Goal: Task Accomplishment & Management: Complete application form

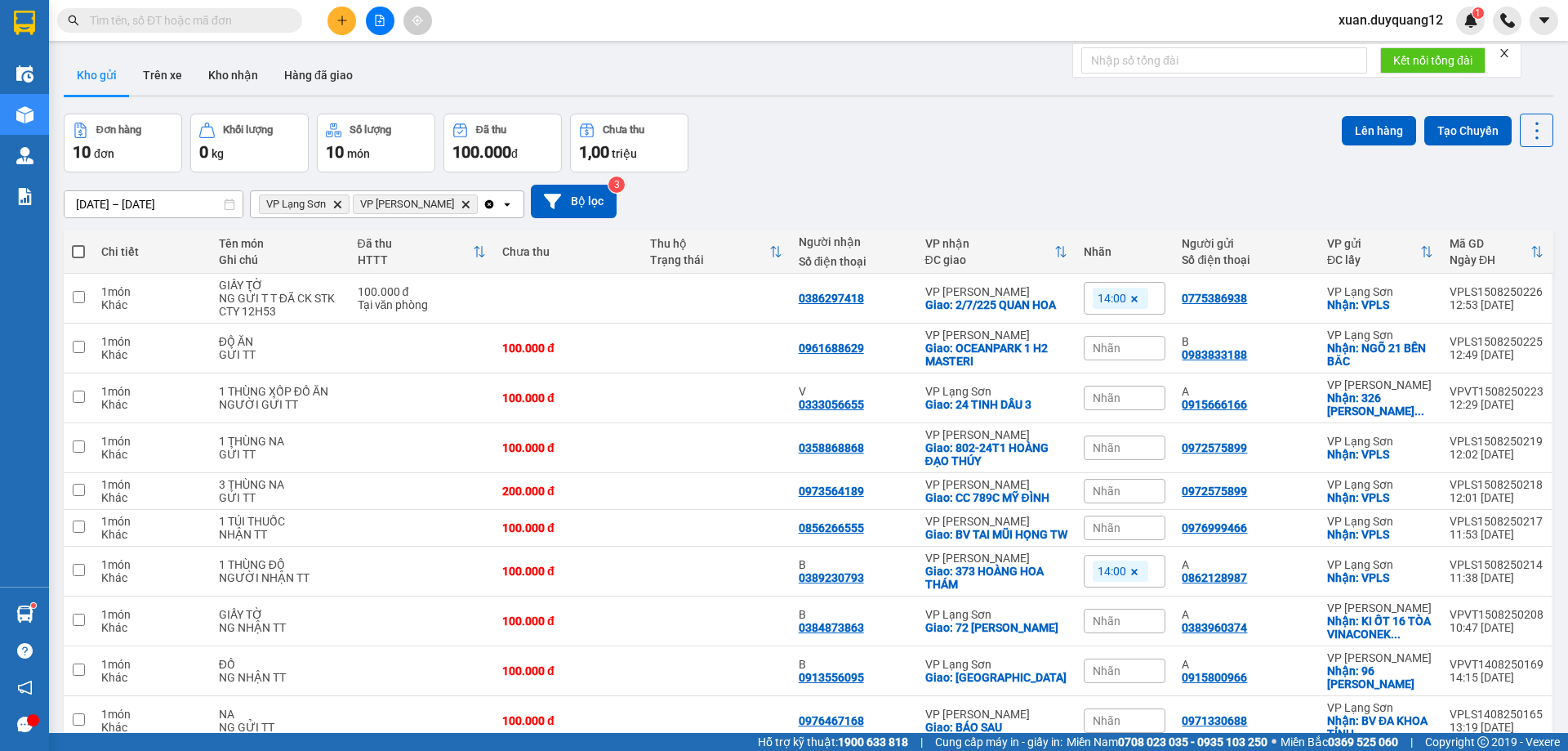
scroll to position [80, 0]
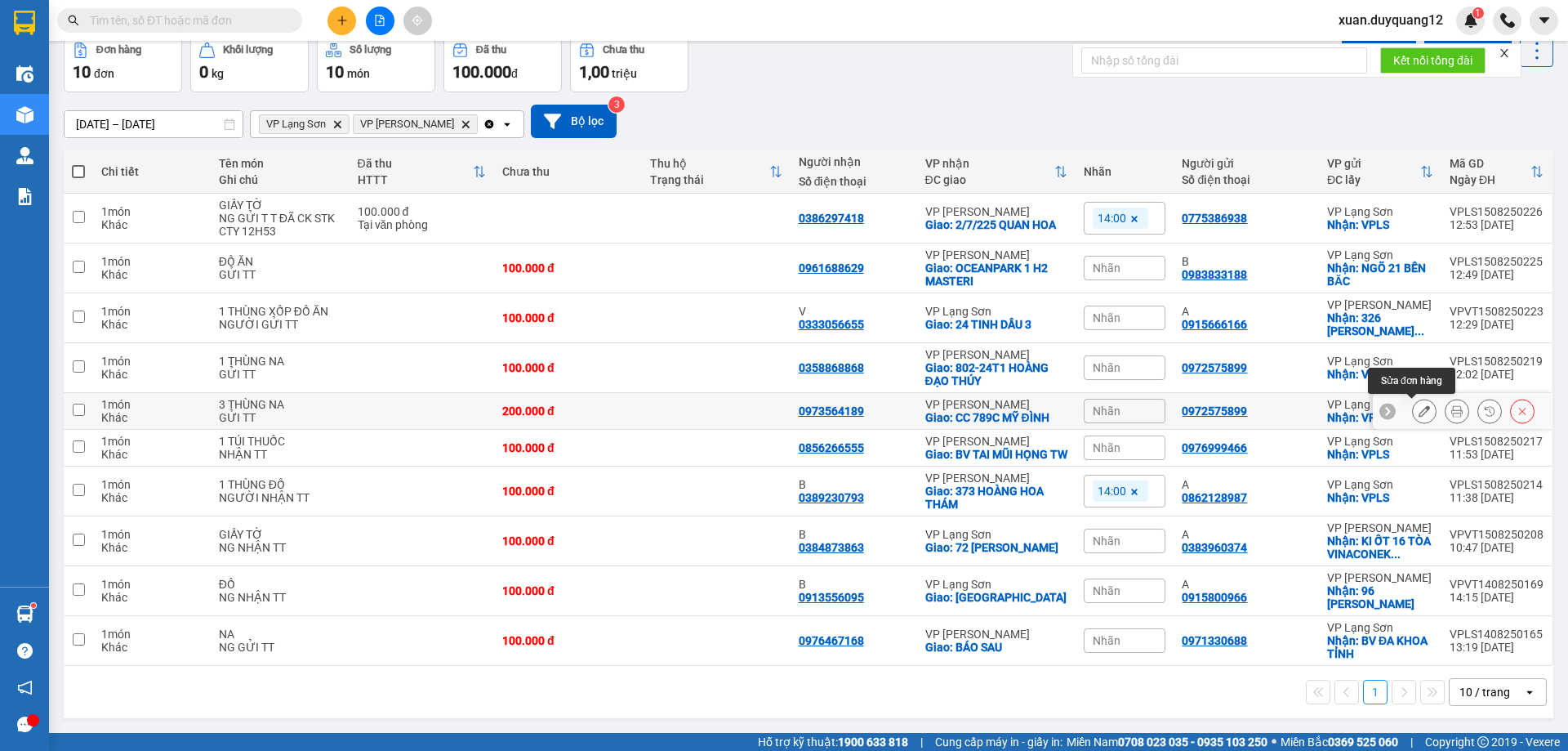
click at [1419, 409] on icon at bounding box center [1425, 411] width 11 height 11
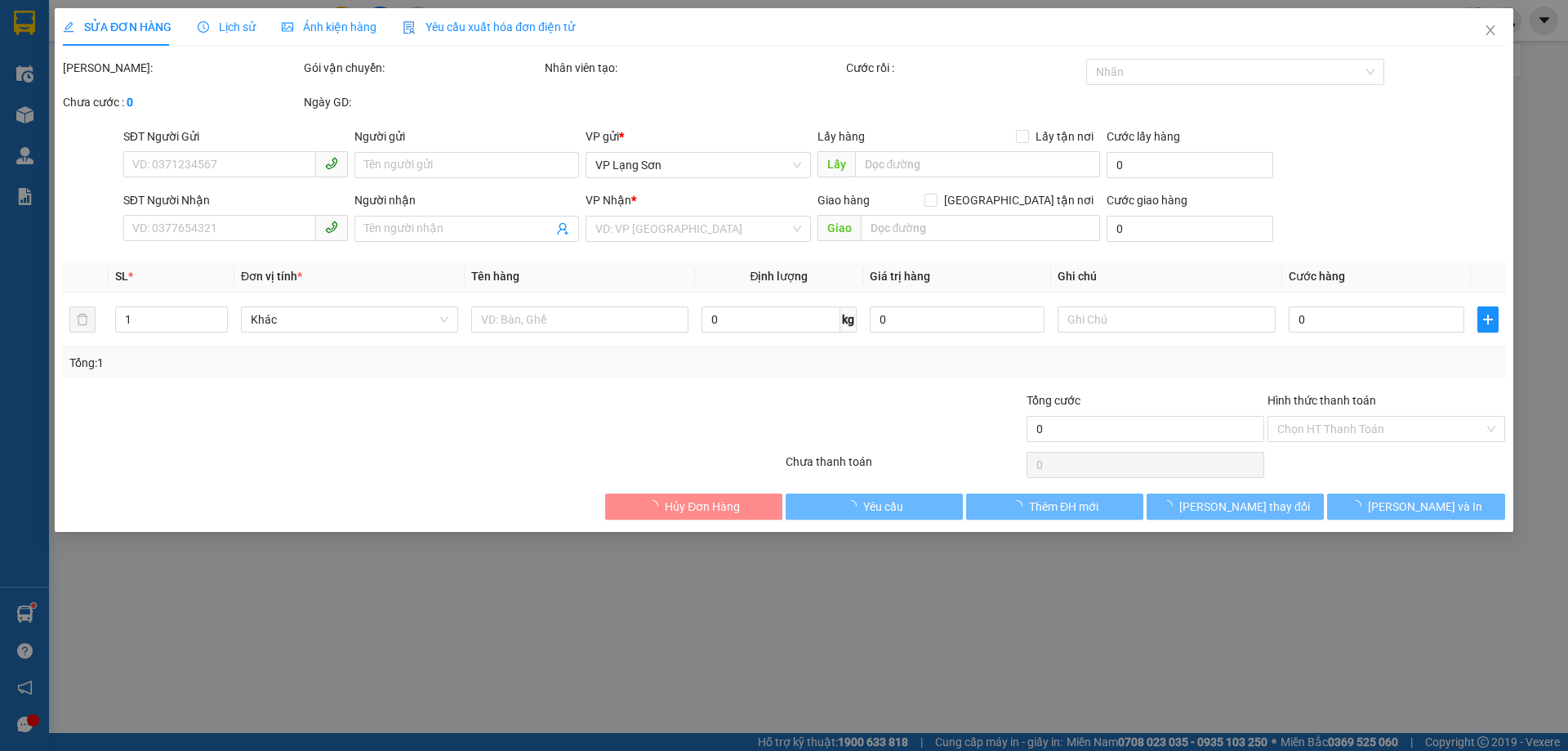
type input "0972575899"
checkbox input "true"
type input "VPLS"
type input "0973564189"
checkbox input "true"
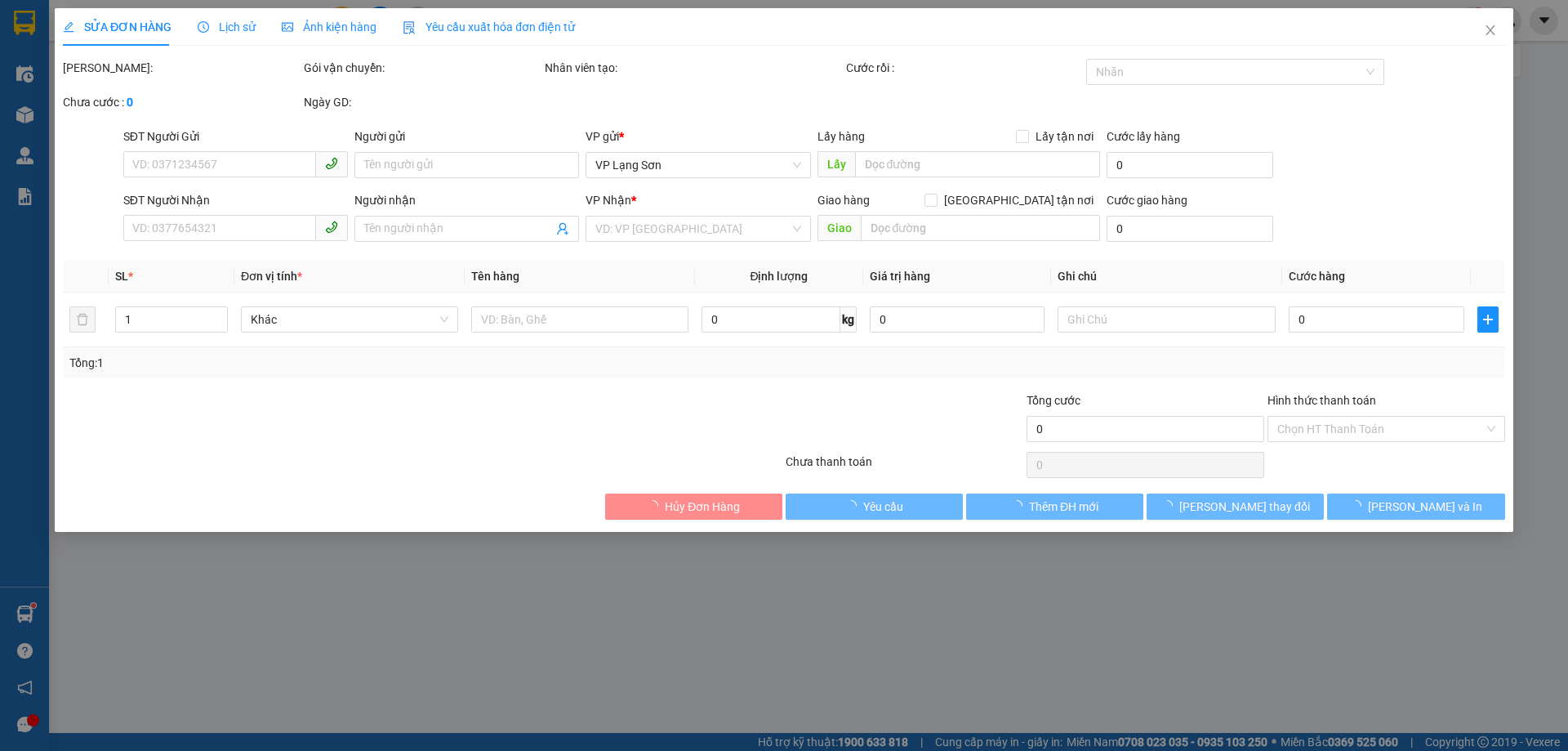
type input "CC 789C MỸ ĐÌNH"
type input "200.000"
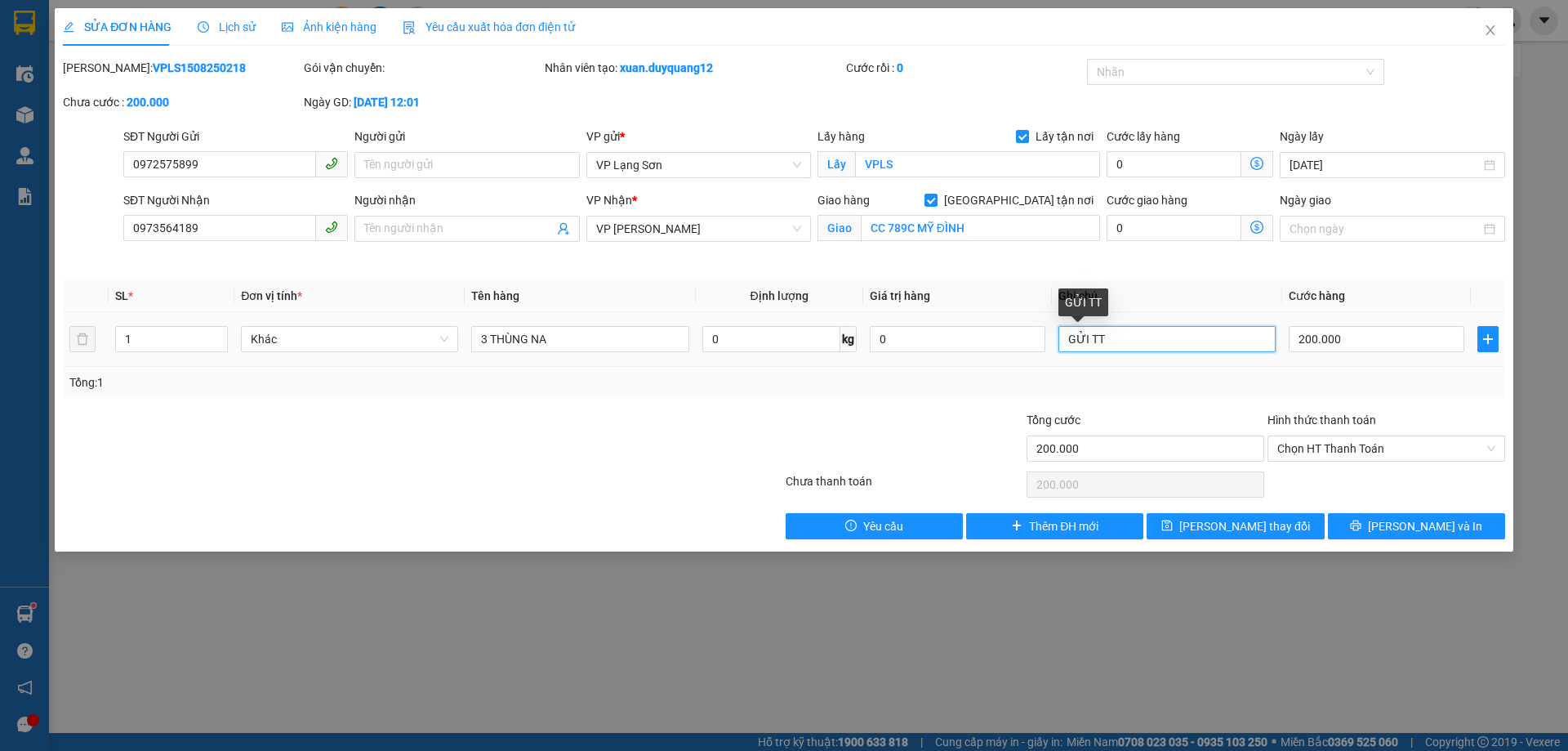
click at [1124, 342] on input "GỬI TT" at bounding box center [1168, 338] width 217 height 26
type input "GỬI TT TIỀN MẶT"
click at [1254, 524] on span "[PERSON_NAME] thay đổi" at bounding box center [1244, 525] width 131 height 18
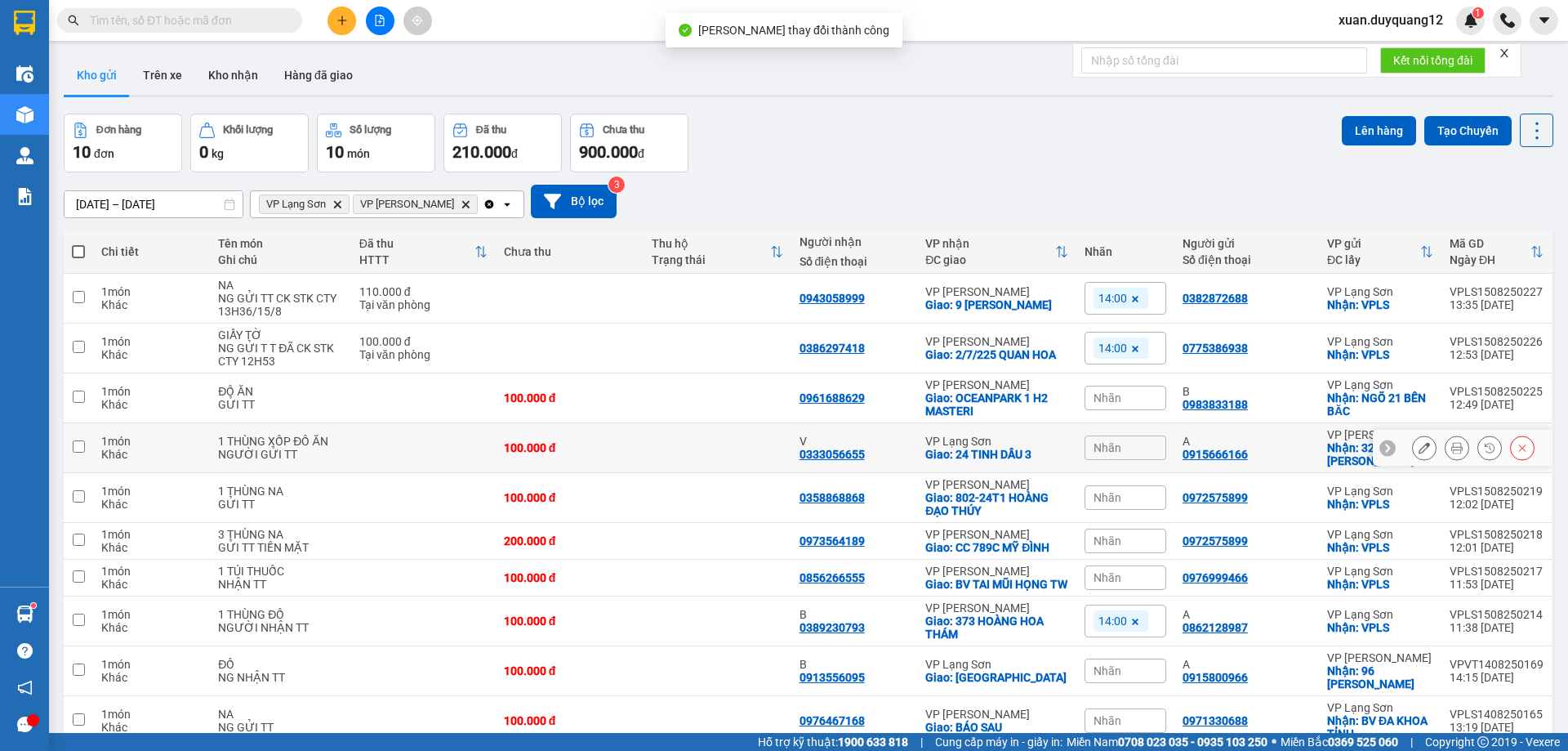
scroll to position [80, 0]
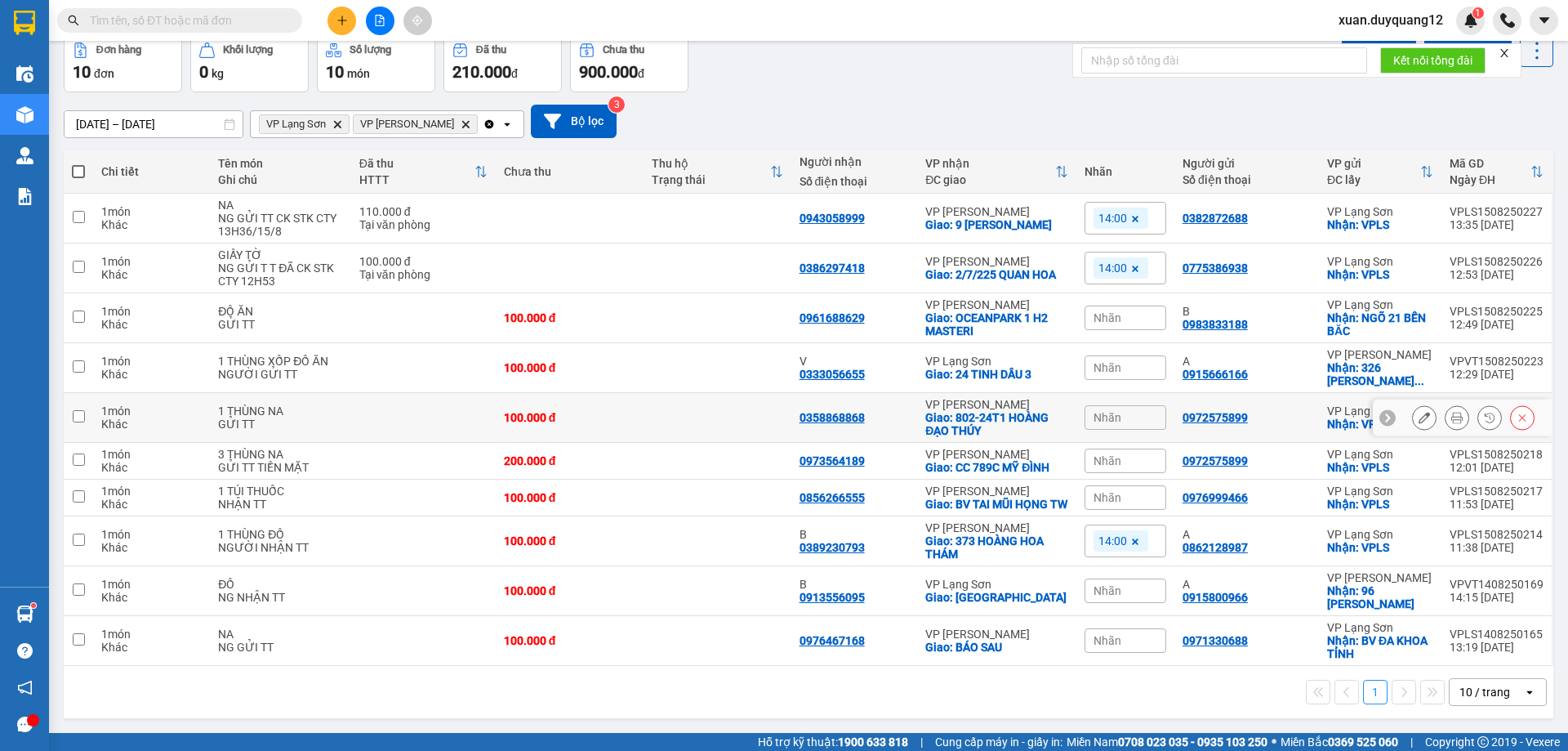
click at [1419, 414] on icon at bounding box center [1425, 417] width 11 height 11
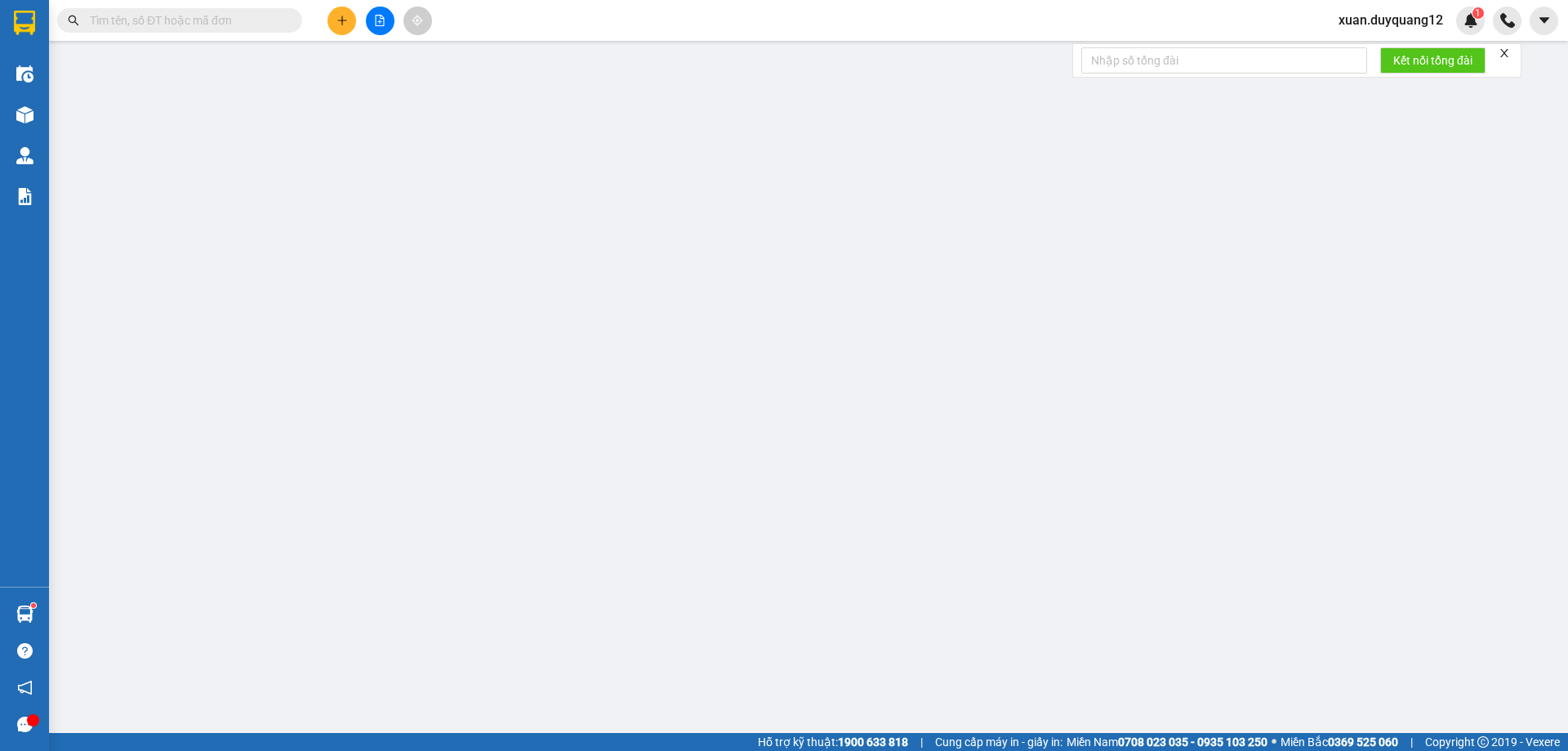
type input "0972575899"
checkbox input "true"
type input "VPLS"
type input "0358868868"
checkbox input "true"
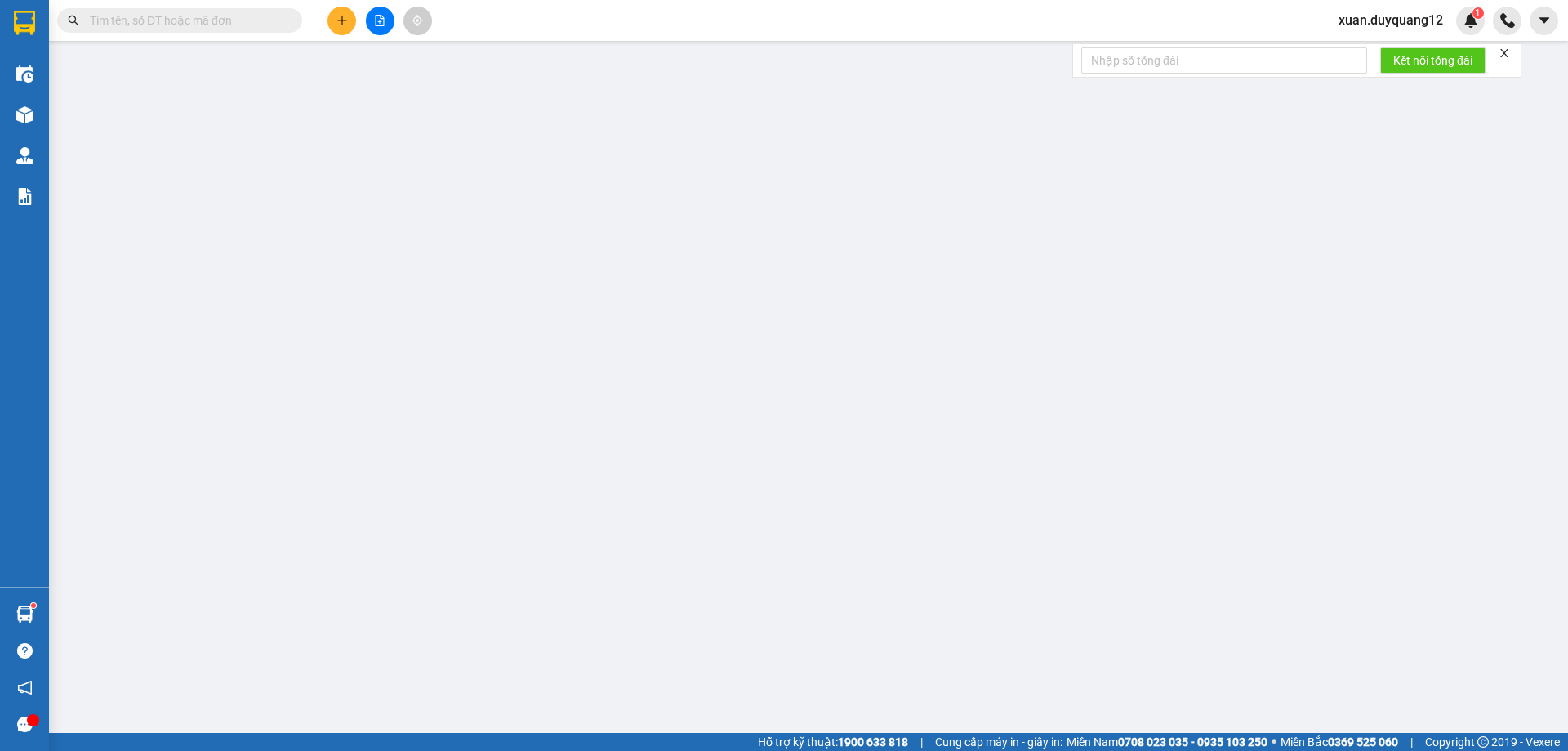
type input "802-24T1 HOÀNG ĐẠO THÚY"
type input "100.000"
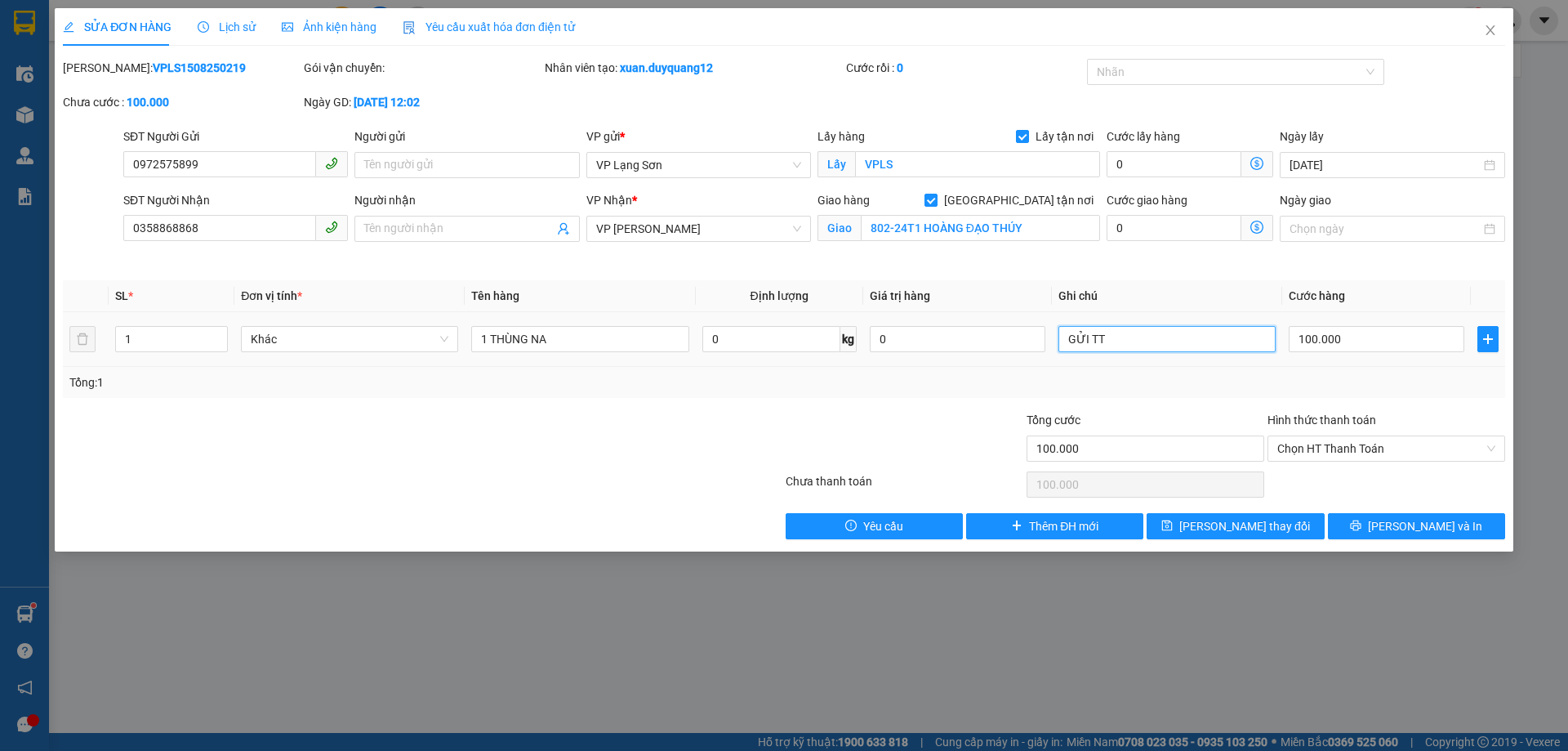
click at [1119, 343] on input "GỬI TT" at bounding box center [1168, 338] width 217 height 26
type input "GỬI TT TIỀN MẶT"
click at [1242, 520] on span "[PERSON_NAME] thay đổi" at bounding box center [1244, 525] width 131 height 18
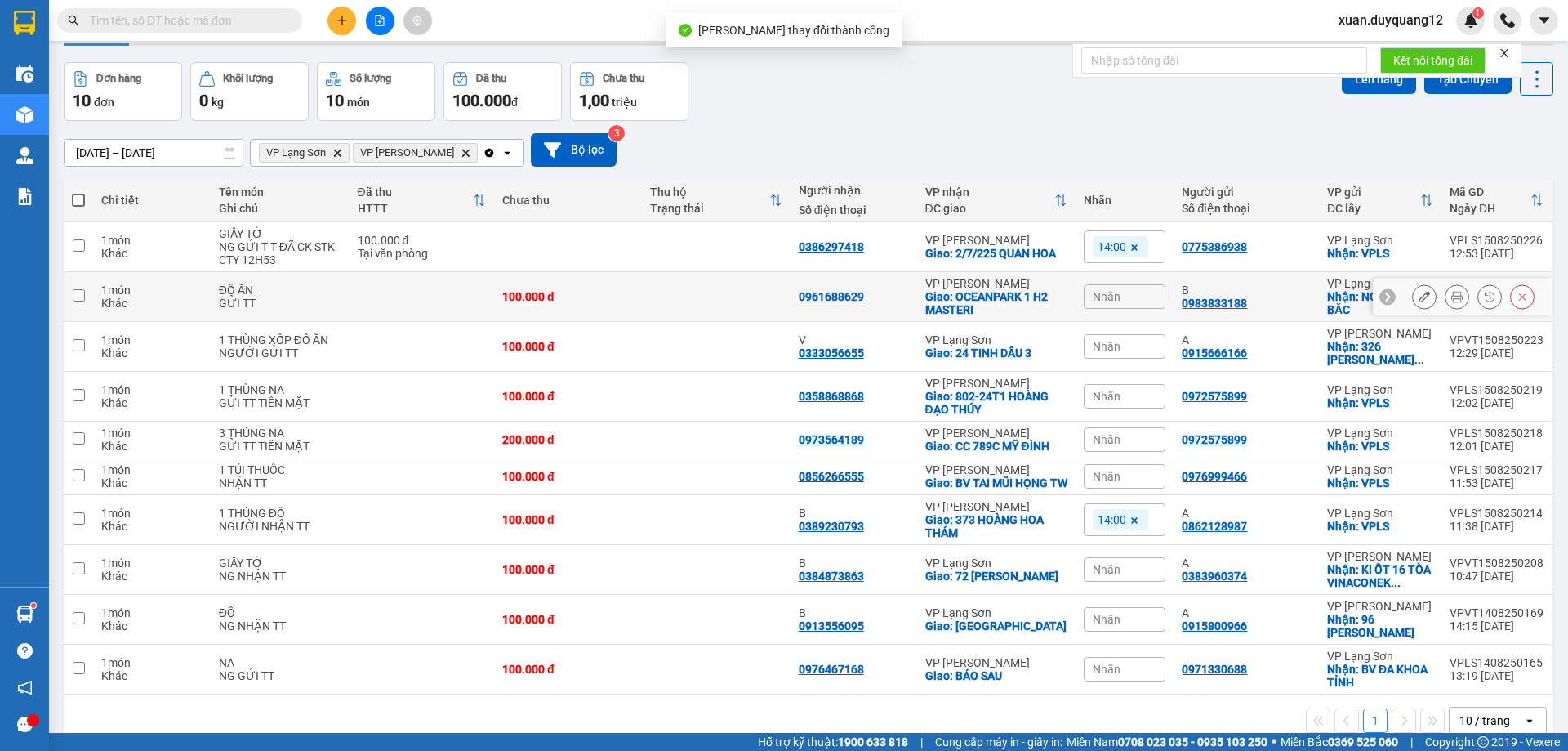
scroll to position [80, 0]
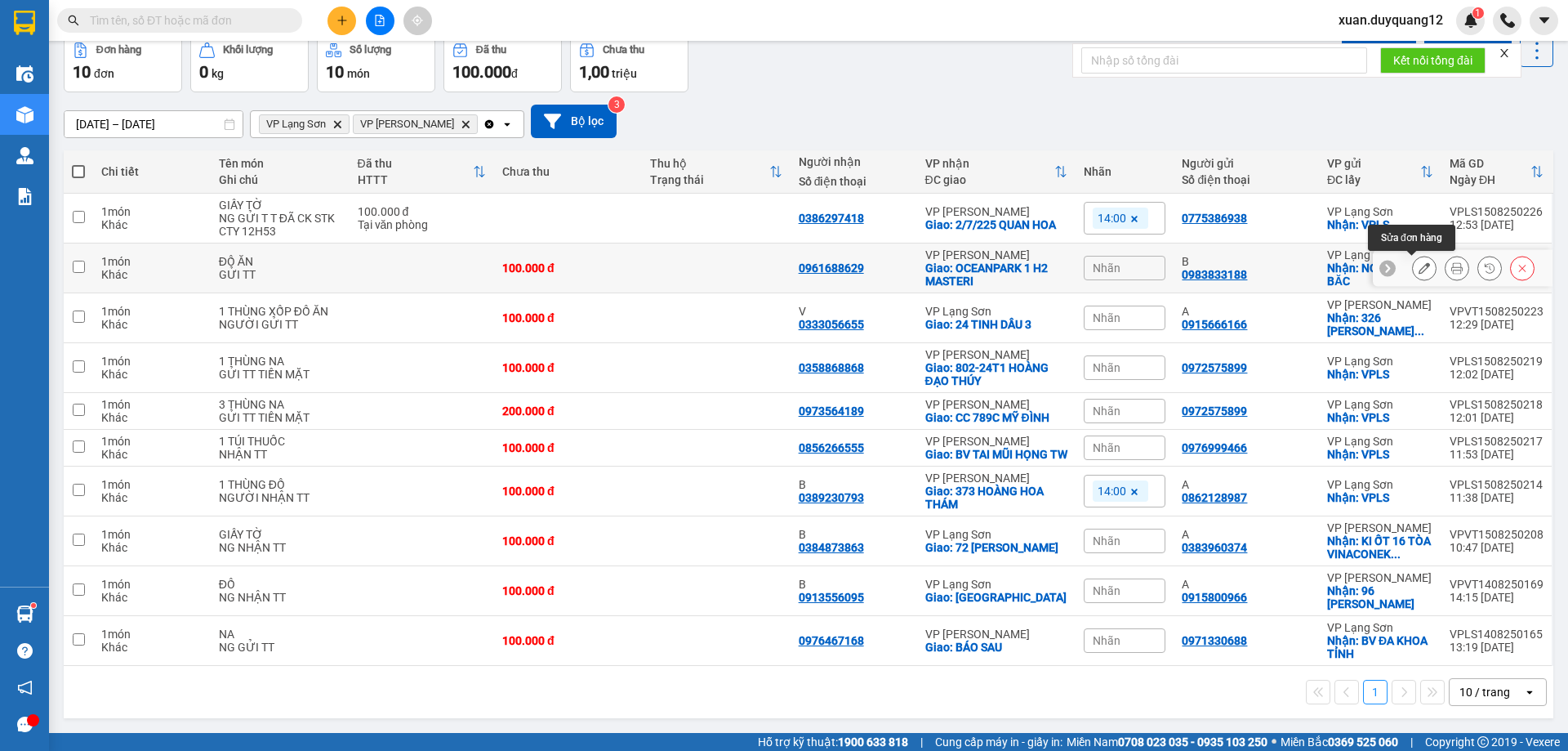
click at [1419, 269] on icon at bounding box center [1425, 268] width 11 height 11
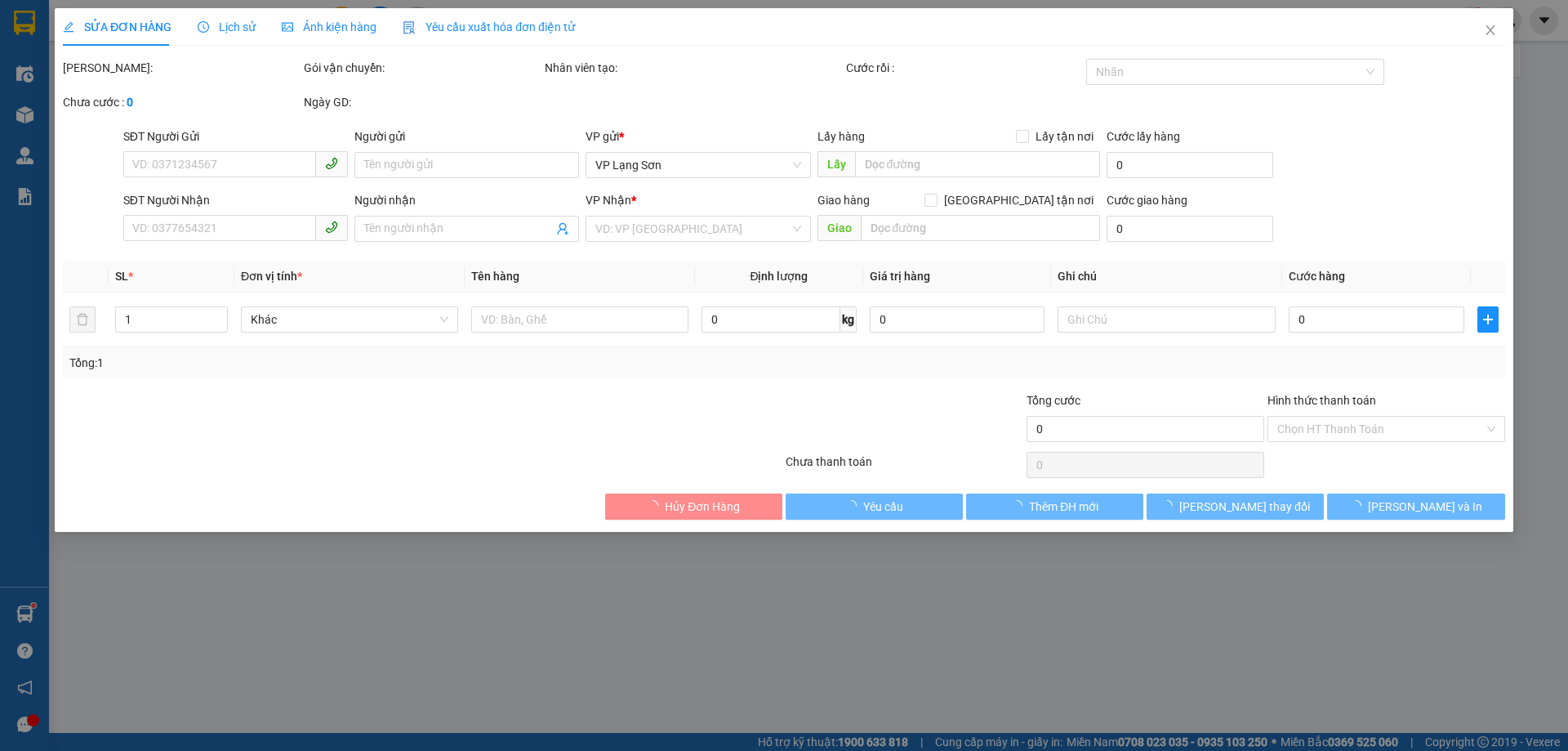
type input "0983833188"
type input "B"
checkbox input "true"
type input "NGÕ 21 BẾN BĂC"
type input "0961688629"
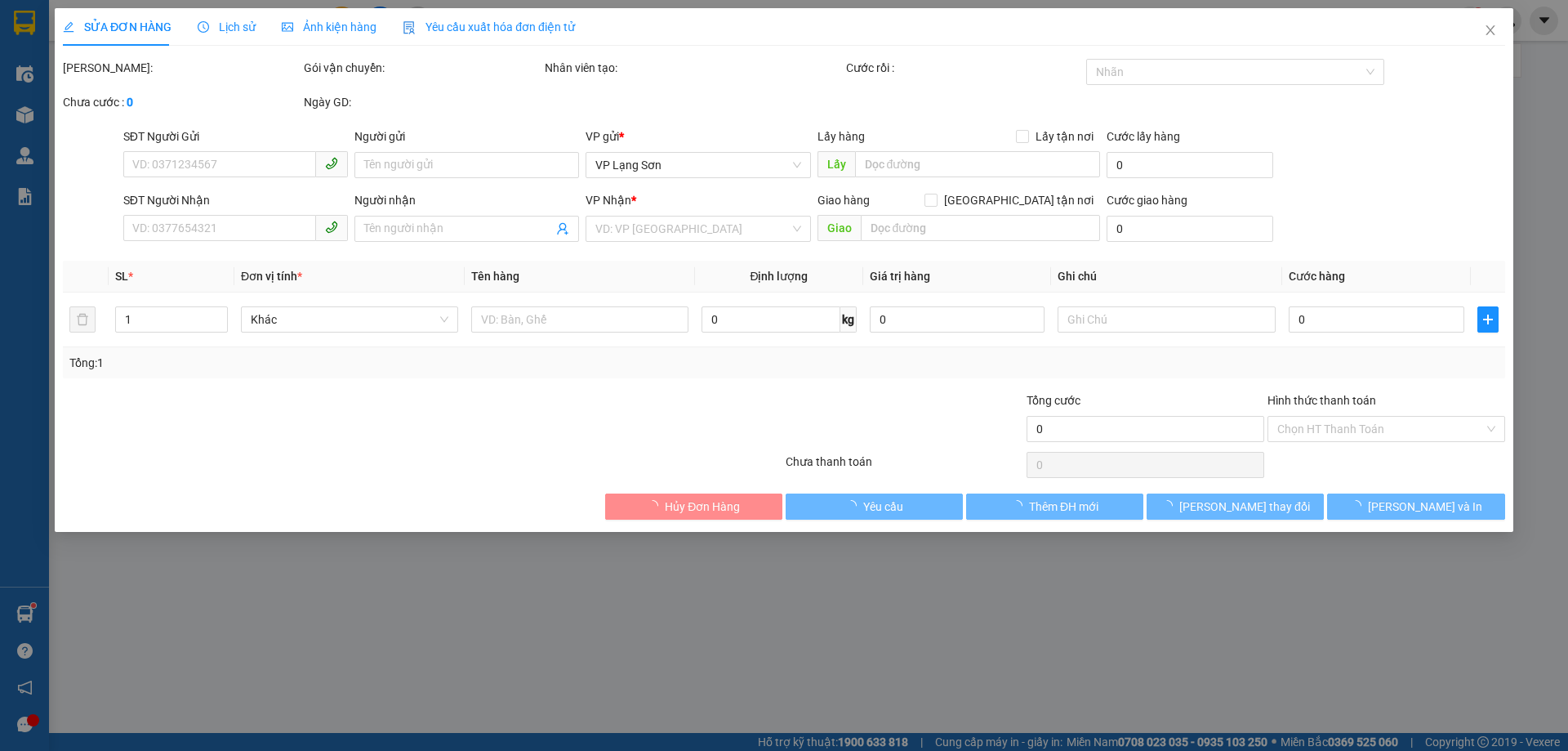
checkbox input "true"
type input "OCEANPARK 1 H2 MASTERI"
type input "100.000"
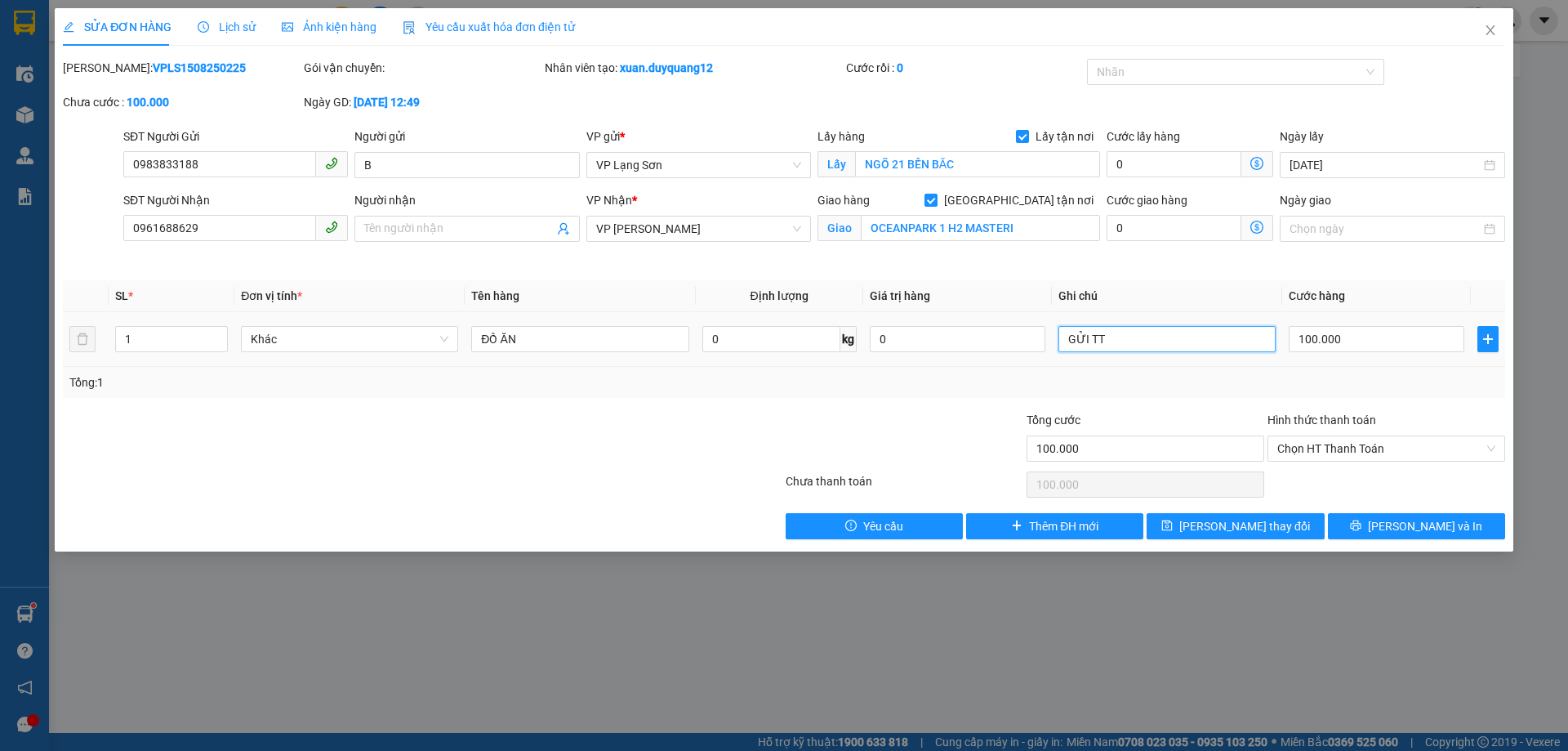
click at [1171, 340] on input "GỬI TT" at bounding box center [1168, 338] width 217 height 26
type input "GỬI TT TIỀN MẶT"
click at [1263, 525] on span "[PERSON_NAME] thay đổi" at bounding box center [1244, 525] width 131 height 18
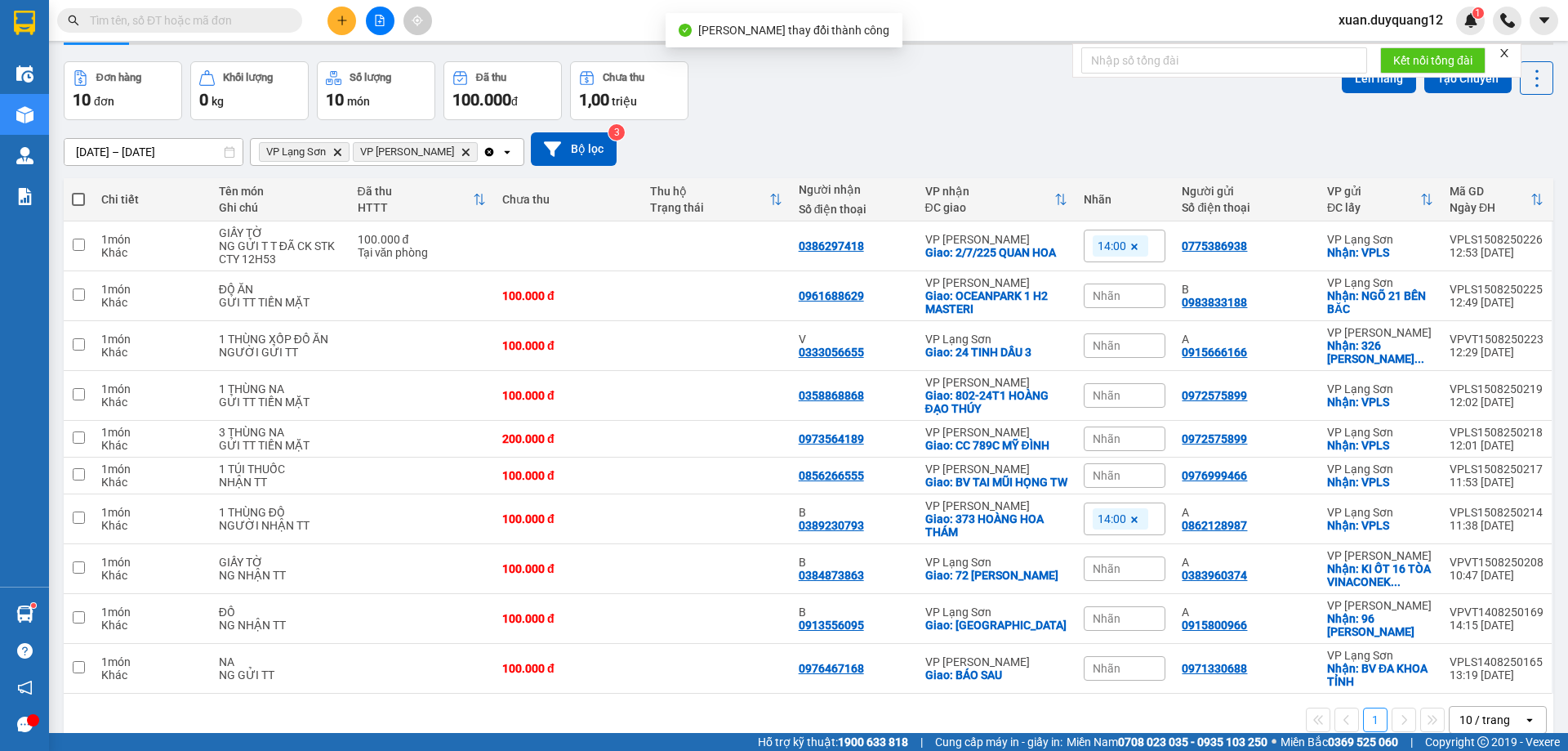
scroll to position [80, 0]
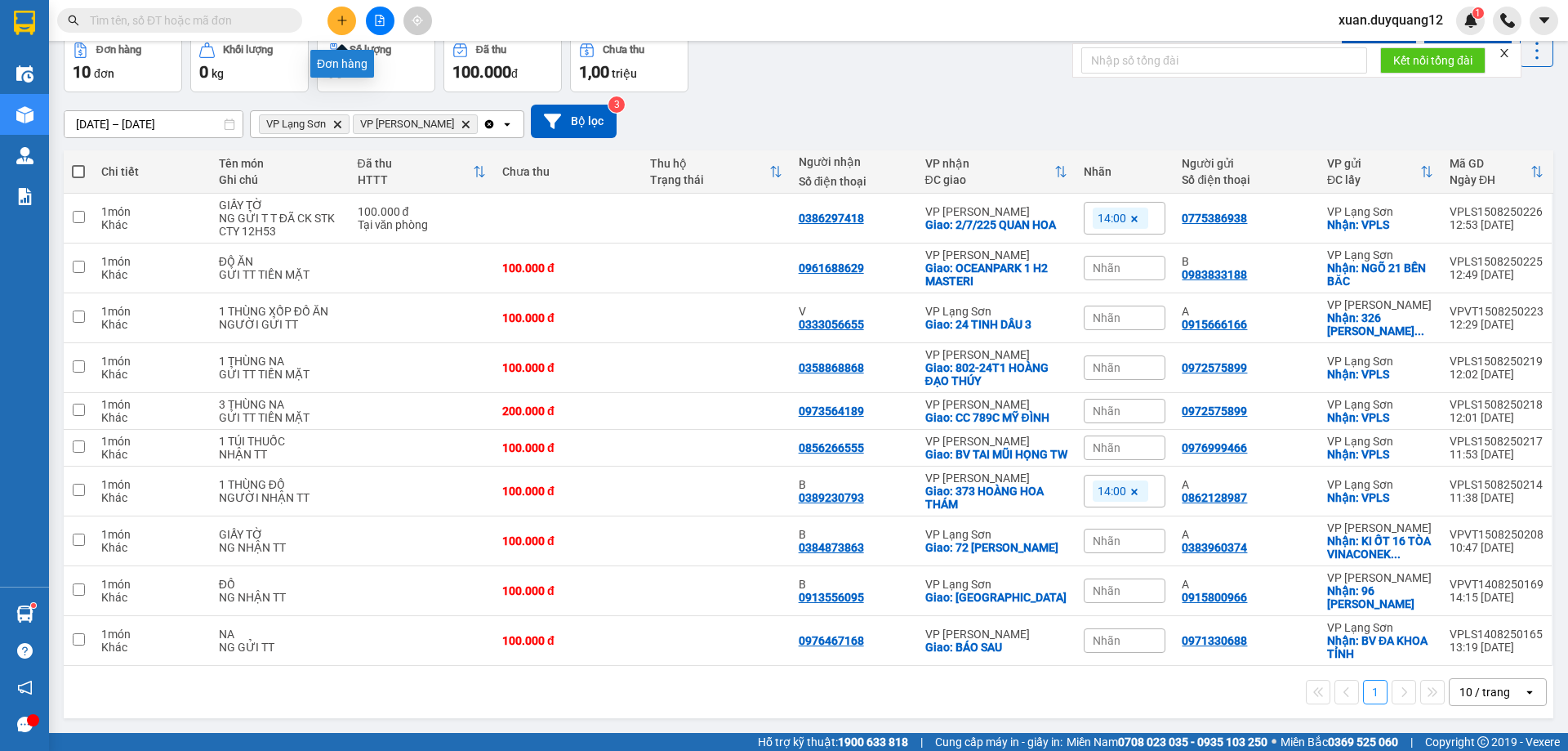
click at [338, 18] on icon "plus" at bounding box center [342, 20] width 11 height 11
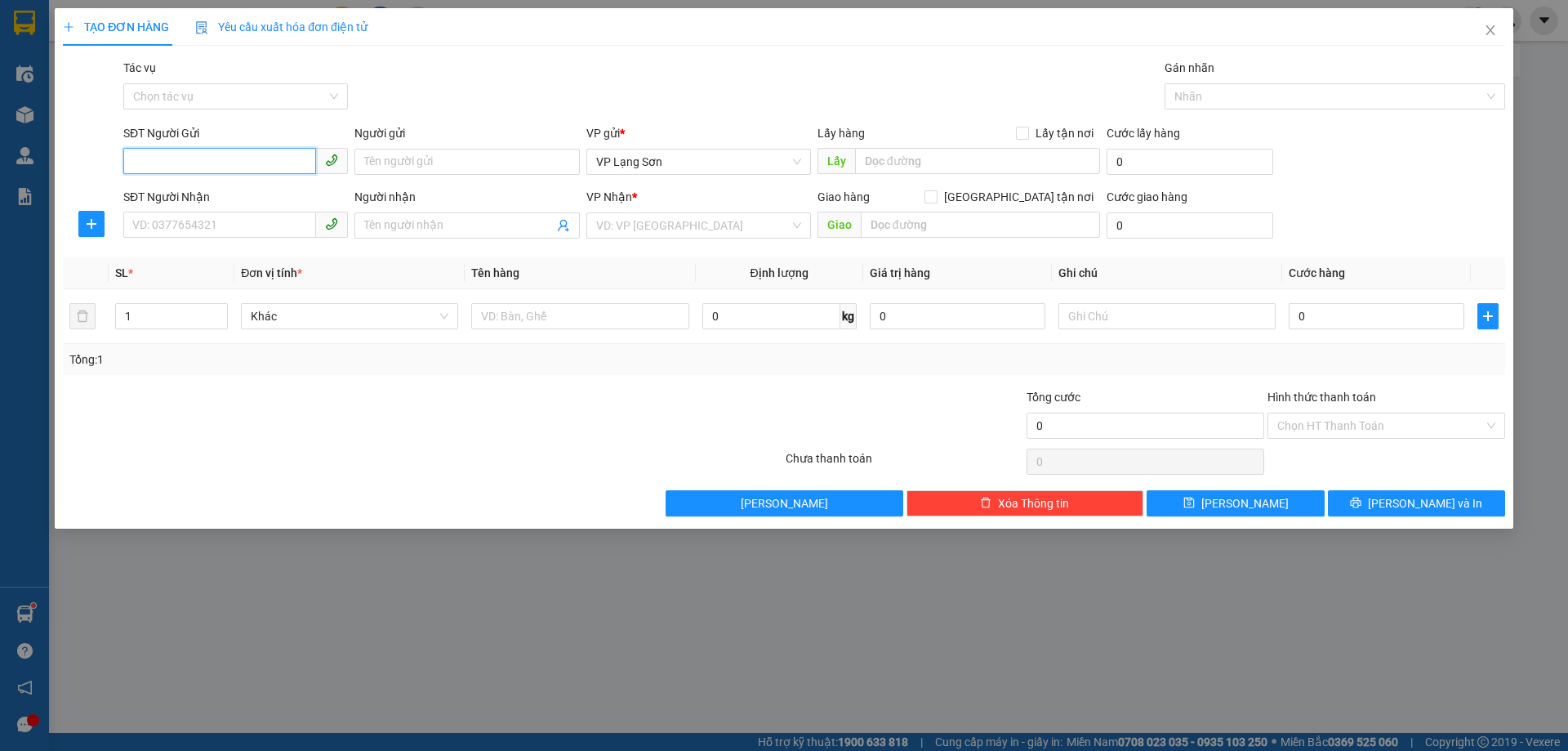
click at [156, 163] on input "SĐT Người Gửi" at bounding box center [219, 160] width 193 height 26
type input "0961021234"
click at [170, 187] on div "0961021234" at bounding box center [235, 194] width 205 height 18
checkbox input "true"
type input "VPLS"
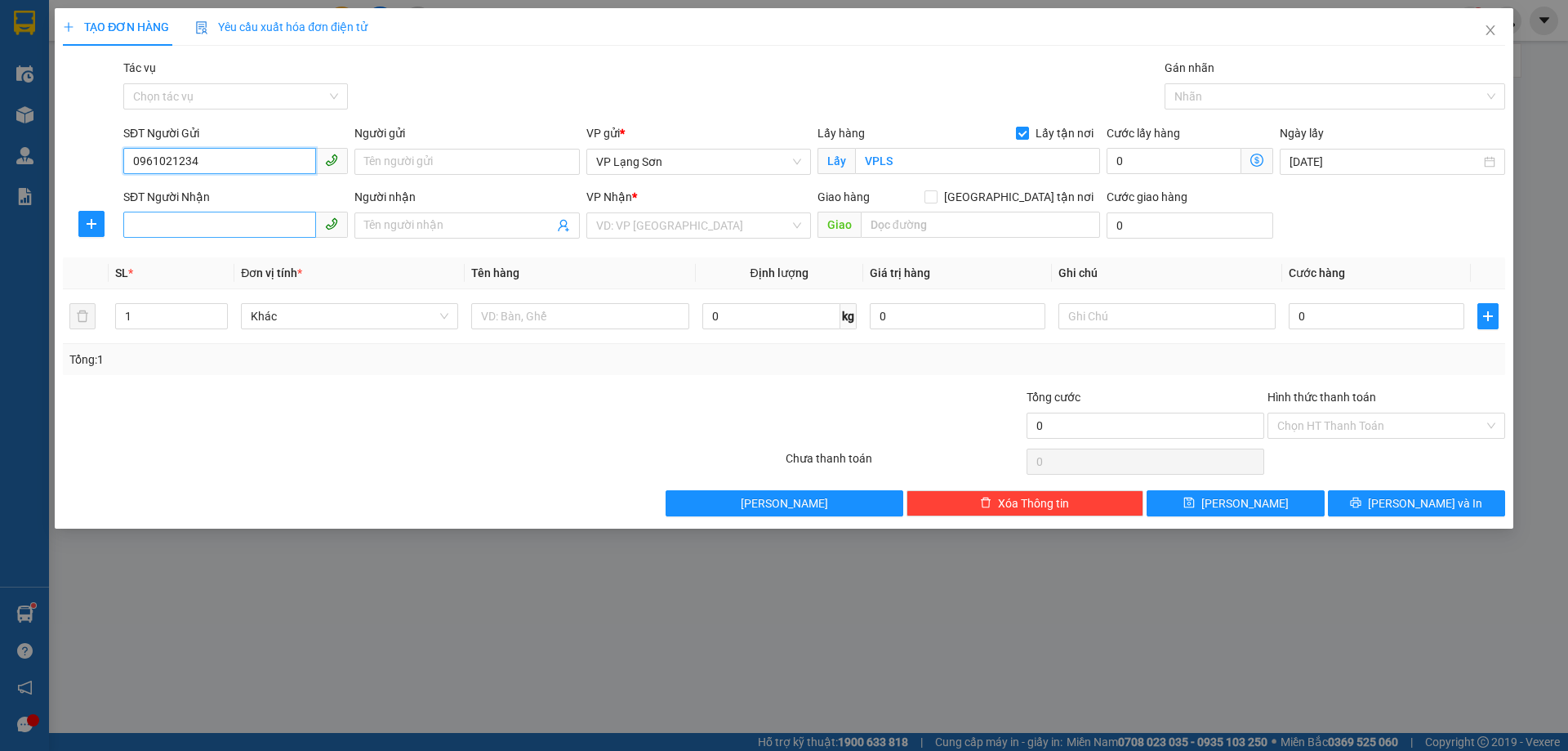
type input "0961021234"
click at [159, 223] on input "SĐT Người Nhận" at bounding box center [219, 224] width 193 height 26
type input "0916825111"
click at [660, 209] on div "VP Nhận *" at bounding box center [699, 200] width 225 height 25
click at [648, 223] on input "search" at bounding box center [693, 226] width 193 height 25
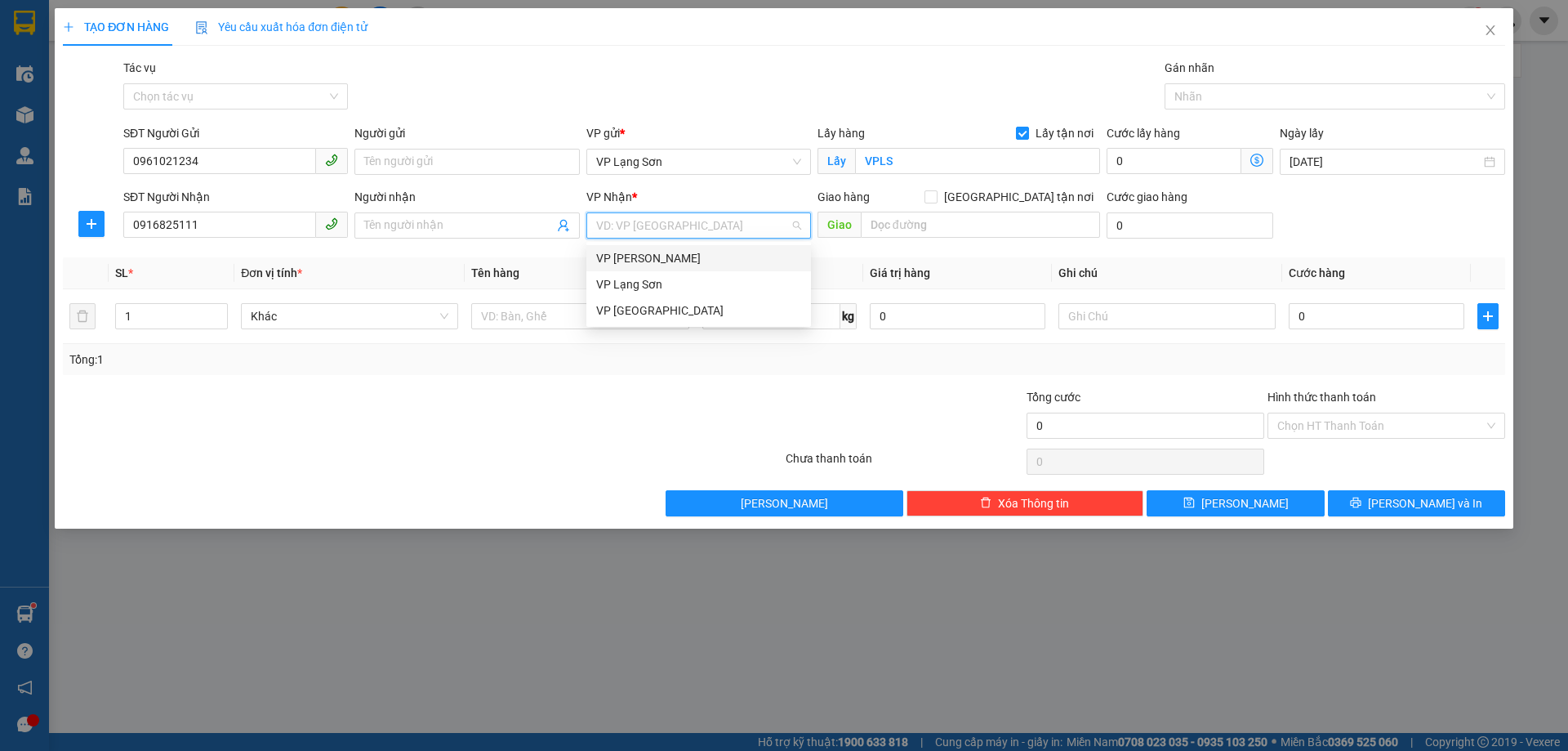
click at [643, 258] on div "VP [PERSON_NAME]" at bounding box center [699, 257] width 205 height 18
click at [936, 195] on input "[GEOGRAPHIC_DATA] tận nơi" at bounding box center [930, 196] width 11 height 11
checkbox input "true"
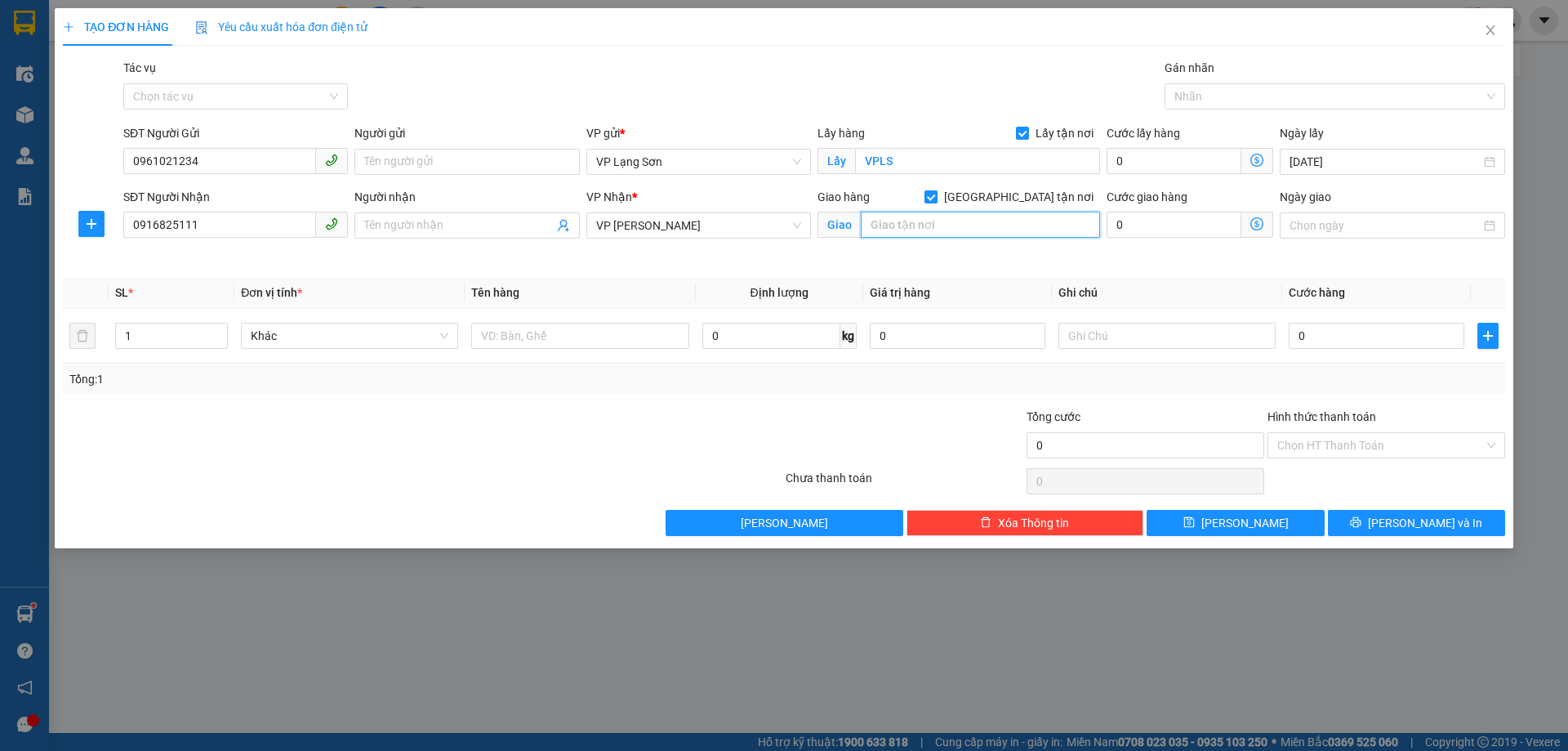
click at [932, 227] on input "text" at bounding box center [980, 224] width 239 height 26
type input "V"
type input "OCEANPARK1"
click at [1355, 345] on input "0" at bounding box center [1376, 335] width 175 height 26
type input "1"
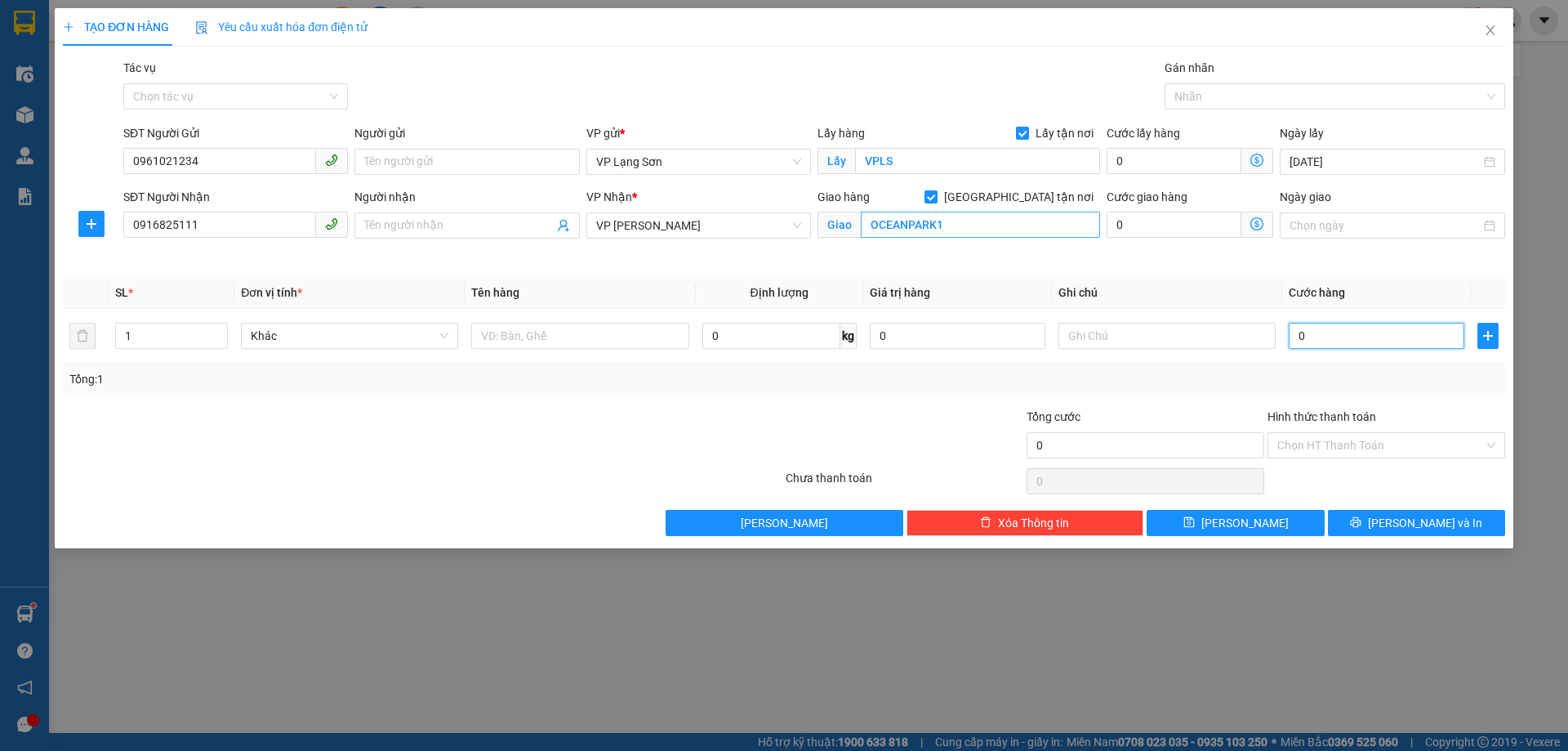
type input "1"
type input "10"
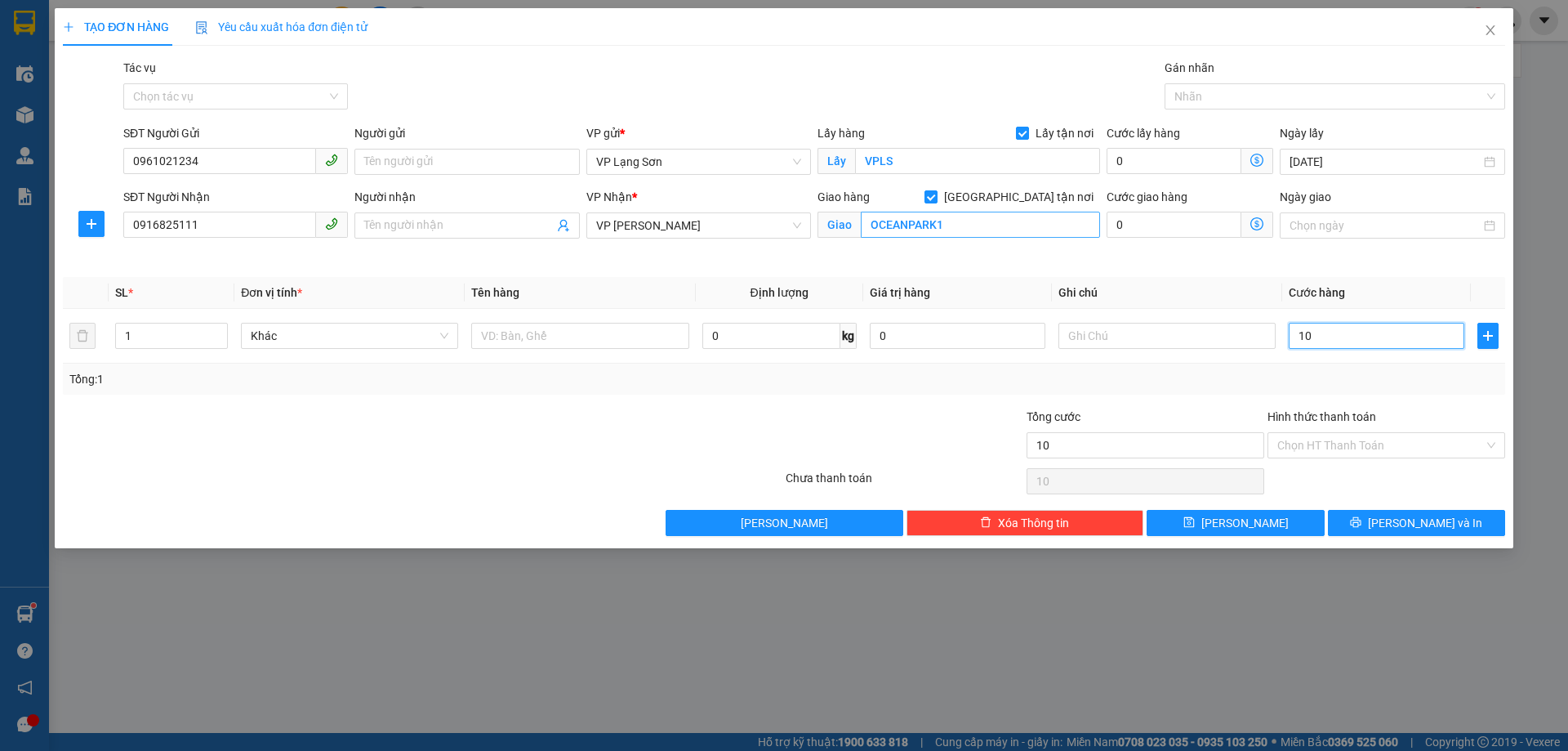
type input "100"
click at [1142, 334] on input "text" at bounding box center [1168, 335] width 217 height 26
type input "100.000"
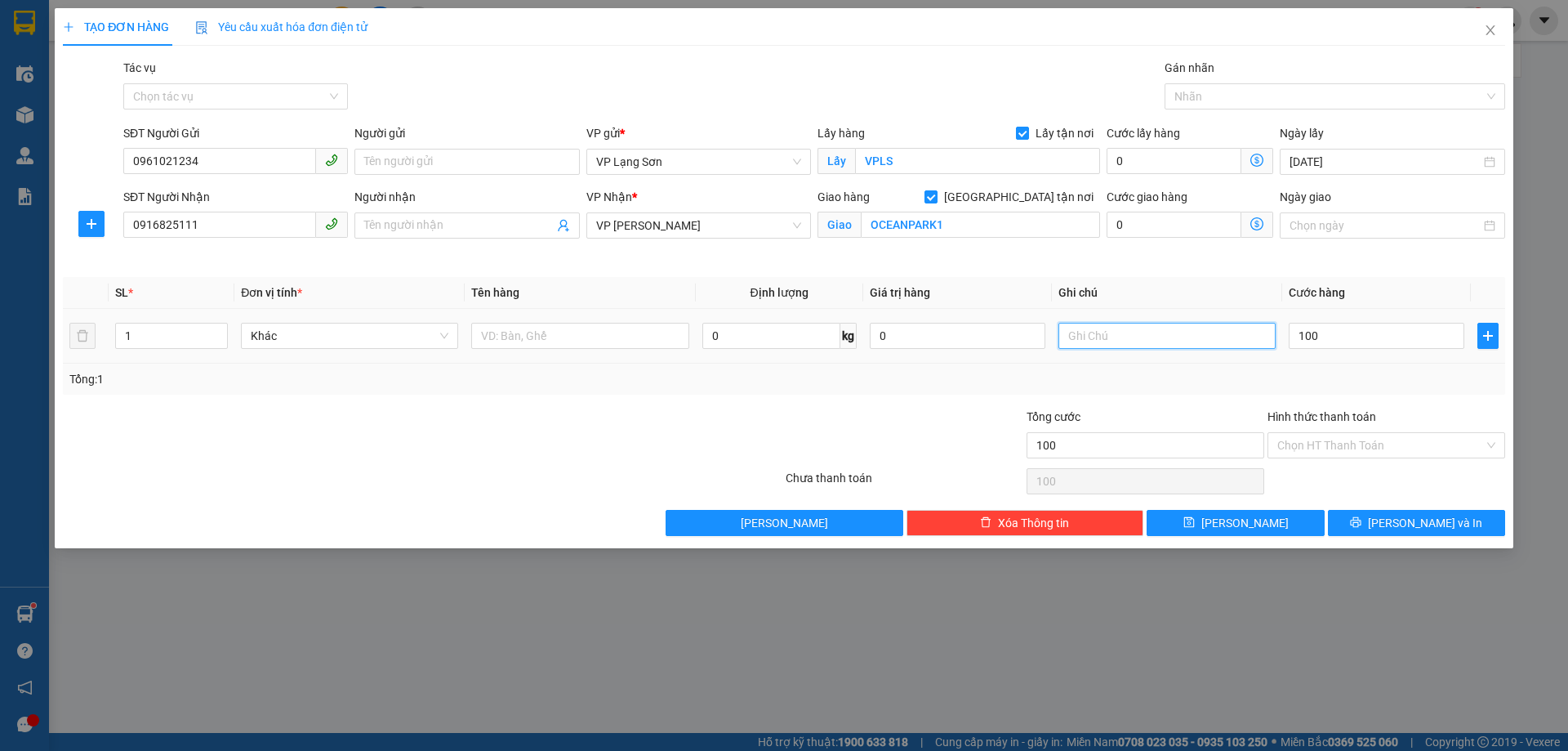
type input "100.000"
type input "GỬI TT"
click at [574, 332] on input "text" at bounding box center [580, 335] width 217 height 26
type input "1"
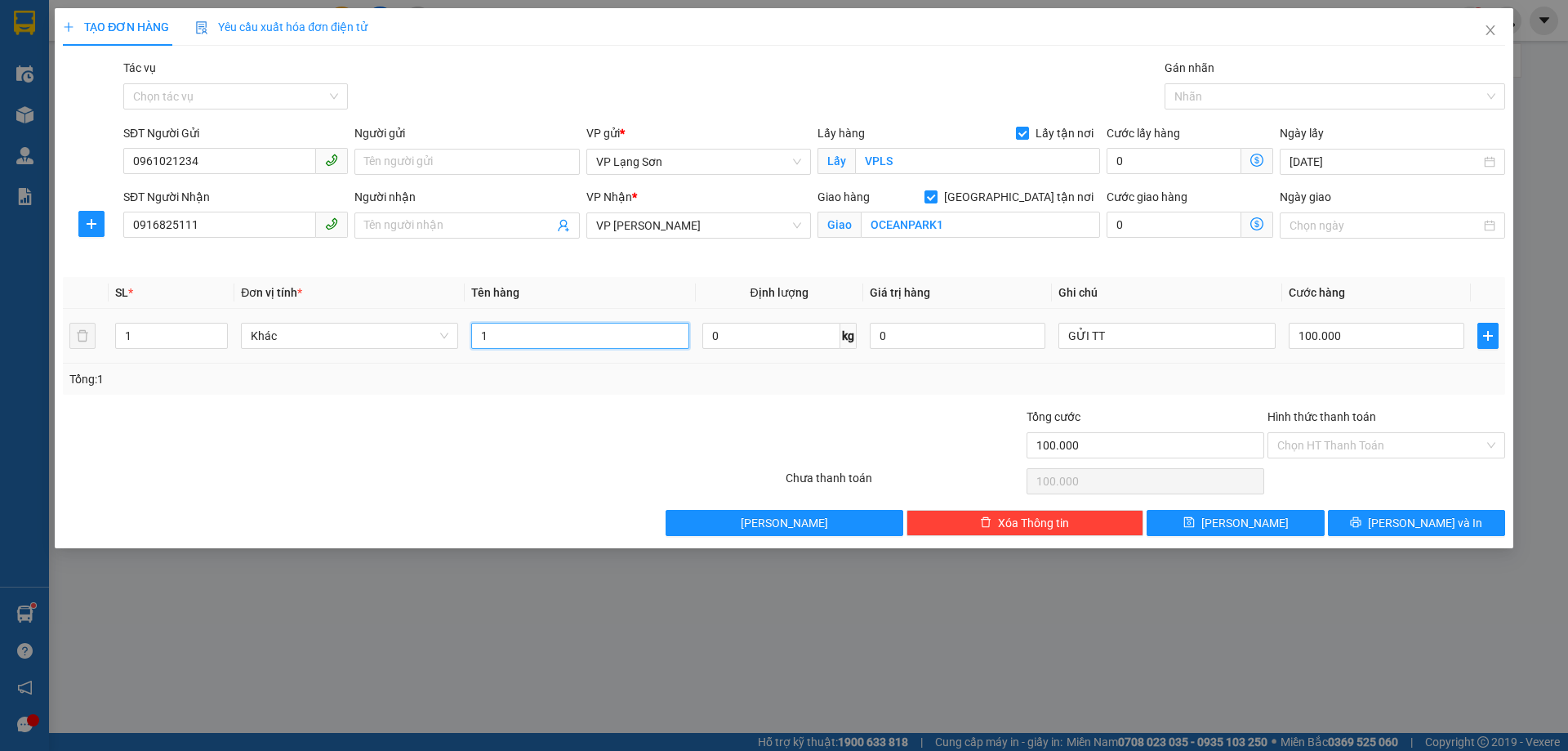
type input "1"
click at [554, 341] on input "text" at bounding box center [580, 335] width 217 height 26
type input "HÙNG CÁ SẤU"
click at [1250, 528] on span "[PERSON_NAME]" at bounding box center [1246, 522] width 88 height 18
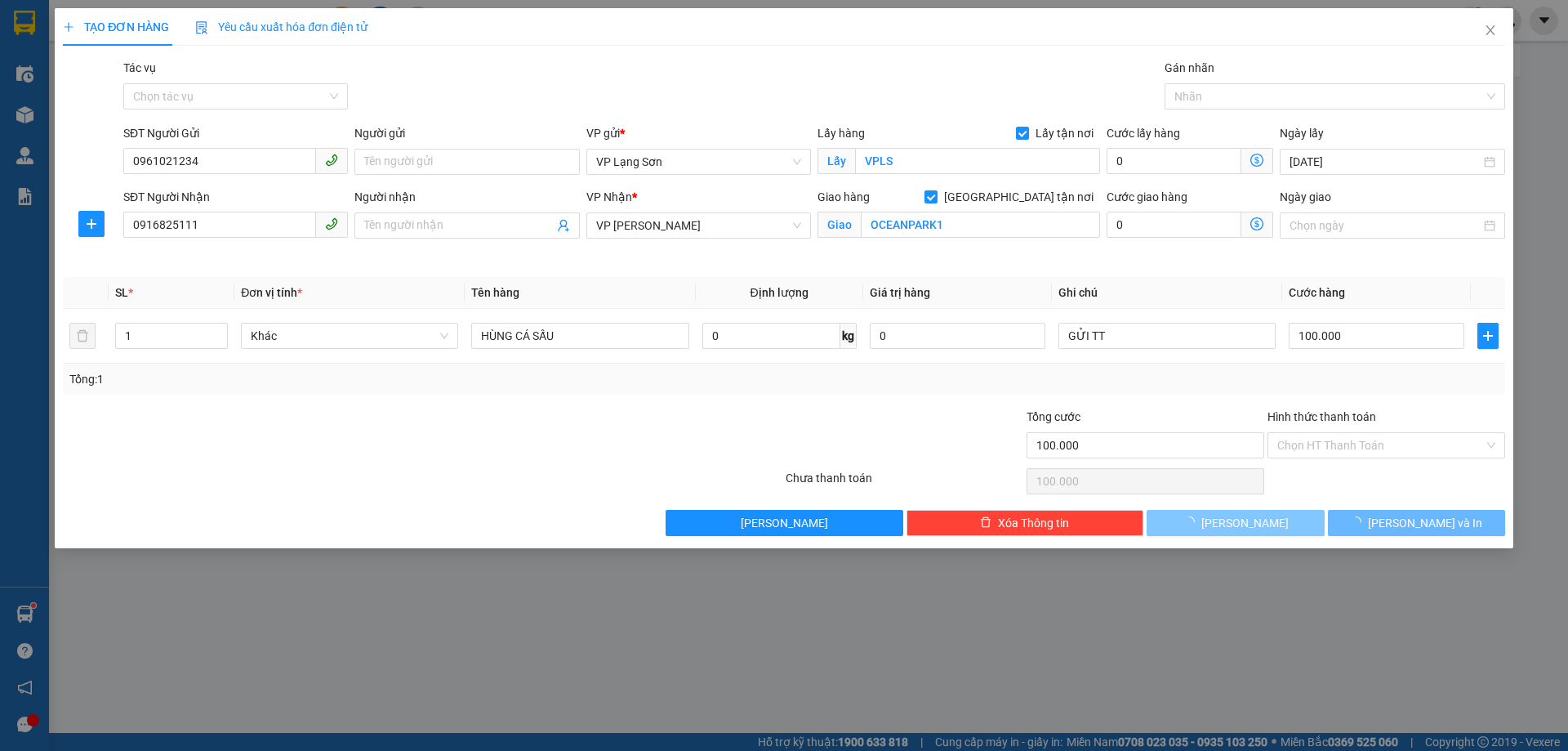
checkbox input "false"
type input "0"
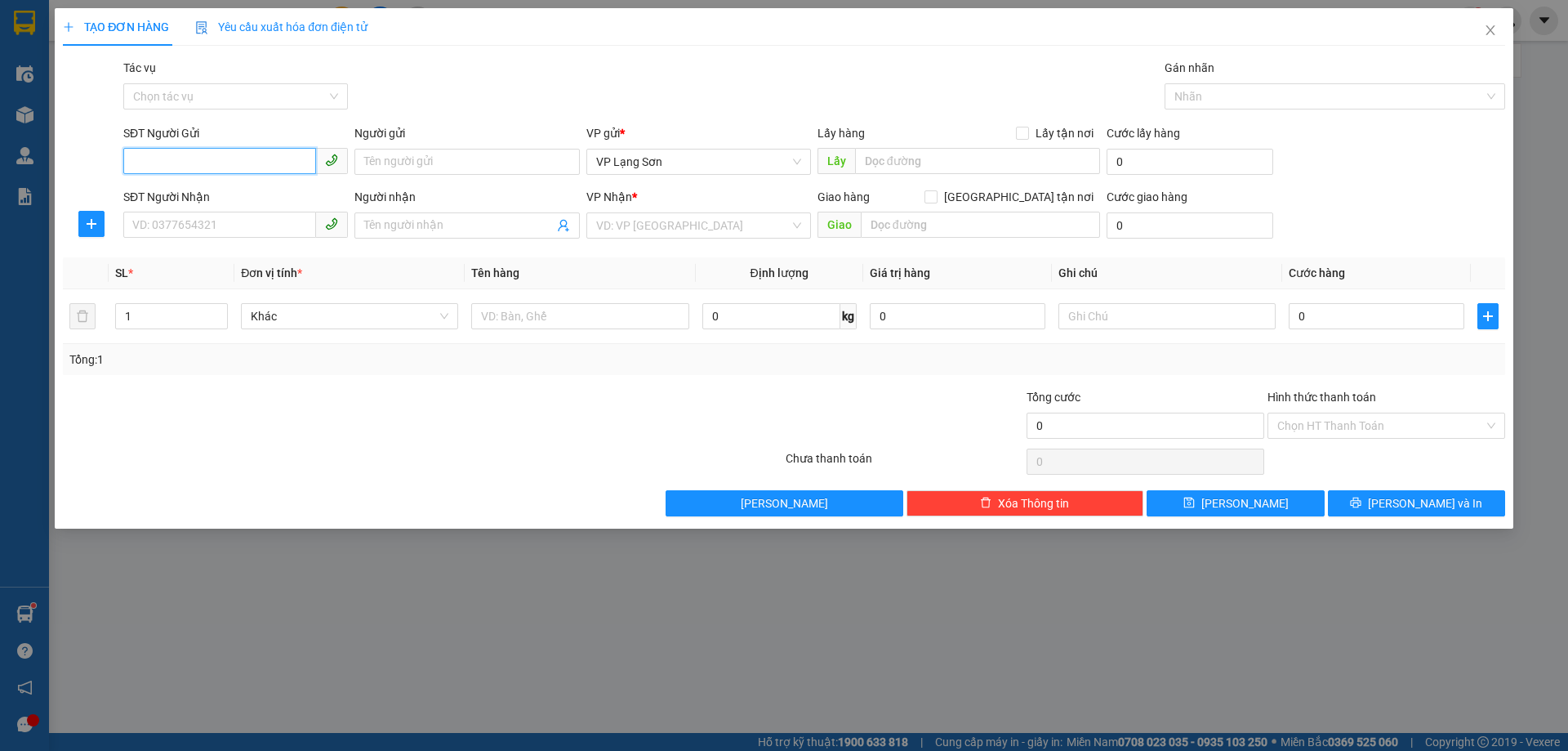
click at [199, 169] on input "SĐT Người Gửi" at bounding box center [219, 160] width 193 height 26
type input "0963303308"
click at [179, 228] on input "SĐT Người Nhận" at bounding box center [219, 224] width 193 height 26
click at [1025, 128] on input "Lấy tận nơi" at bounding box center [1022, 132] width 11 height 11
checkbox input "true"
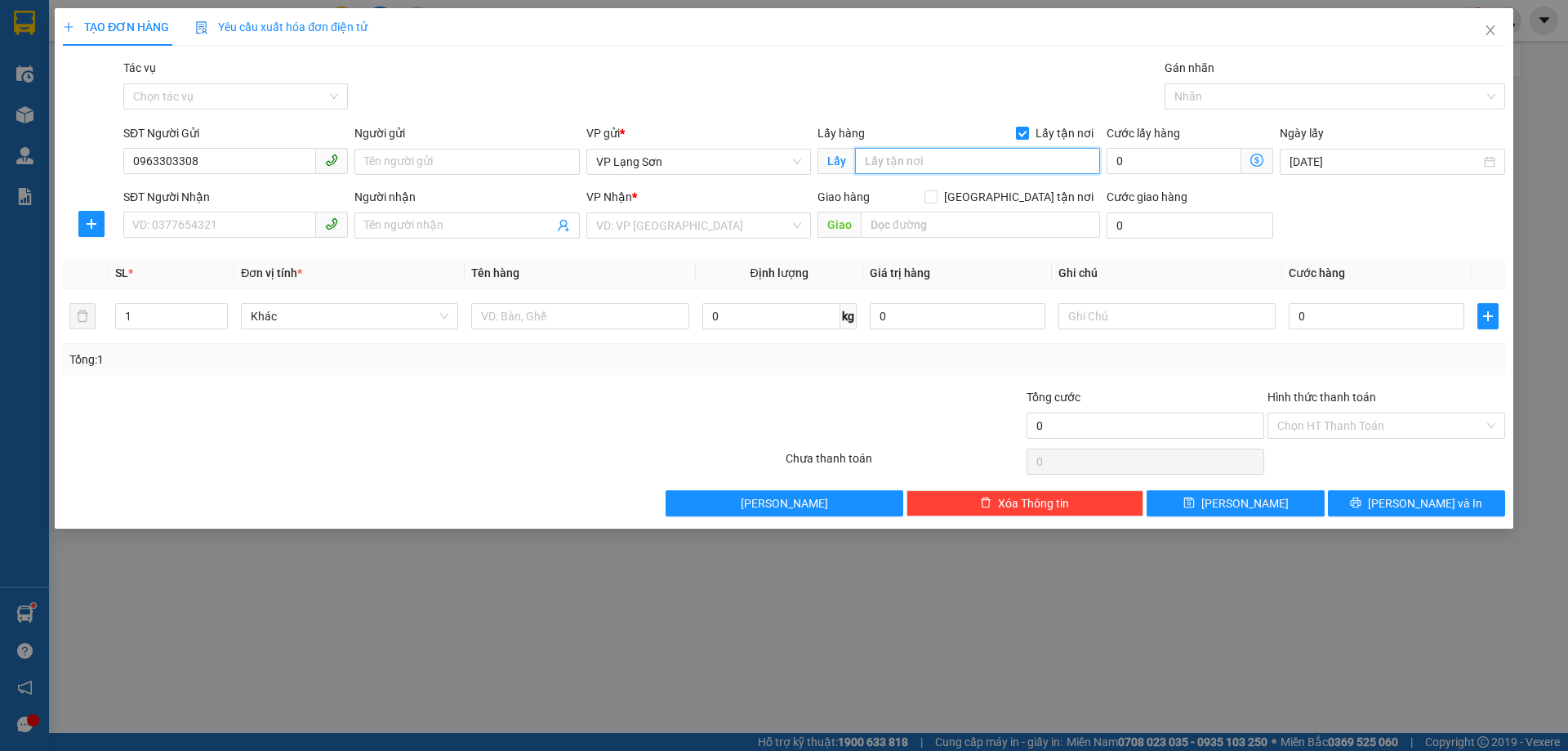
click at [938, 162] on input "text" at bounding box center [977, 160] width 245 height 26
type input "VPLS"
click at [198, 216] on input "SĐT Người Nhận" at bounding box center [219, 224] width 193 height 26
click at [132, 223] on input "0989185696" at bounding box center [219, 224] width 193 height 26
type input "0989185696"
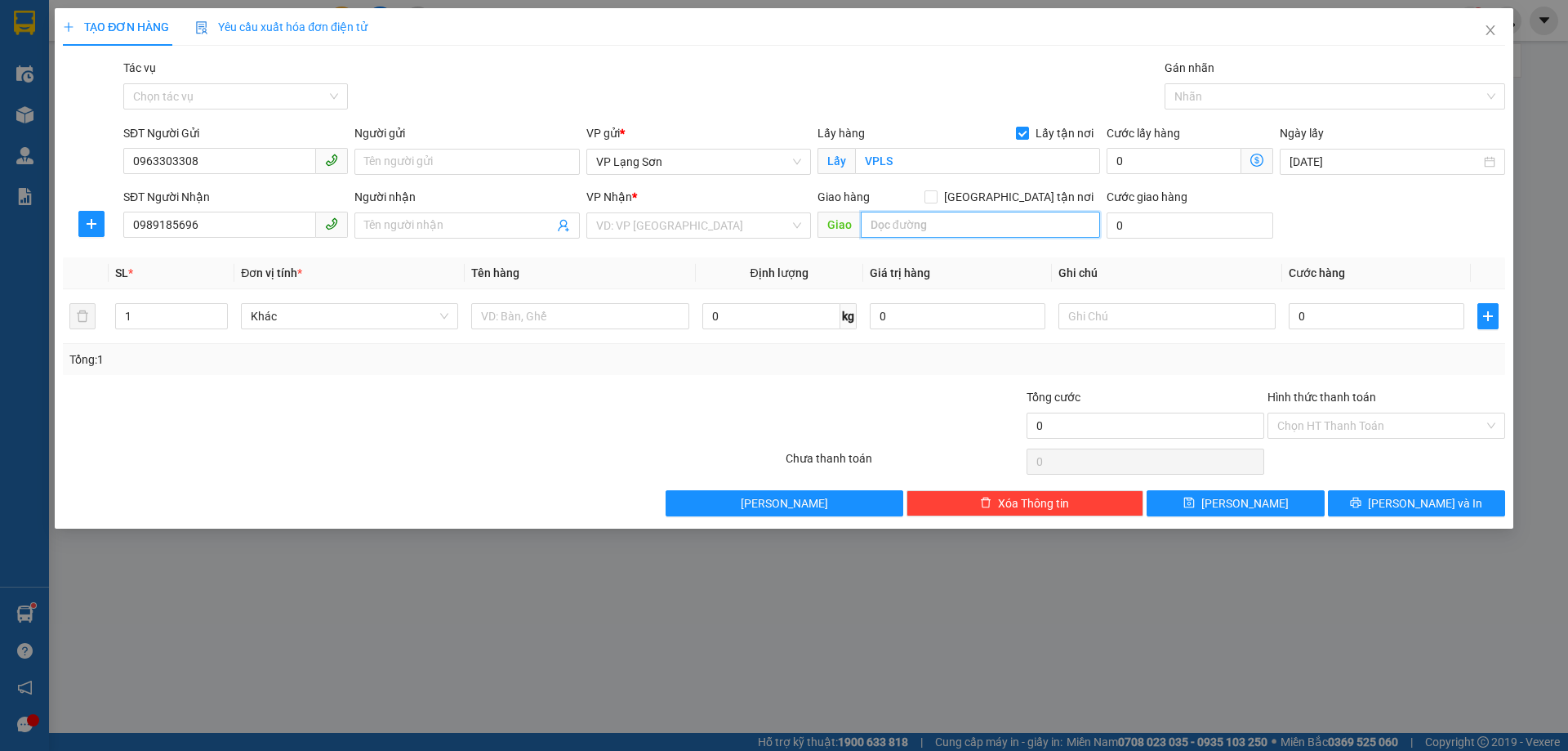
click at [912, 227] on input "text" at bounding box center [980, 224] width 239 height 26
type input "2C VỌNG ĐỨC"
click at [671, 225] on input "search" at bounding box center [693, 226] width 193 height 25
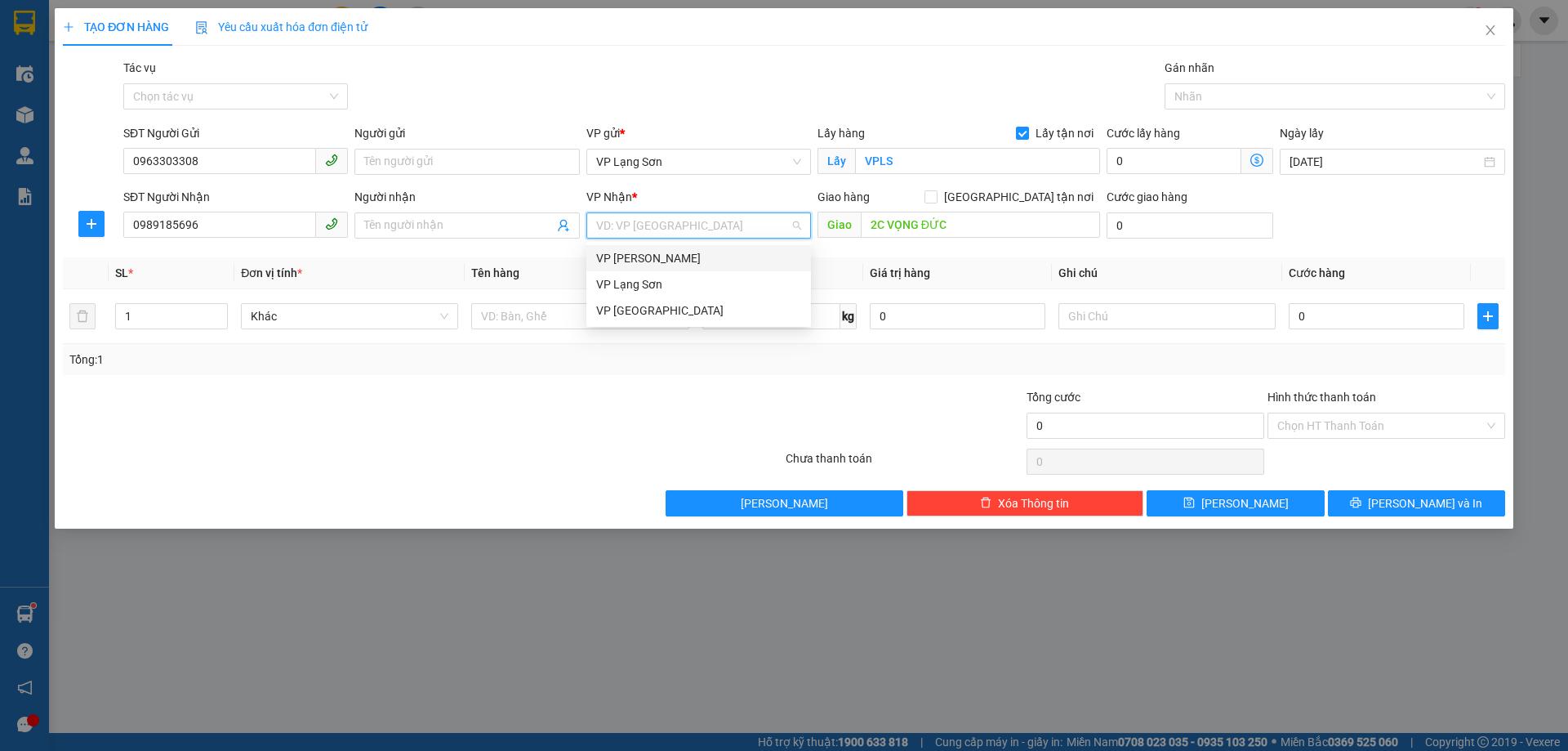
click at [656, 260] on div "VP [PERSON_NAME]" at bounding box center [699, 257] width 205 height 18
click at [936, 194] on input "[GEOGRAPHIC_DATA] tận nơi" at bounding box center [930, 196] width 11 height 11
checkbox input "true"
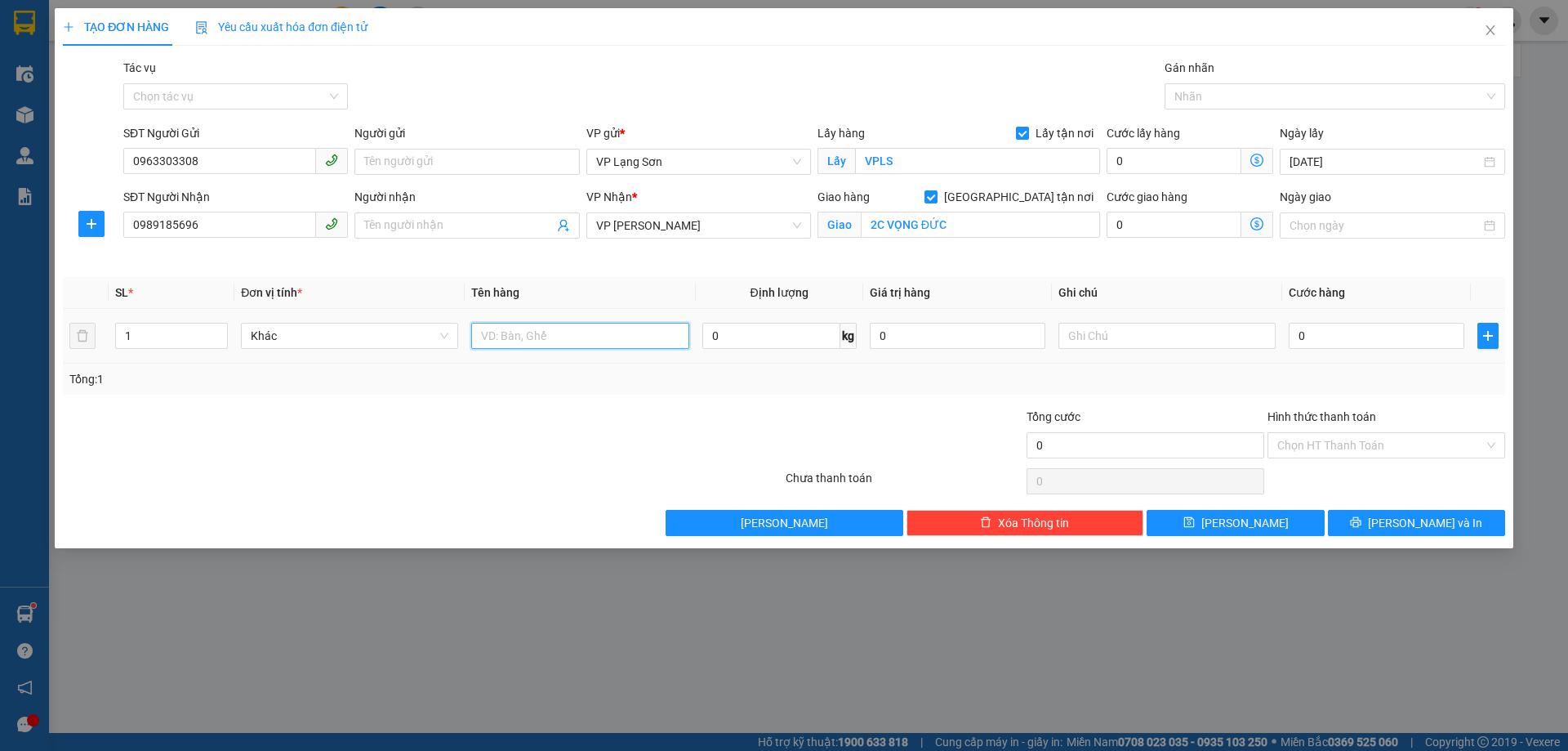
click at [528, 337] on input "text" at bounding box center [580, 335] width 217 height 26
type input "D"
type input "Đ"
type input "MÁY ẢNH"
click at [1377, 345] on input "0" at bounding box center [1376, 335] width 175 height 26
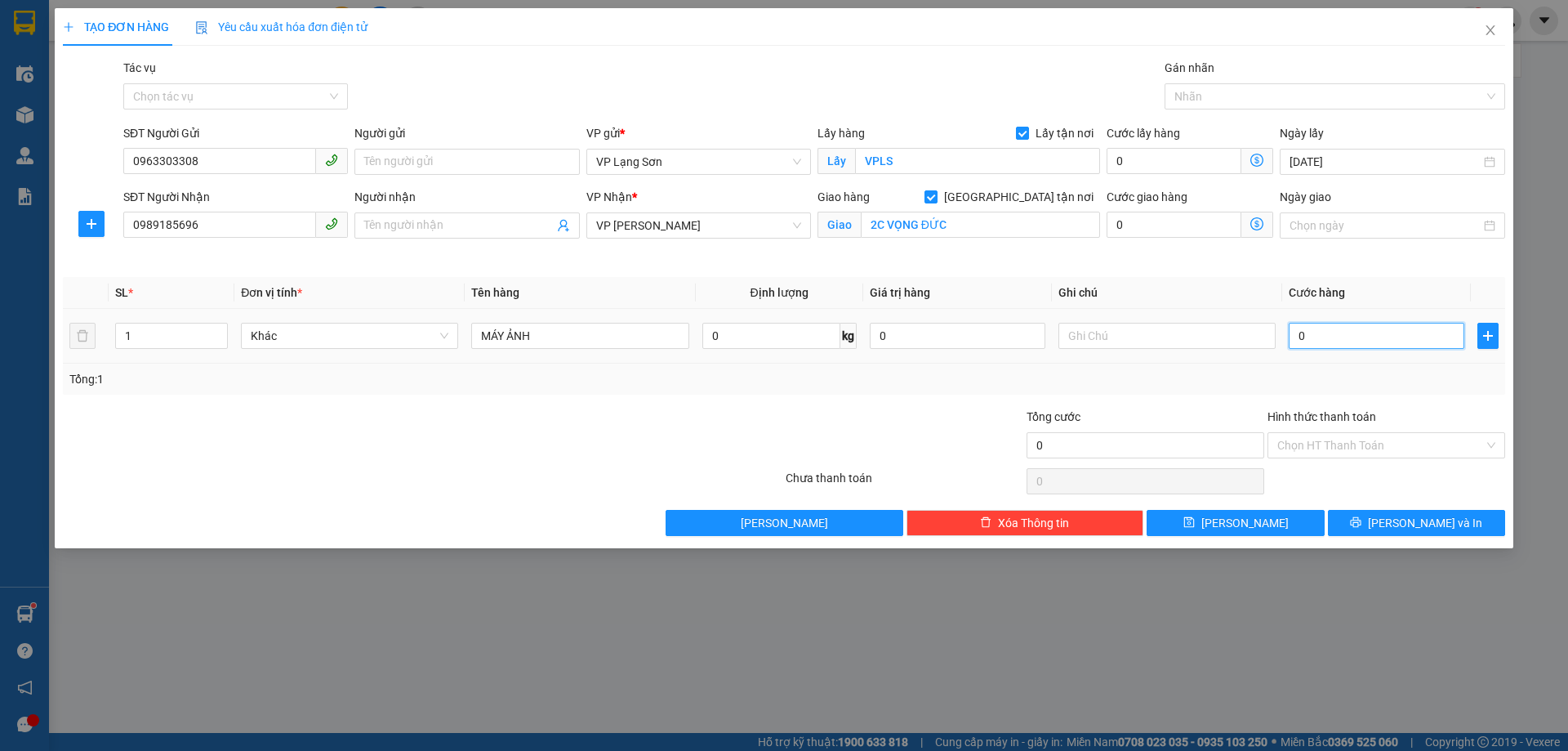
type input "1"
type input "10"
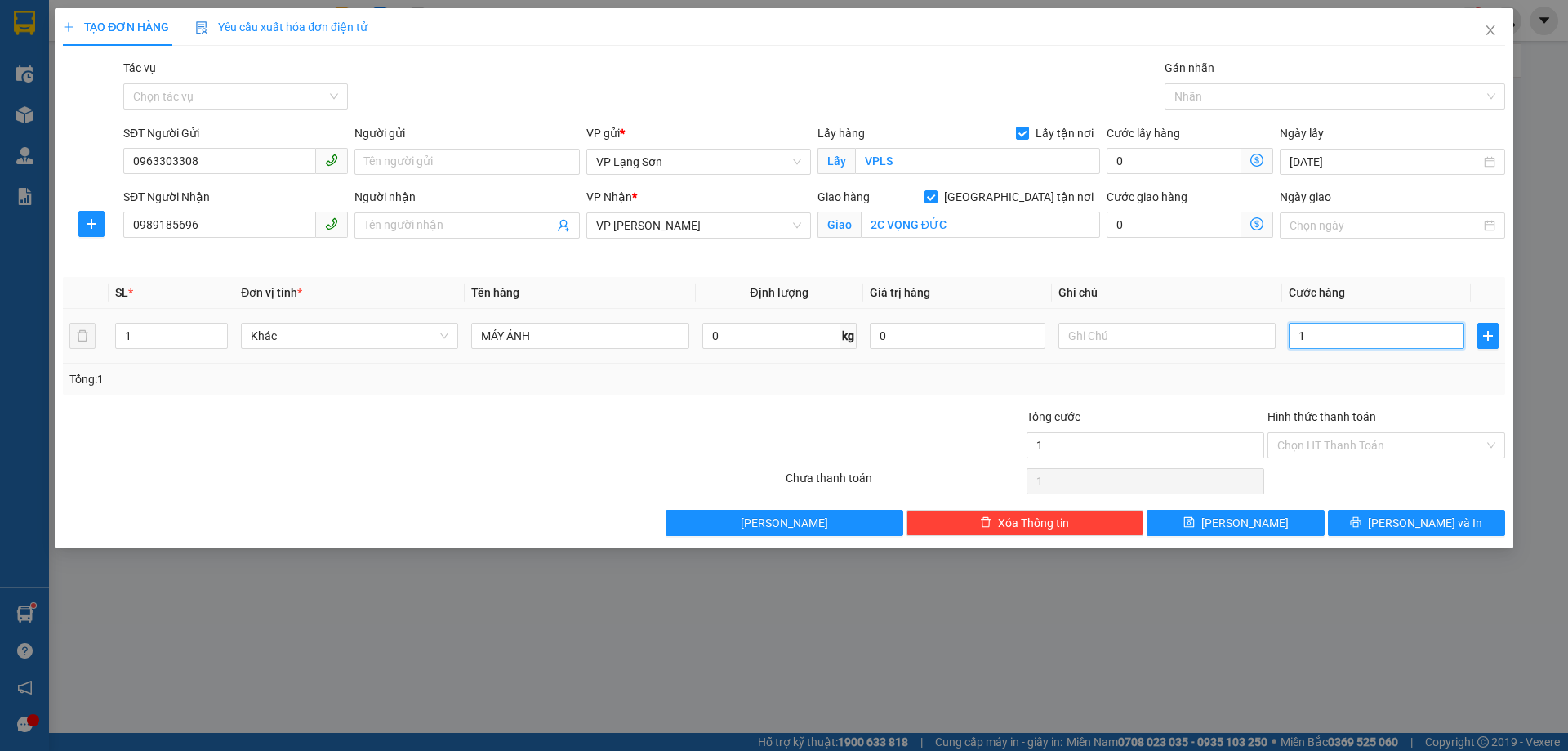
type input "10"
type input "100"
click at [1150, 346] on input "text" at bounding box center [1168, 335] width 217 height 26
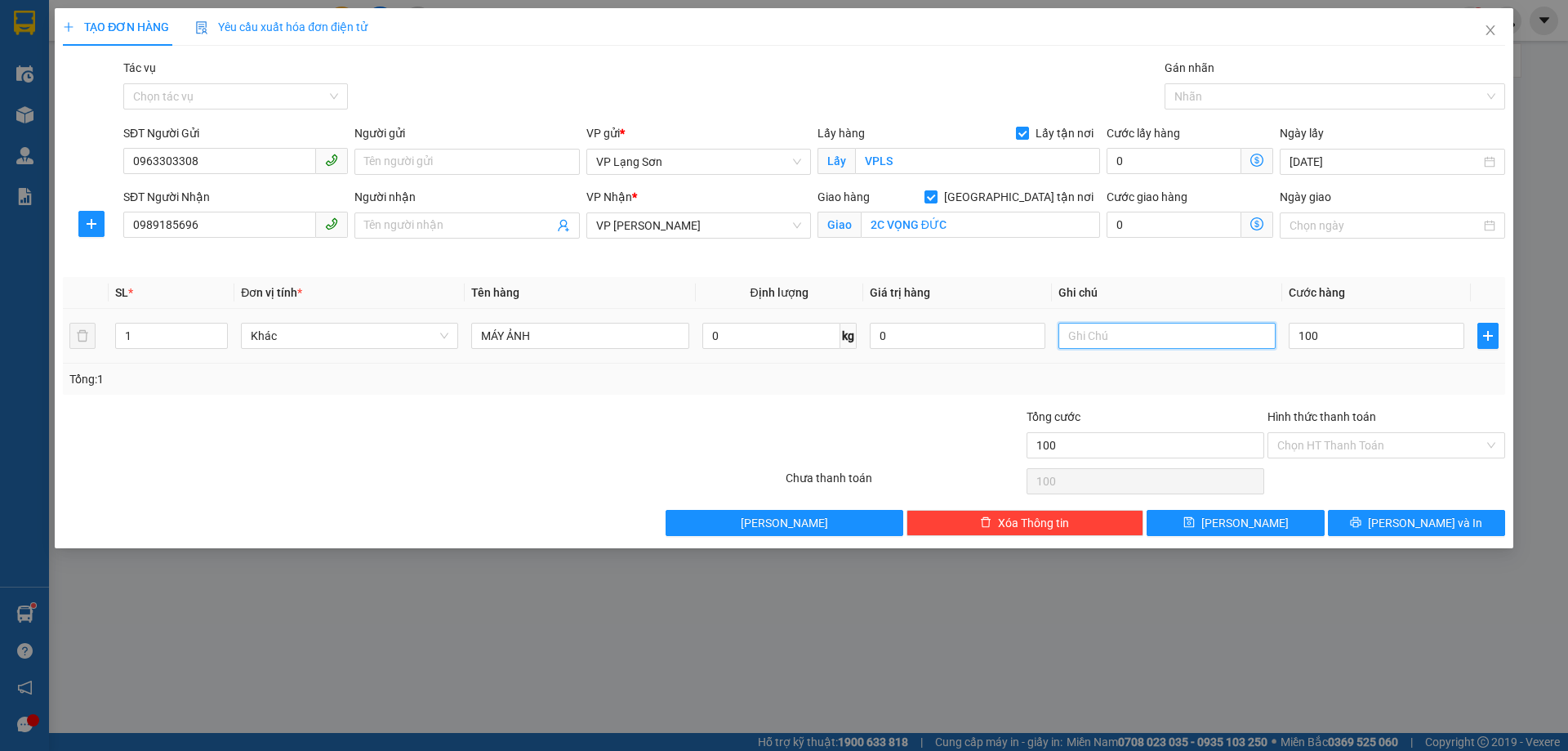
type input "100.000"
type input "D"
type input "ĐÃ CKCTY 100K [DATE] 14H03"
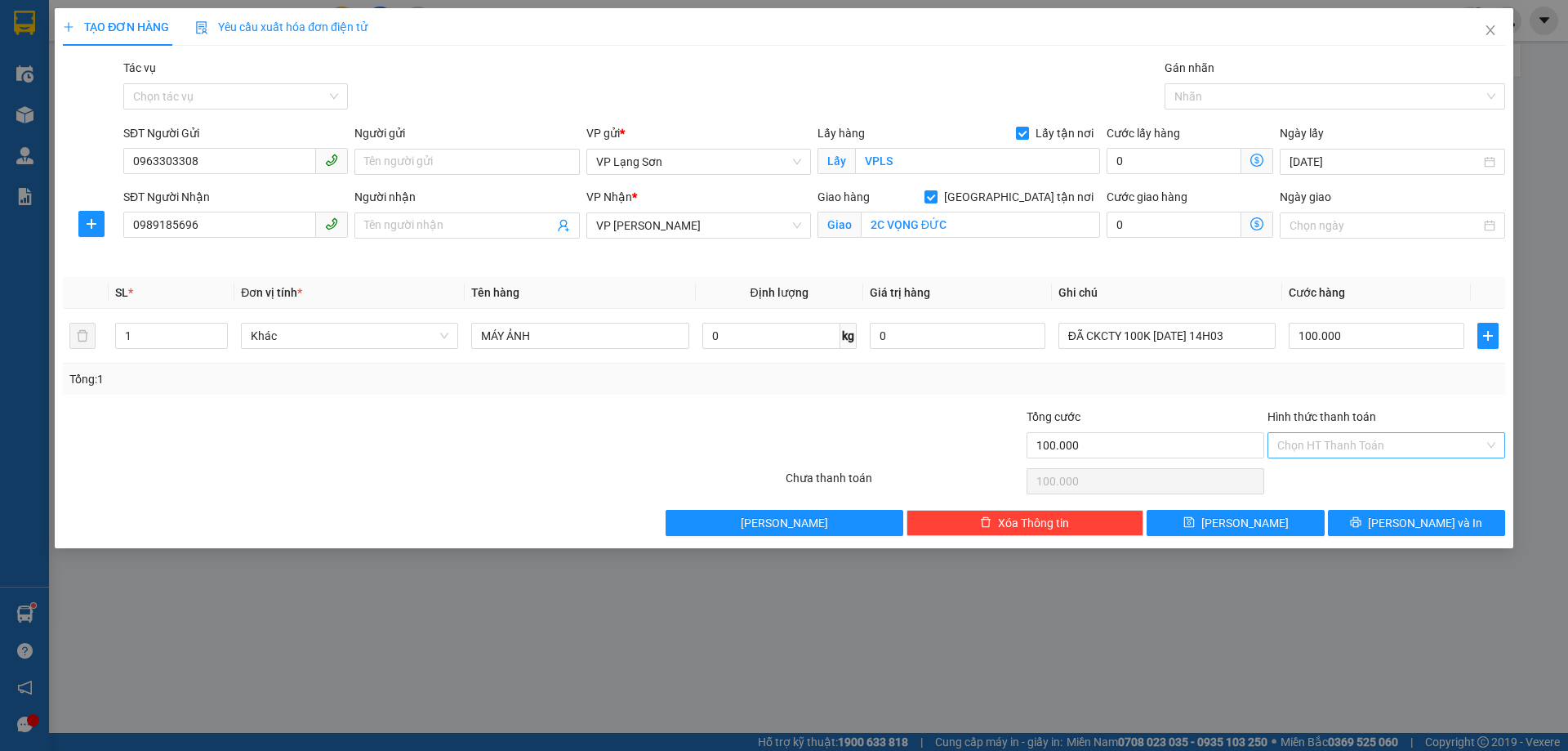
click at [1299, 448] on input "Hình thức thanh toán" at bounding box center [1380, 445] width 207 height 25
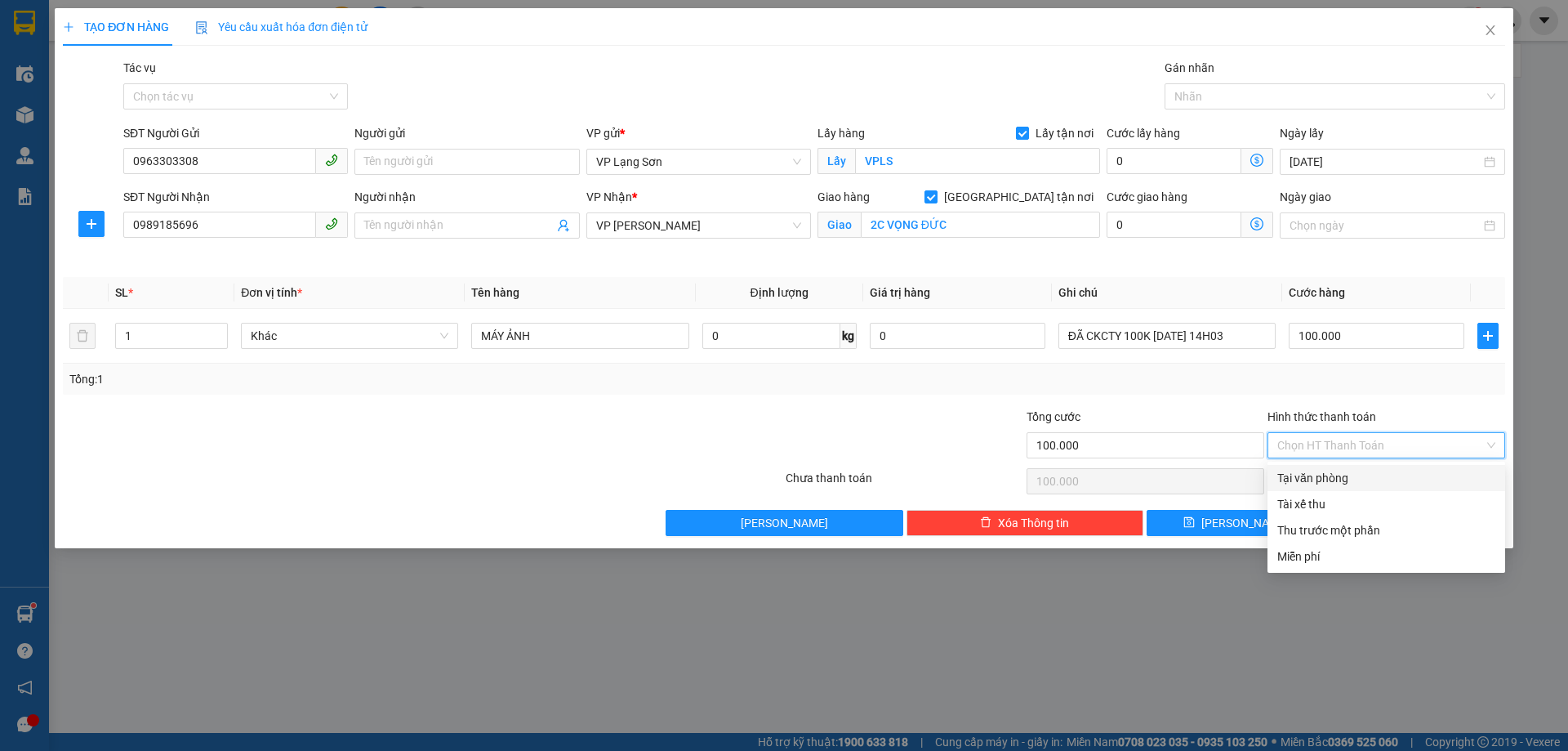
click at [1301, 478] on div "Tại văn phòng" at bounding box center [1386, 477] width 218 height 18
type input "0"
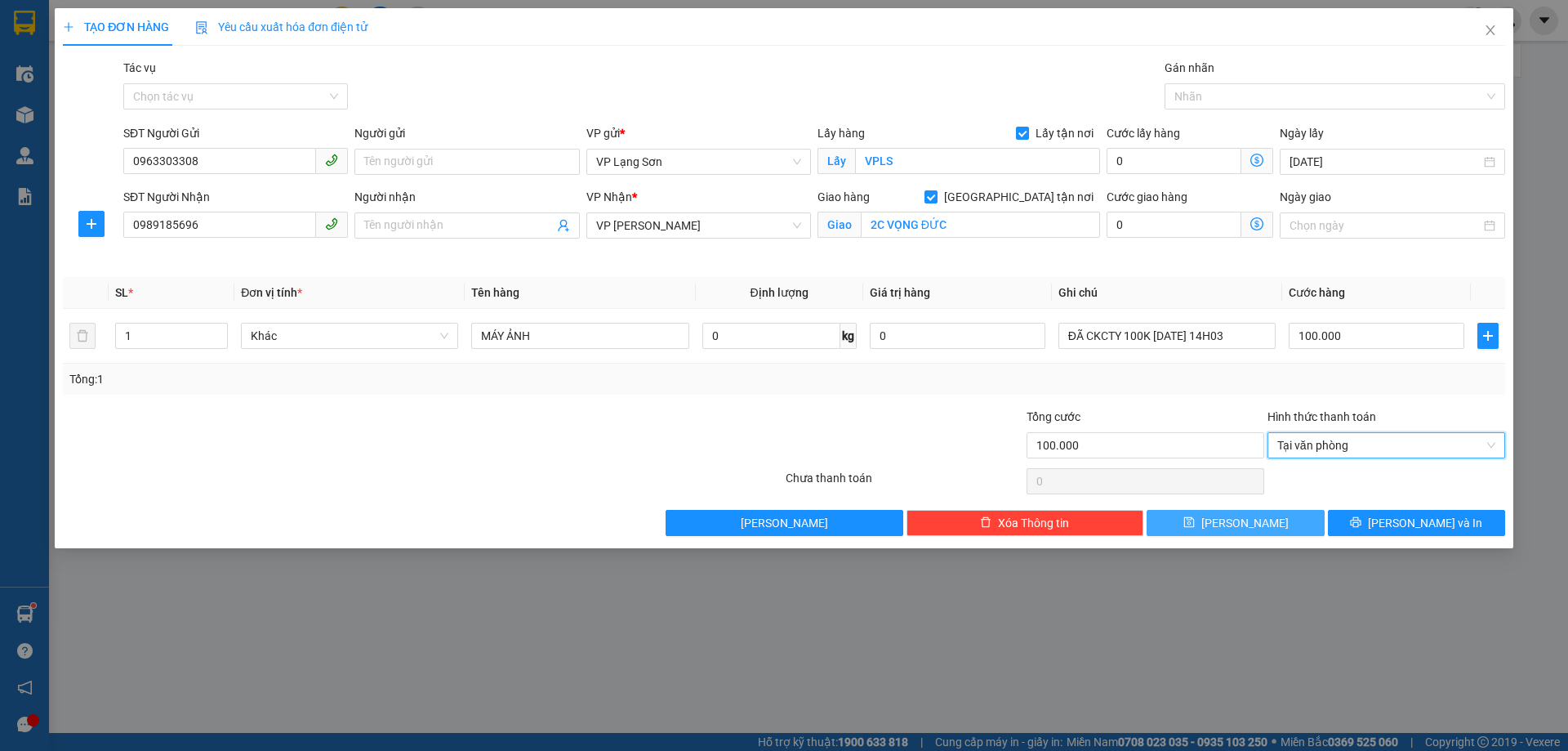
click at [1253, 526] on span "[PERSON_NAME]" at bounding box center [1246, 522] width 88 height 18
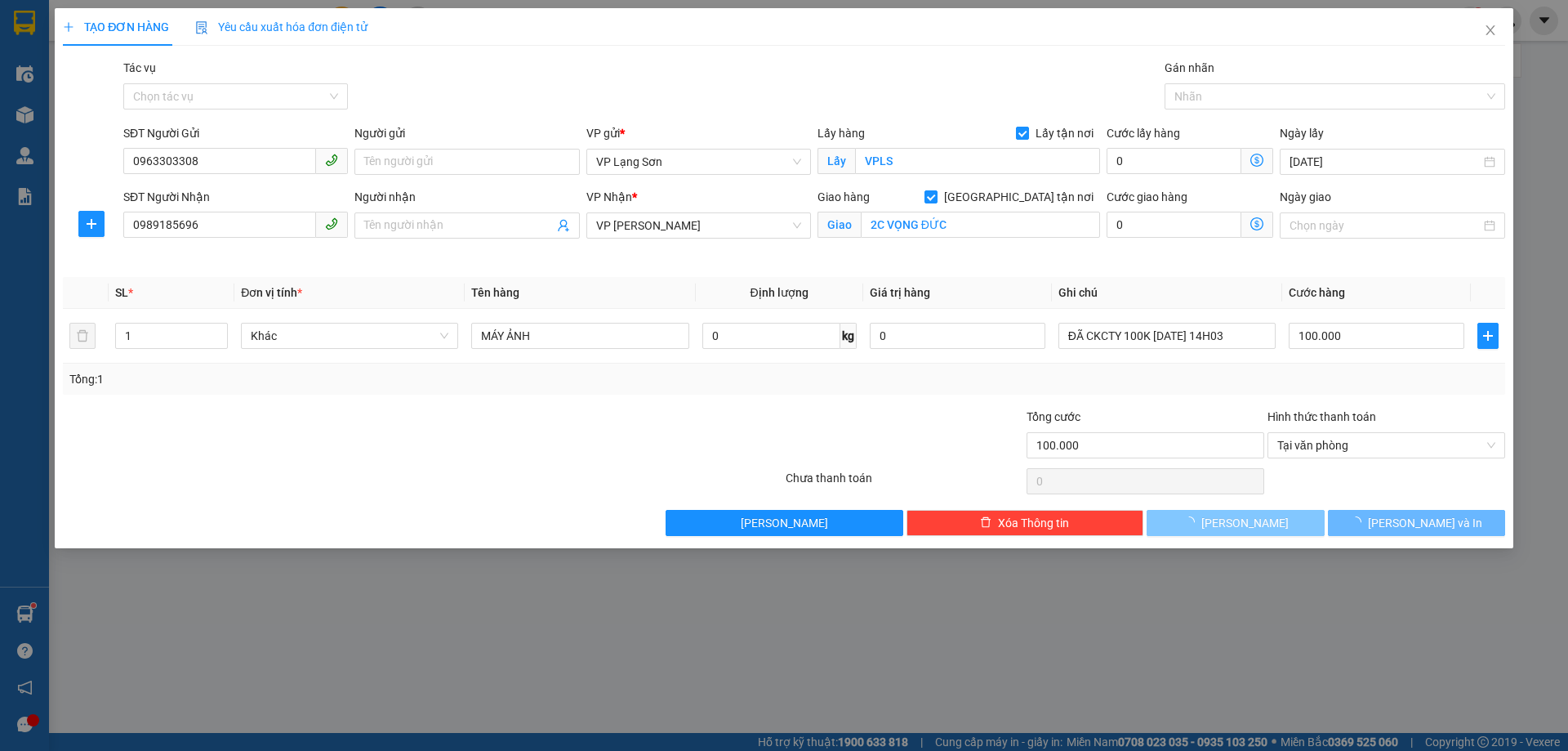
checkbox input "false"
type input "0"
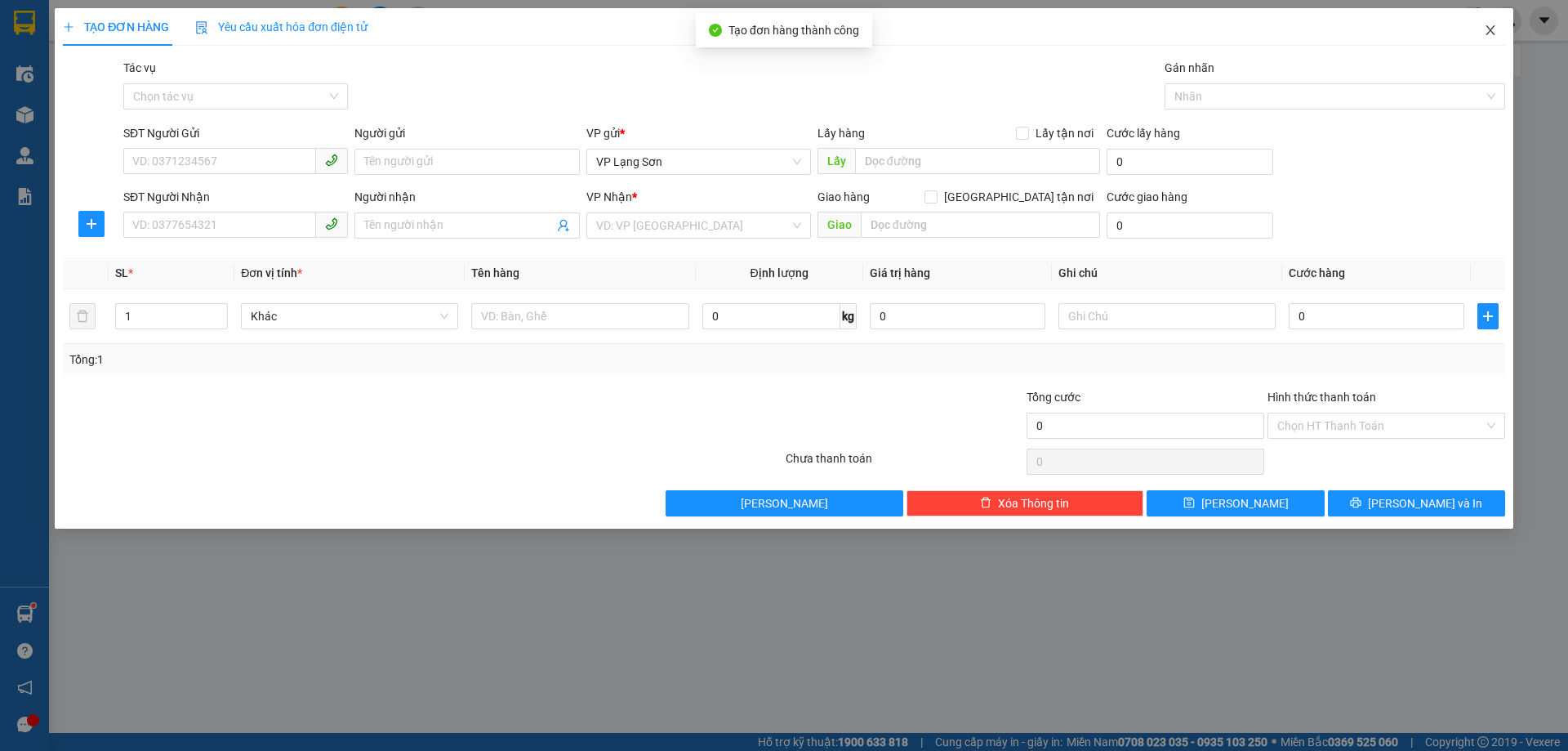
click at [1488, 31] on icon "close" at bounding box center [1491, 30] width 13 height 13
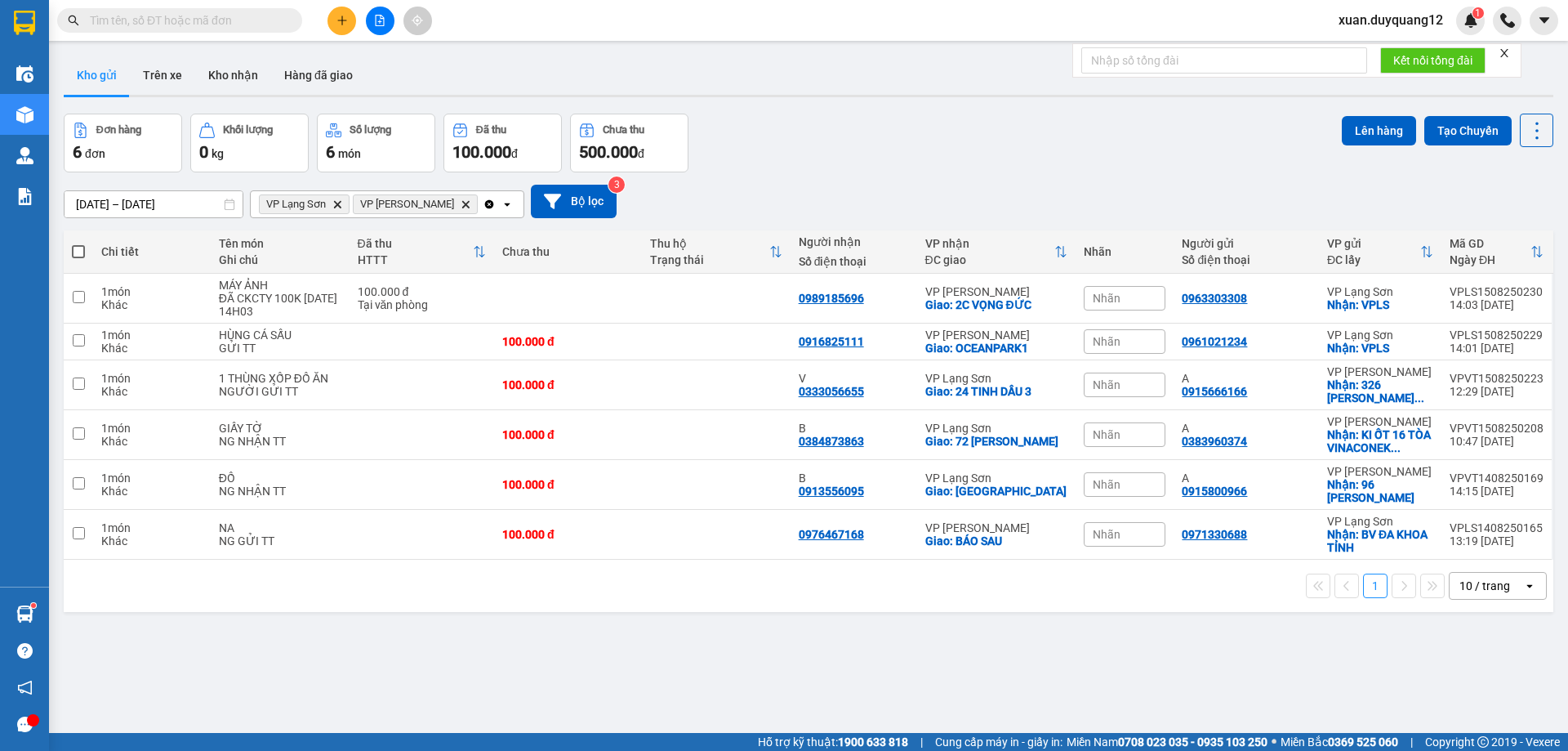
scroll to position [75, 0]
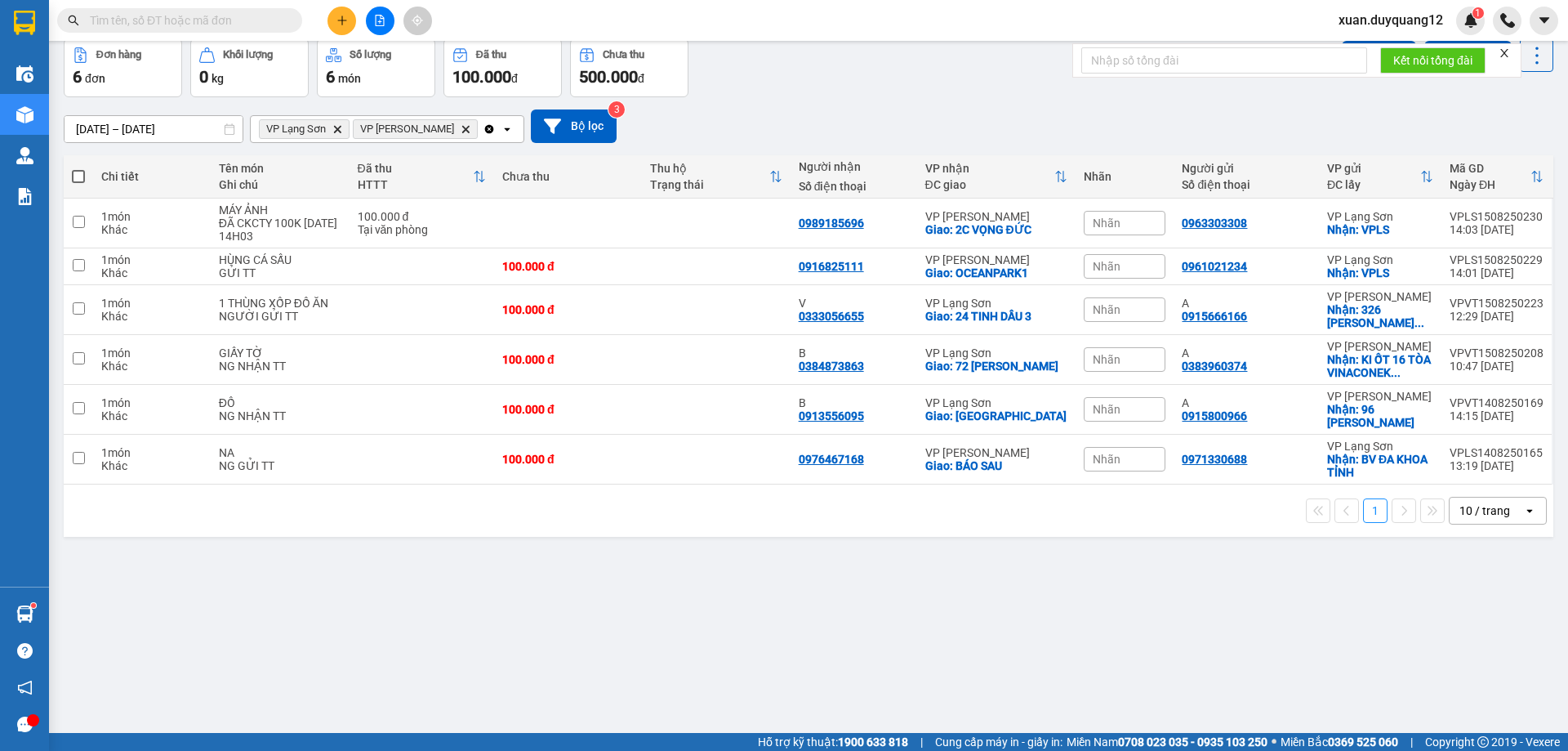
click at [1118, 220] on div "Nhãn" at bounding box center [1125, 223] width 82 height 25
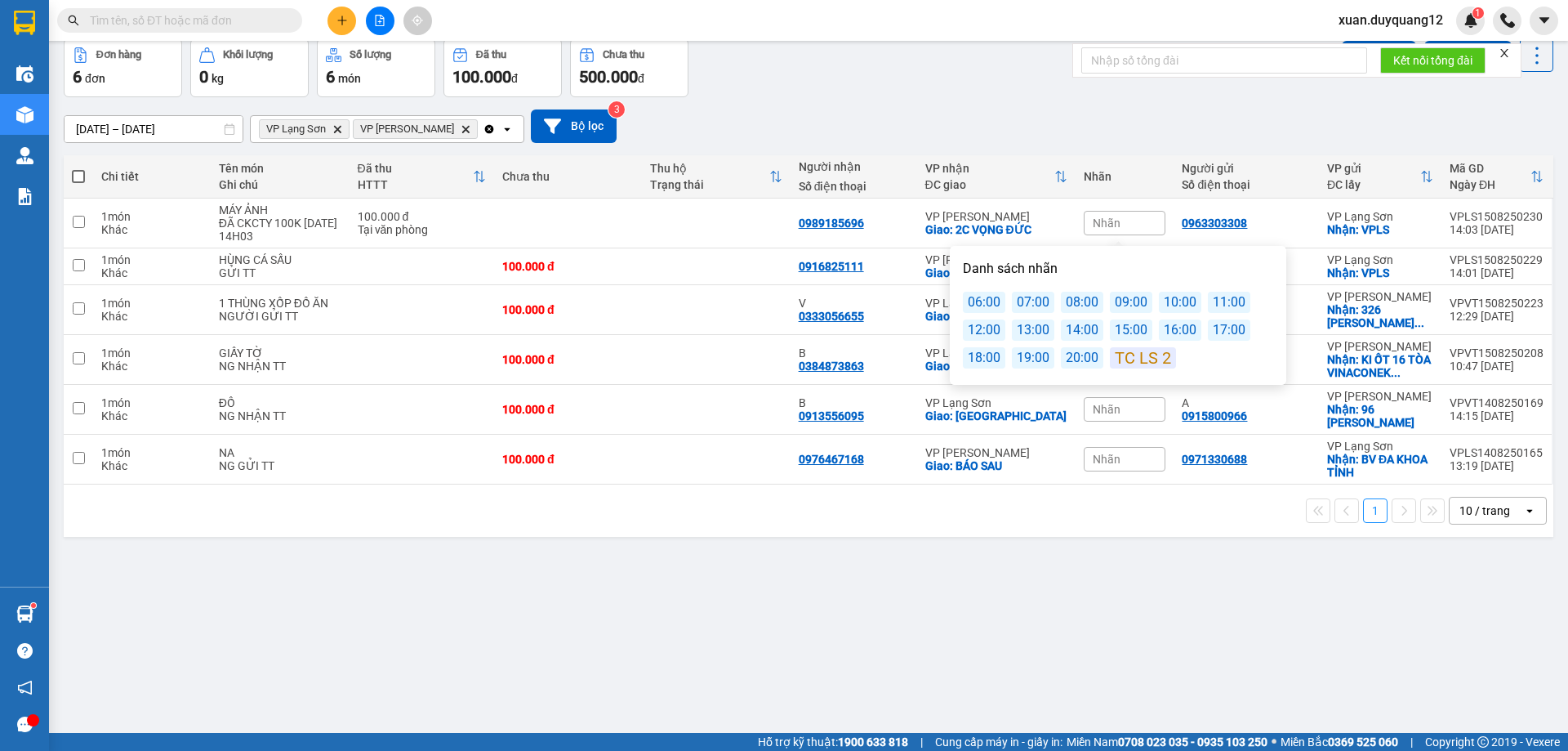
click at [1132, 326] on div "15:00" at bounding box center [1131, 330] width 43 height 21
click at [1105, 151] on div "[DATE] – [DATE] Press the down arrow key to interact with the calendar and sele…" at bounding box center [808, 126] width 1490 height 58
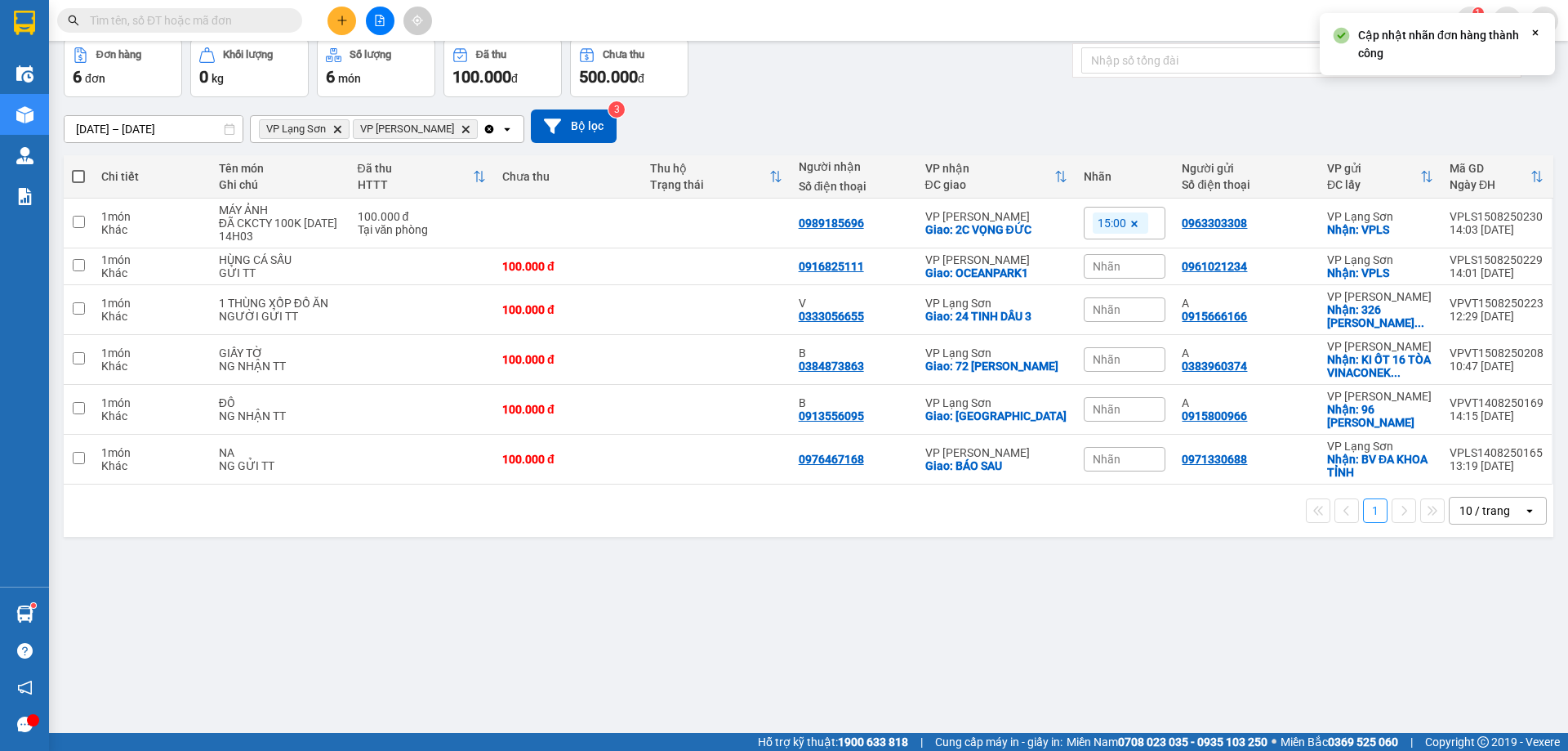
click at [1107, 260] on span "Nhãn" at bounding box center [1107, 267] width 28 height 13
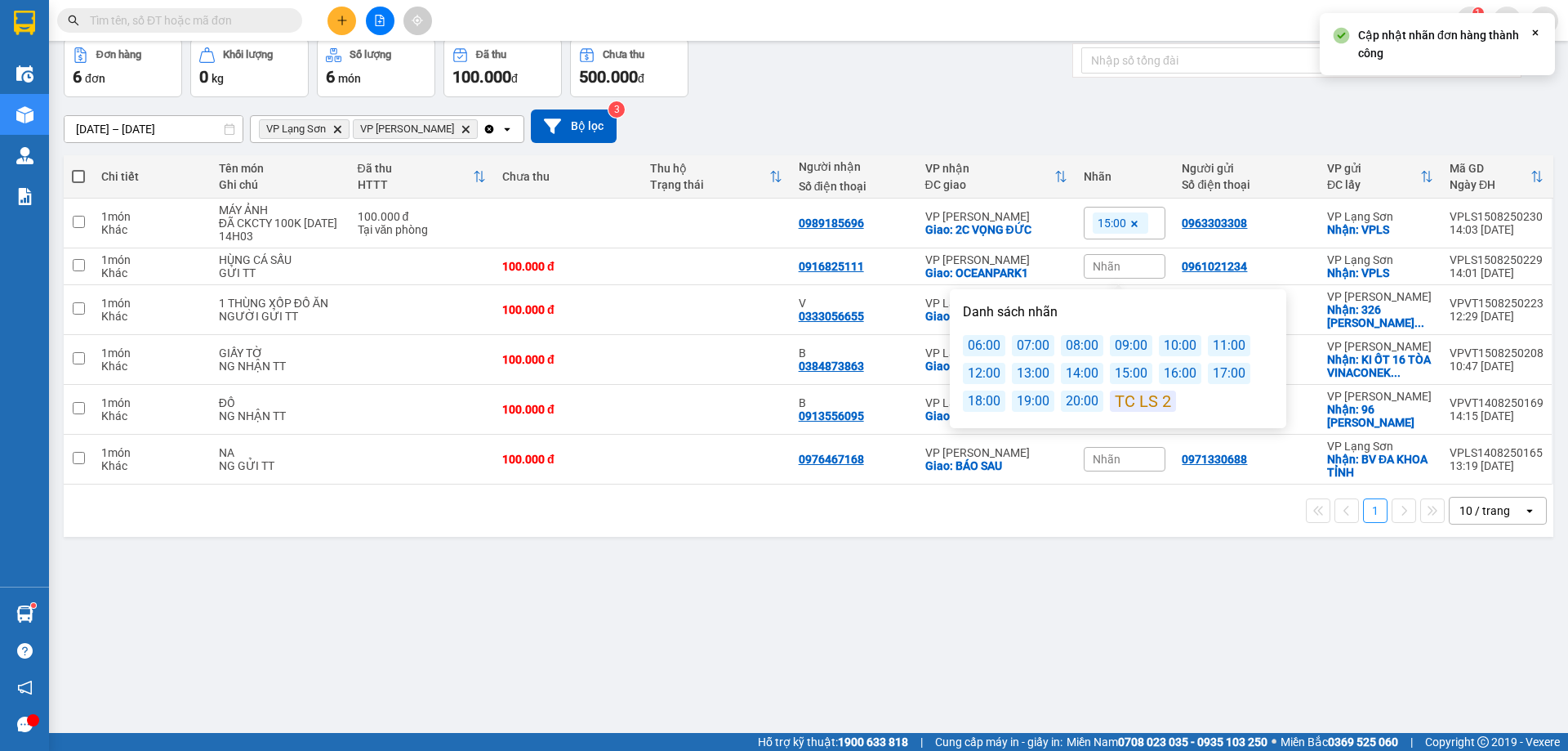
click at [1126, 370] on div "15:00" at bounding box center [1131, 373] width 43 height 21
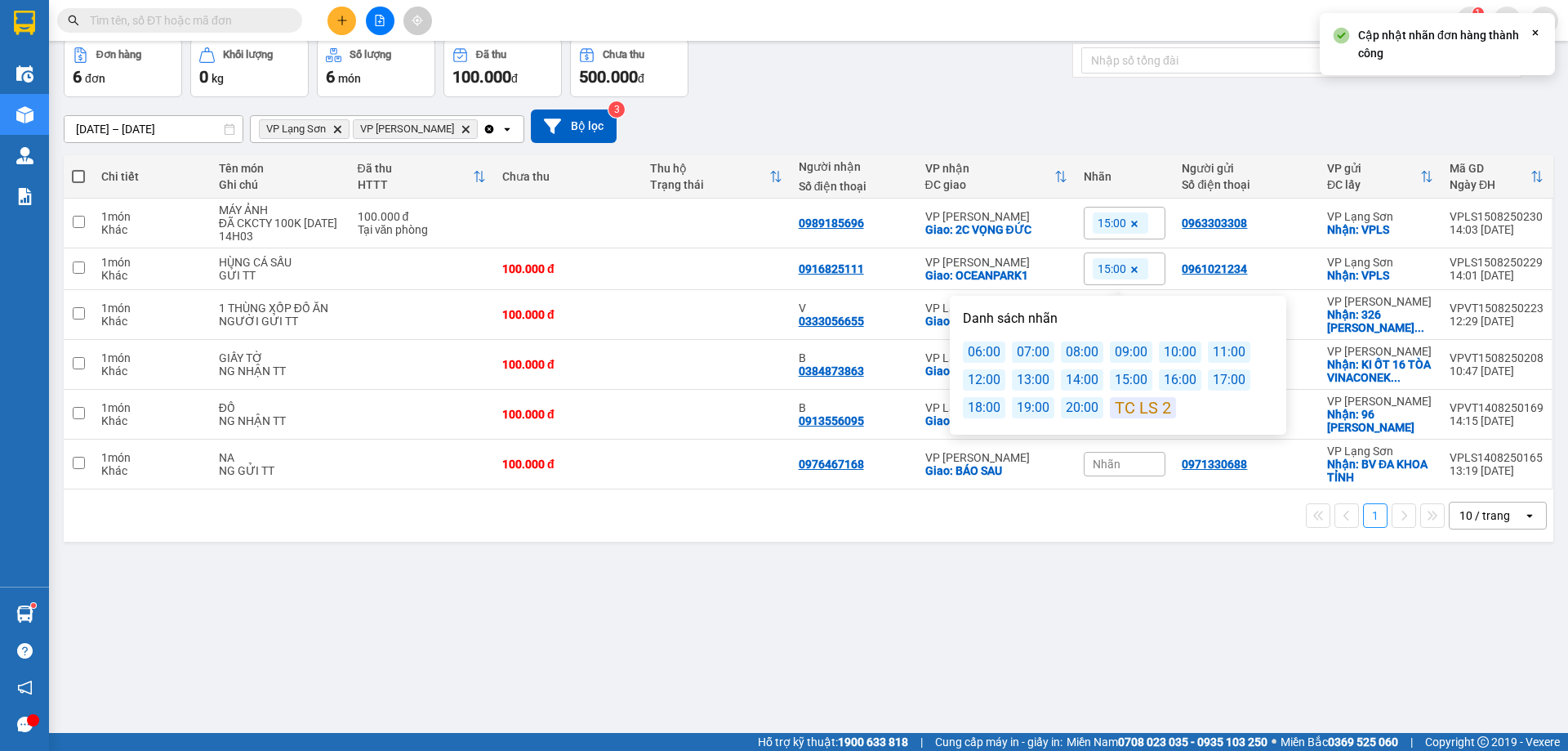
click at [1025, 116] on div "[DATE] – [DATE] Press the down arrow key to interact with the calendar and sele…" at bounding box center [808, 126] width 1490 height 33
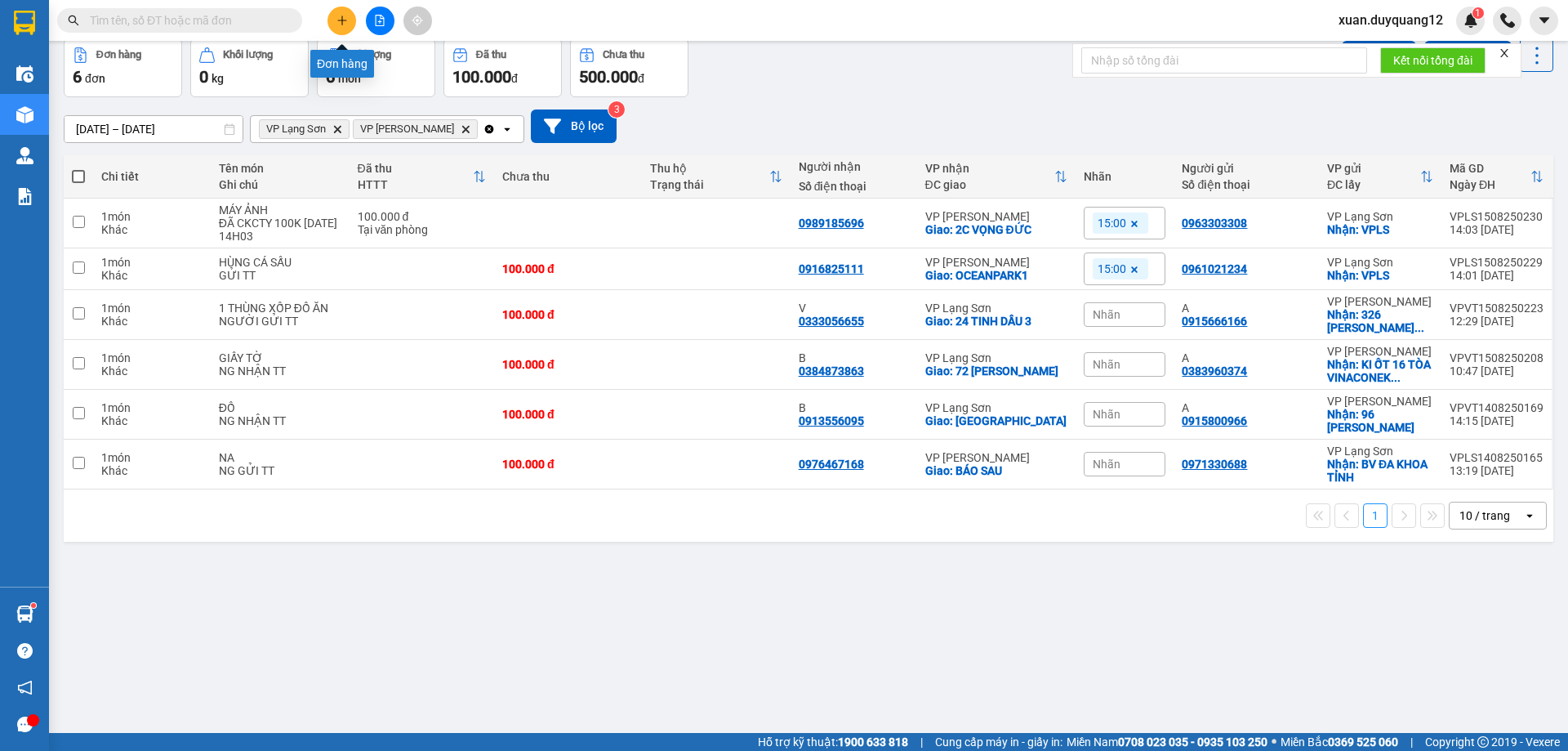
click at [345, 20] on icon "plus" at bounding box center [342, 20] width 11 height 11
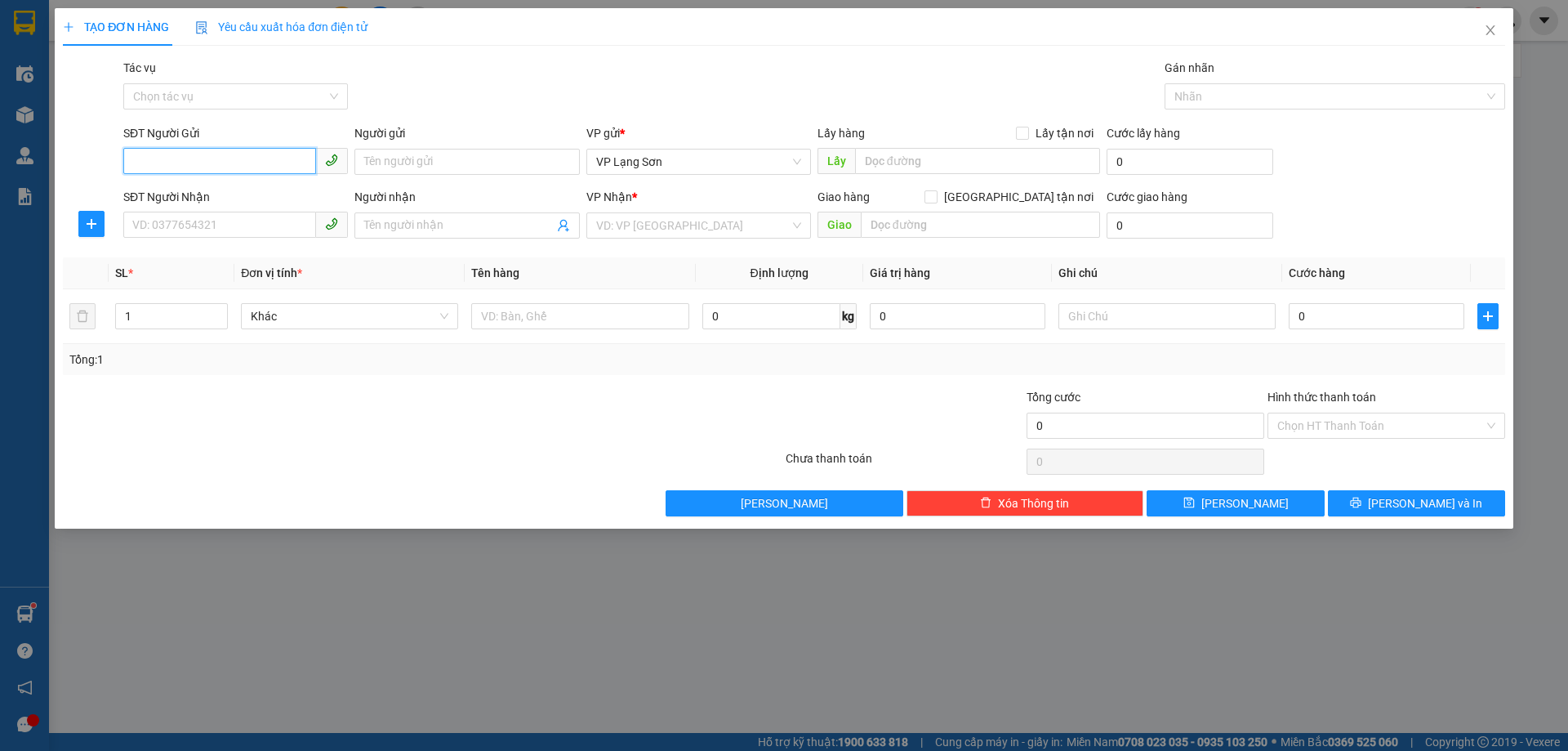
paste input "0868578366"
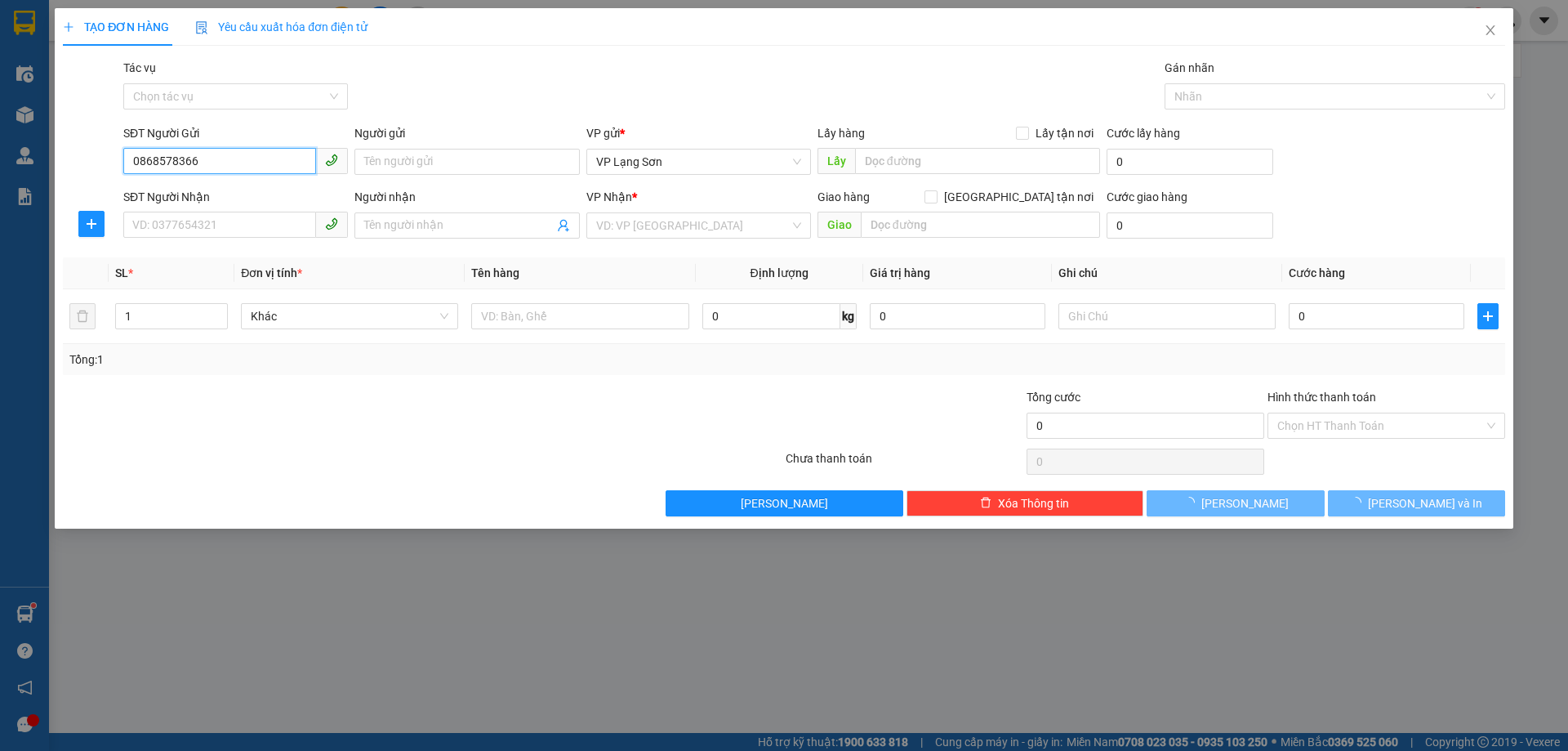
type input "0868578366"
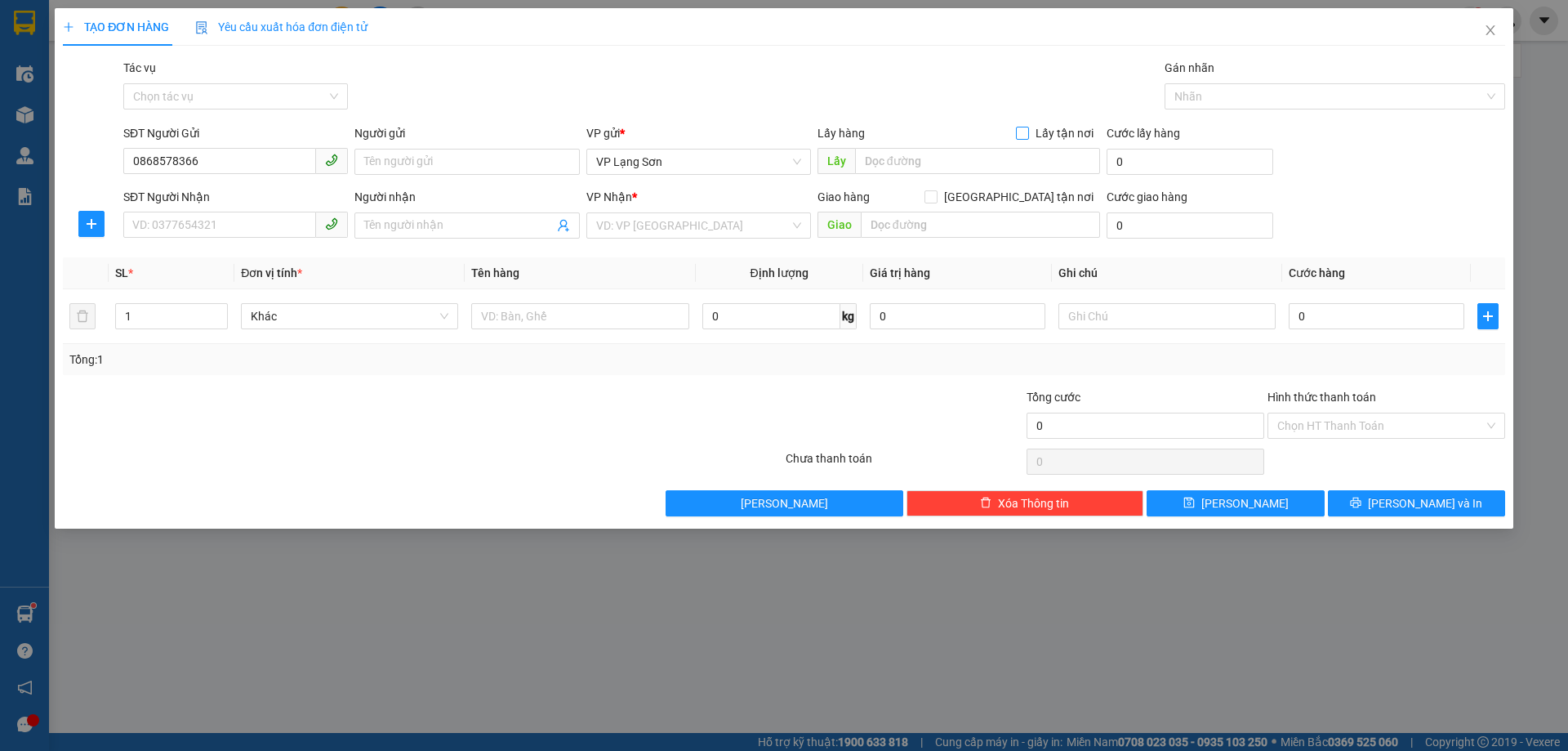
click at [1028, 132] on input "Lấy tận nơi" at bounding box center [1022, 132] width 11 height 11
checkbox input "true"
click at [949, 156] on input "text" at bounding box center [977, 160] width 245 height 26
type input "527 BÀ TRIỆU"
click at [174, 229] on input "SĐT Người Nhận" at bounding box center [219, 224] width 193 height 26
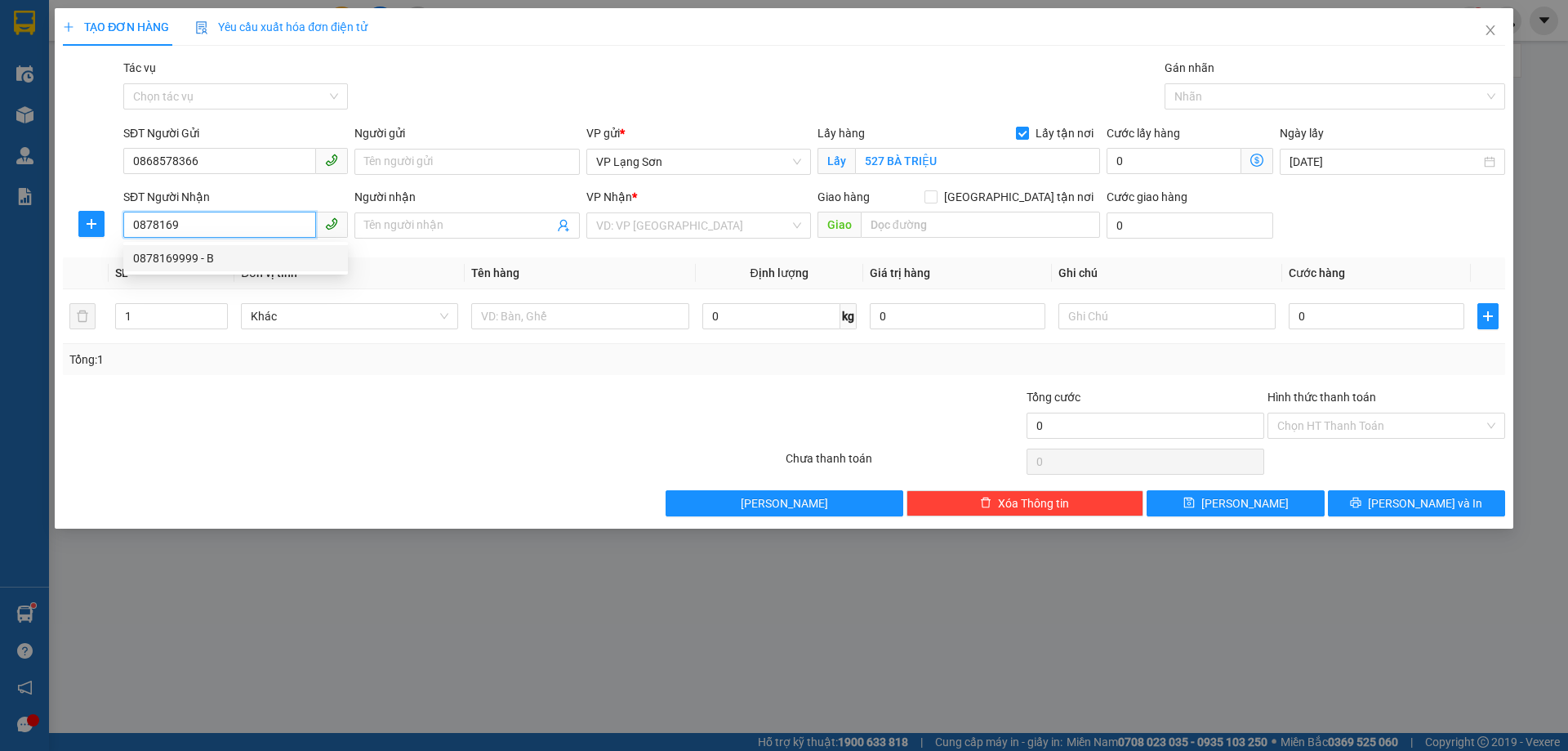
click at [171, 254] on div "0878169999 - B" at bounding box center [235, 257] width 205 height 18
type input "0878169999"
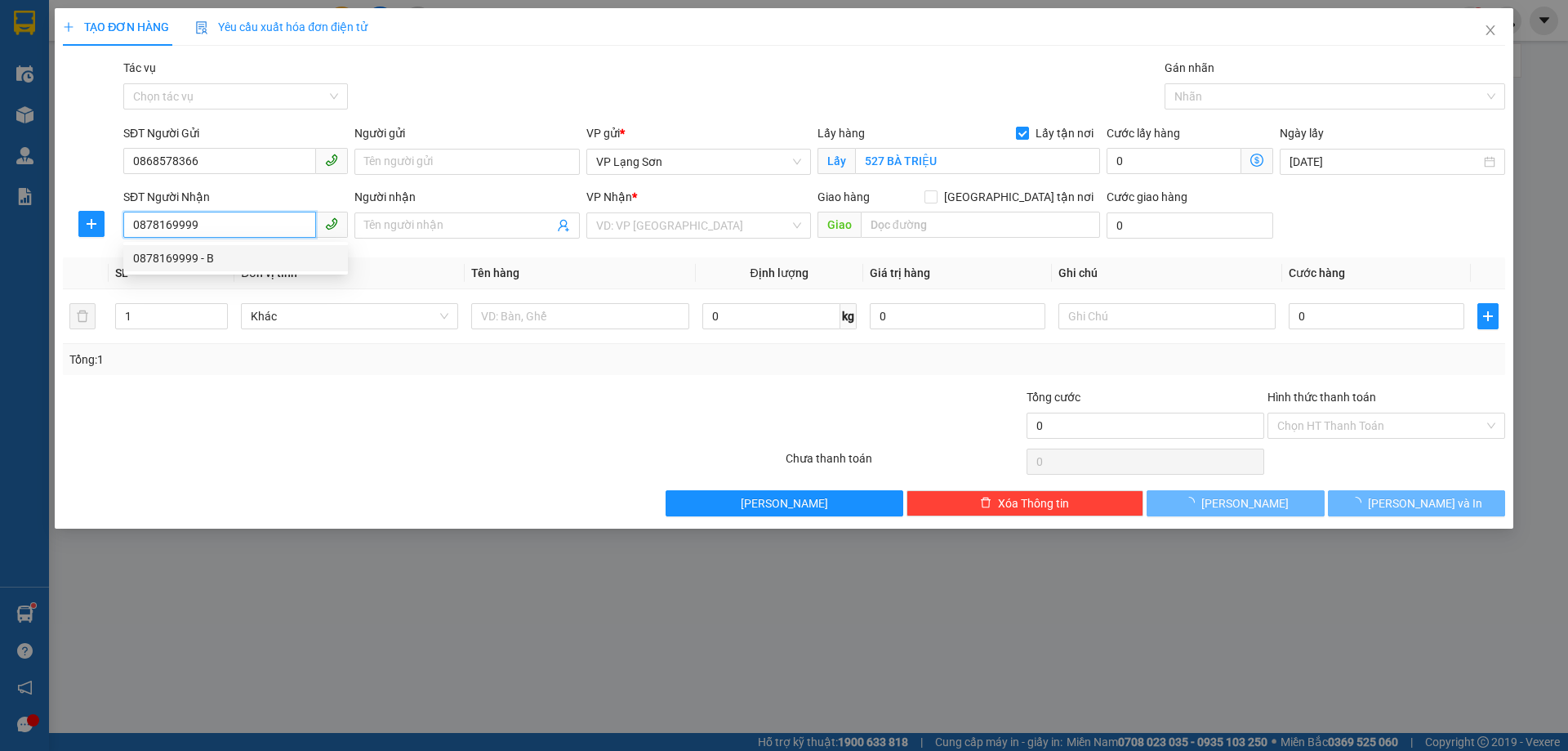
type input "B"
checkbox input "true"
type input "38 C HÀNG CÓT,HOÀN KIẾM,[GEOGRAPHIC_DATA]"
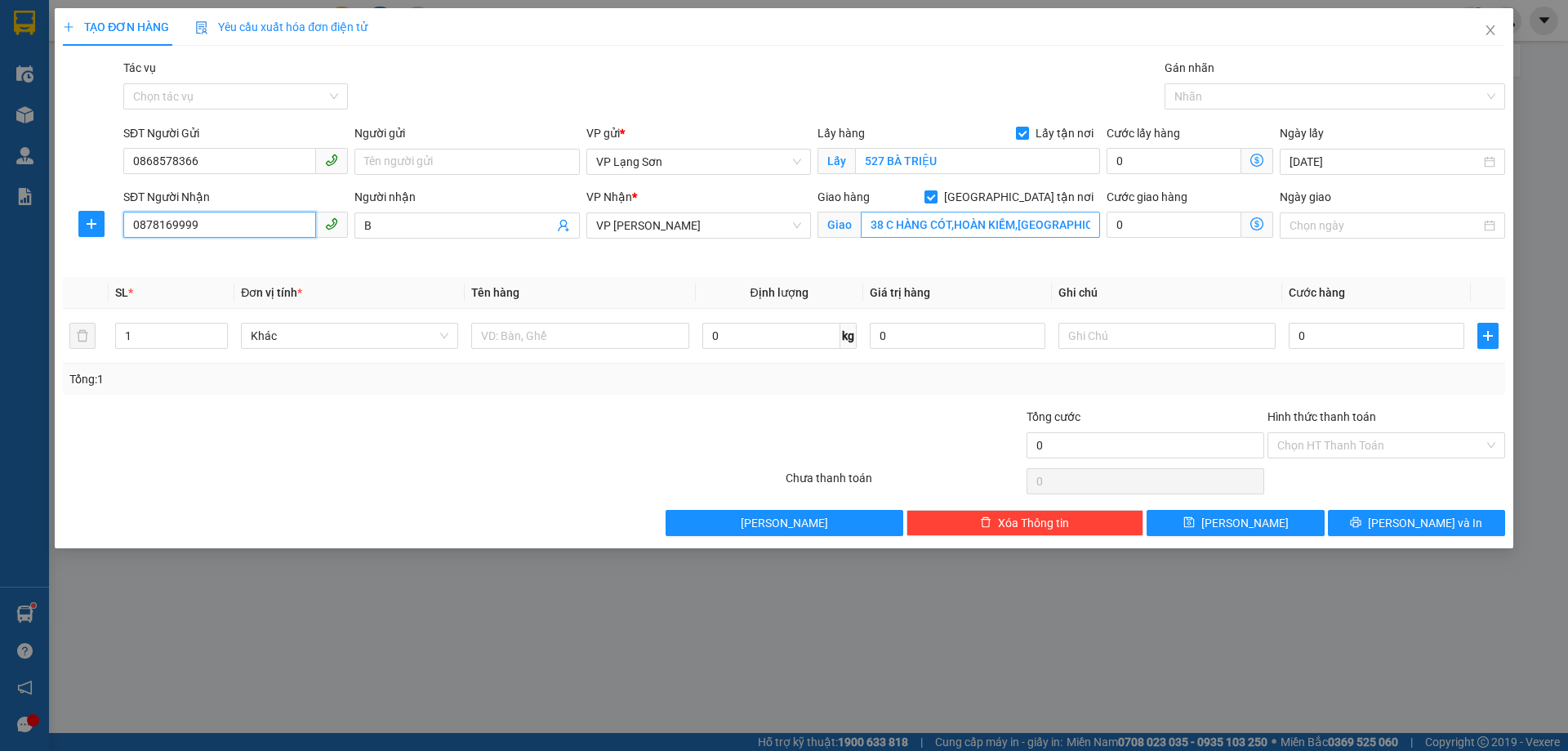
type input "0878169999"
click at [888, 226] on input "38 C HÀNG CÓT,HOÀN KIẾM,[GEOGRAPHIC_DATA]" at bounding box center [980, 224] width 239 height 26
click at [981, 223] on input "38 C HÀNG CÓT,HOÀN KIẾM,[GEOGRAPHIC_DATA]" at bounding box center [980, 224] width 239 height 26
click at [921, 226] on input "38 C HÀNG CÓT,HOÀN KIẾM,[GEOGRAPHIC_DATA]" at bounding box center [980, 224] width 239 height 26
click at [1072, 239] on div "Giao hàng [GEOGRAPHIC_DATA] tận nơi Giao 38 C HÀNG CÓT,[GEOGRAPHIC_DATA],[GEOGR…" at bounding box center [959, 216] width 283 height 57
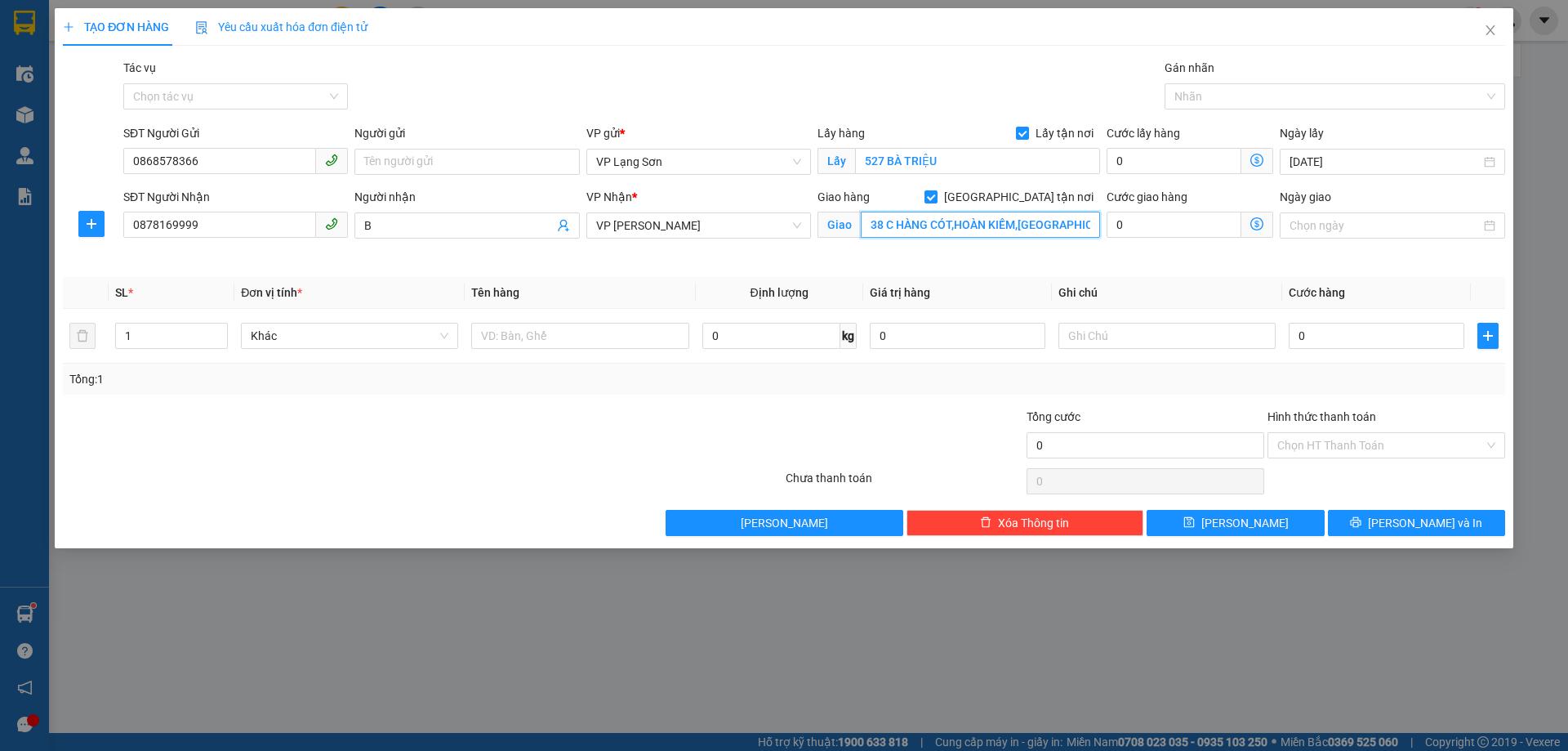
click at [888, 224] on input "38 C HÀNG CÓT,HOÀN KIẾM,[GEOGRAPHIC_DATA]" at bounding box center [980, 224] width 239 height 26
click at [886, 229] on input "38 C HÀNG CÓT,HOÀN KIẾM,[GEOGRAPHIC_DATA]" at bounding box center [980, 224] width 239 height 26
click at [892, 221] on input "38 C HÀNG CÓT,HOÀN KIẾM,[GEOGRAPHIC_DATA]" at bounding box center [980, 224] width 239 height 26
click at [1316, 337] on input "0" at bounding box center [1376, 335] width 175 height 26
type input "1"
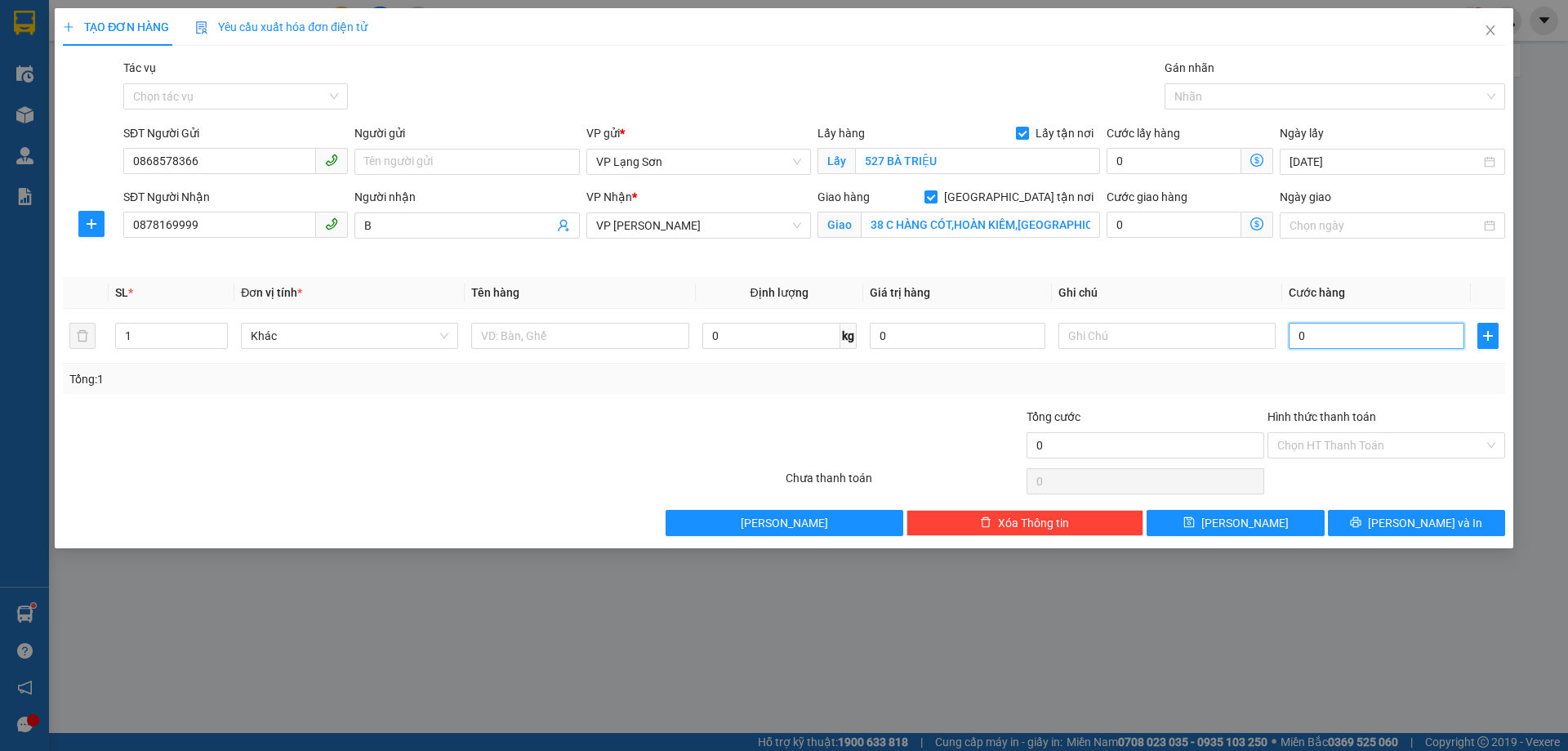
type input "1"
type input "10"
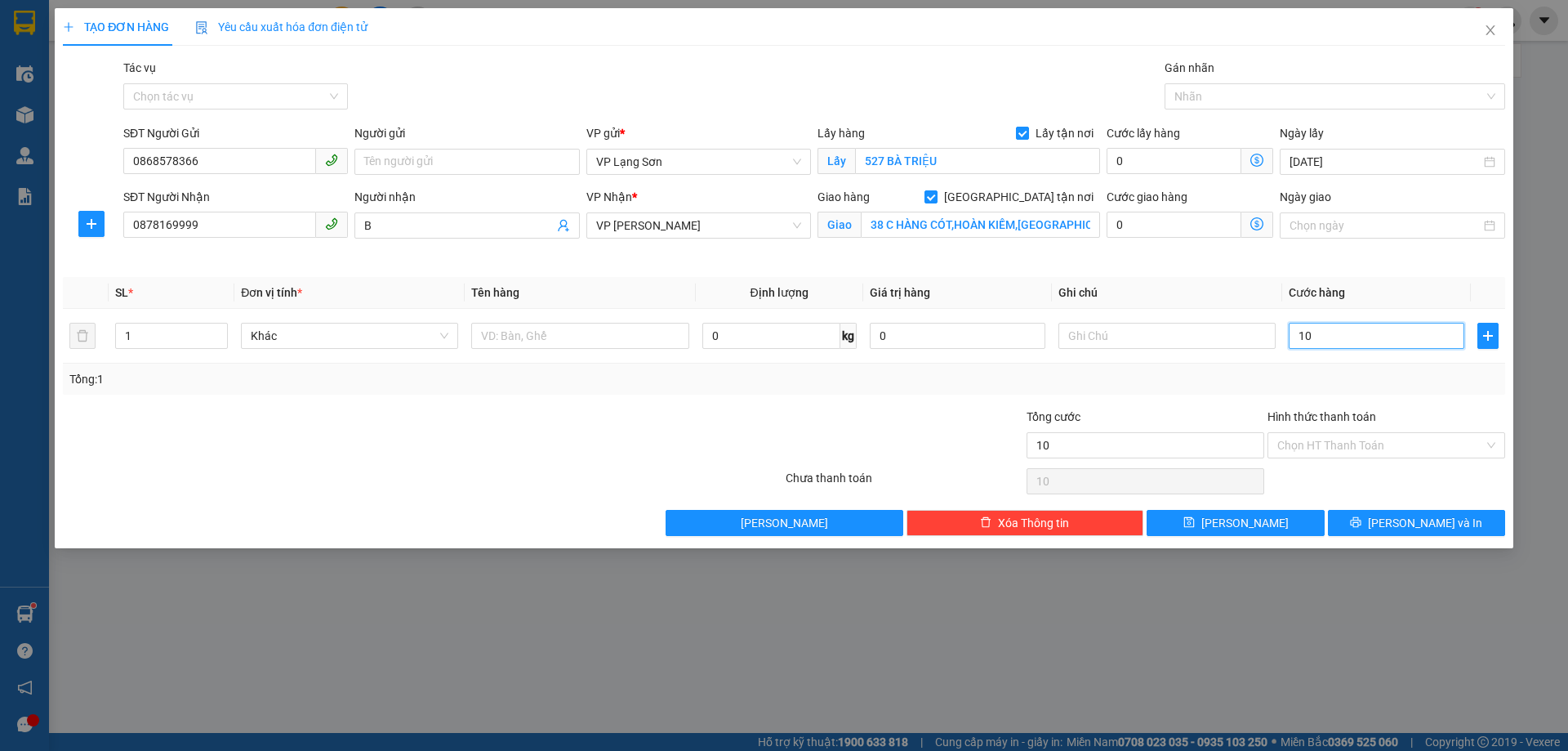
type input "100"
type input "100.000"
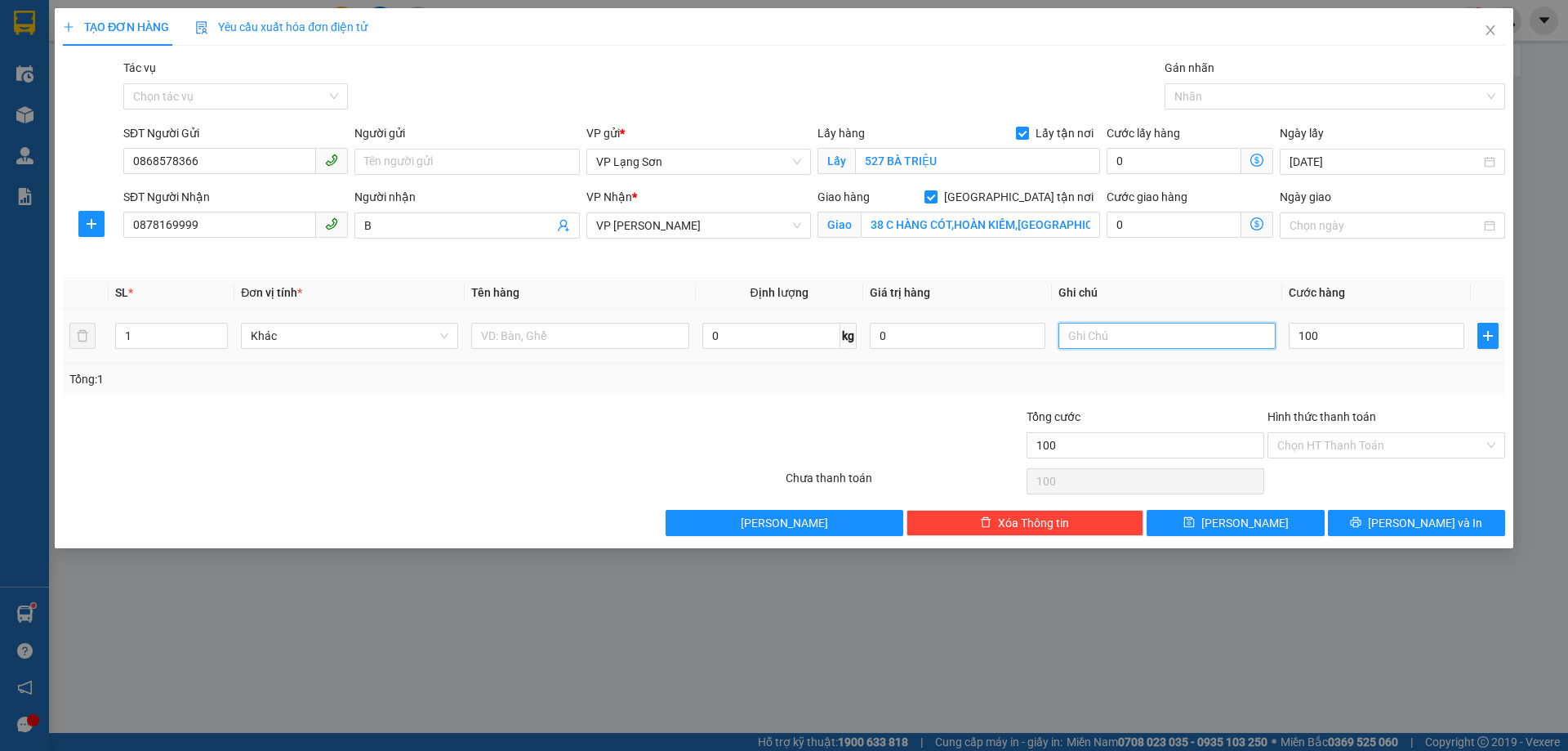
type input "100.000"
click at [1099, 344] on input "text" at bounding box center [1168, 335] width 217 height 26
type input "NHẬN TT"
click at [556, 336] on input "text" at bounding box center [580, 335] width 217 height 26
type input "T"
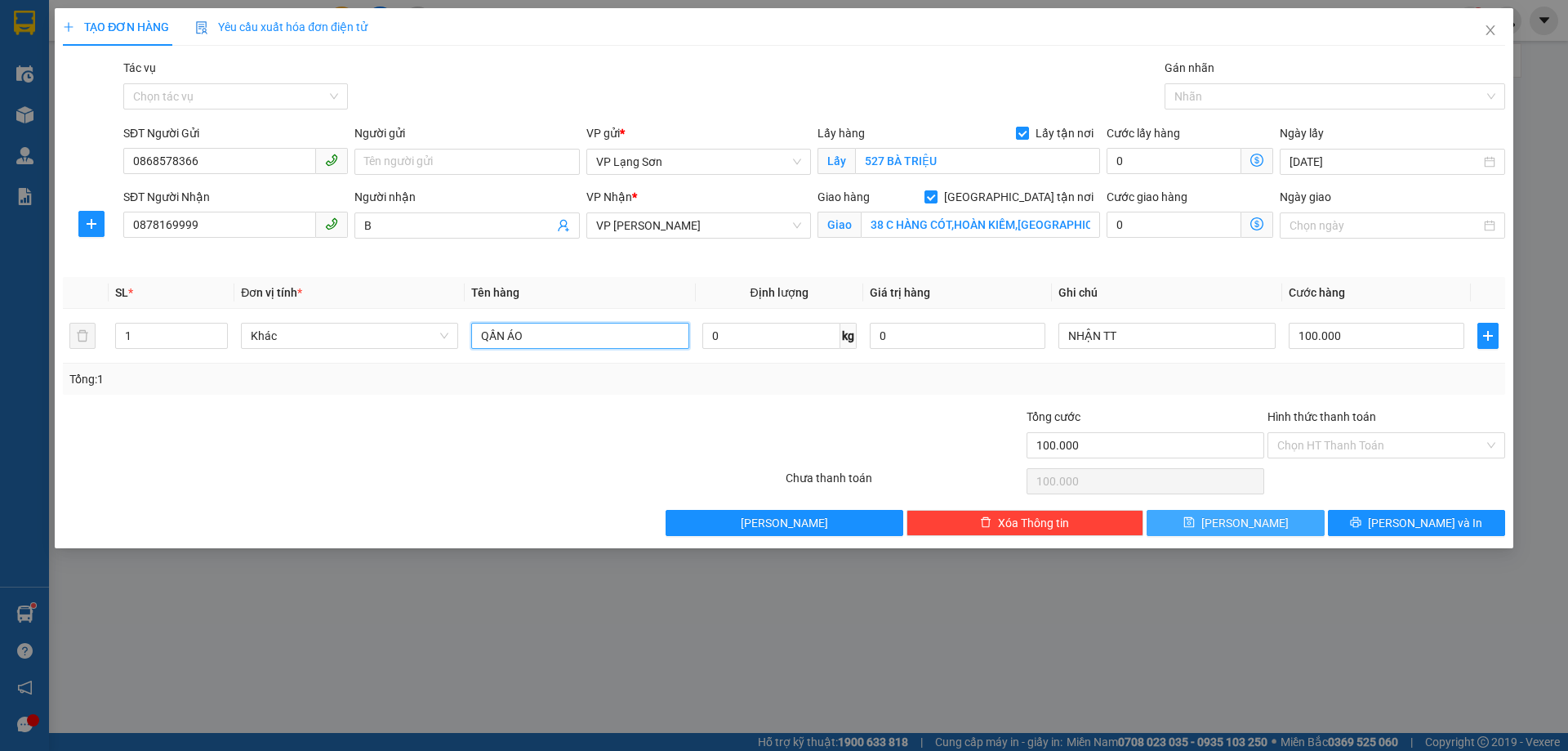
type input "QẦN ÁO"
click at [1195, 528] on icon "save" at bounding box center [1190, 522] width 11 height 11
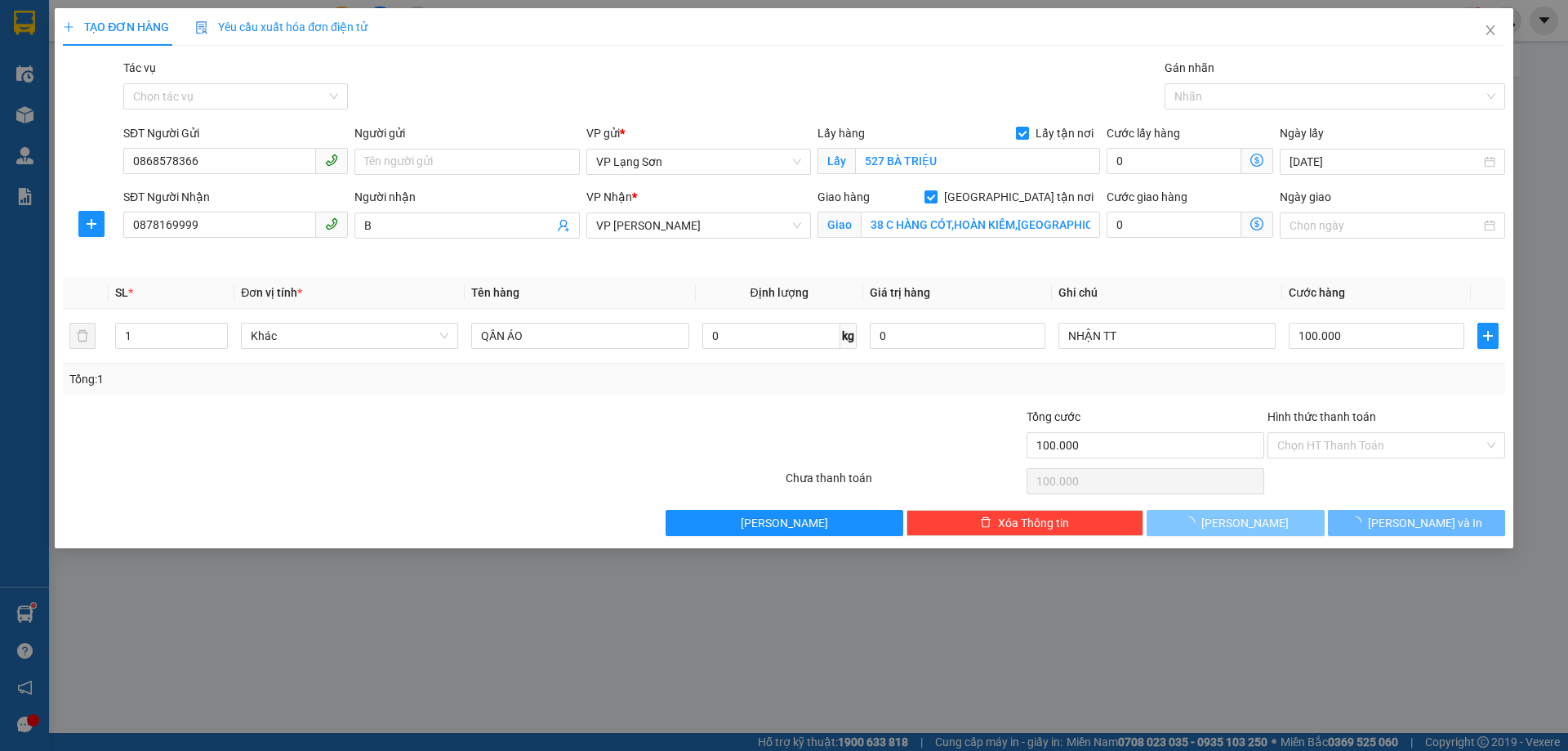
checkbox input "false"
type input "0"
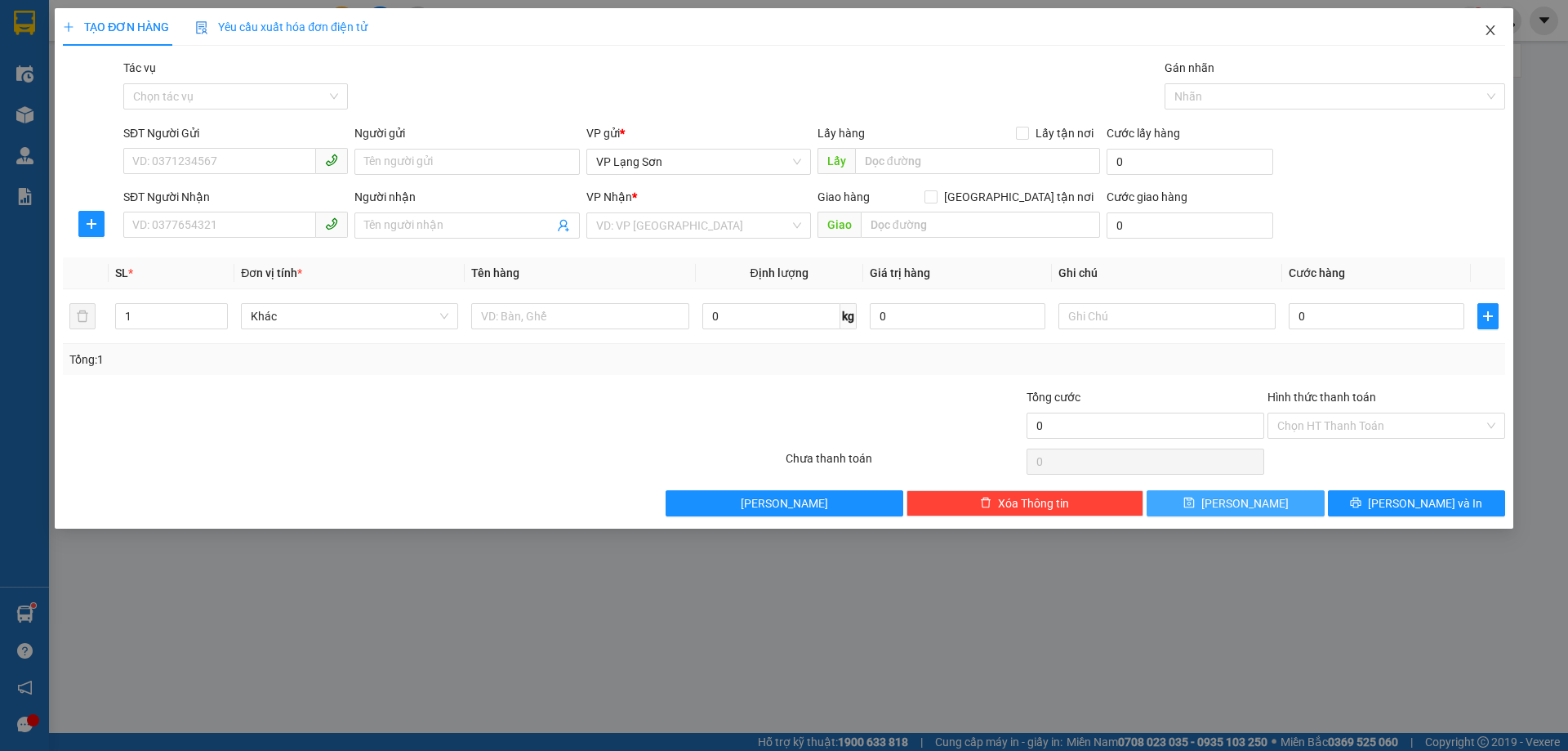
click at [1487, 28] on icon "close" at bounding box center [1491, 30] width 13 height 13
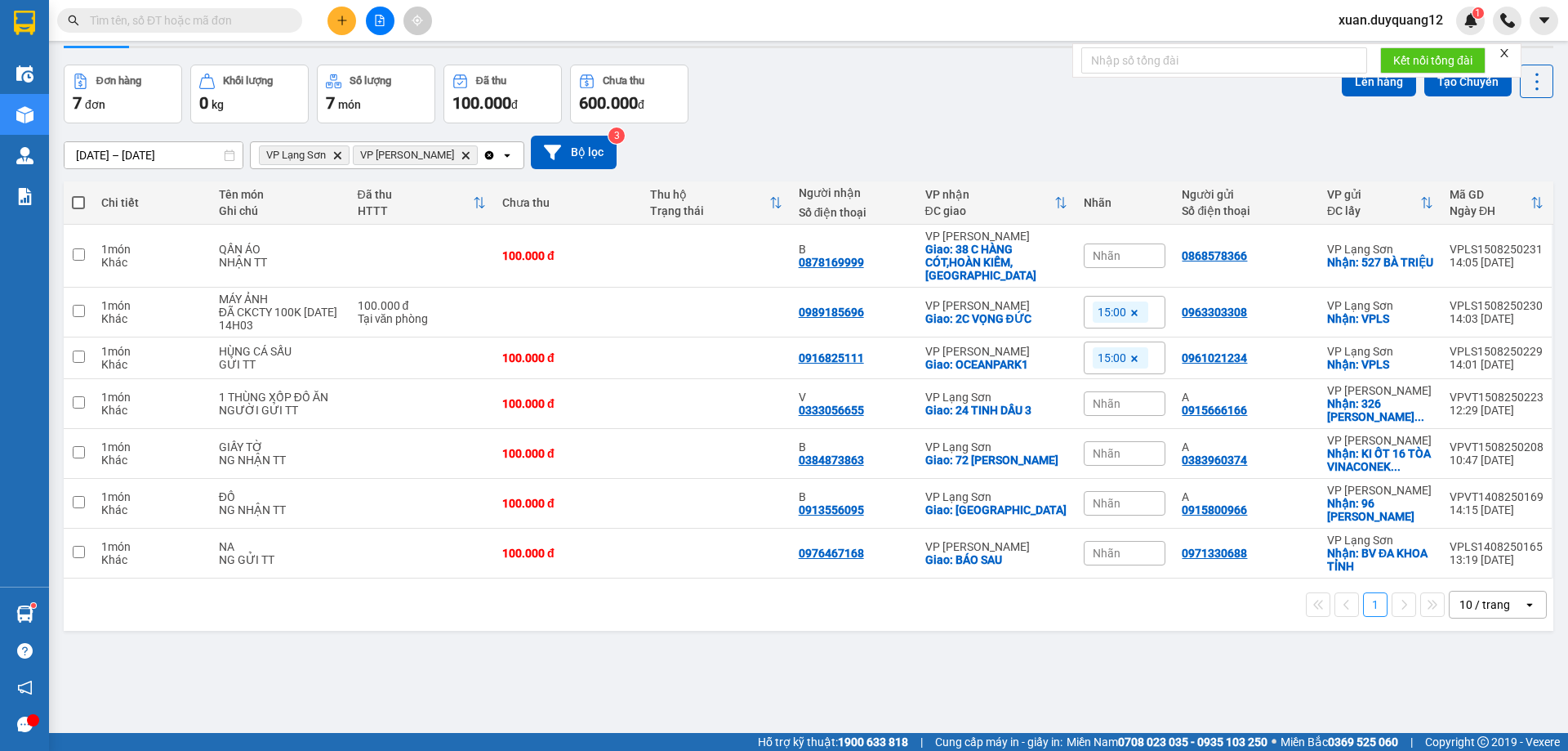
scroll to position [75, 0]
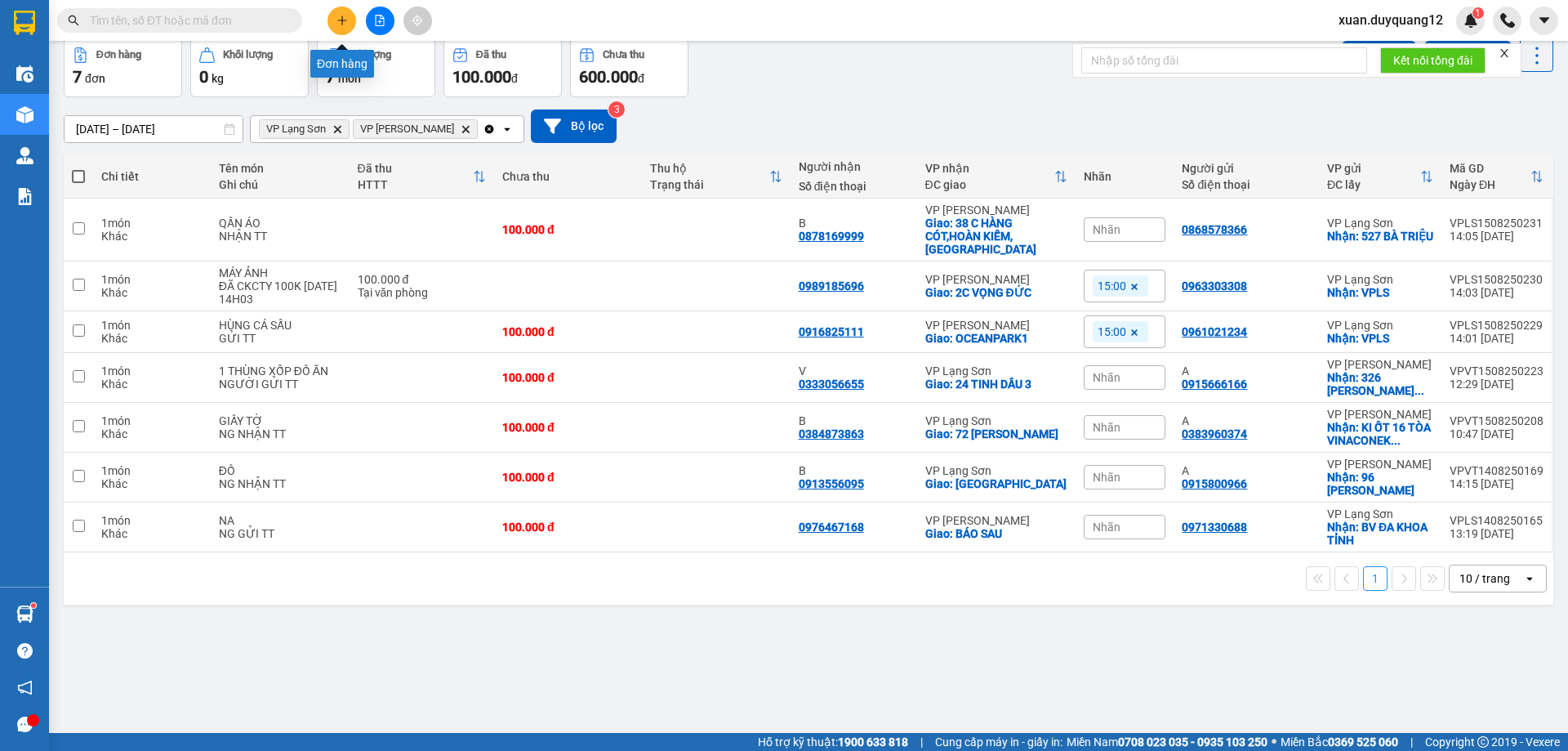
click at [347, 21] on icon "plus" at bounding box center [342, 20] width 11 height 11
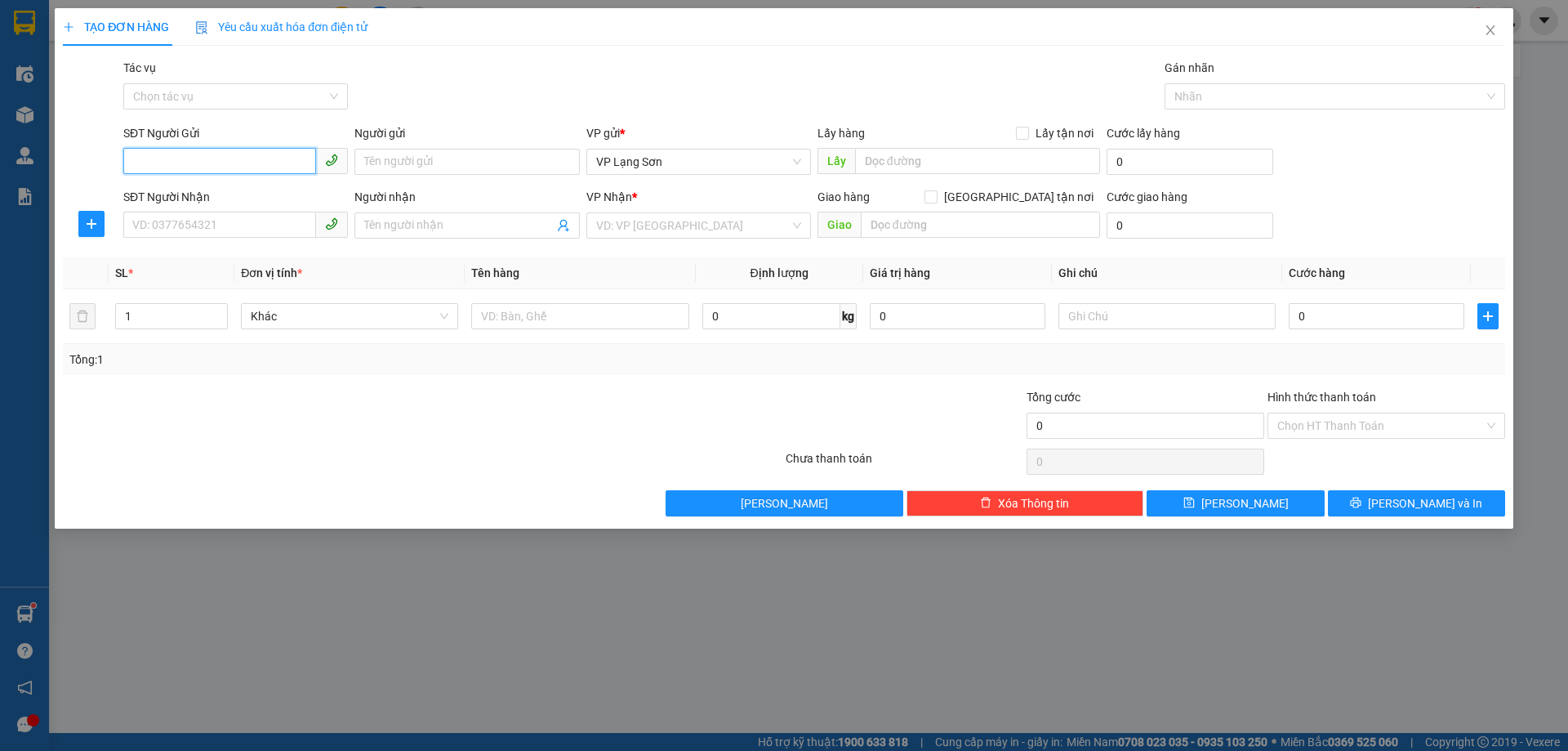
paste input "0976616216"
type input "0976616216"
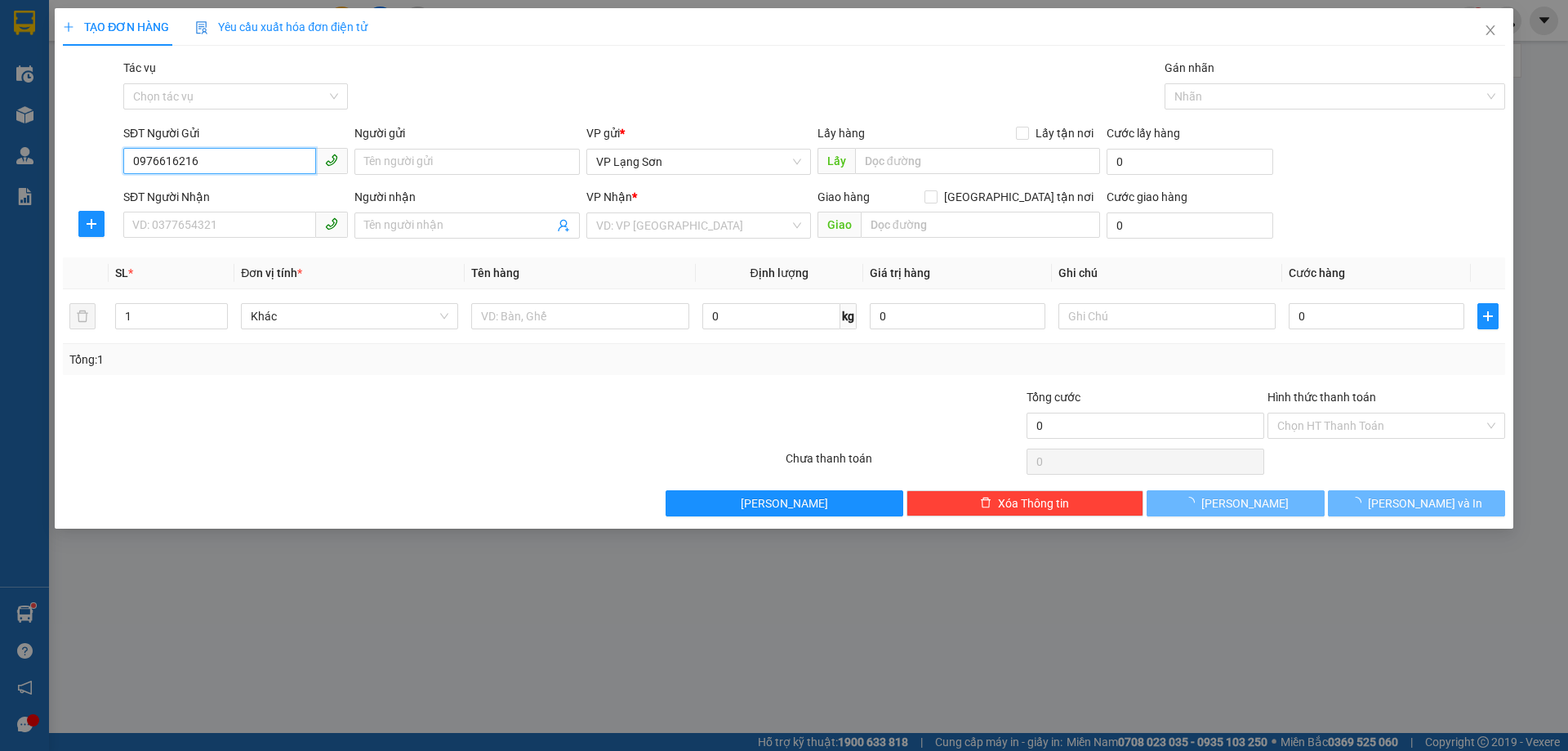
click at [132, 158] on input "0976616216" at bounding box center [219, 160] width 193 height 26
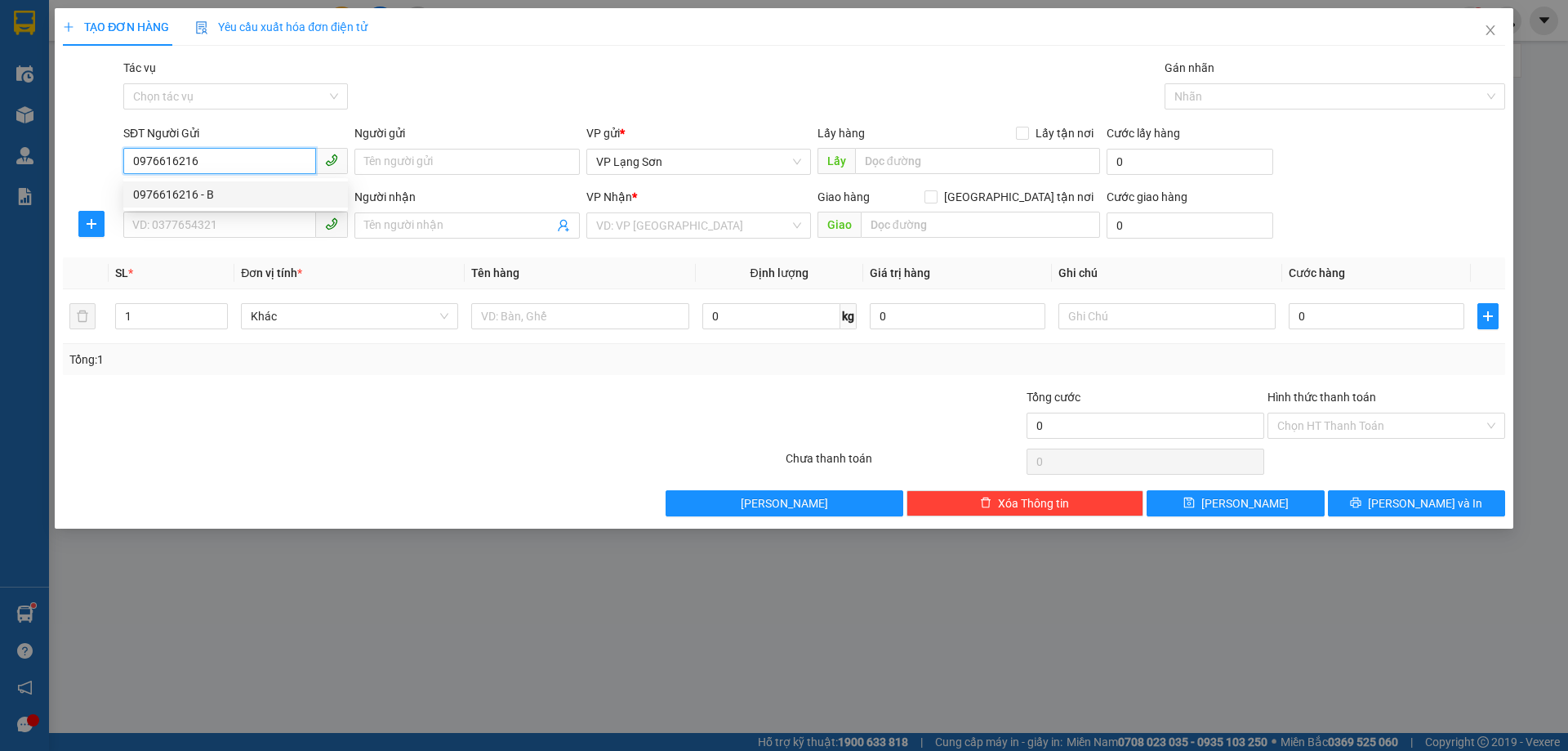
click at [152, 193] on div "0976616216 - B" at bounding box center [235, 194] width 205 height 18
type input "B"
checkbox input "true"
type input "BV NỘI TIẾT 2 TỨ HIỆP"
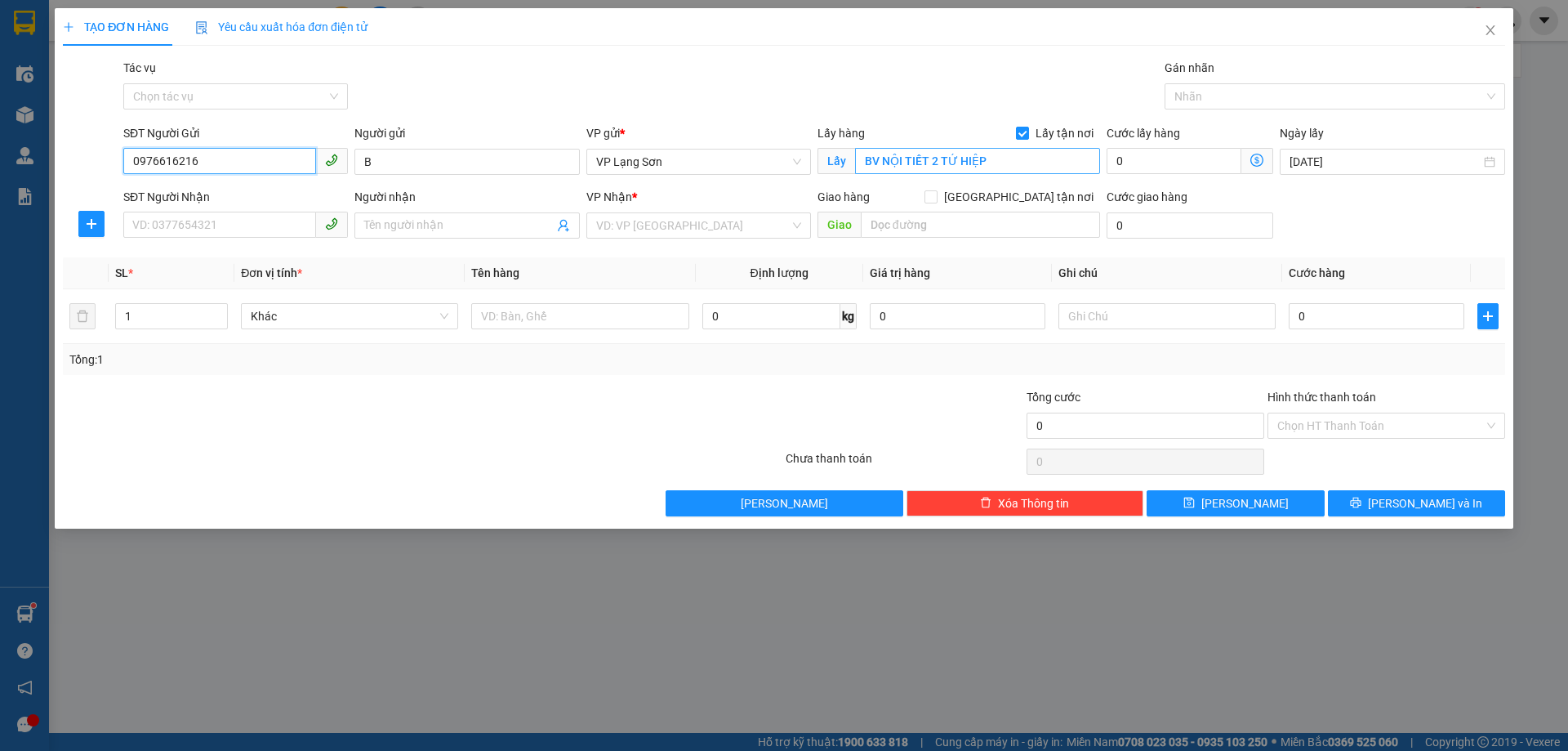
type input "0976616216"
type input "CT4 [GEOGRAPHIC_DATA][PERSON_NAME]"
click at [197, 222] on input "SĐT Người Nhận" at bounding box center [219, 224] width 193 height 26
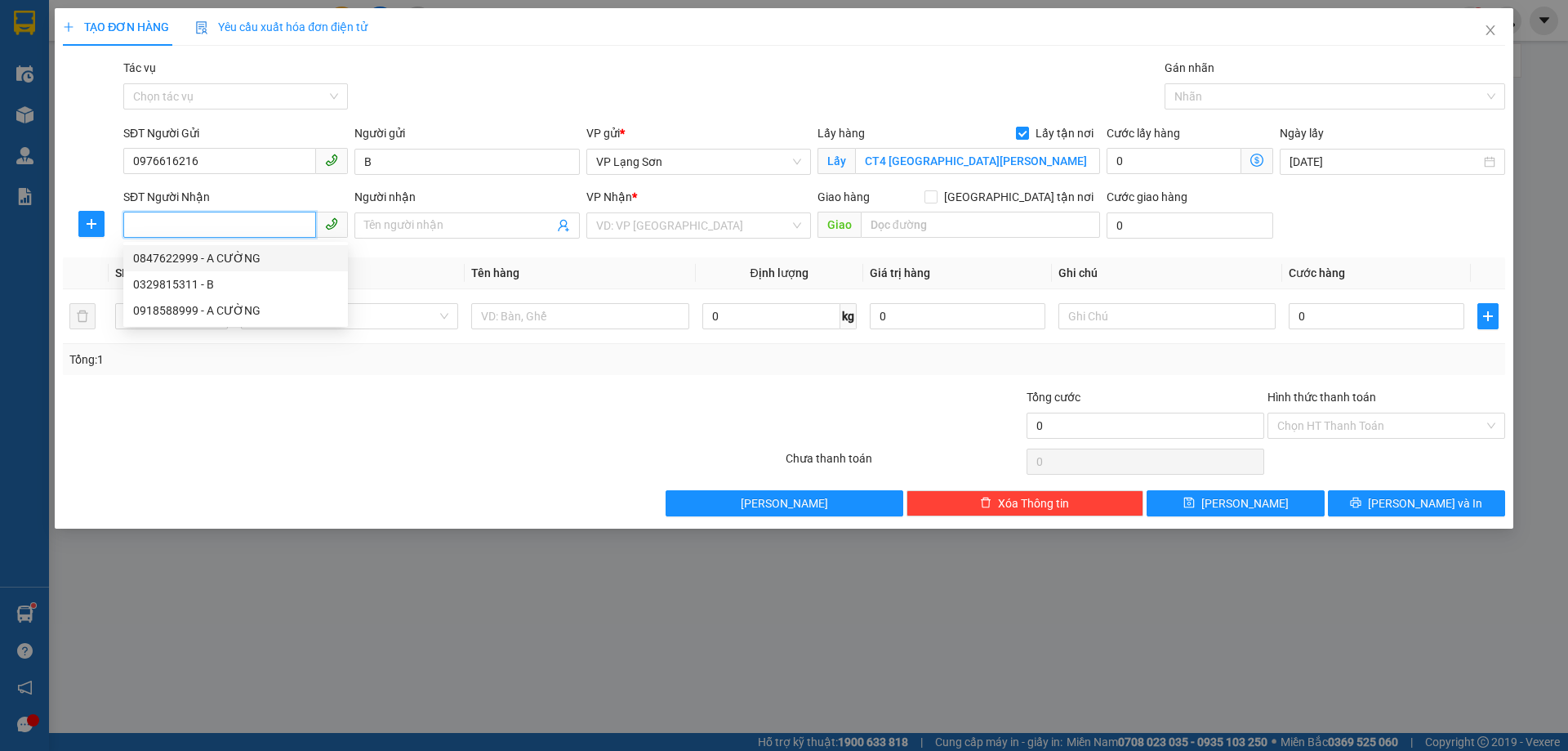
click at [193, 258] on div "0847622999 - A CƯỜNG" at bounding box center [235, 257] width 205 height 18
type input "0847622999"
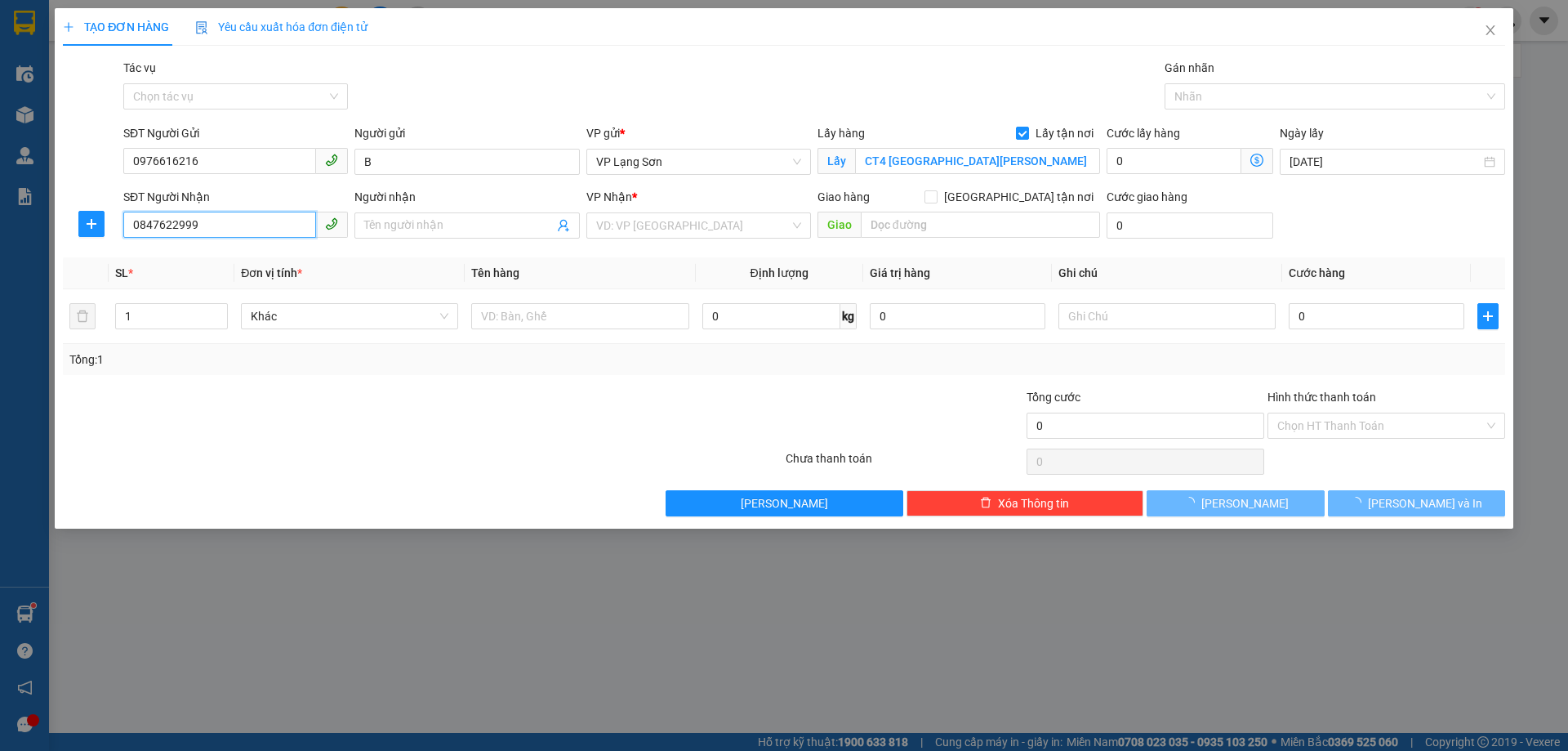
type input "A CƯỜNG"
checkbox input "true"
type input "CỐC NAMĐỒNG ĐĂNG"
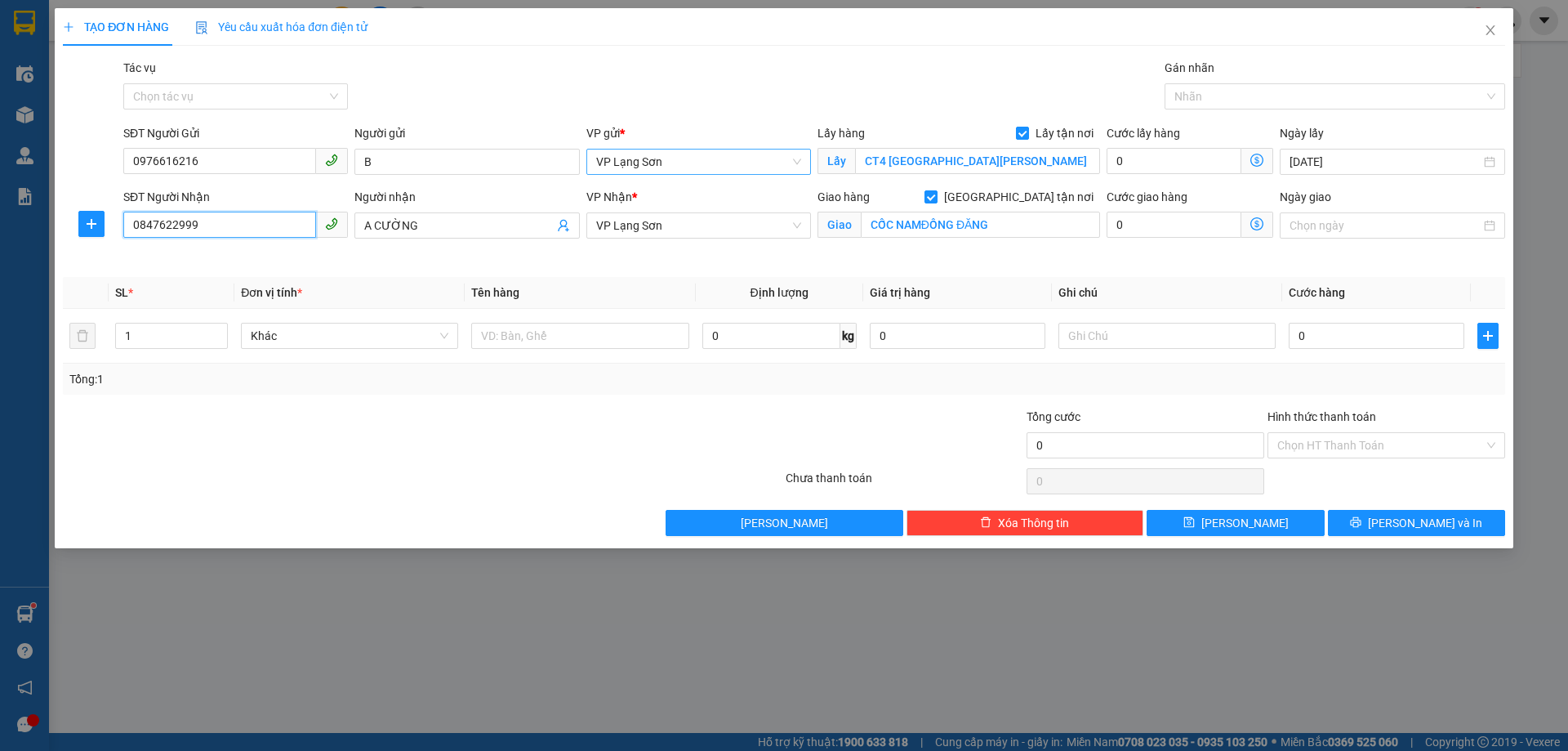
click at [704, 160] on span "VP Lạng Sơn" at bounding box center [699, 162] width 205 height 25
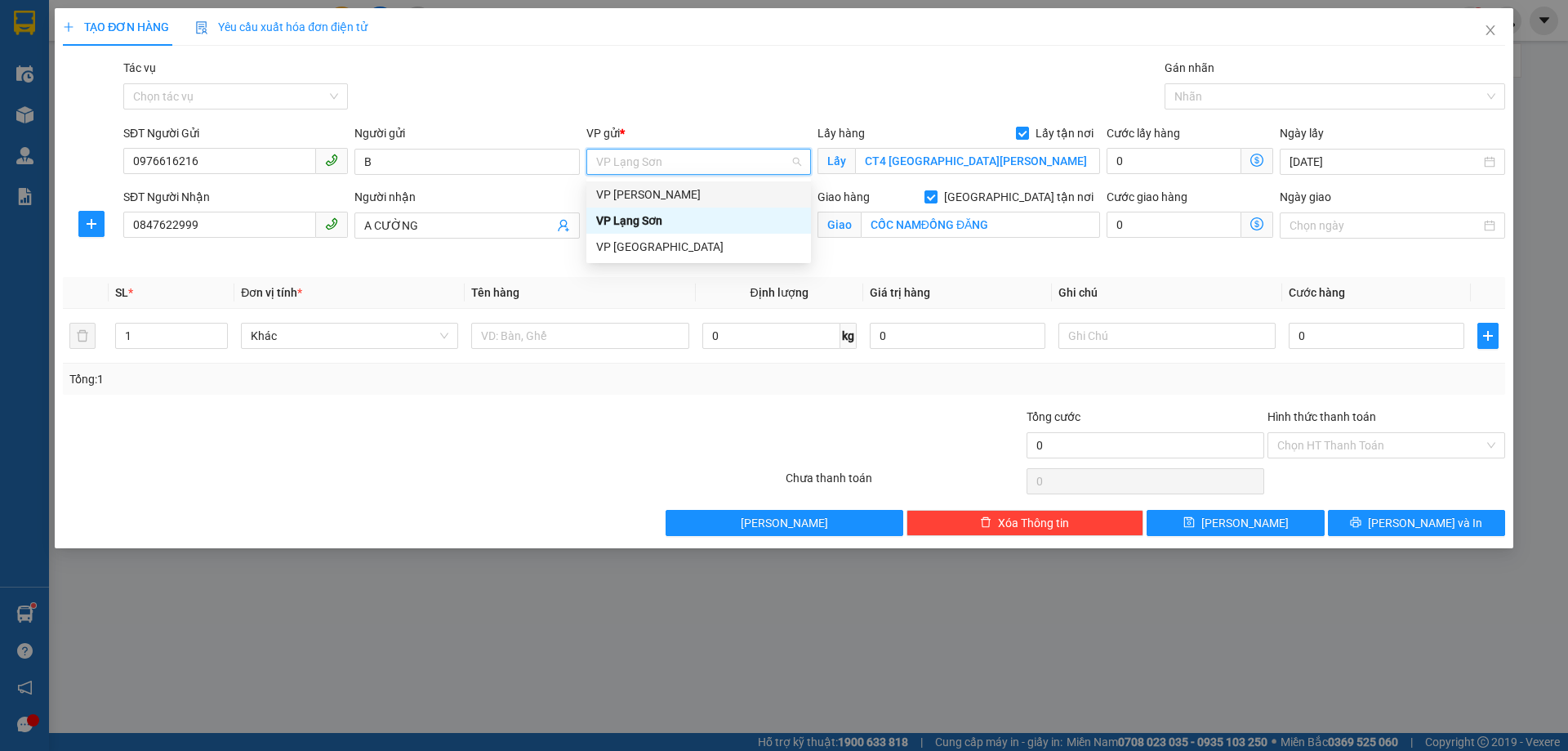
click at [654, 192] on div "VP [PERSON_NAME]" at bounding box center [699, 194] width 205 height 18
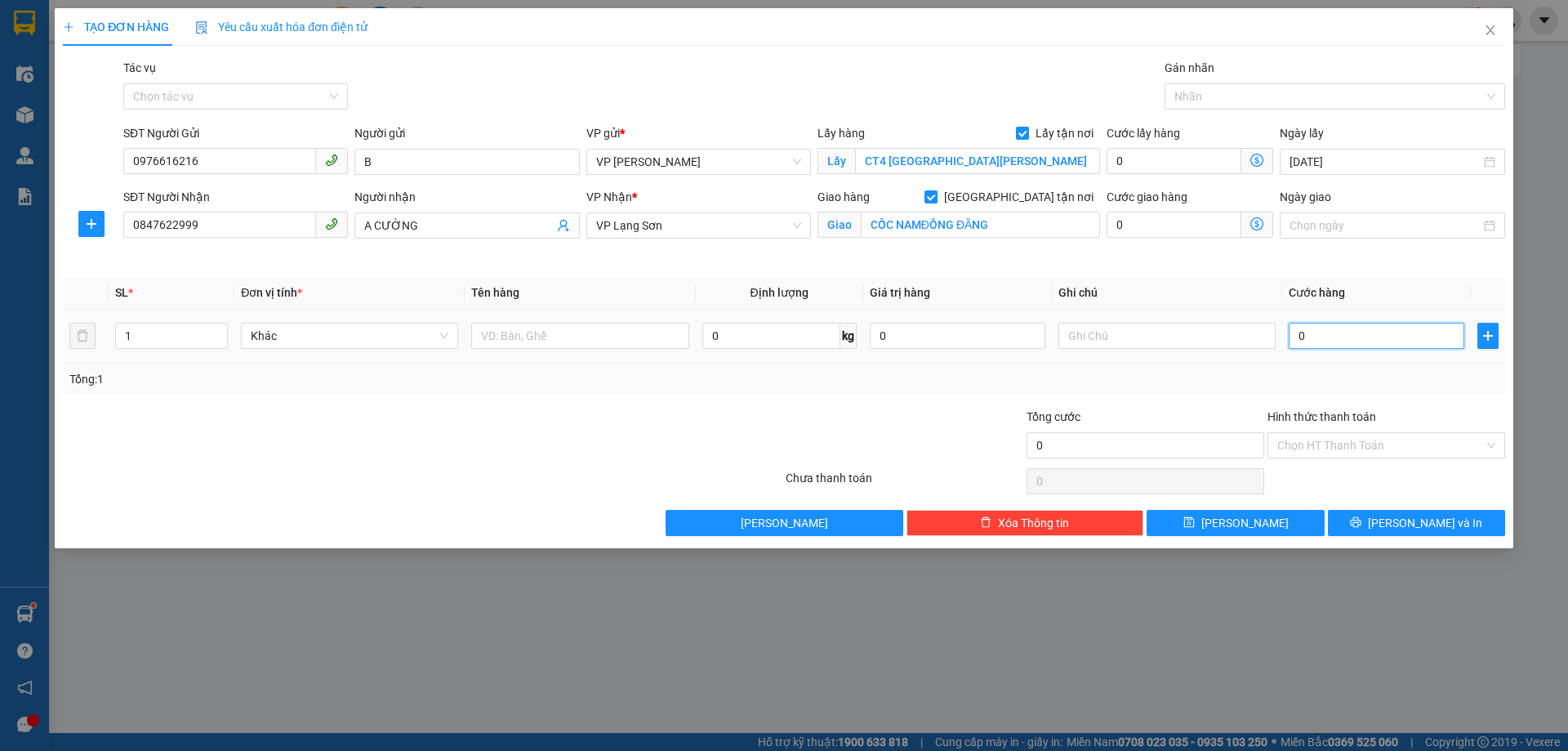
click at [1361, 332] on input "0" at bounding box center [1376, 335] width 175 height 26
type input "1"
type input "12"
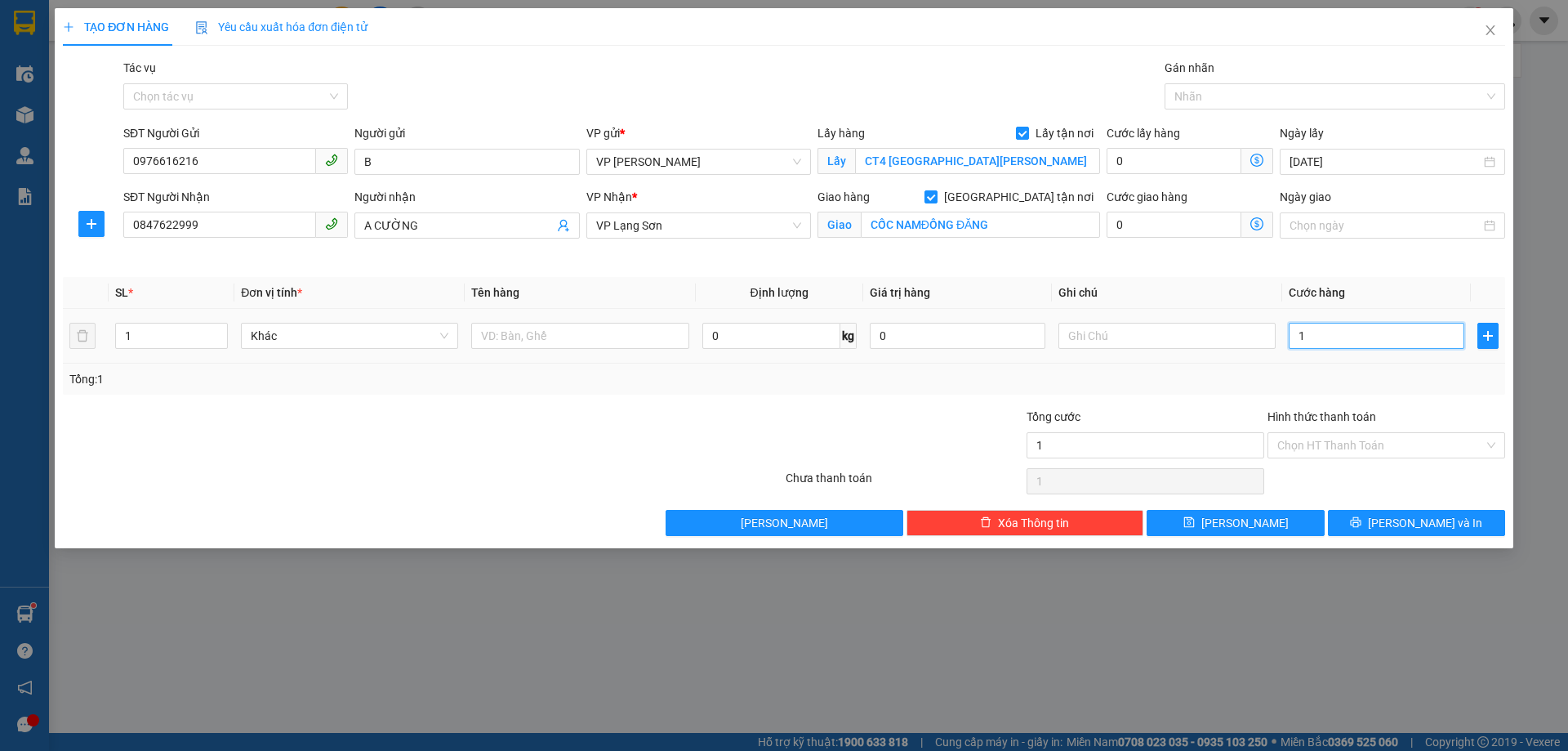
type input "12"
type input "120"
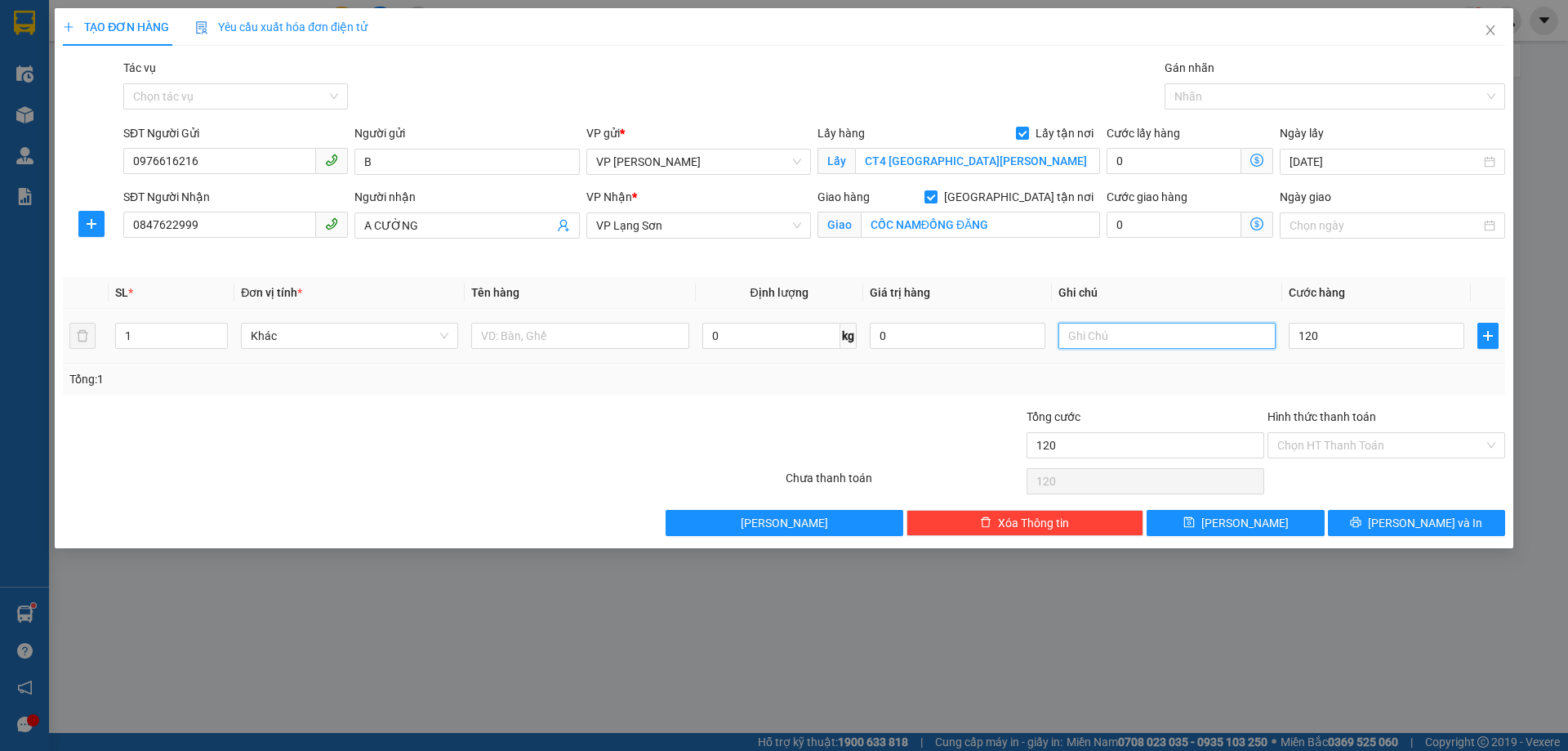
type input "120.000"
click at [1106, 338] on input "text" at bounding box center [1168, 335] width 217 height 26
type input "NHẬN TT"
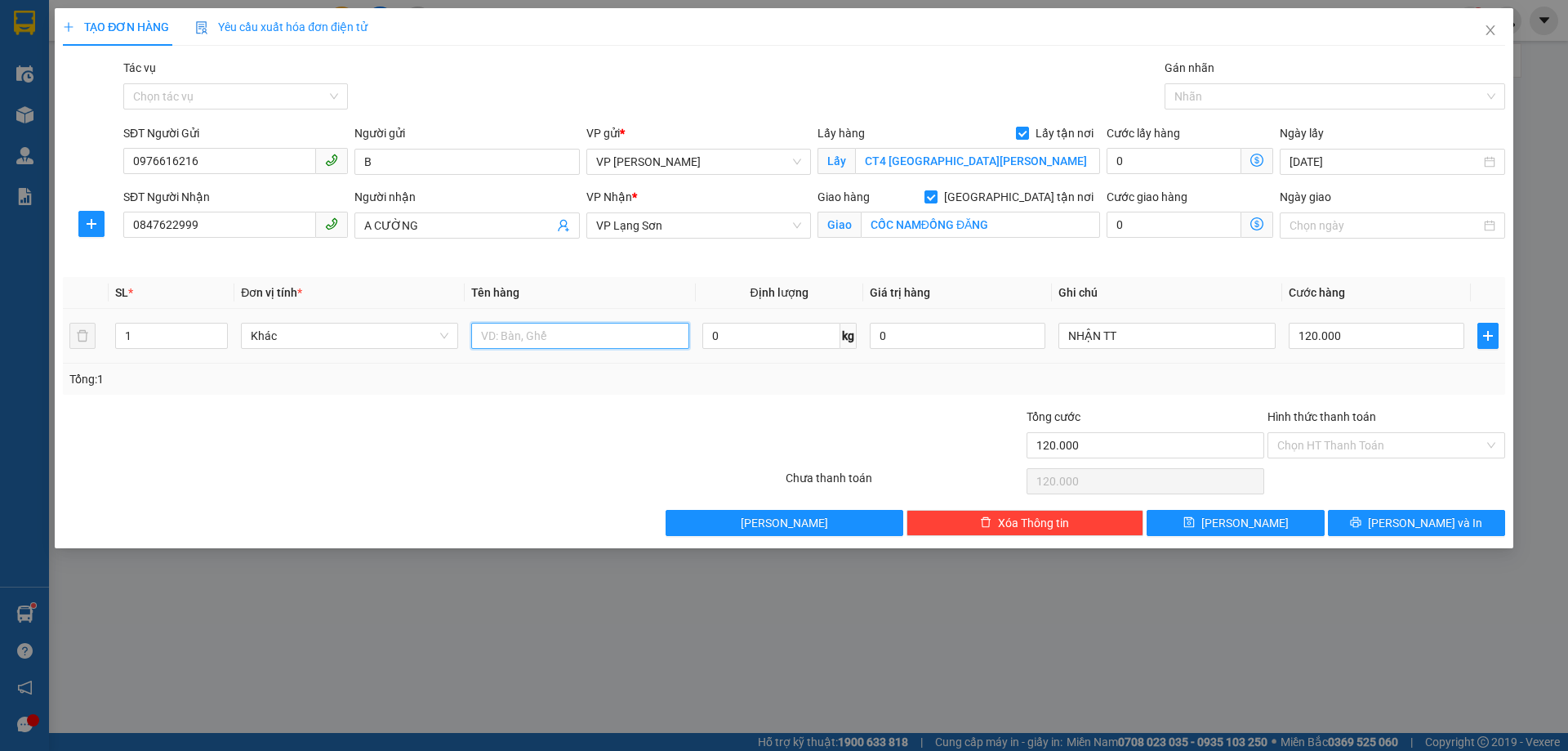
click at [567, 340] on input "text" at bounding box center [580, 335] width 217 height 26
type input "1 KIỆN"
click at [1256, 516] on button "[PERSON_NAME]" at bounding box center [1235, 522] width 177 height 26
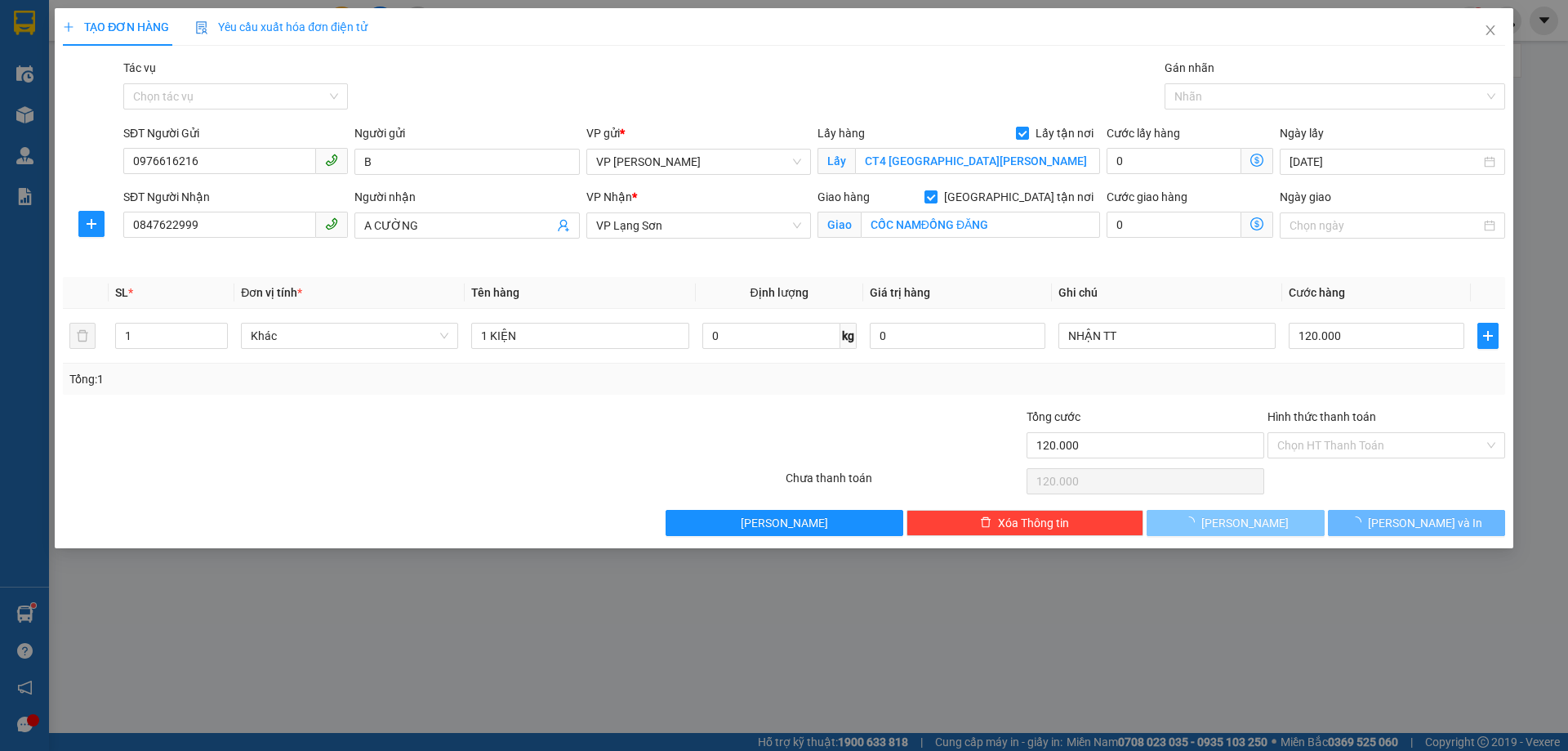
checkbox input "false"
type input "0"
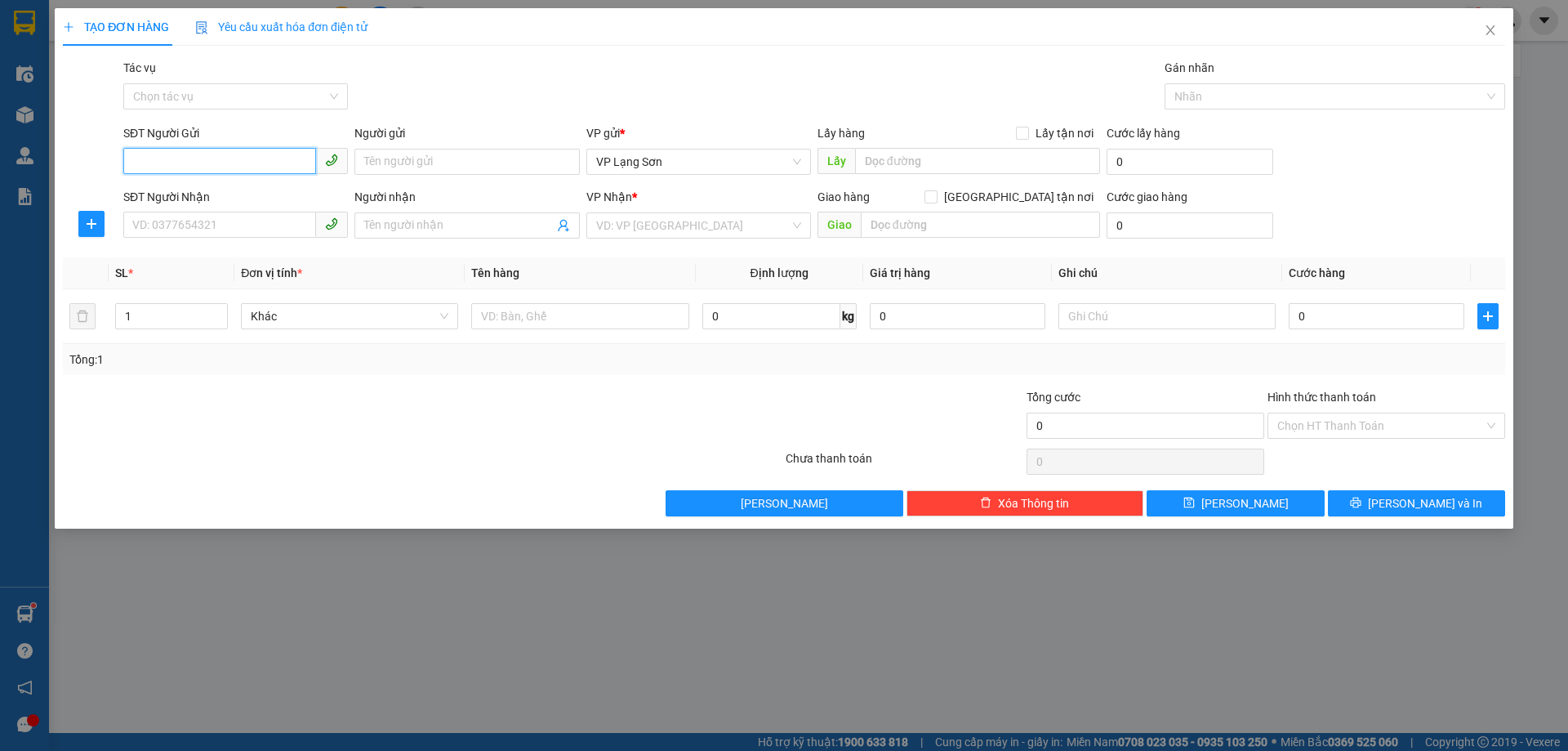
paste input "0336393888"
type input "0336393888"
click at [1025, 128] on input "Lấy tận nơi" at bounding box center [1022, 132] width 11 height 11
checkbox input "true"
click at [915, 164] on input "text" at bounding box center [977, 160] width 245 height 26
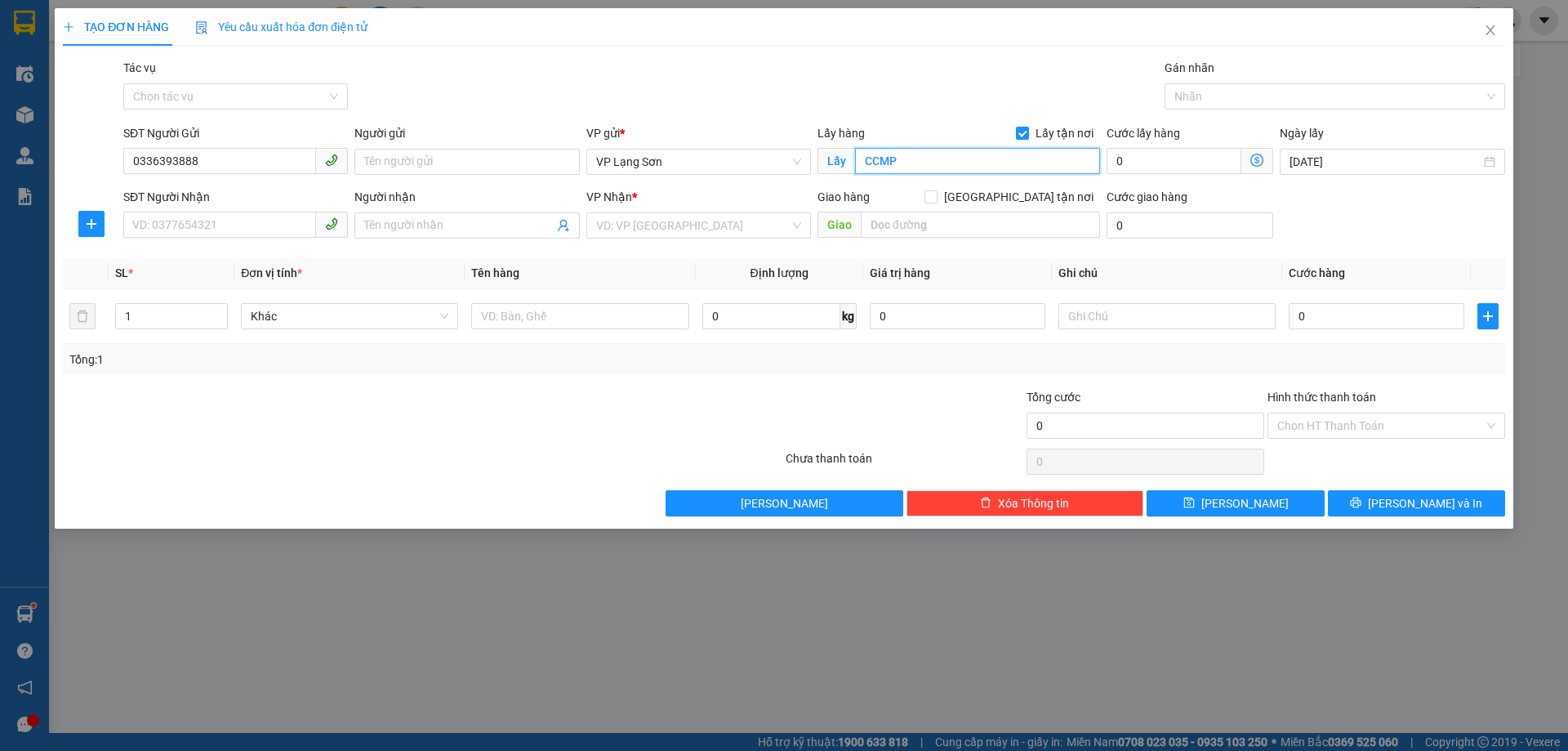
type input "CCMP"
click at [963, 166] on input "CCMP" at bounding box center [977, 160] width 245 height 26
click at [735, 218] on input "search" at bounding box center [693, 226] width 193 height 25
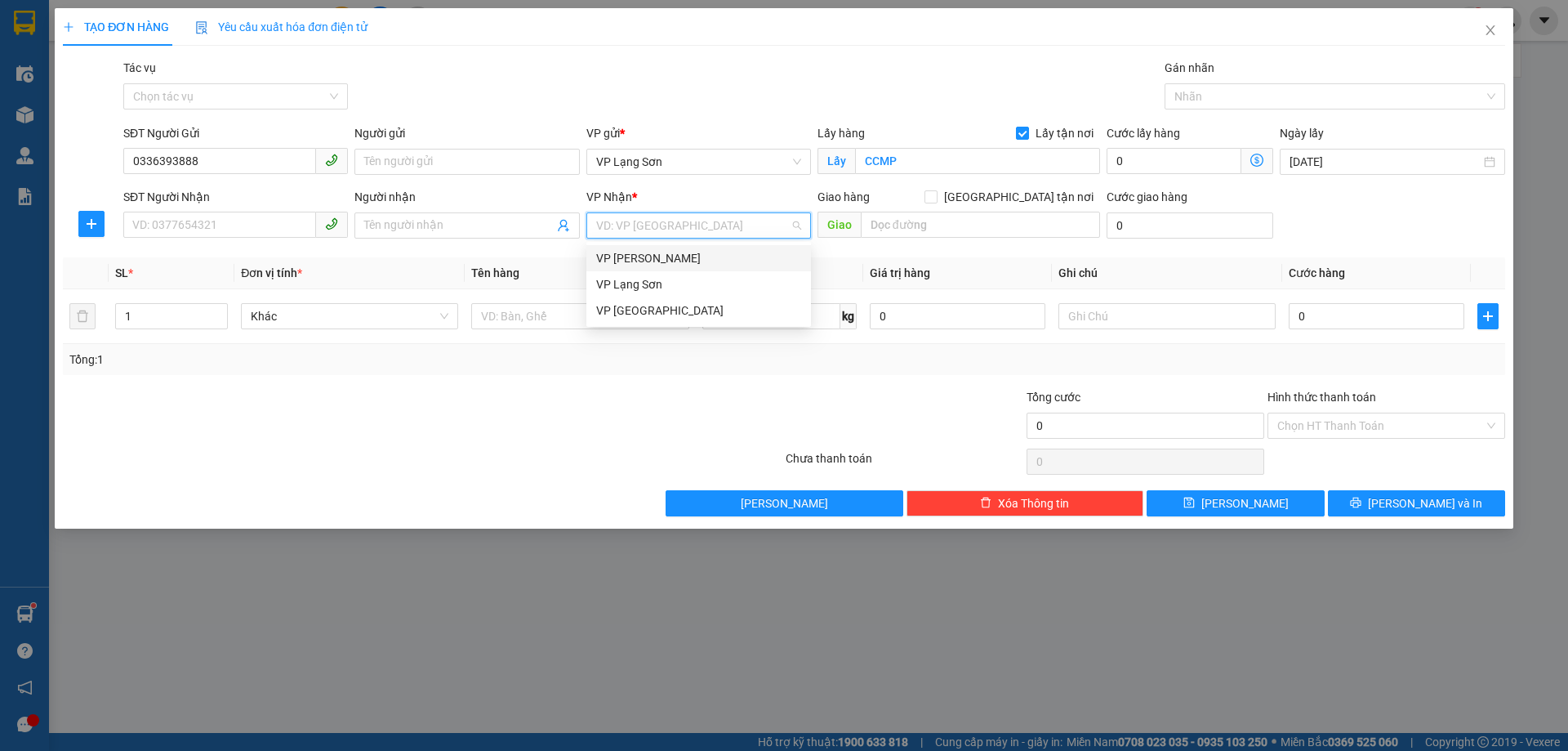
click at [630, 255] on div "VP [PERSON_NAME]" at bounding box center [699, 257] width 205 height 18
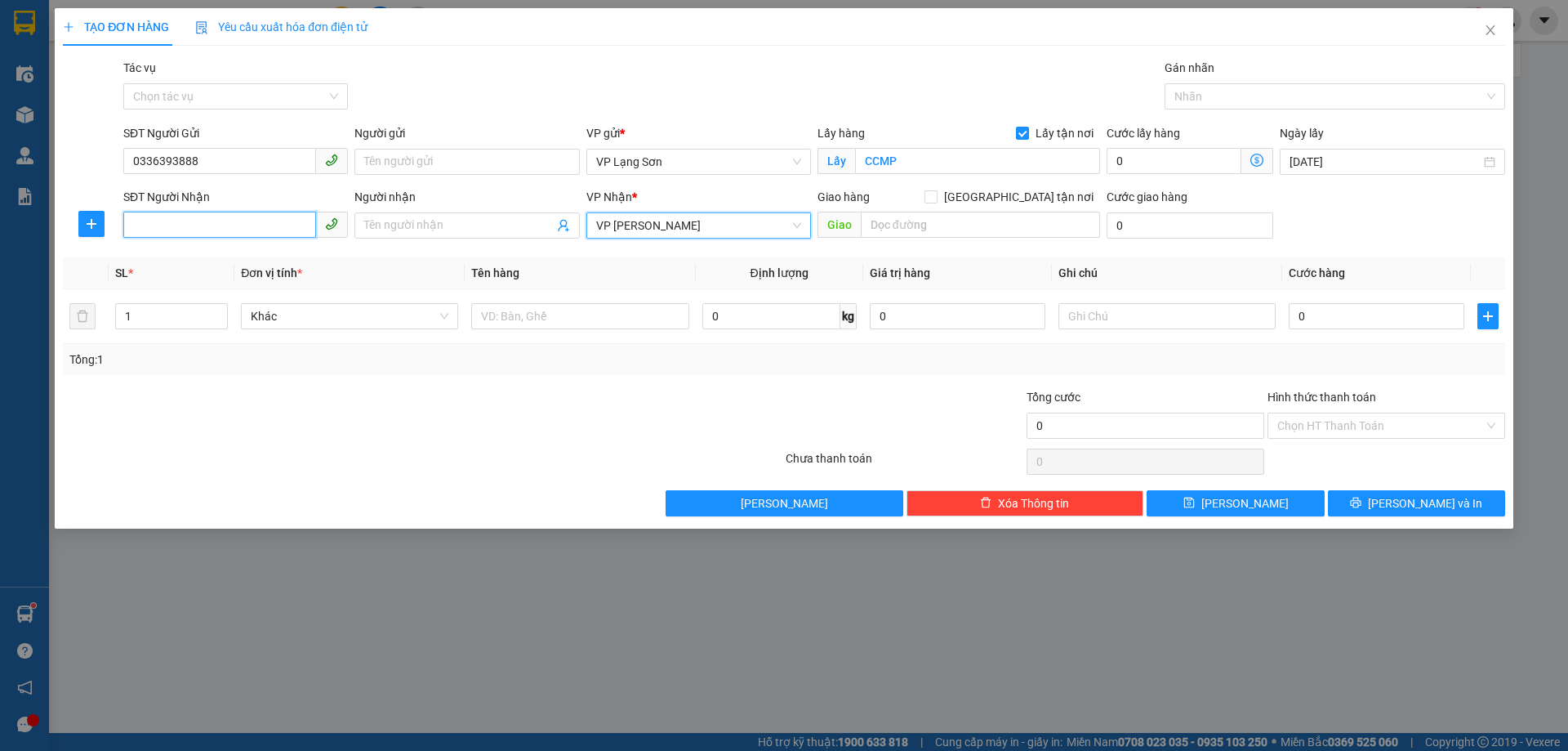
click at [183, 228] on input "SĐT Người Nhận" at bounding box center [219, 224] width 193 height 26
click at [184, 227] on input "SĐT Người Nhận" at bounding box center [219, 224] width 193 height 26
click at [936, 194] on input "[GEOGRAPHIC_DATA] tận nơi" at bounding box center [930, 196] width 11 height 11
checkbox input "true"
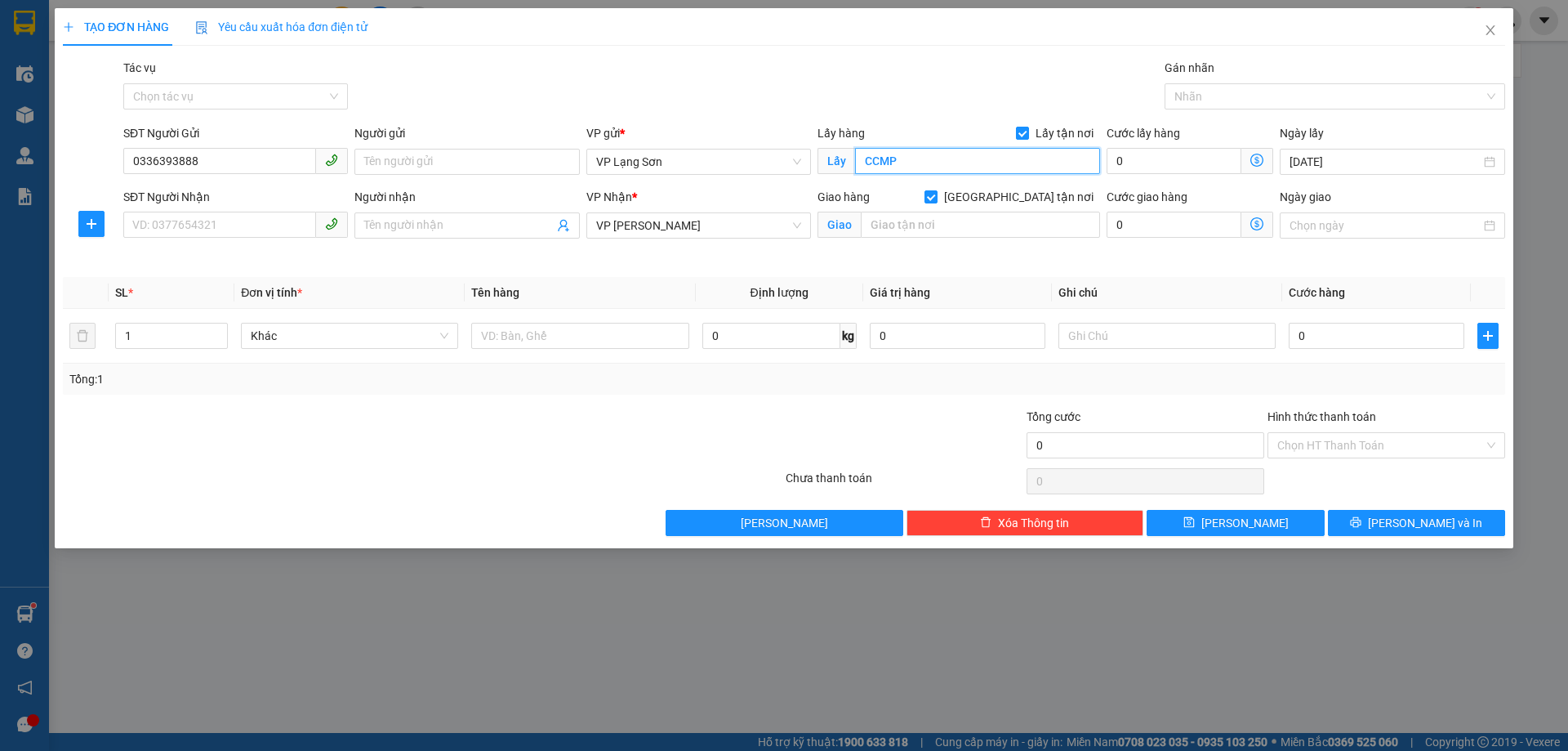
click at [928, 161] on input "CCMP" at bounding box center [977, 160] width 245 height 26
click at [944, 158] on input "CCMP" at bounding box center [977, 160] width 245 height 26
click at [951, 157] on input "CCMP" at bounding box center [977, 160] width 245 height 26
click at [958, 167] on input "CCMP" at bounding box center [977, 160] width 245 height 26
click at [262, 169] on input "0336393888" at bounding box center [219, 160] width 193 height 26
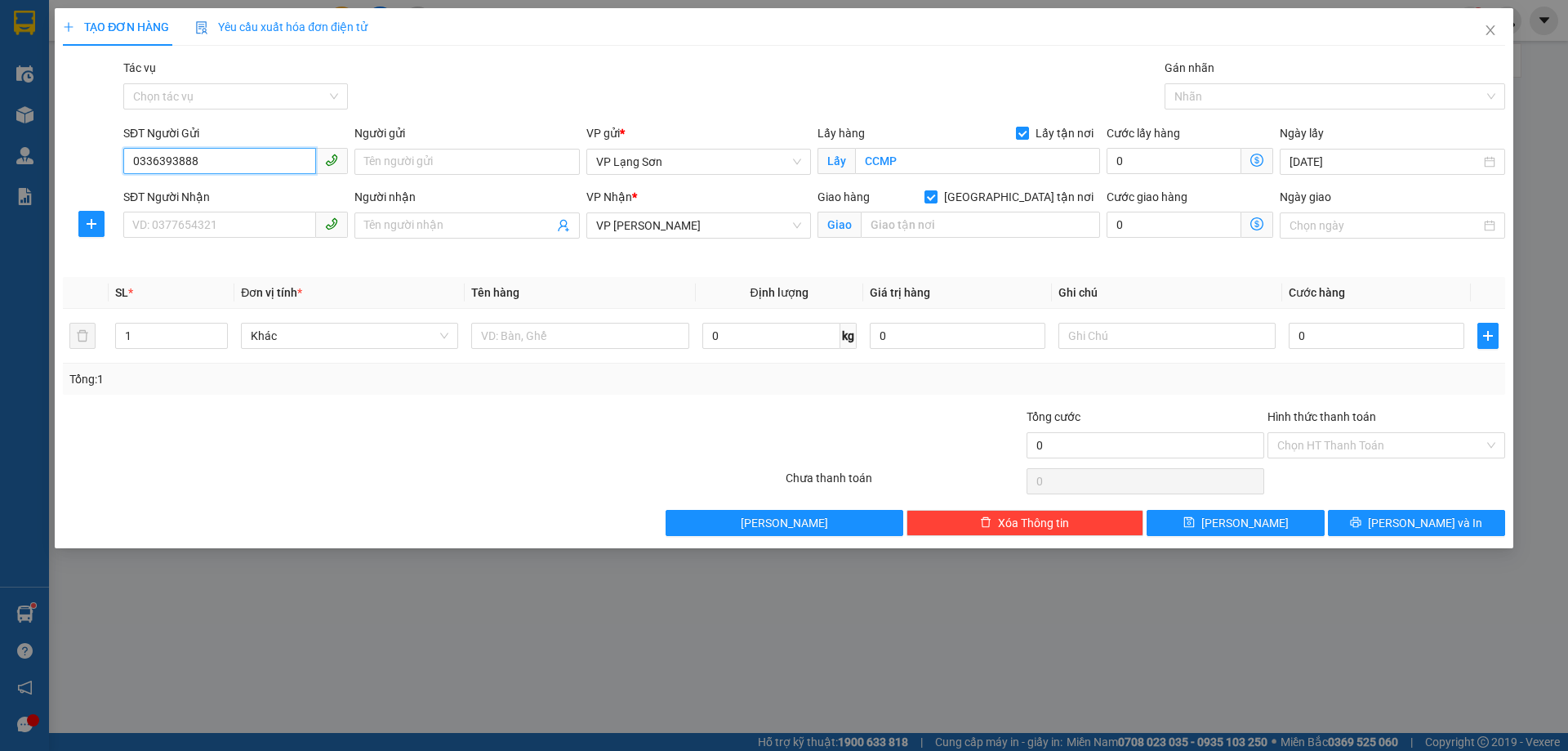
click at [262, 169] on input "0336393888" at bounding box center [219, 160] width 193 height 26
click at [928, 155] on input "CCMP" at bounding box center [977, 160] width 245 height 26
type input "CỔNG MAI PHA"
click at [895, 222] on input "text" at bounding box center [980, 224] width 239 height 26
type input "VI"
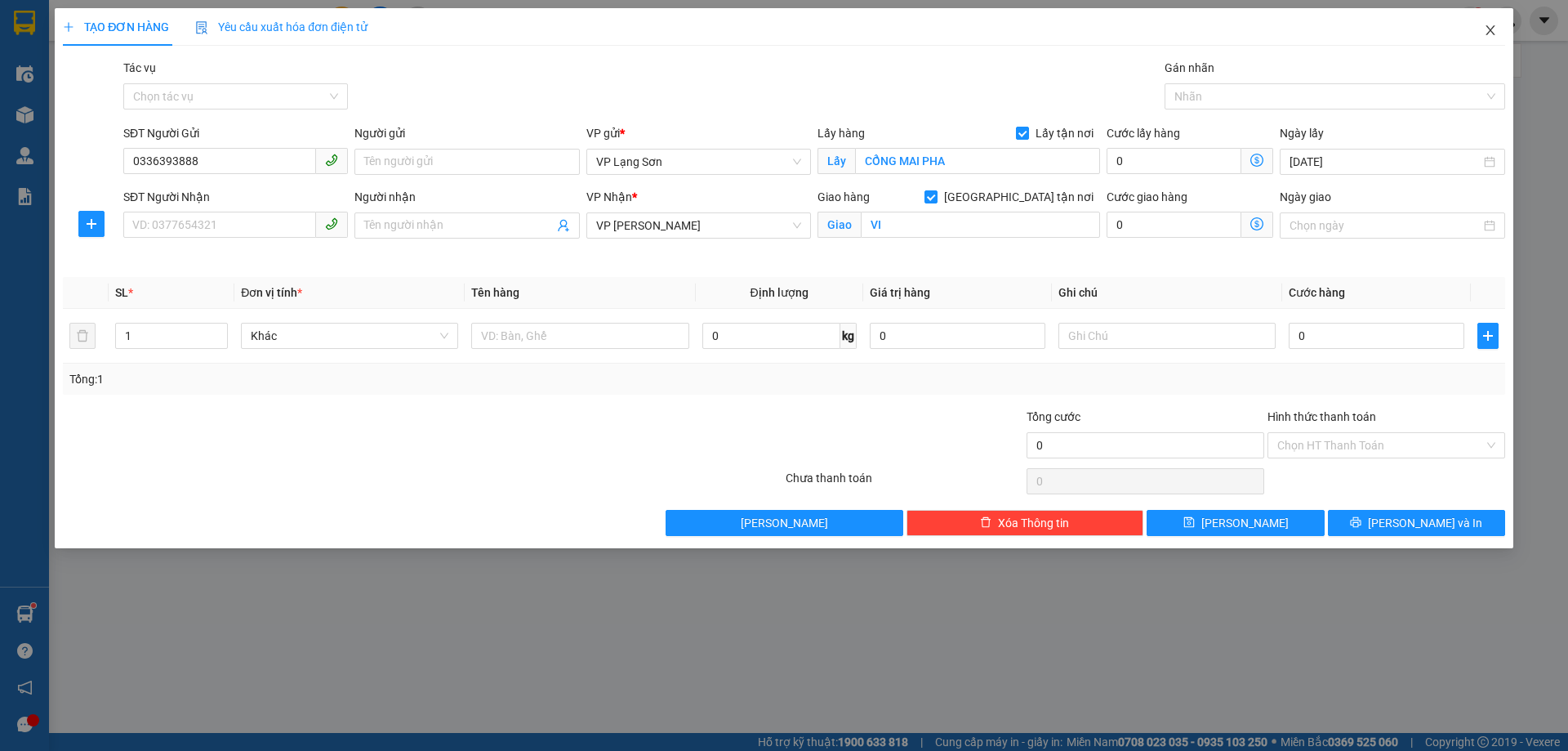
click at [1478, 30] on span "Close" at bounding box center [1491, 31] width 46 height 46
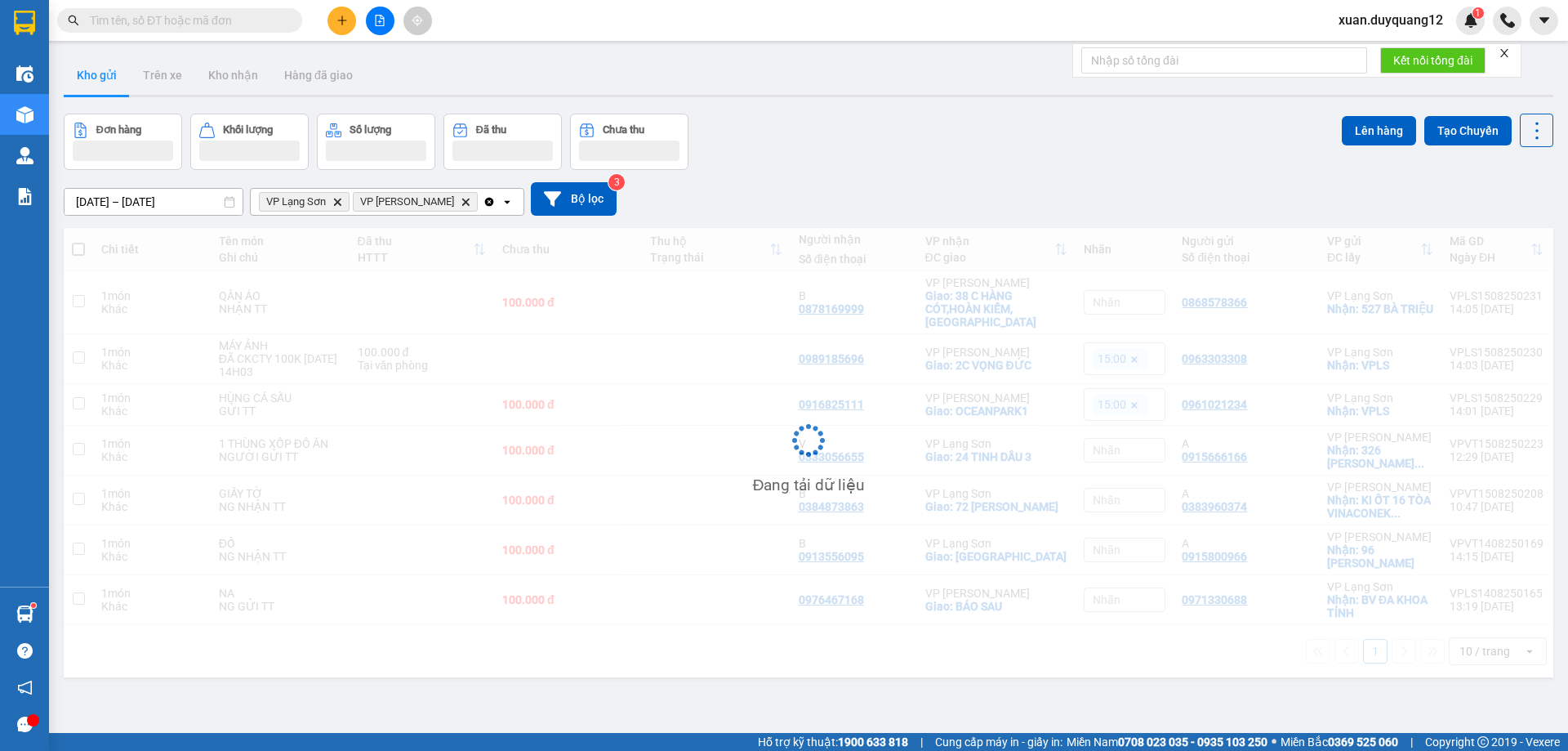
click at [217, 23] on input "text" at bounding box center [186, 20] width 193 height 18
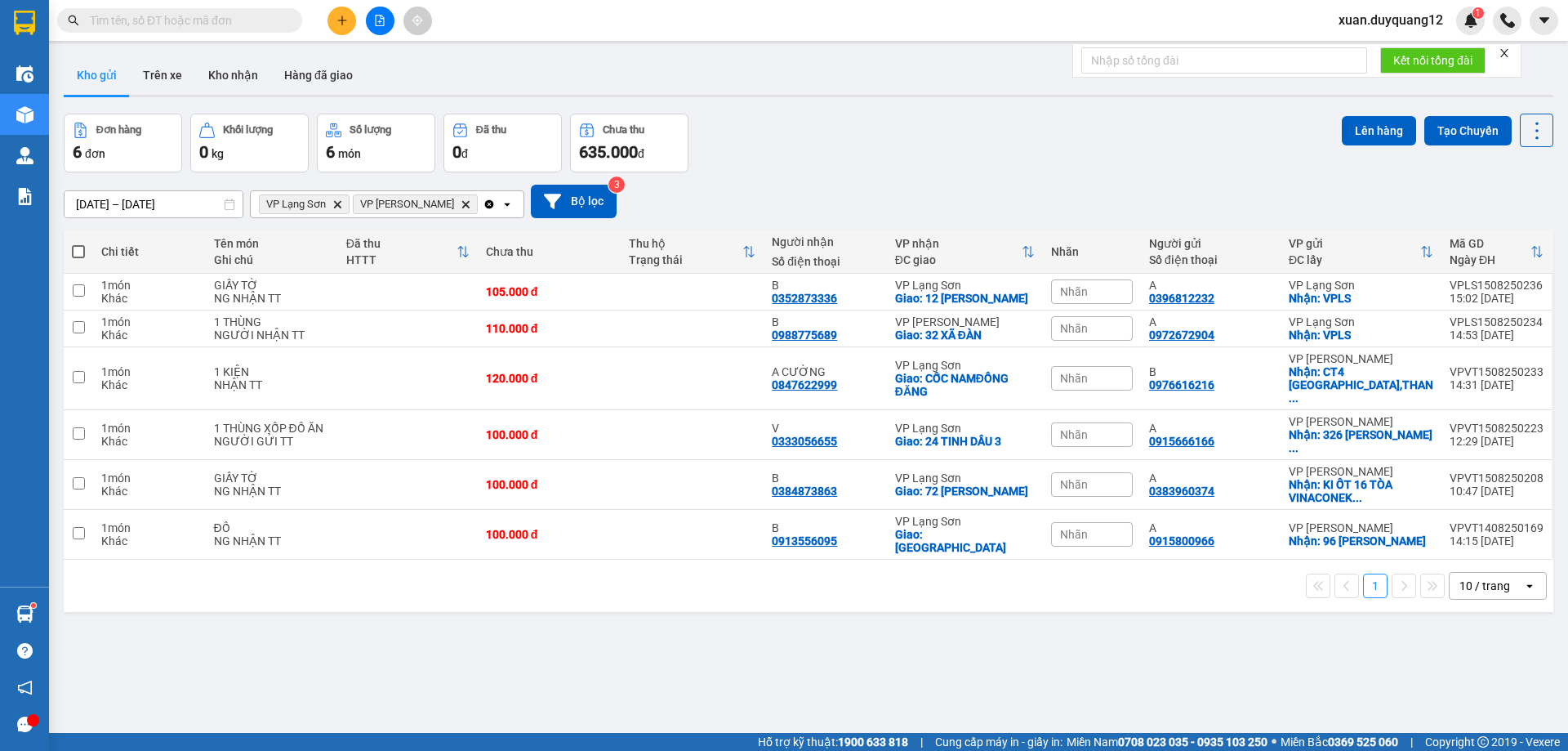
paste input "0336393888"
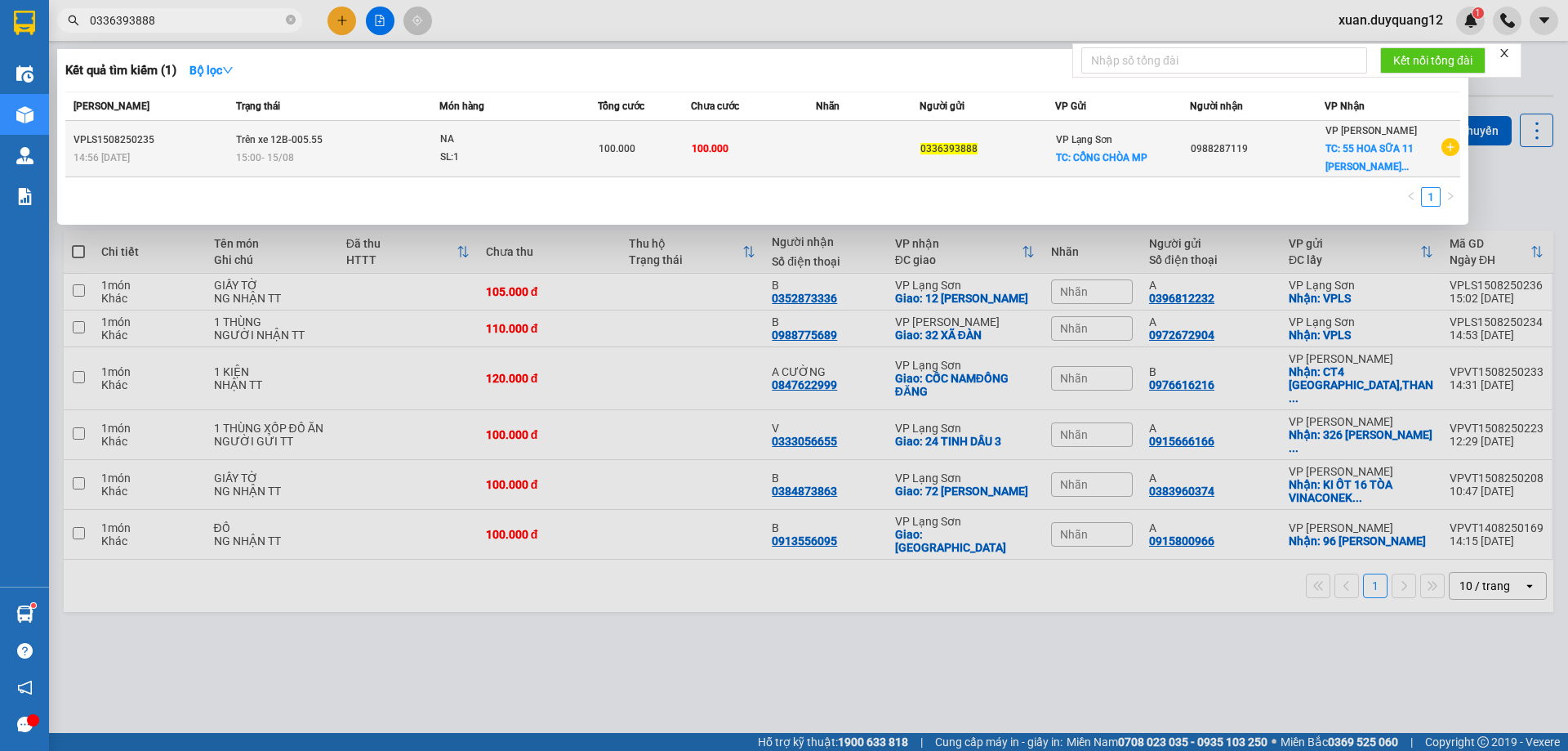
type input "0336393888"
click at [179, 157] on div "14:56 [DATE]" at bounding box center [152, 157] width 157 height 18
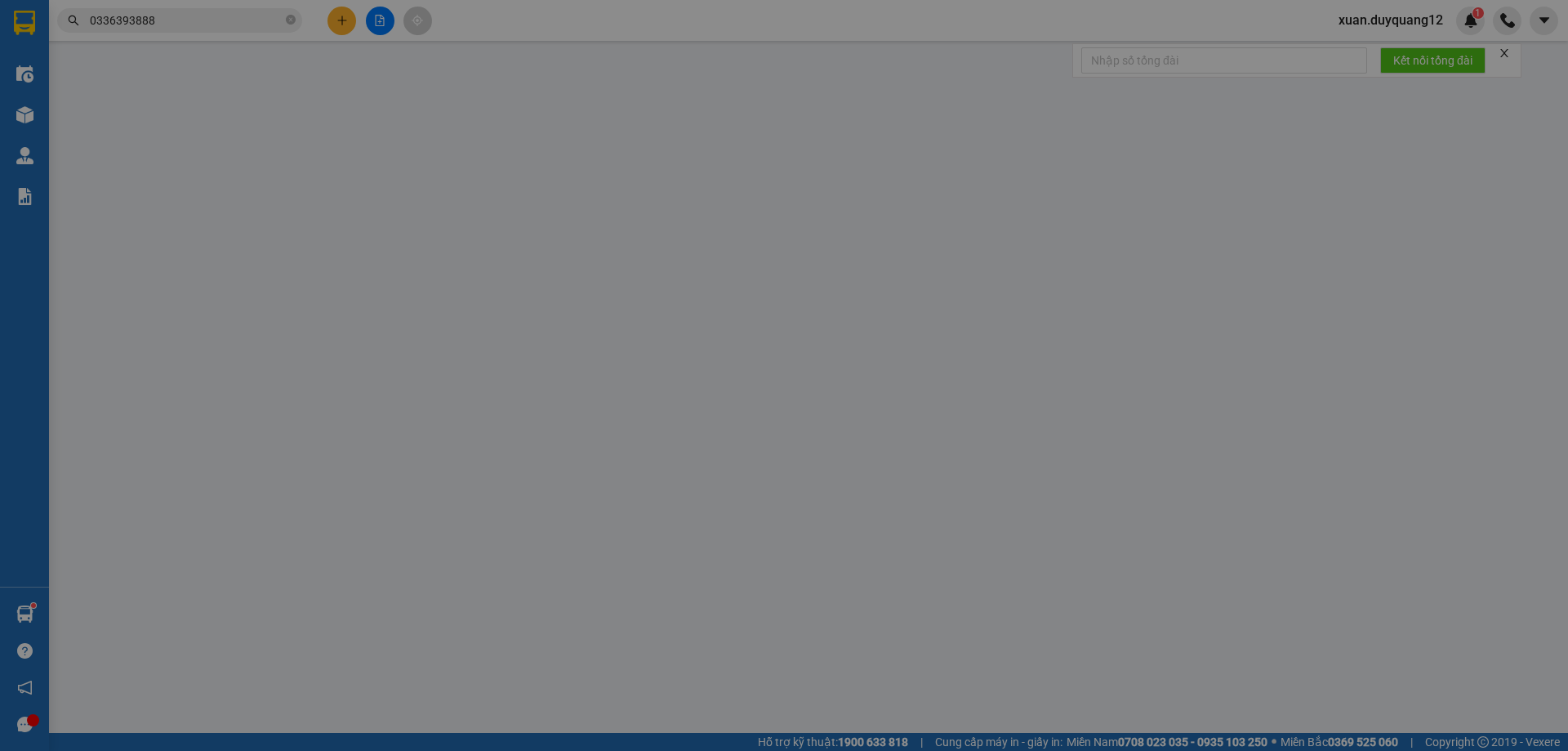
type input "0336393888"
checkbox input "true"
type input "CỔNG CHÒA MP"
type input "0988287119"
checkbox input "true"
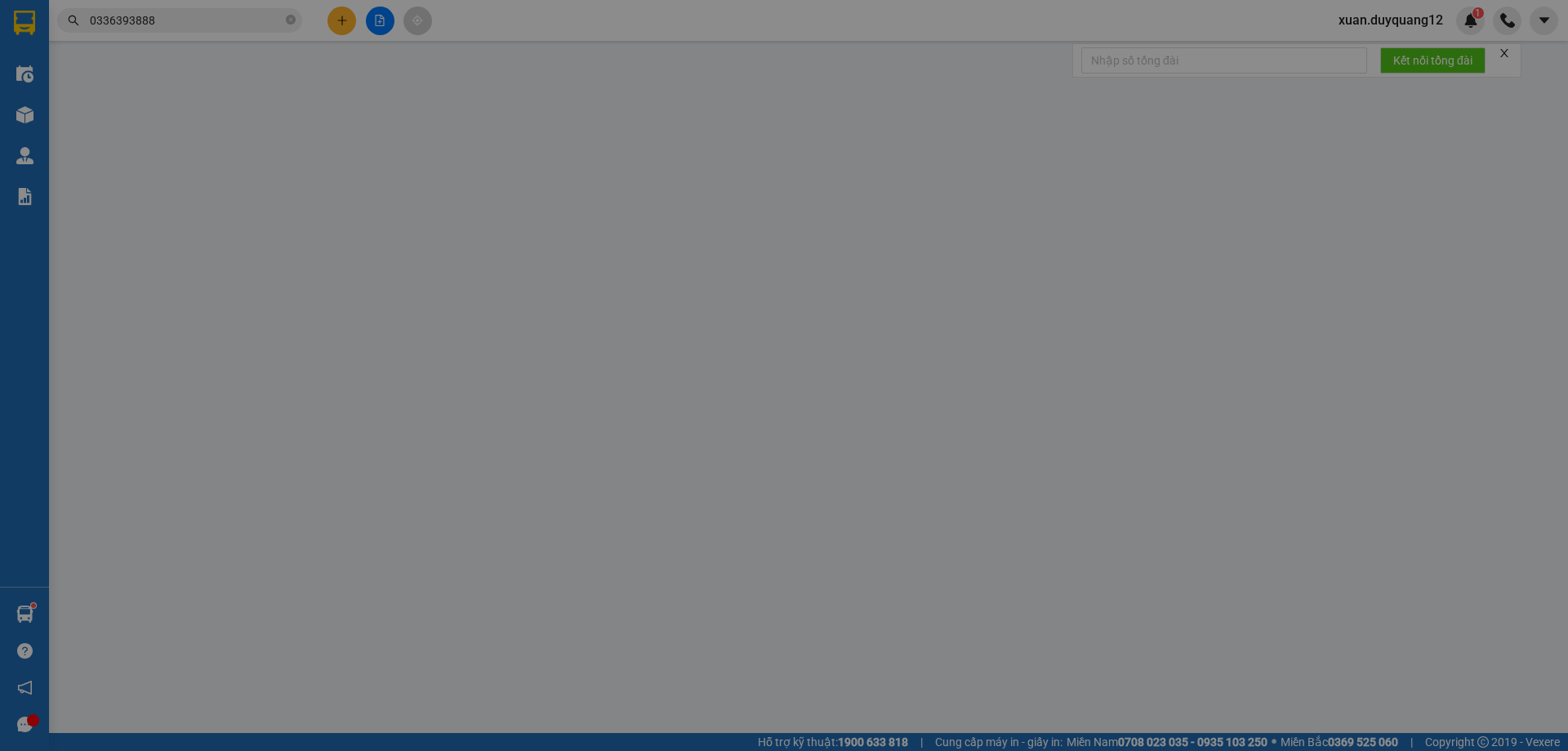
type input "55 HOA SỮA 11 [PERSON_NAME]"
type input "100.000"
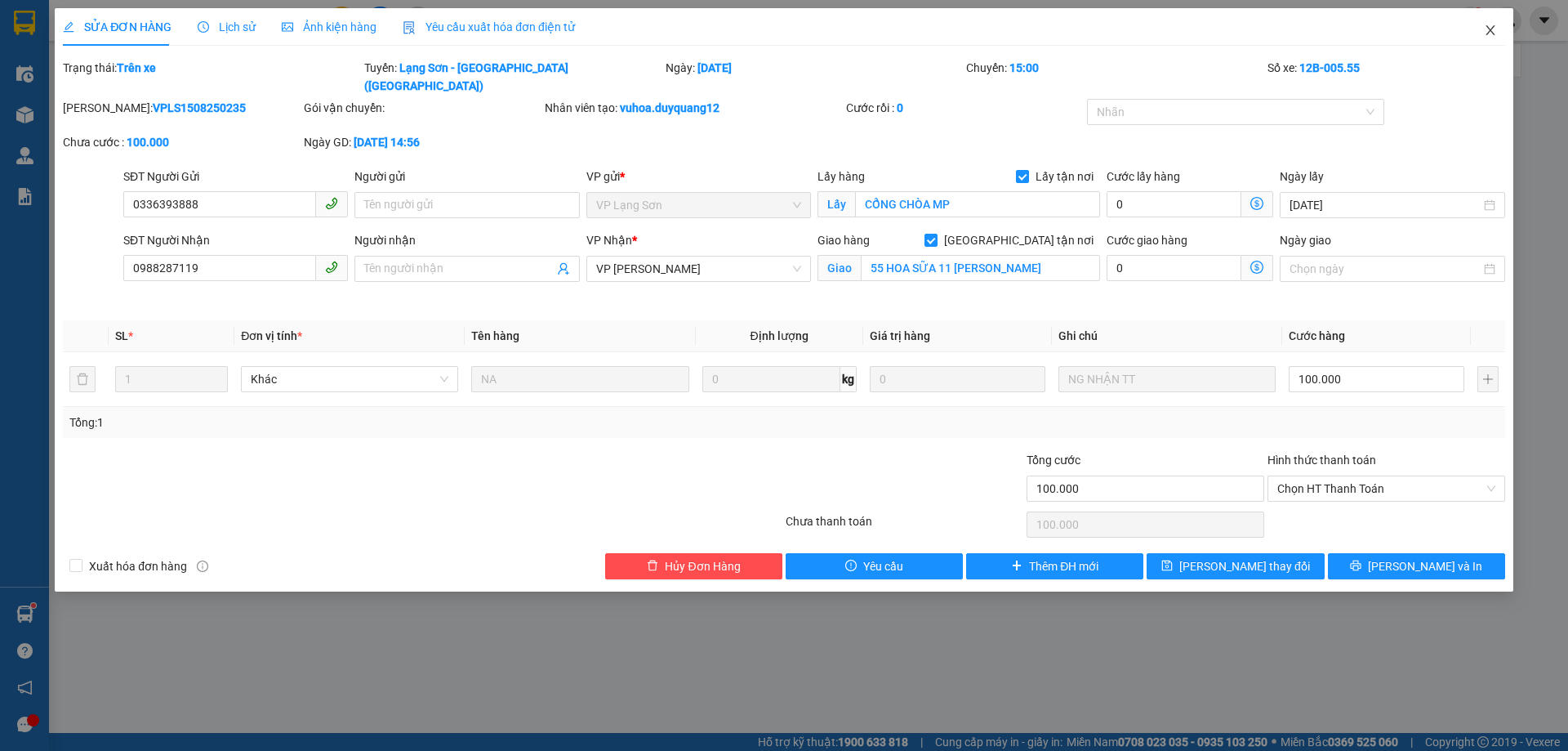
click at [1490, 31] on icon "close" at bounding box center [1490, 30] width 9 height 10
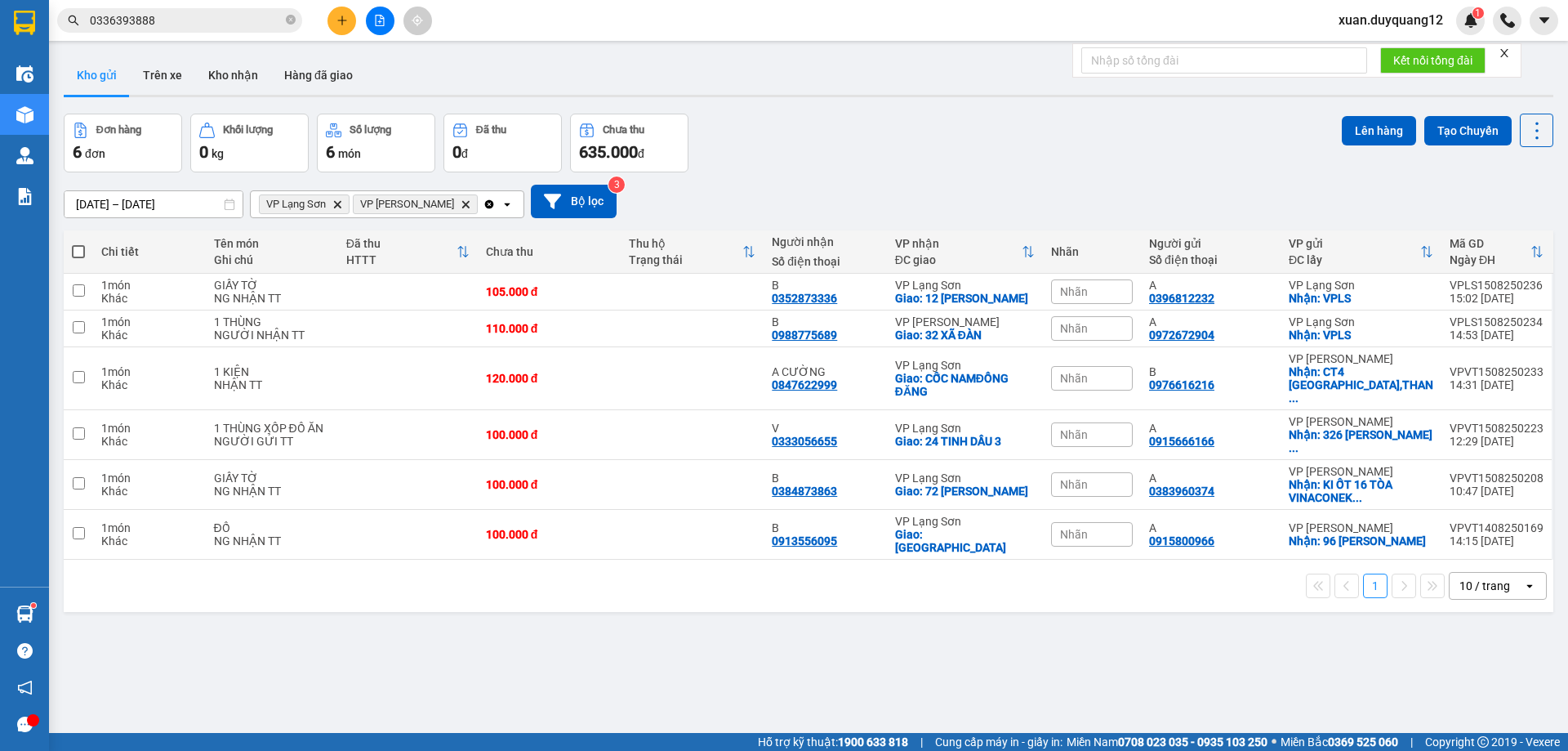
click at [348, 15] on button at bounding box center [342, 21] width 29 height 29
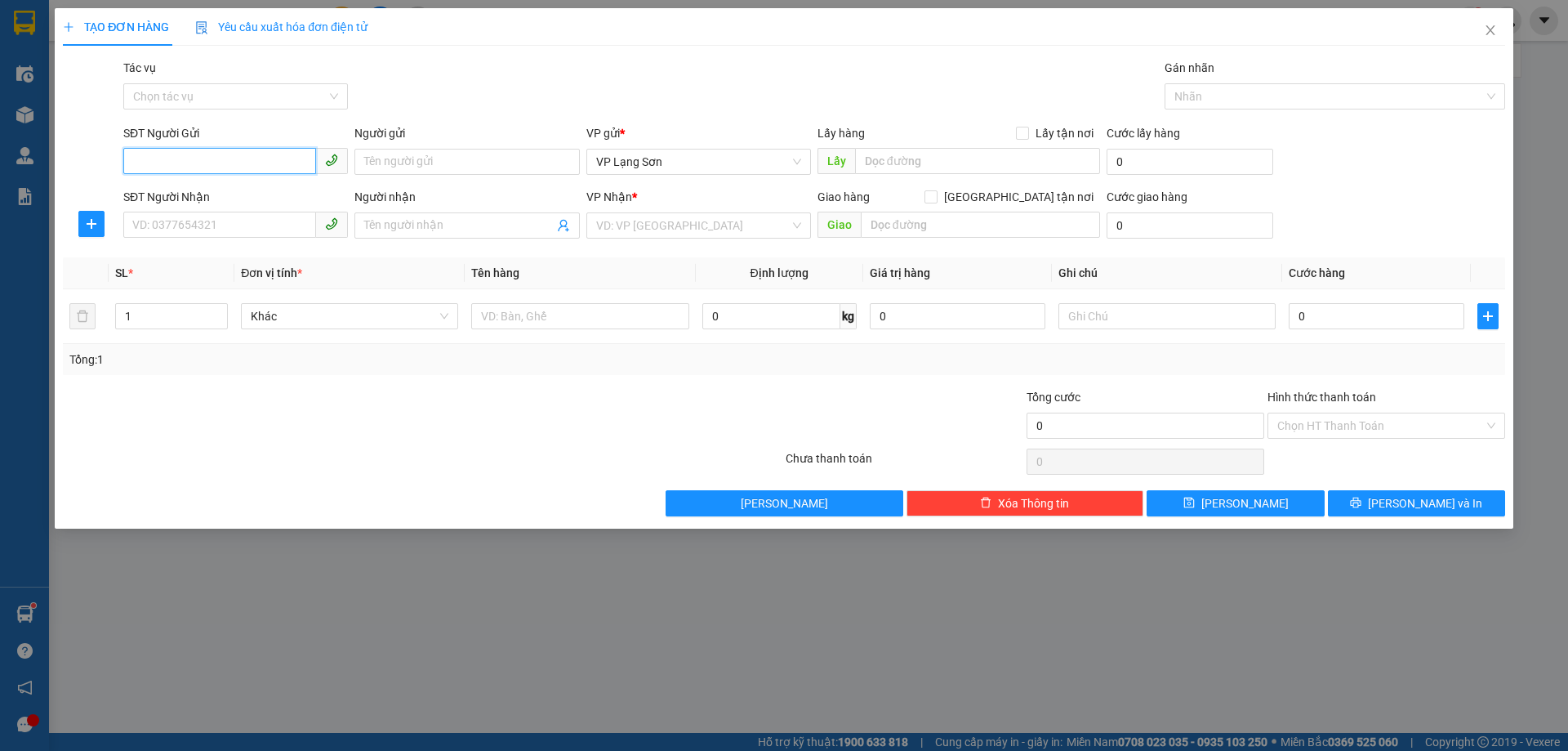
paste input "0915152890"
type input "0915152890"
click at [231, 162] on input "0915152890" at bounding box center [219, 160] width 193 height 26
click at [231, 161] on input "0915152890" at bounding box center [219, 160] width 193 height 26
click at [1054, 137] on span "Lấy tận nơi" at bounding box center [1065, 132] width 71 height 18
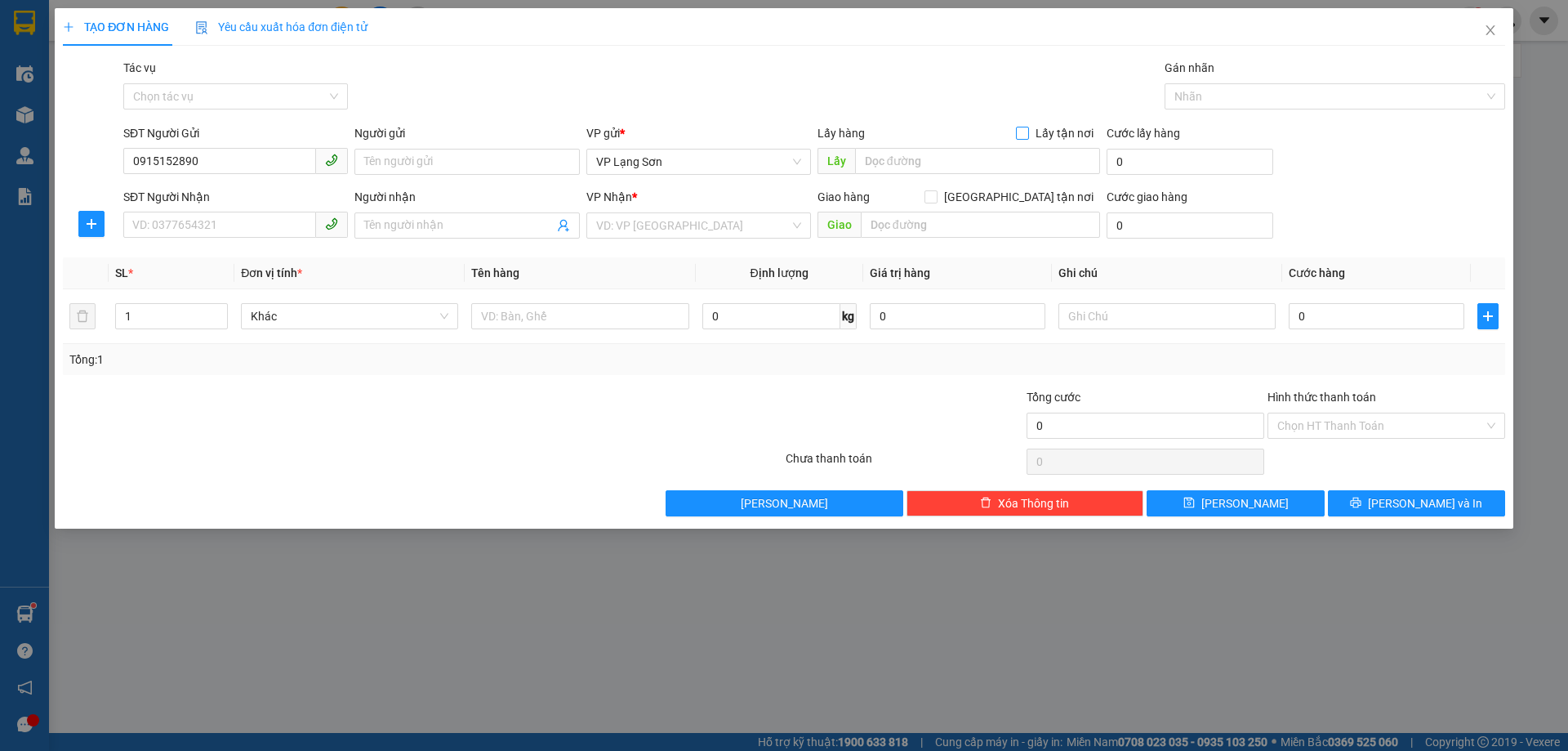
click at [1028, 137] on input "Lấy tận nơi" at bounding box center [1022, 132] width 11 height 11
checkbox input "true"
click at [1055, 203] on span "[GEOGRAPHIC_DATA] tận nơi" at bounding box center [1019, 196] width 163 height 18
click at [936, 202] on input "[GEOGRAPHIC_DATA] tận nơi" at bounding box center [930, 196] width 11 height 11
checkbox input "true"
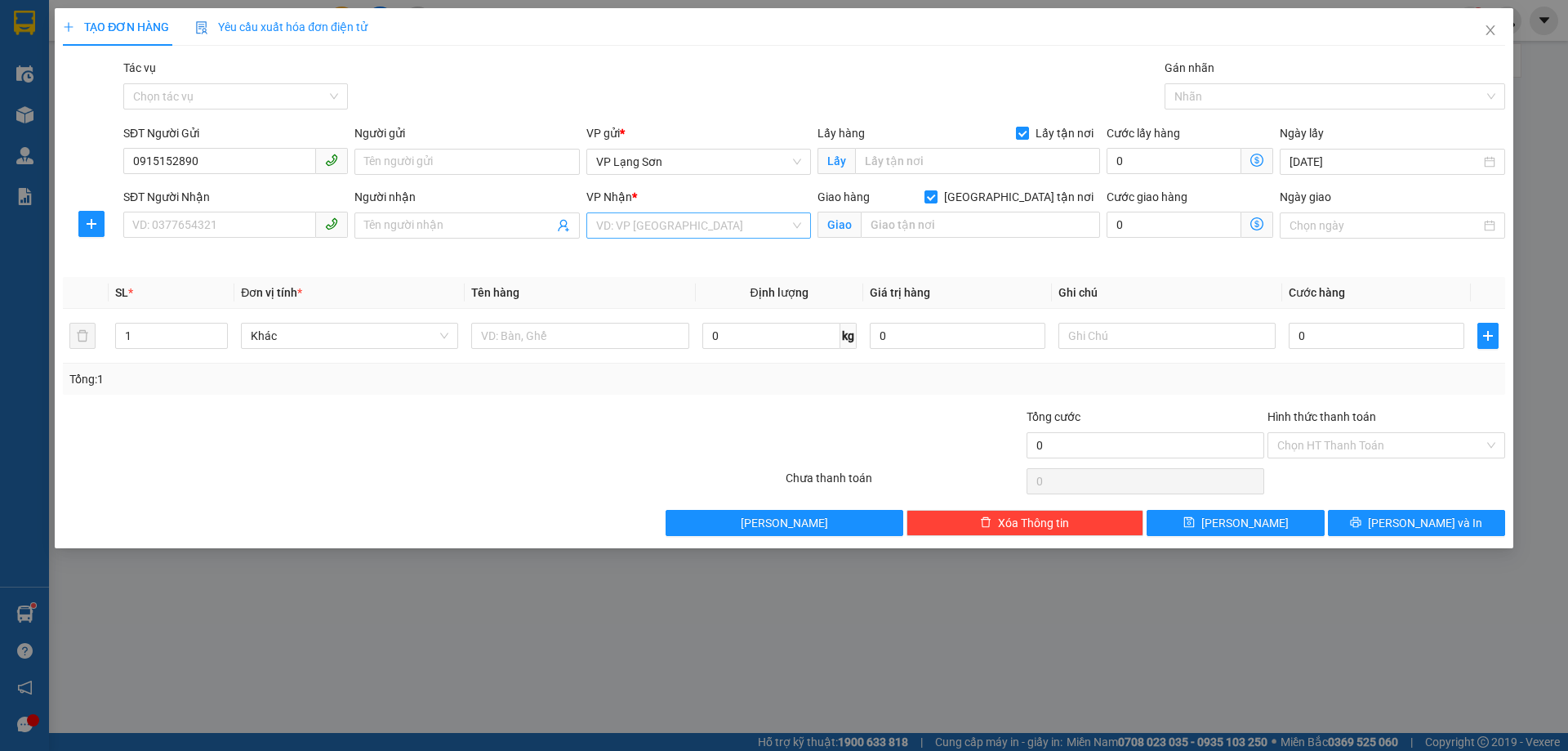
click at [681, 224] on input "search" at bounding box center [693, 226] width 193 height 25
click at [670, 256] on div "VP [PERSON_NAME]" at bounding box center [699, 257] width 205 height 18
click at [580, 316] on td at bounding box center [580, 335] width 231 height 54
click at [562, 336] on input "text" at bounding box center [580, 335] width 217 height 26
type input "4 KIỆN NA"
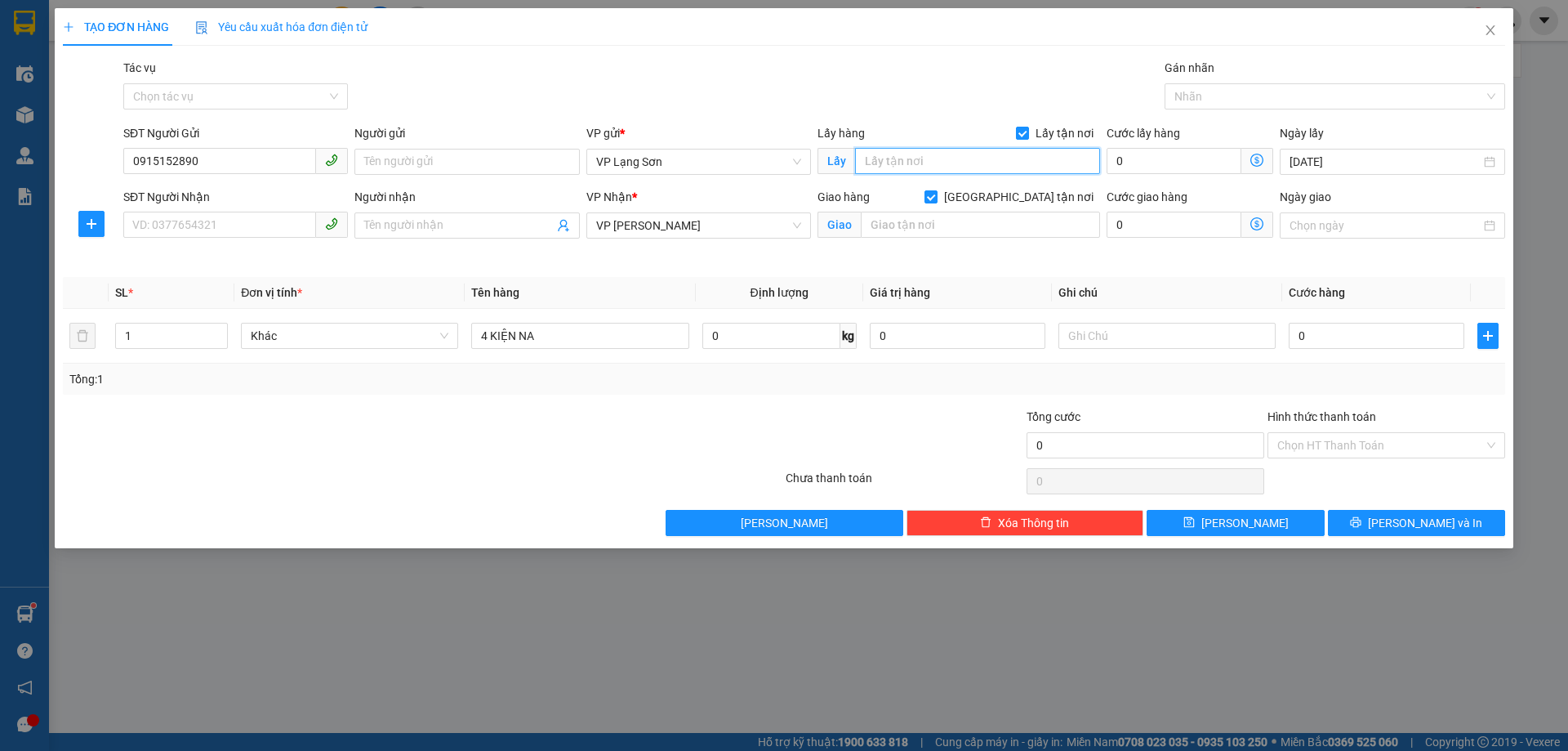
click at [1068, 165] on input "text" at bounding box center [977, 160] width 245 height 26
type input "ROY"
click at [634, 151] on div "VP gửi * VP [GEOGRAPHIC_DATA]" at bounding box center [699, 152] width 225 height 57
click at [641, 171] on span "VP Lạng Sơn" at bounding box center [699, 162] width 205 height 25
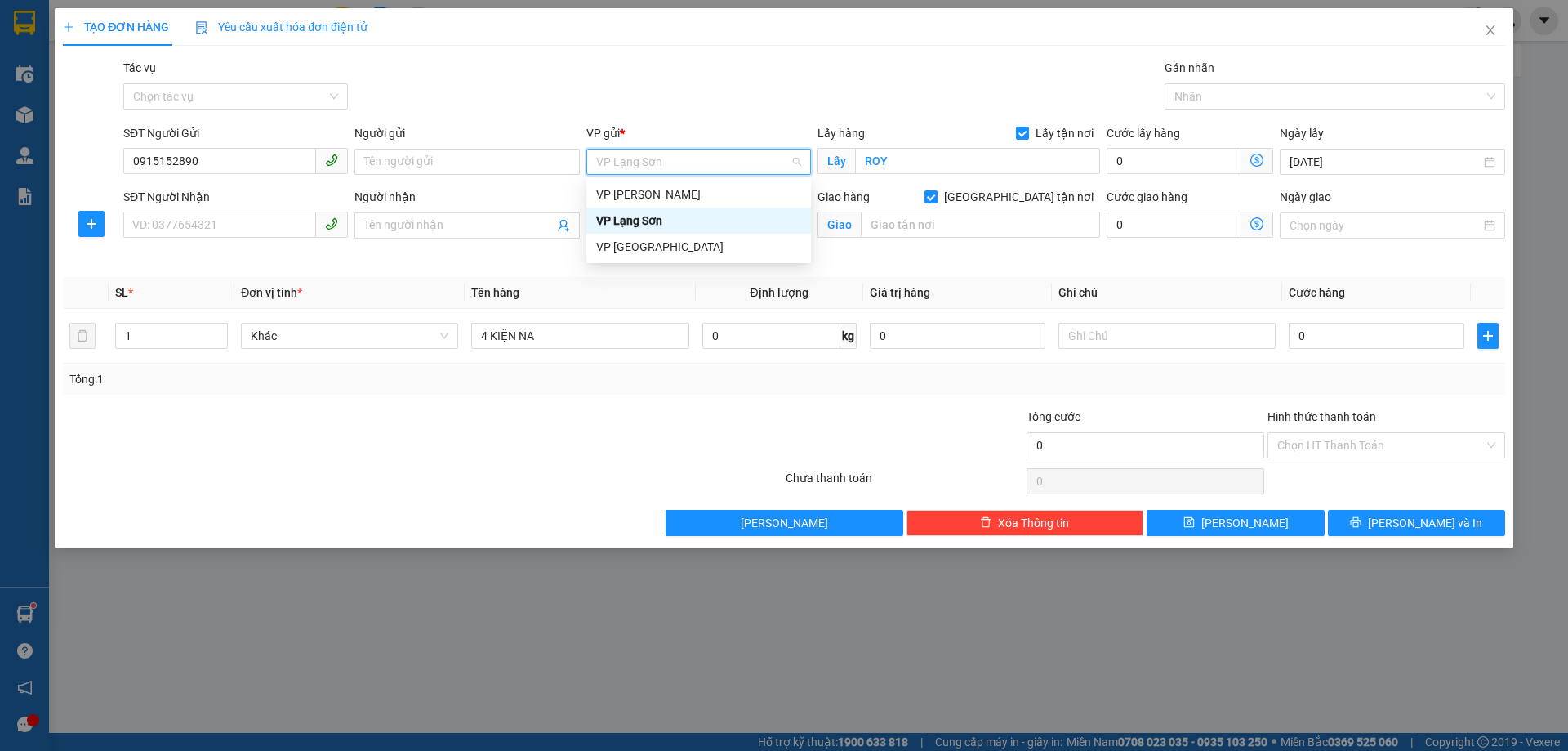
click at [660, 178] on div "VP gửi * VP [GEOGRAPHIC_DATA]" at bounding box center [699, 152] width 225 height 57
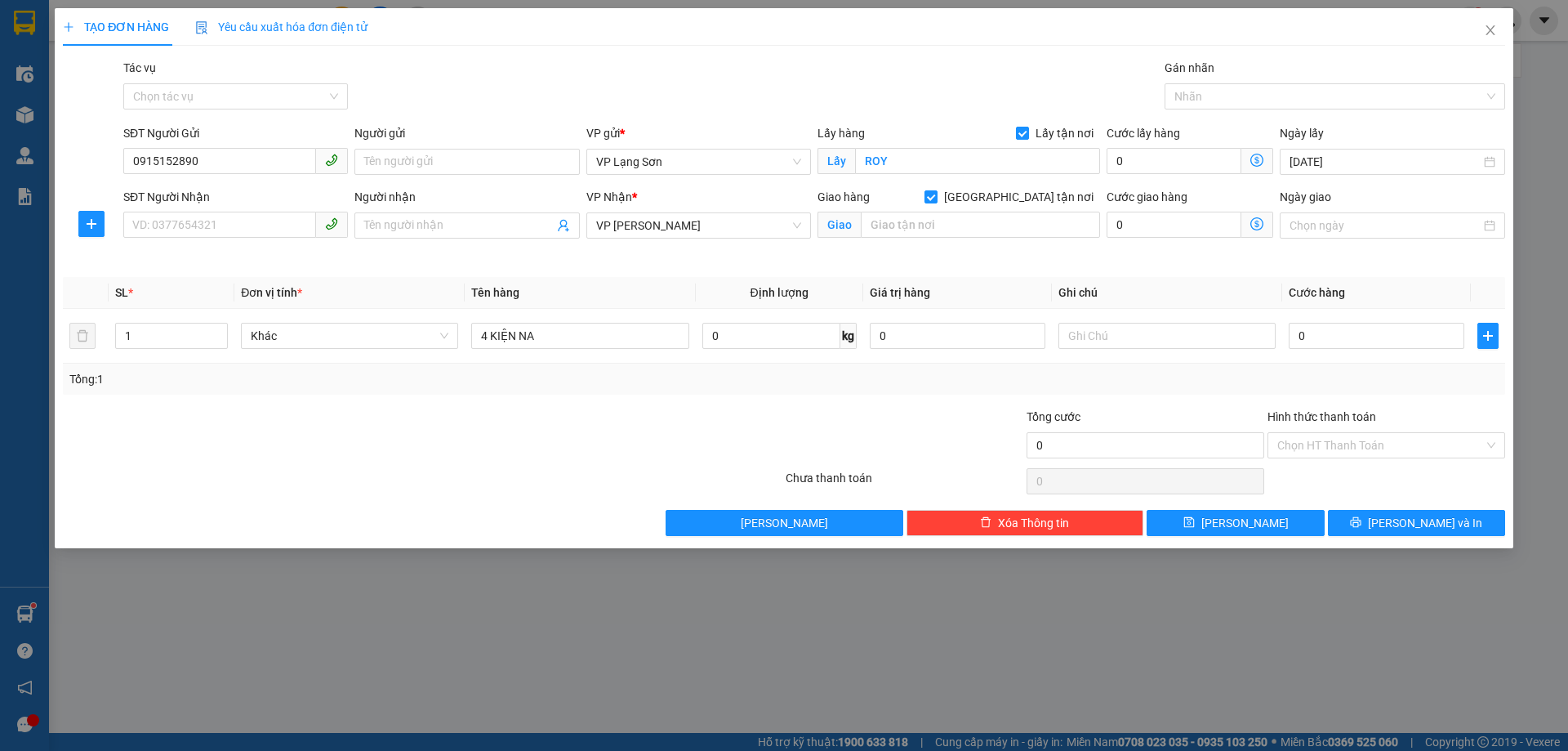
click at [657, 193] on div "VP Nhận *" at bounding box center [699, 196] width 225 height 18
click at [671, 162] on span "VP Lạng Sơn" at bounding box center [699, 162] width 205 height 25
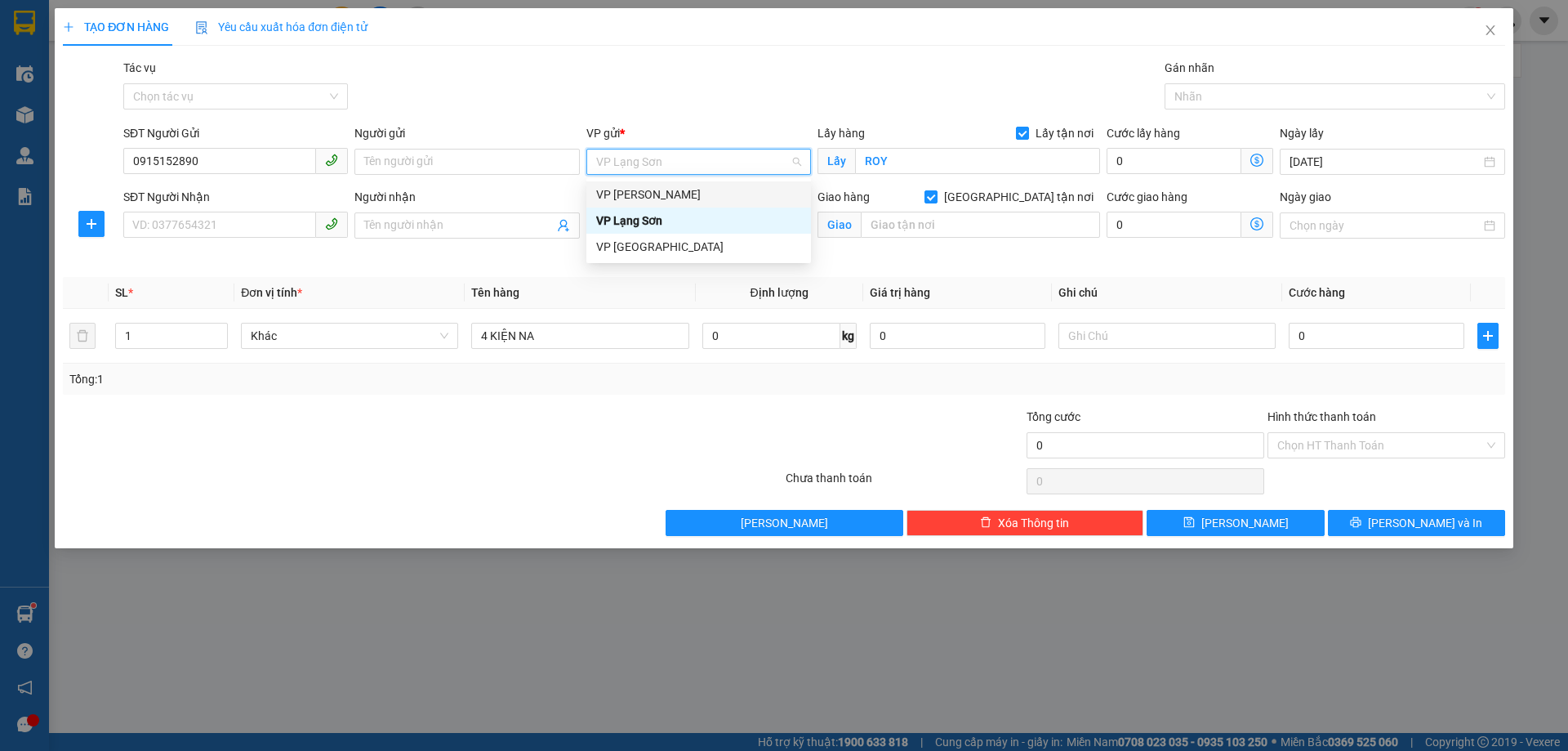
click at [670, 193] on div "VP [PERSON_NAME]" at bounding box center [699, 194] width 205 height 18
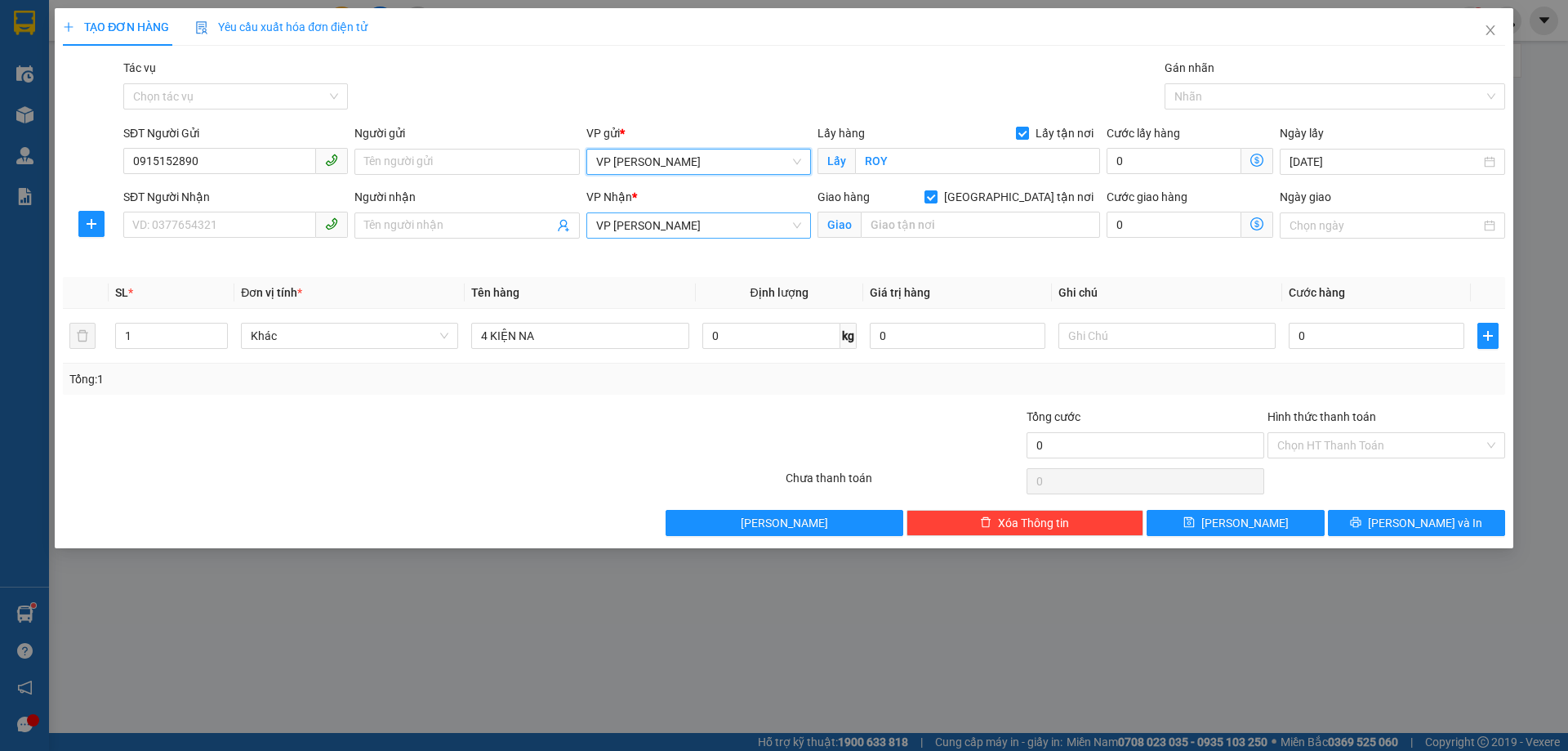
click at [665, 223] on span "VP [PERSON_NAME]" at bounding box center [699, 226] width 205 height 25
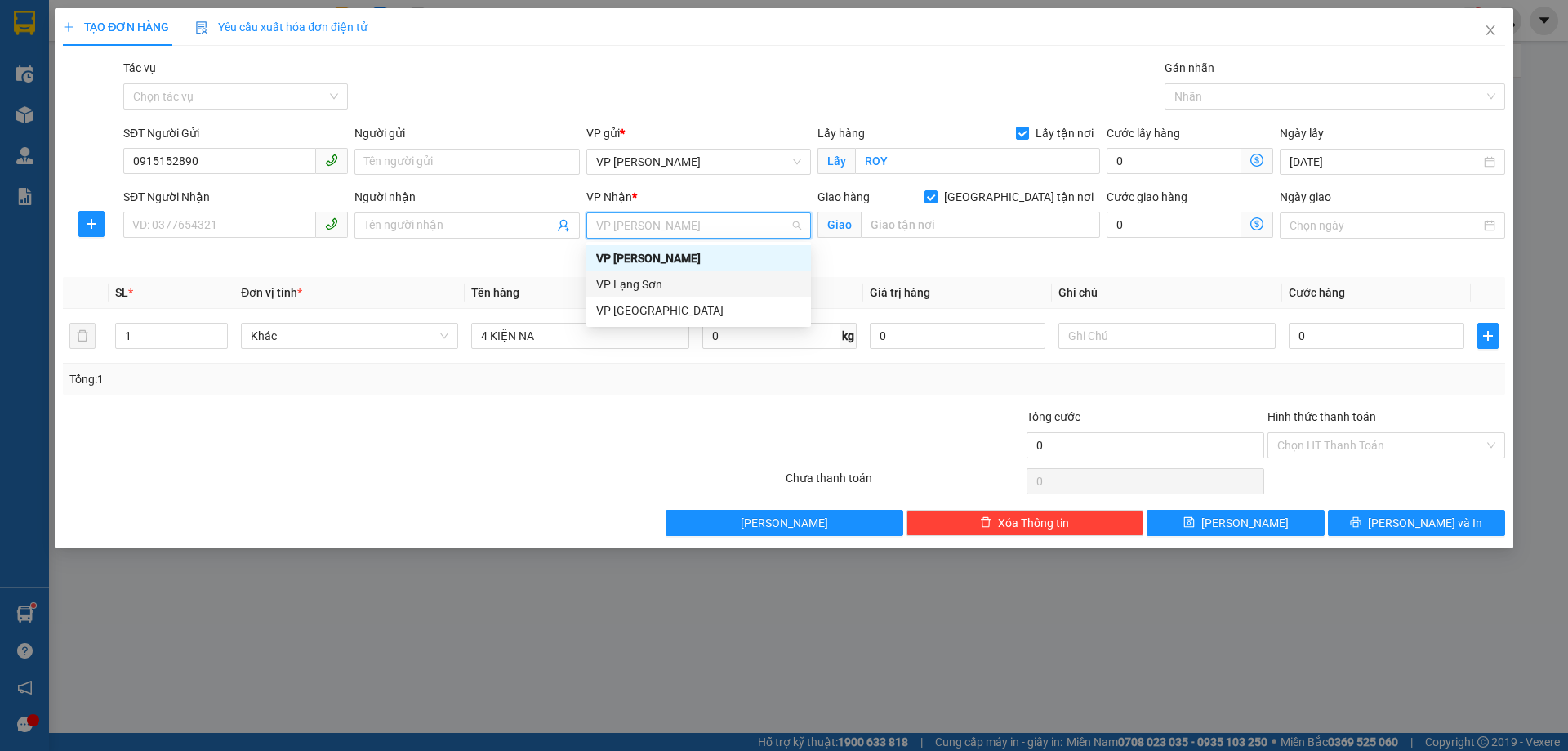
click at [641, 280] on div "VP Lạng Sơn" at bounding box center [699, 284] width 205 height 18
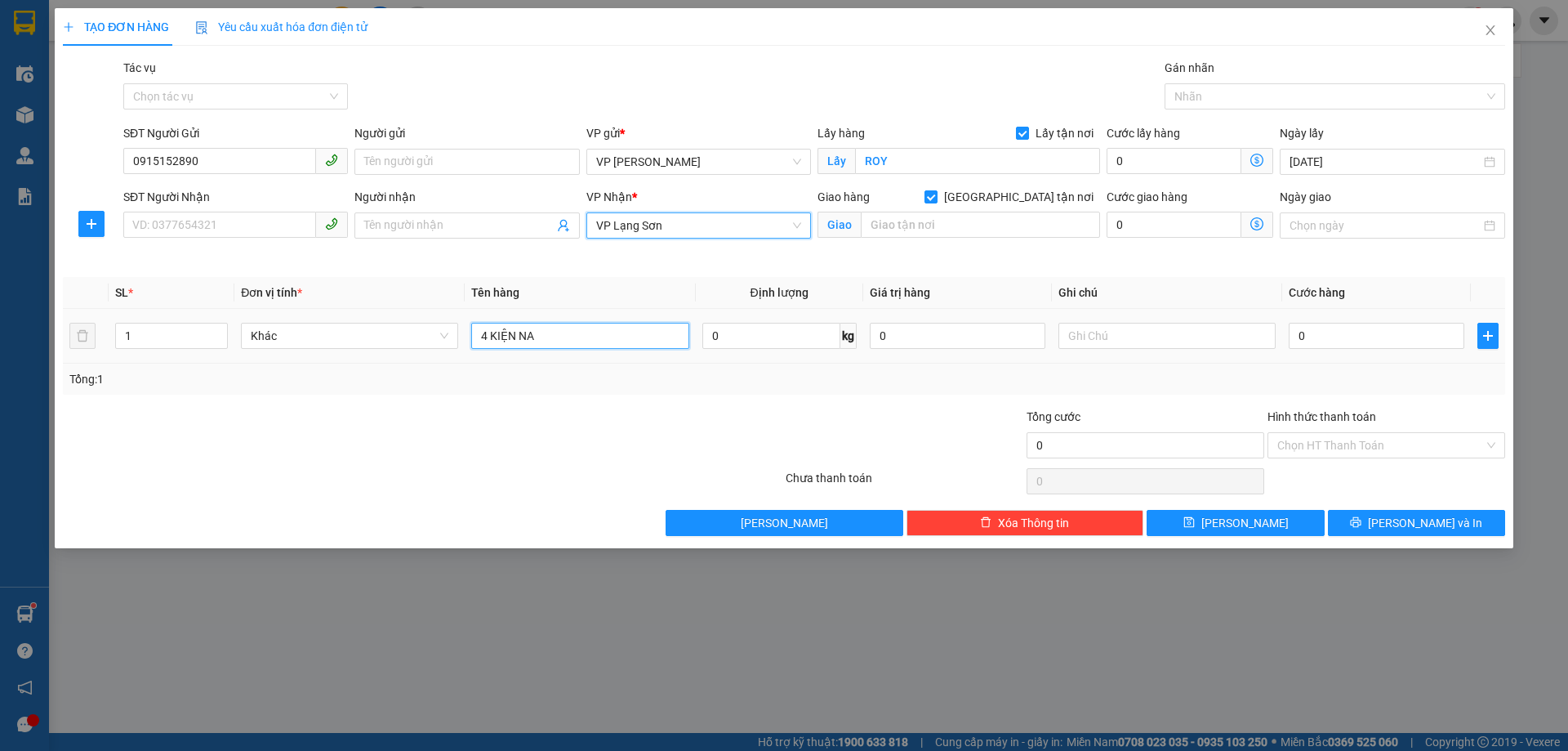
click at [581, 346] on input "4 KIỆN NA" at bounding box center [580, 335] width 217 height 26
click at [581, 344] on input "4 KIỆN NA" at bounding box center [580, 335] width 217 height 26
click at [583, 343] on input "4 KIỆN NA" at bounding box center [580, 335] width 217 height 26
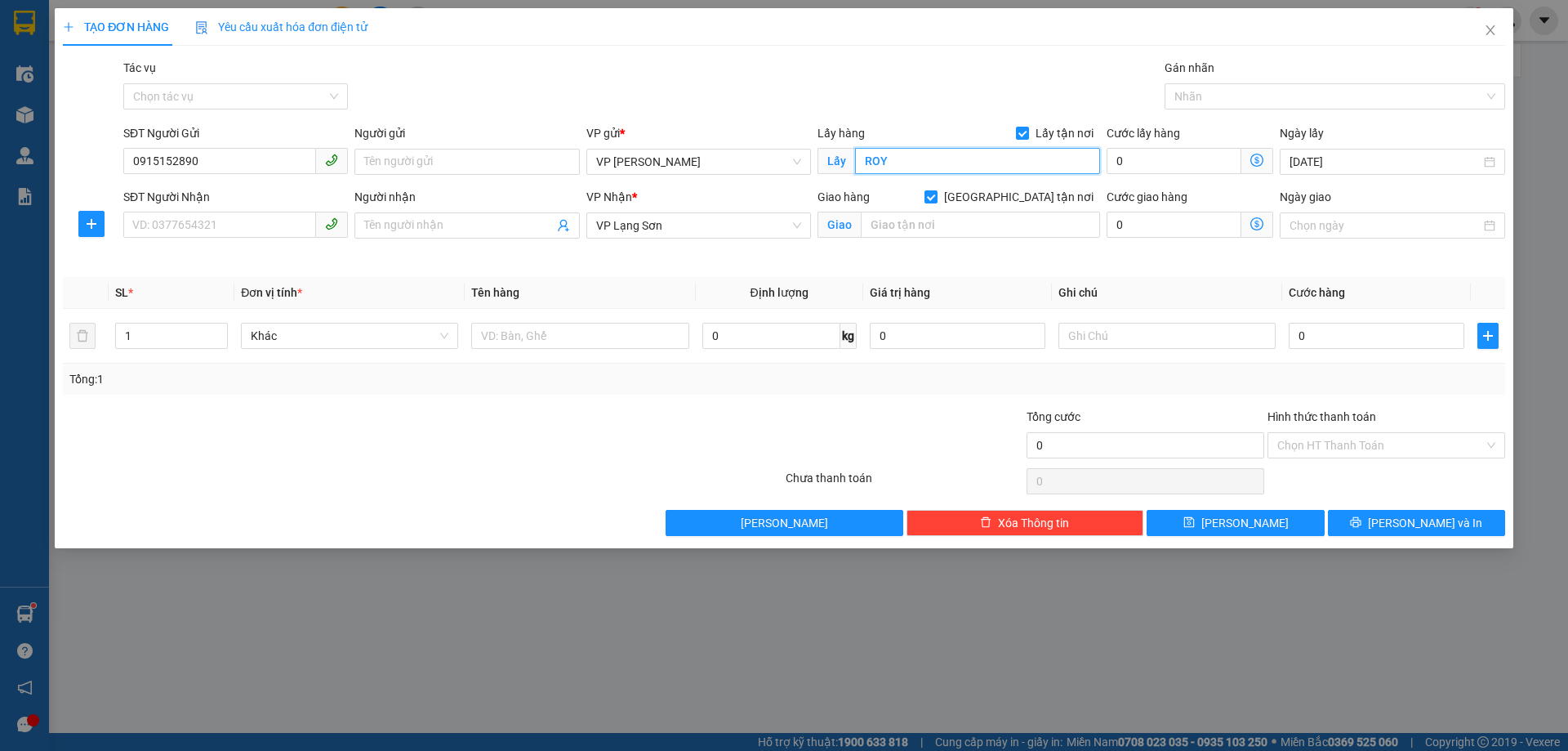
click at [957, 171] on input "ROY" at bounding box center [977, 160] width 245 height 26
click at [907, 163] on input "ROY" at bounding box center [977, 160] width 245 height 26
type input "[GEOGRAPHIC_DATA]"
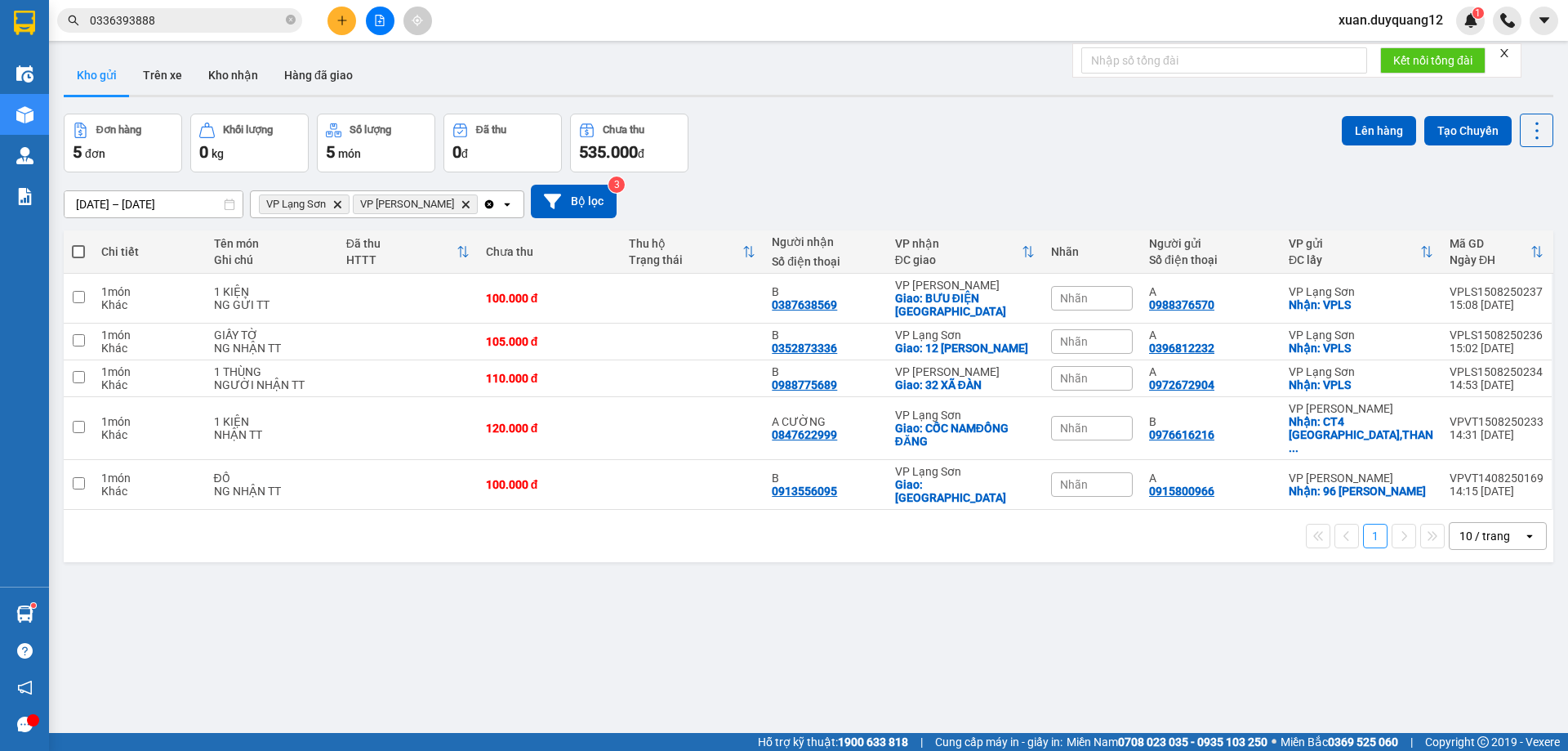
click at [203, 14] on input "0336393888" at bounding box center [186, 20] width 193 height 18
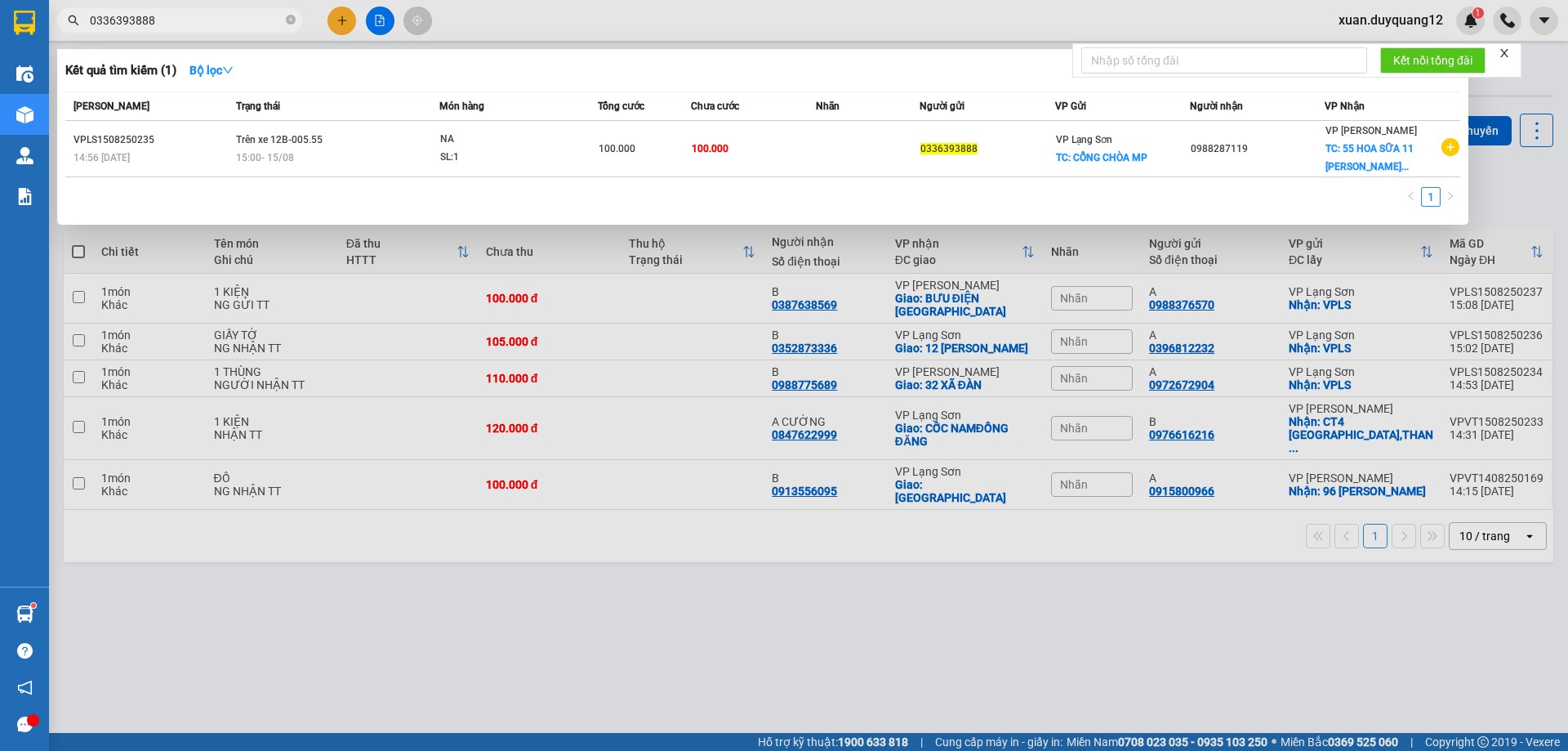
click at [203, 14] on input "0336393888" at bounding box center [186, 20] width 193 height 18
paste input "96812232"
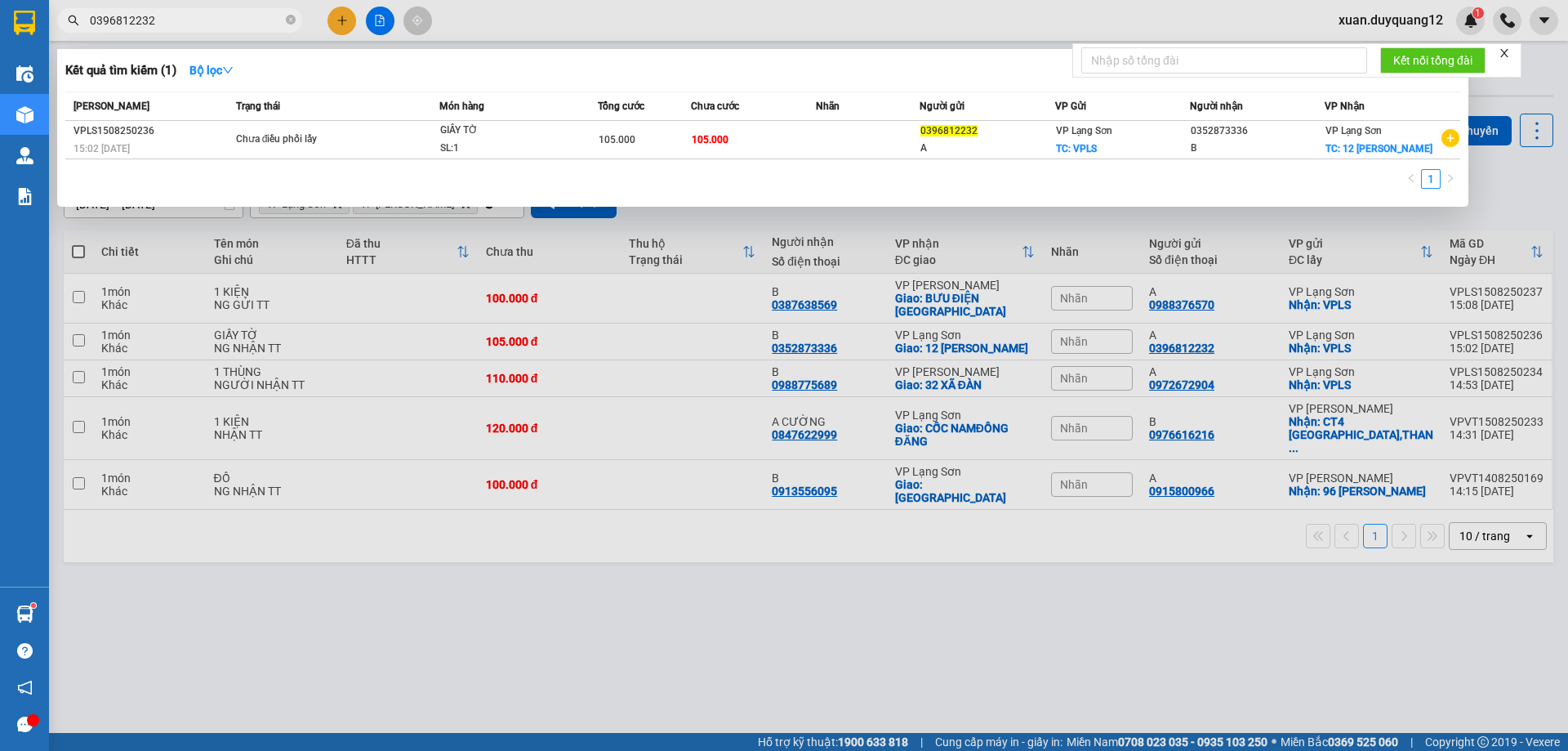
type input "0396812232"
click at [368, 158] on td "Chưa điều phối lấy" at bounding box center [336, 140] width 209 height 38
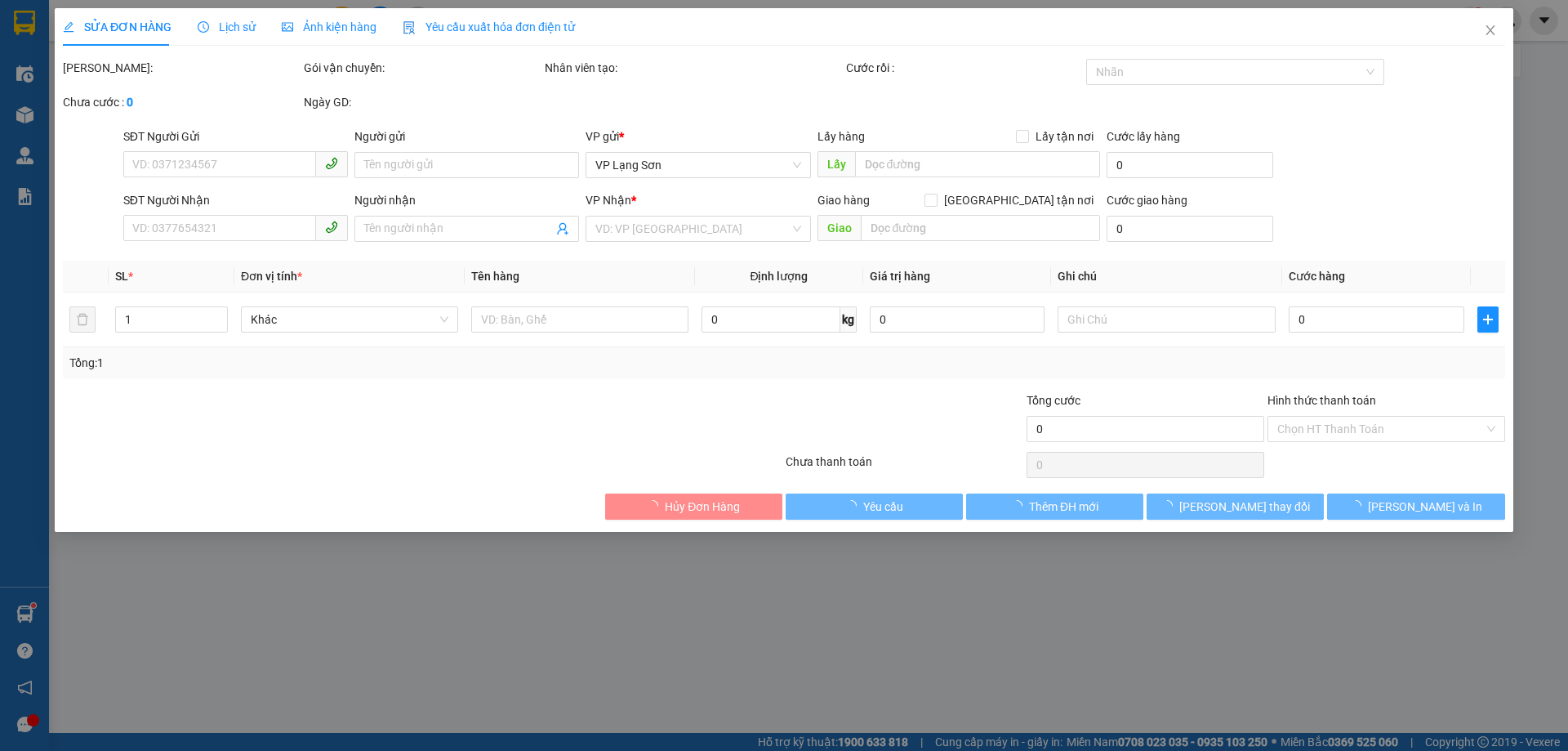
type input "0396812232"
type input "A"
checkbox input "true"
type input "VPLS"
type input "0352873336"
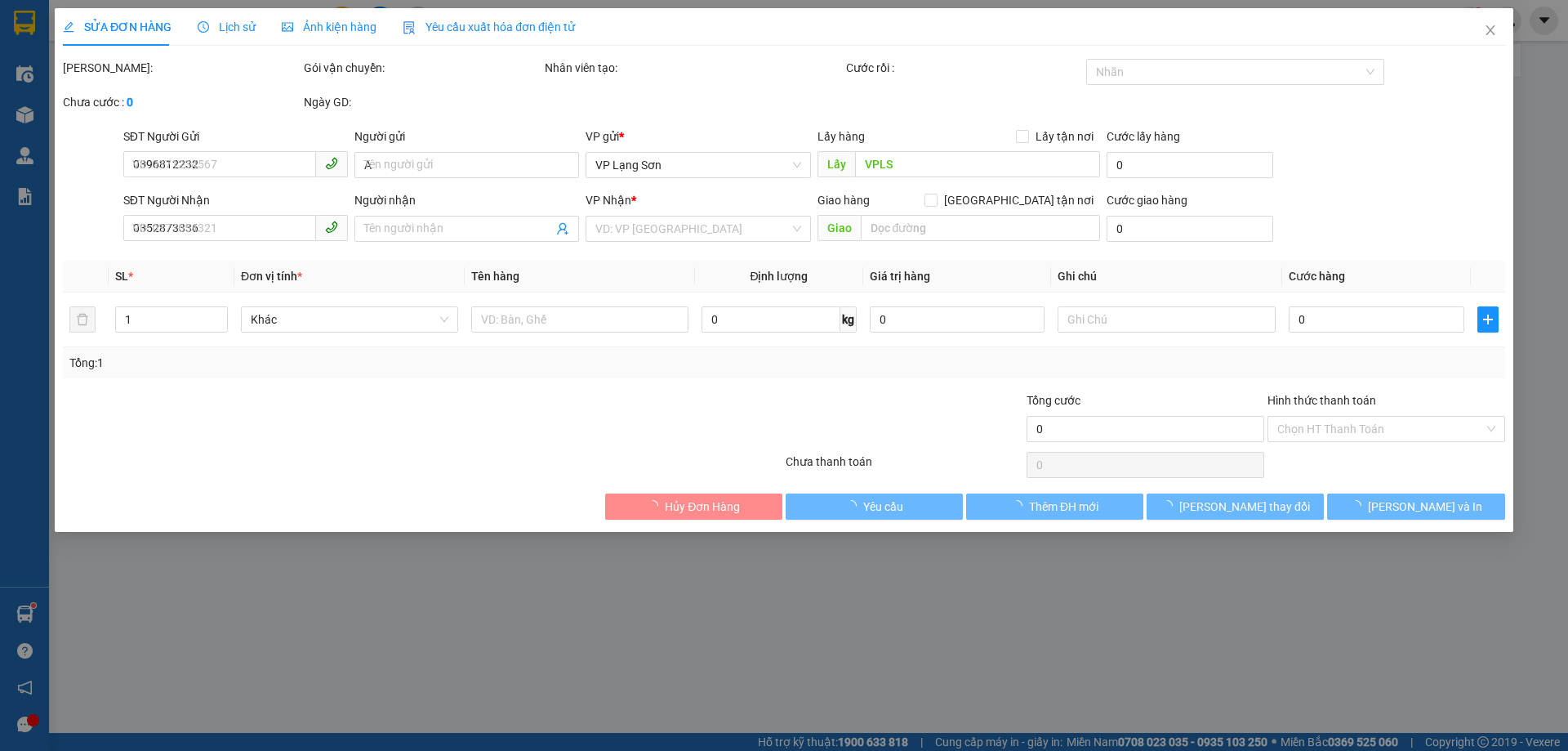
type input "B"
checkbox input "true"
type input "12 [PERSON_NAME]"
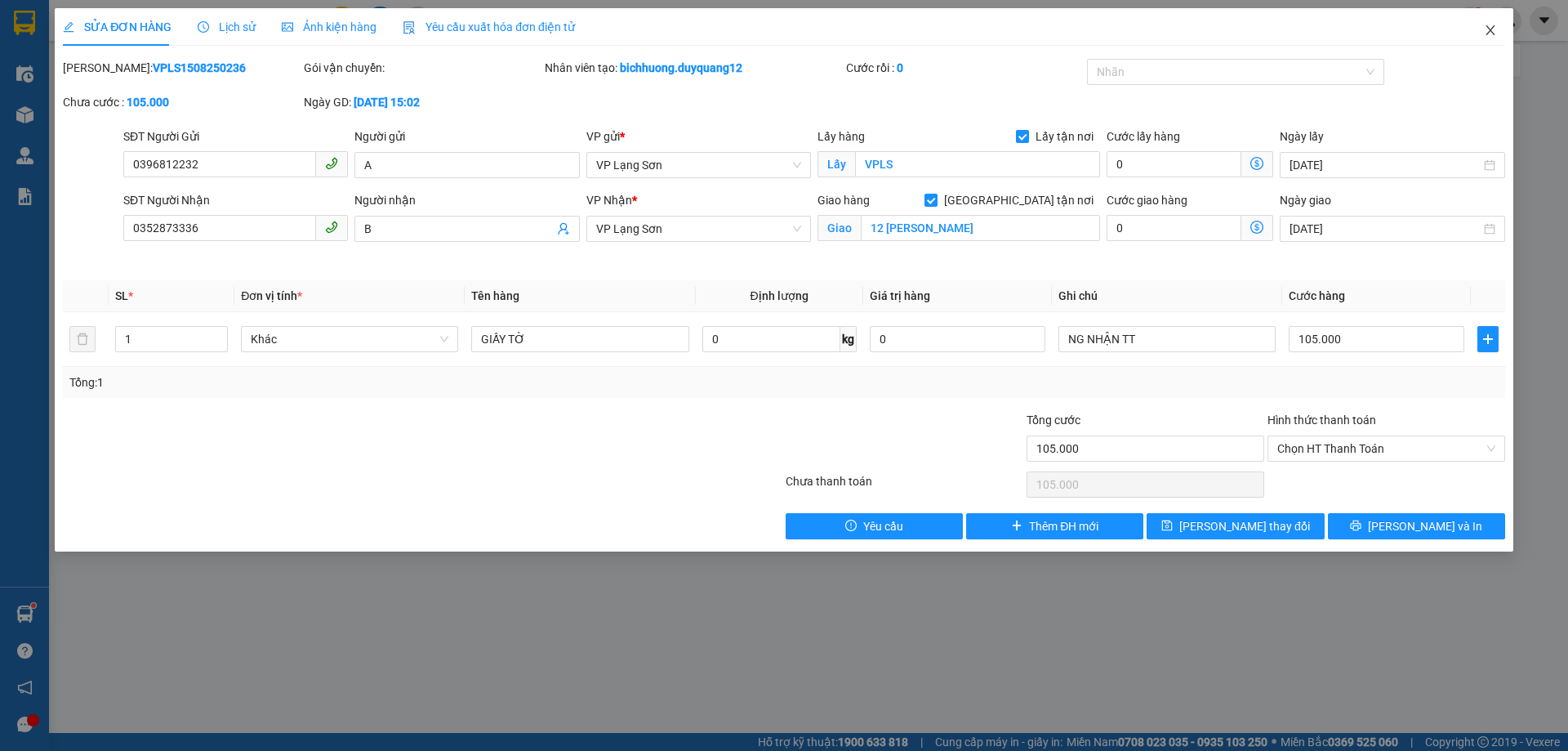
click at [1484, 28] on icon "close" at bounding box center [1491, 30] width 13 height 13
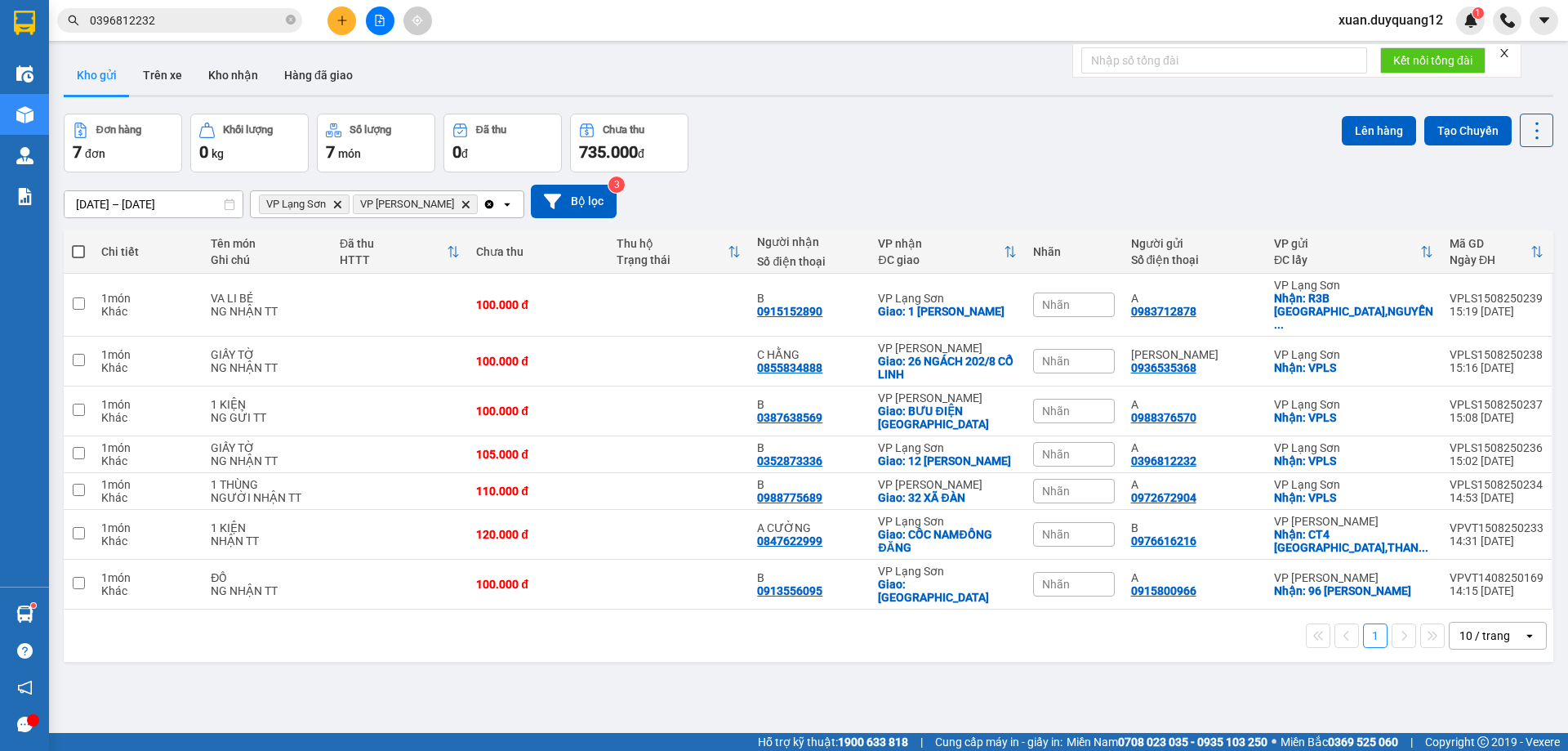
click at [329, 20] on button at bounding box center [342, 21] width 29 height 29
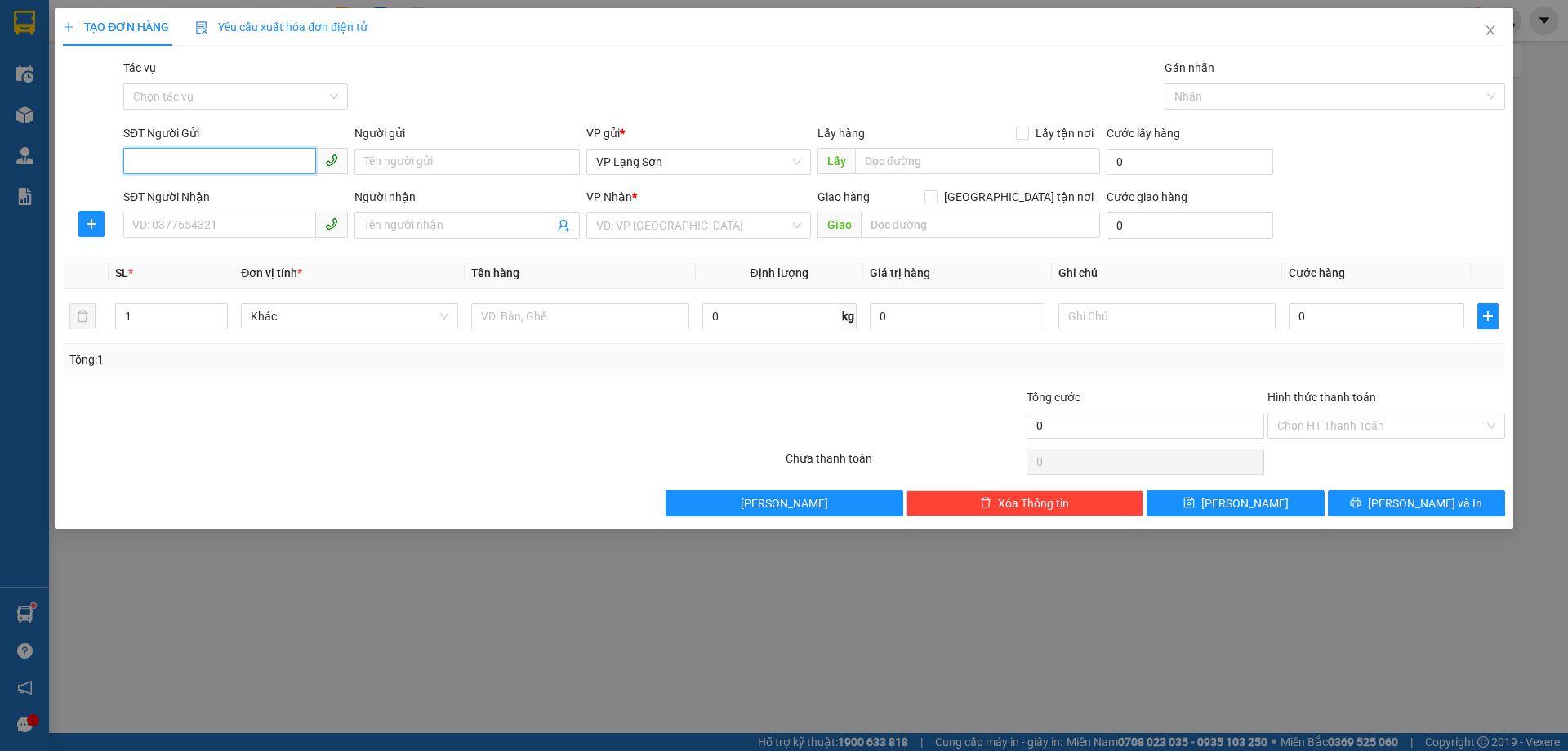
click at [280, 159] on input "SĐT Người Gửi" at bounding box center [219, 160] width 193 height 26
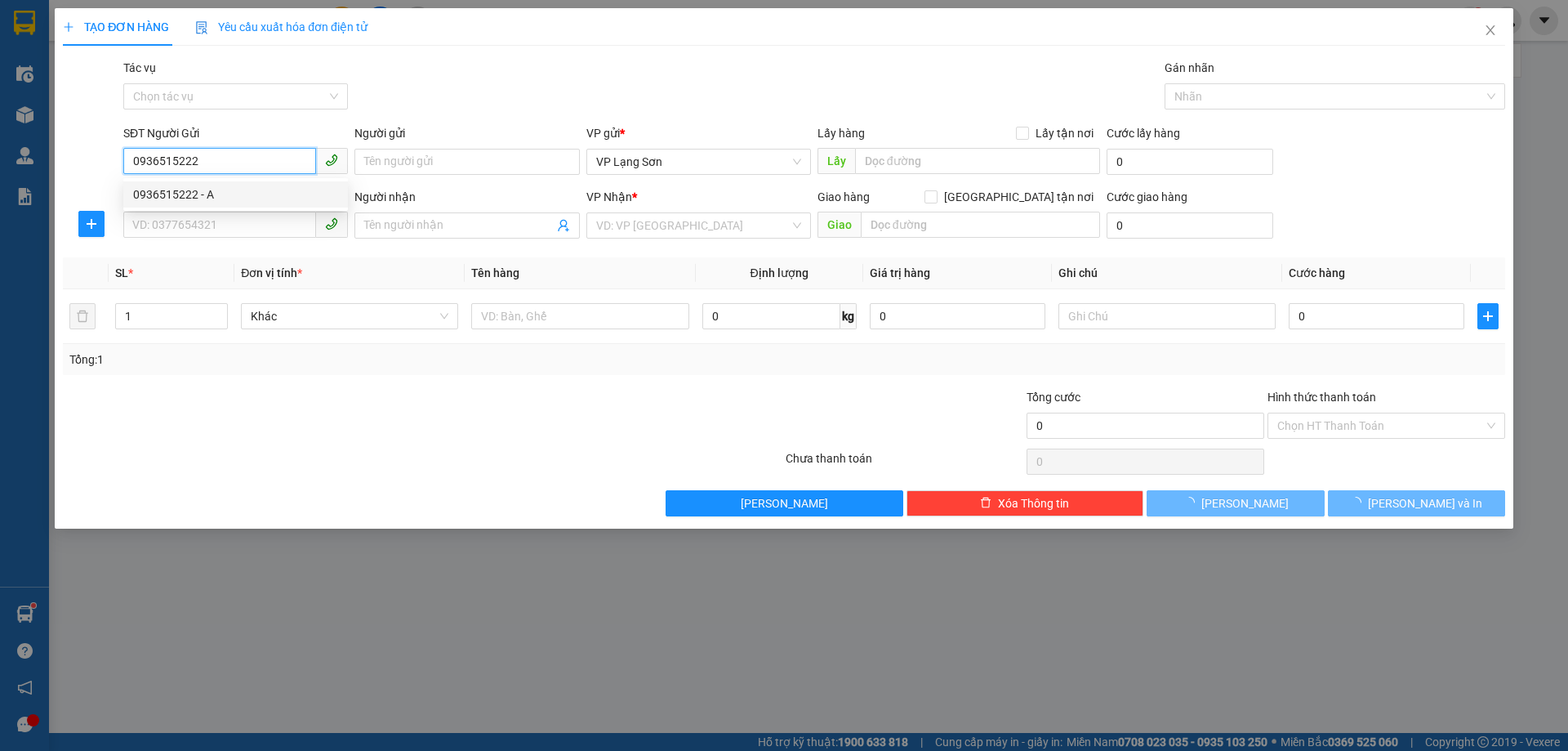
click at [274, 197] on div "0936515222 - A" at bounding box center [235, 194] width 205 height 18
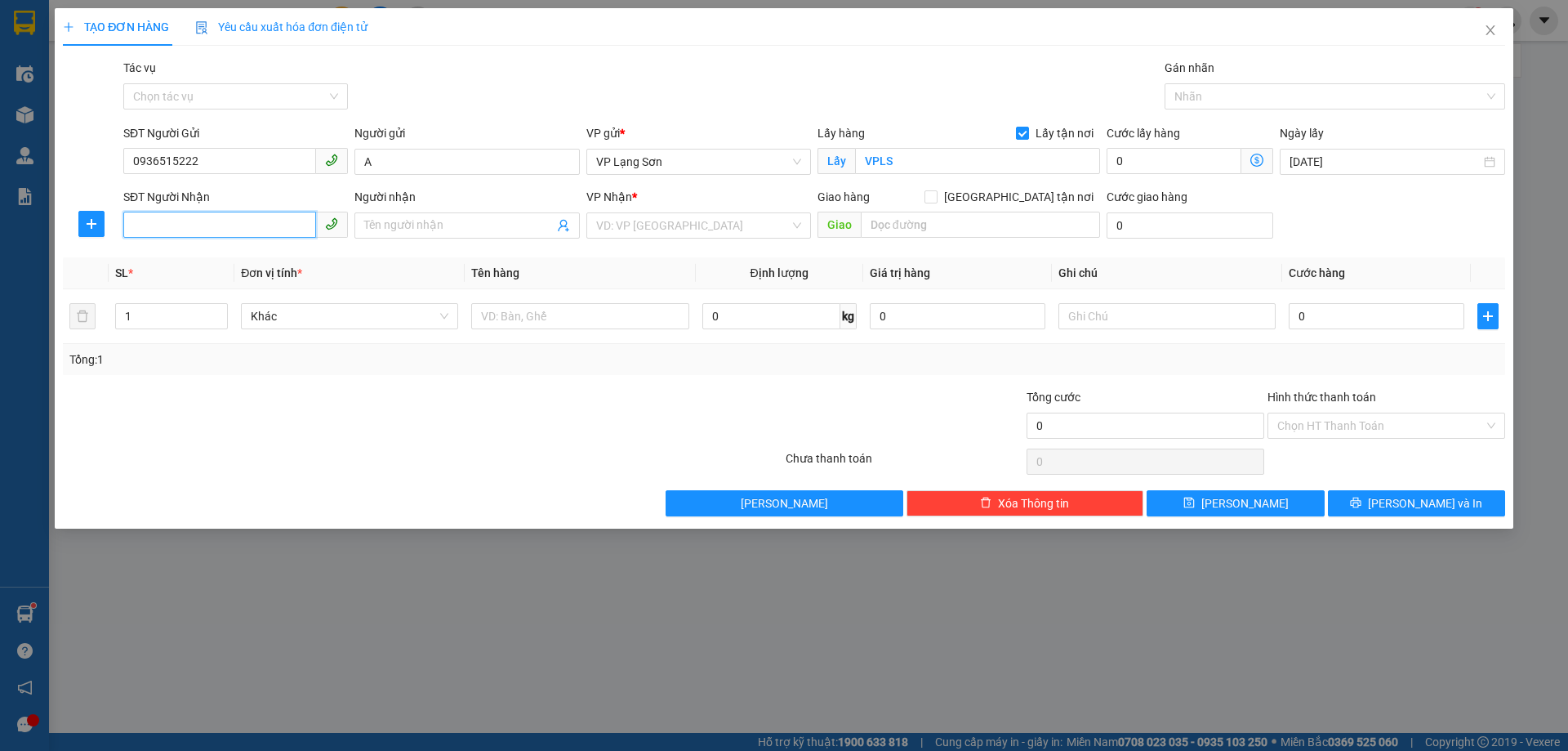
click at [272, 233] on input "SĐT Người Nhận" at bounding box center [219, 224] width 193 height 26
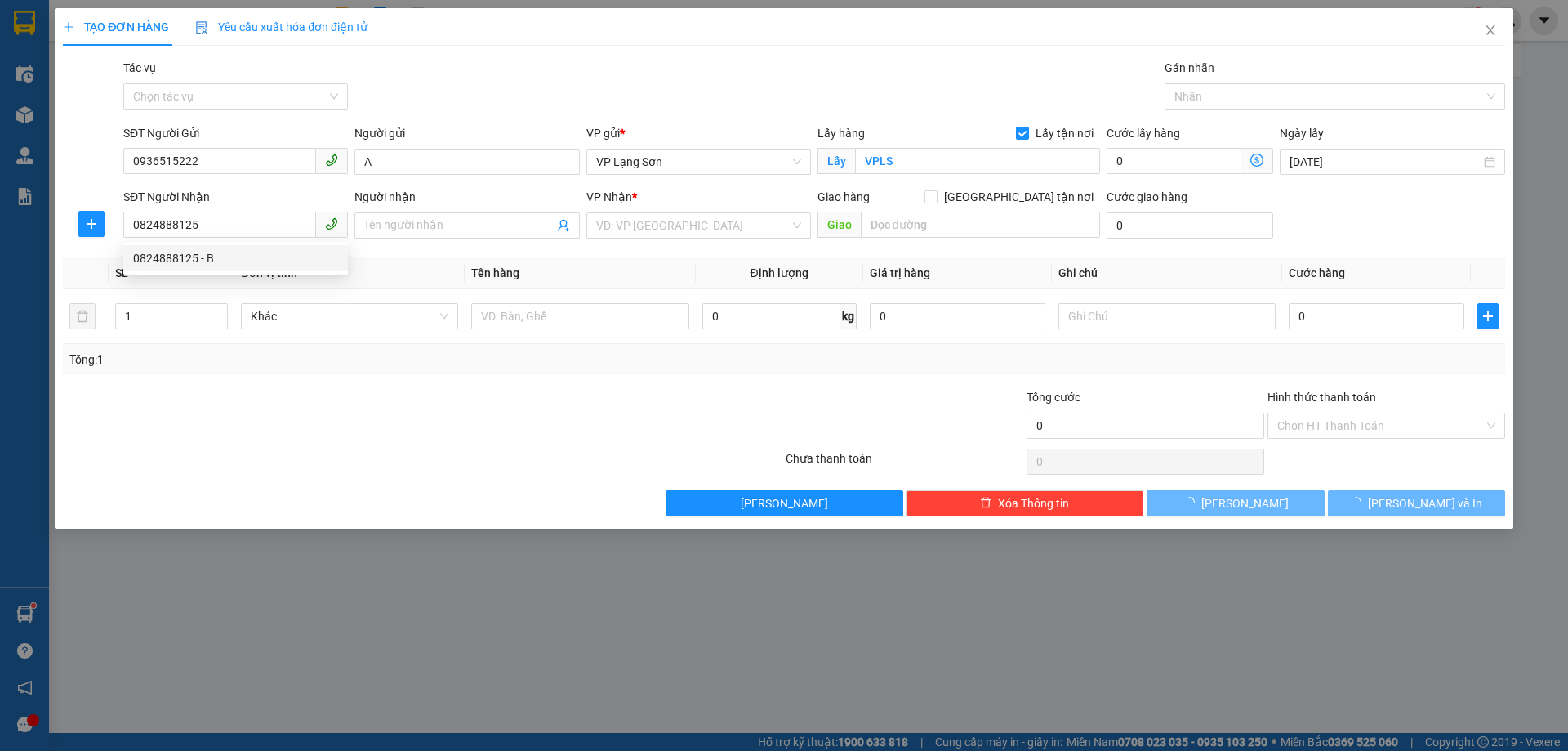
click at [281, 277] on span "Đơn vị tính *" at bounding box center [272, 273] width 61 height 13
click at [301, 261] on th "Đơn vị tính *" at bounding box center [350, 273] width 231 height 31
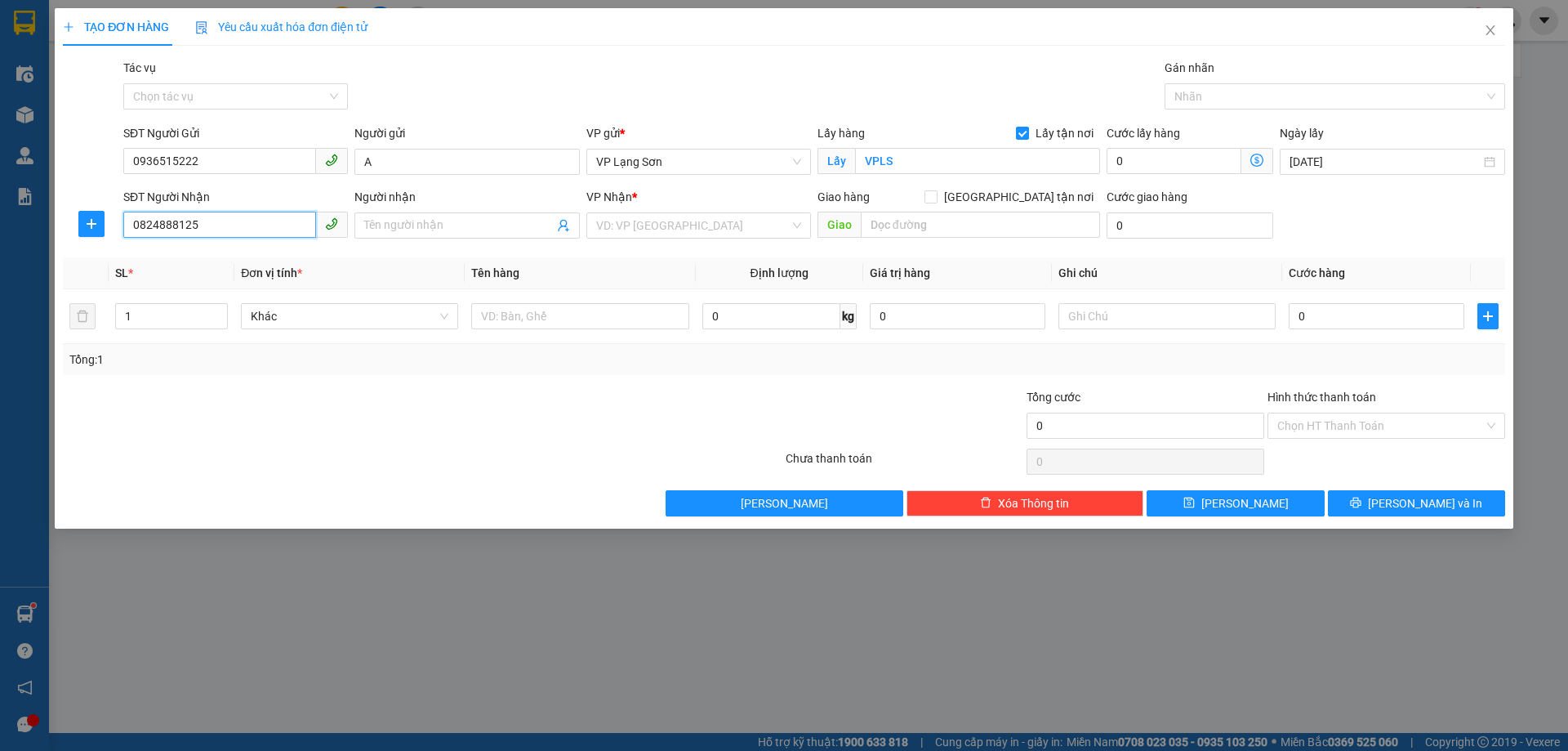
click at [266, 226] on input "0824888125" at bounding box center [219, 224] width 193 height 26
click at [256, 257] on div "0824888125 - B" at bounding box center [235, 257] width 205 height 18
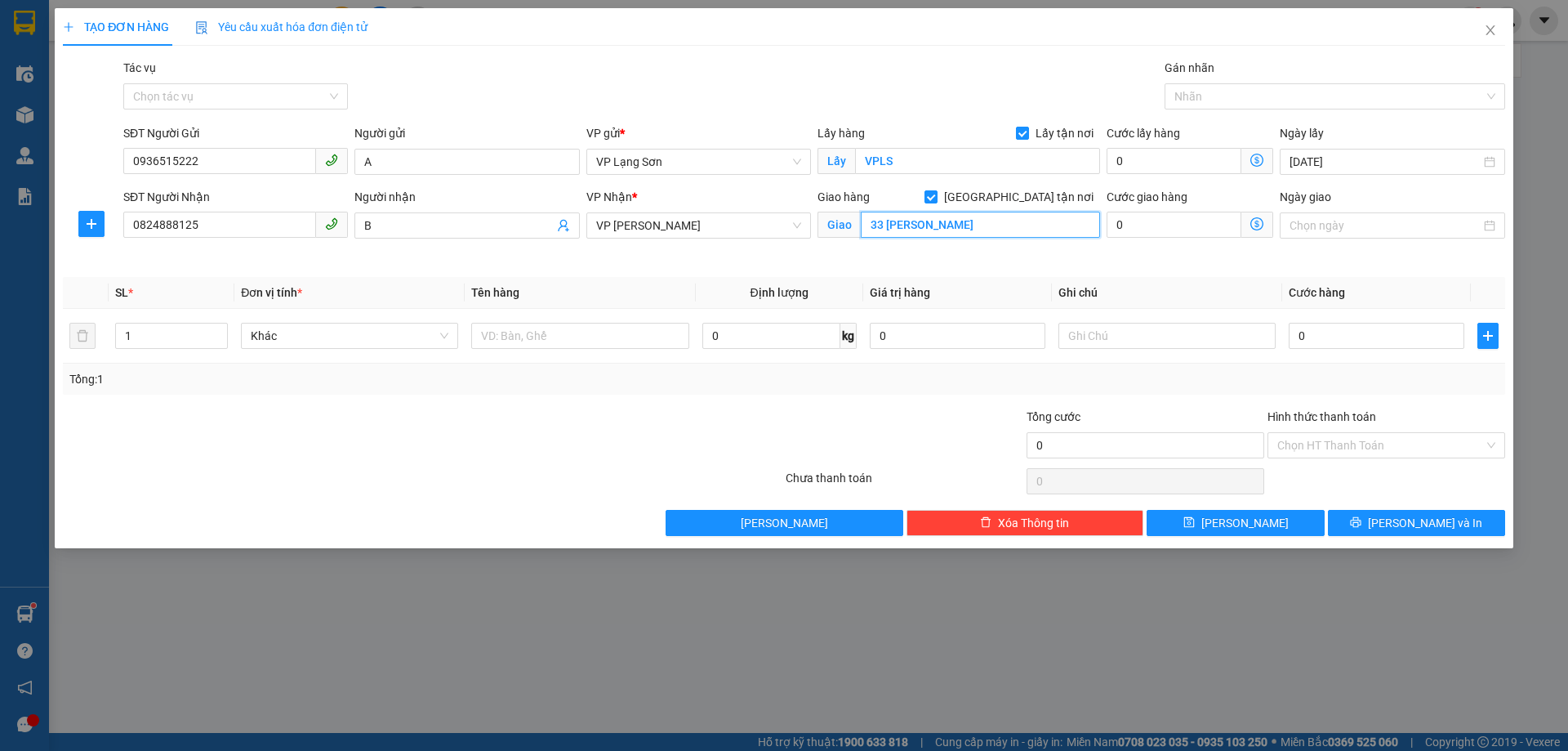
click at [1014, 222] on input "33 [PERSON_NAME]" at bounding box center [980, 224] width 239 height 26
click at [641, 348] on input "text" at bounding box center [580, 335] width 217 height 26
click at [1423, 356] on td "0" at bounding box center [1376, 335] width 189 height 54
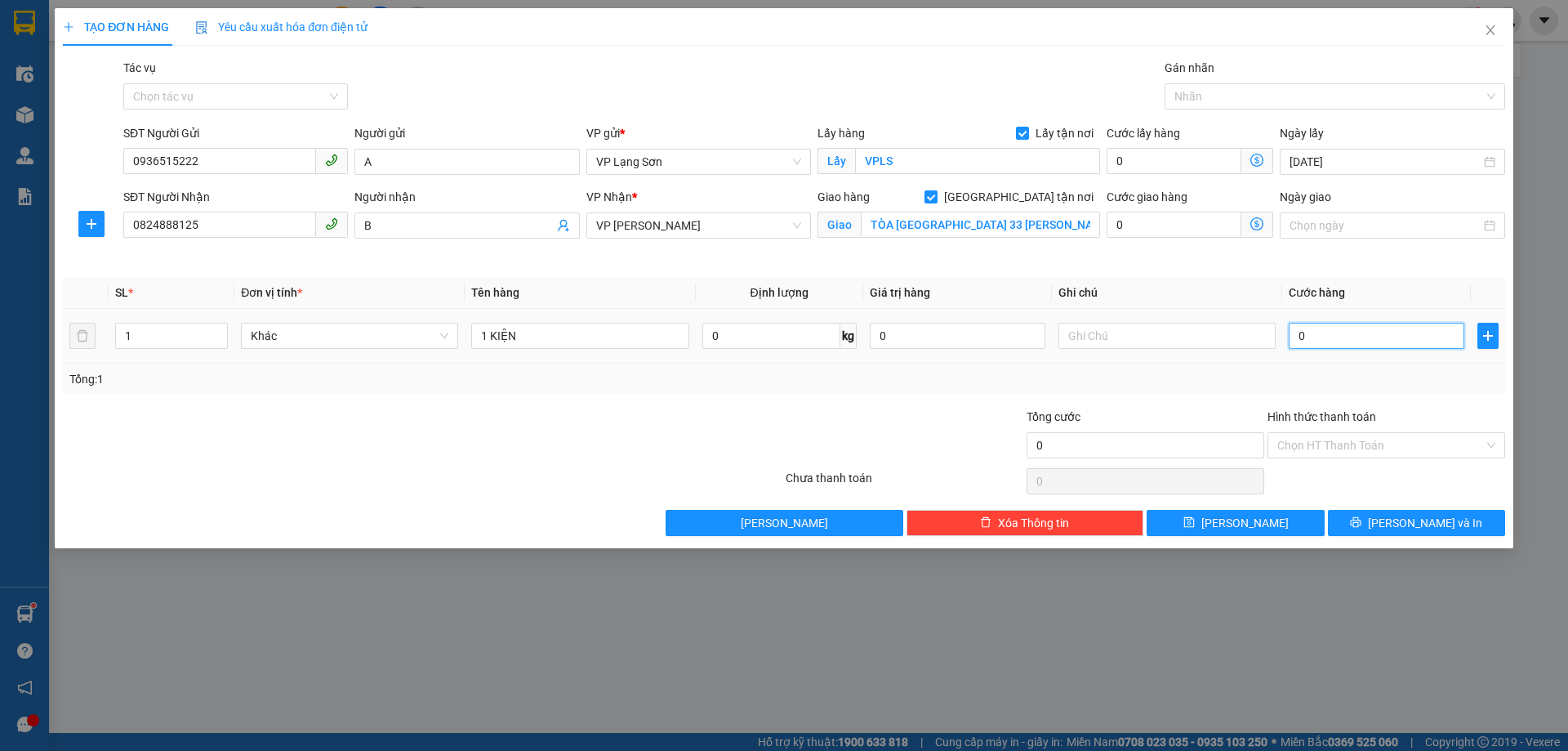
click at [1415, 340] on input "0" at bounding box center [1376, 335] width 175 height 26
click at [1234, 335] on input "text" at bounding box center [1168, 335] width 217 height 26
click at [1200, 526] on button "[PERSON_NAME]" at bounding box center [1235, 522] width 177 height 26
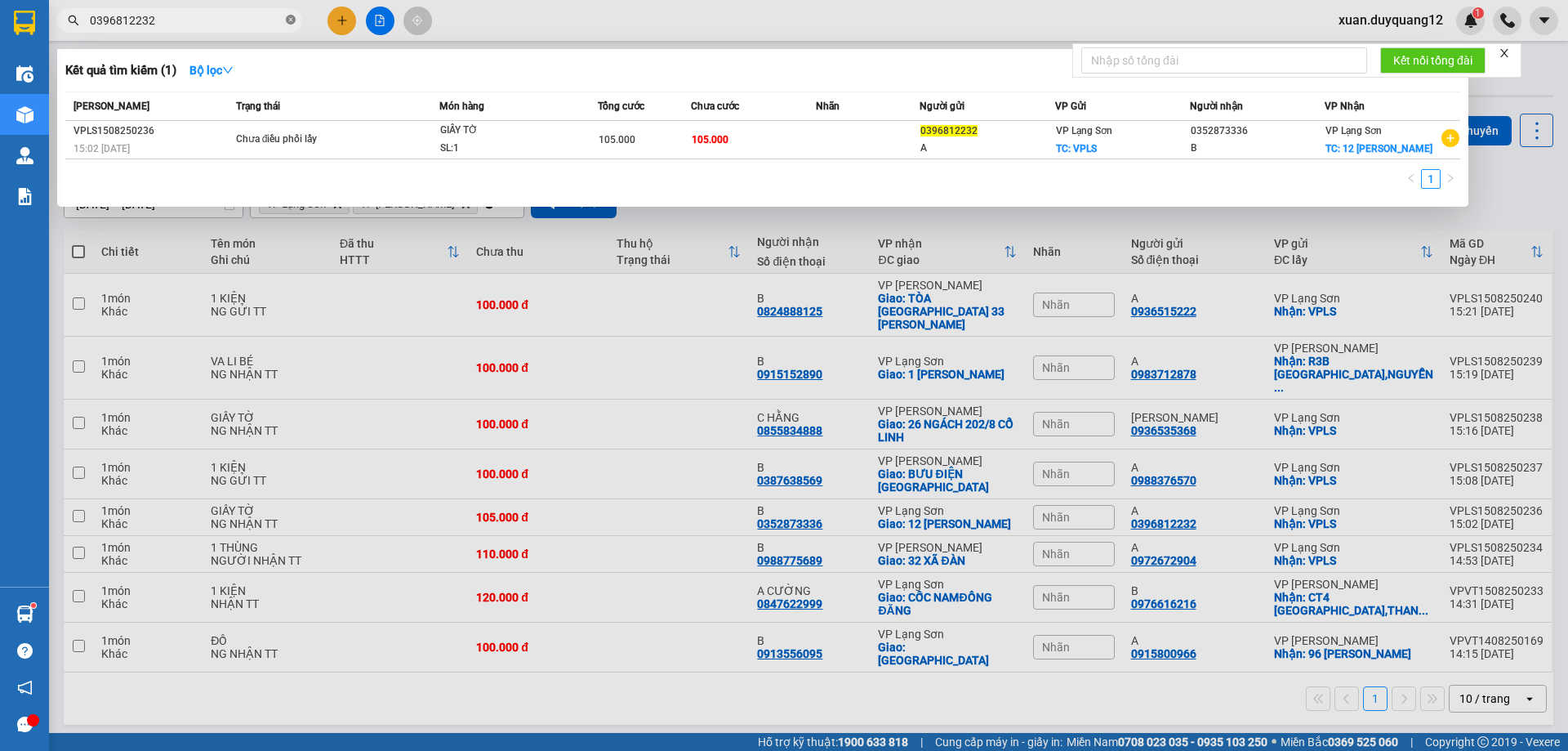
click at [288, 25] on icon "close-circle" at bounding box center [291, 19] width 10 height 10
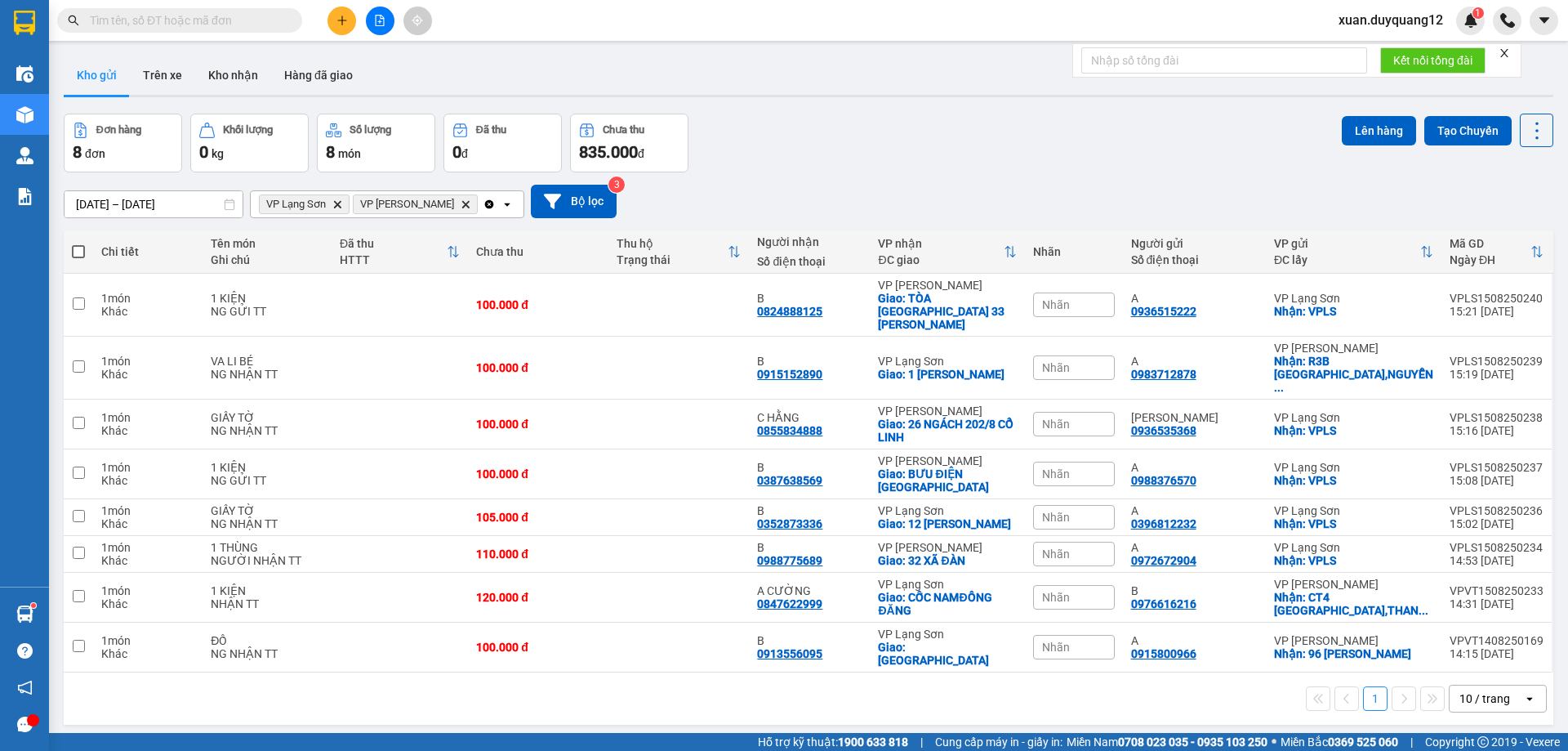
click at [186, 32] on div "Kết quả tìm kiếm ( 1 ) Bộ lọc Mã ĐH Trạng thái Món hàng Tổng cước Chưa cước Nhã…" at bounding box center [159, 21] width 318 height 29
click at [200, 27] on input "text" at bounding box center [186, 20] width 193 height 18
paste input "0966094299"
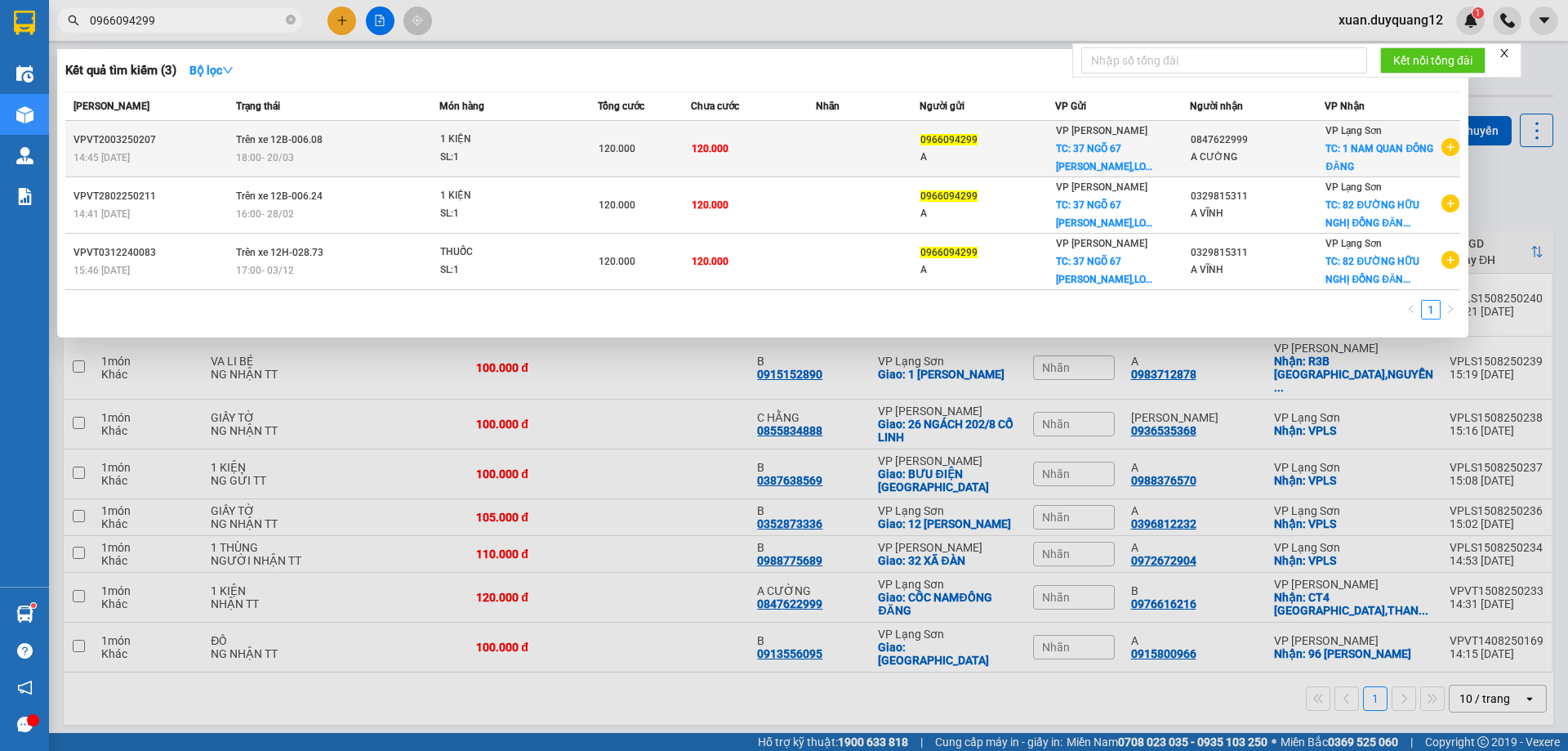
click at [1454, 148] on icon "plus-circle" at bounding box center [1451, 147] width 18 height 18
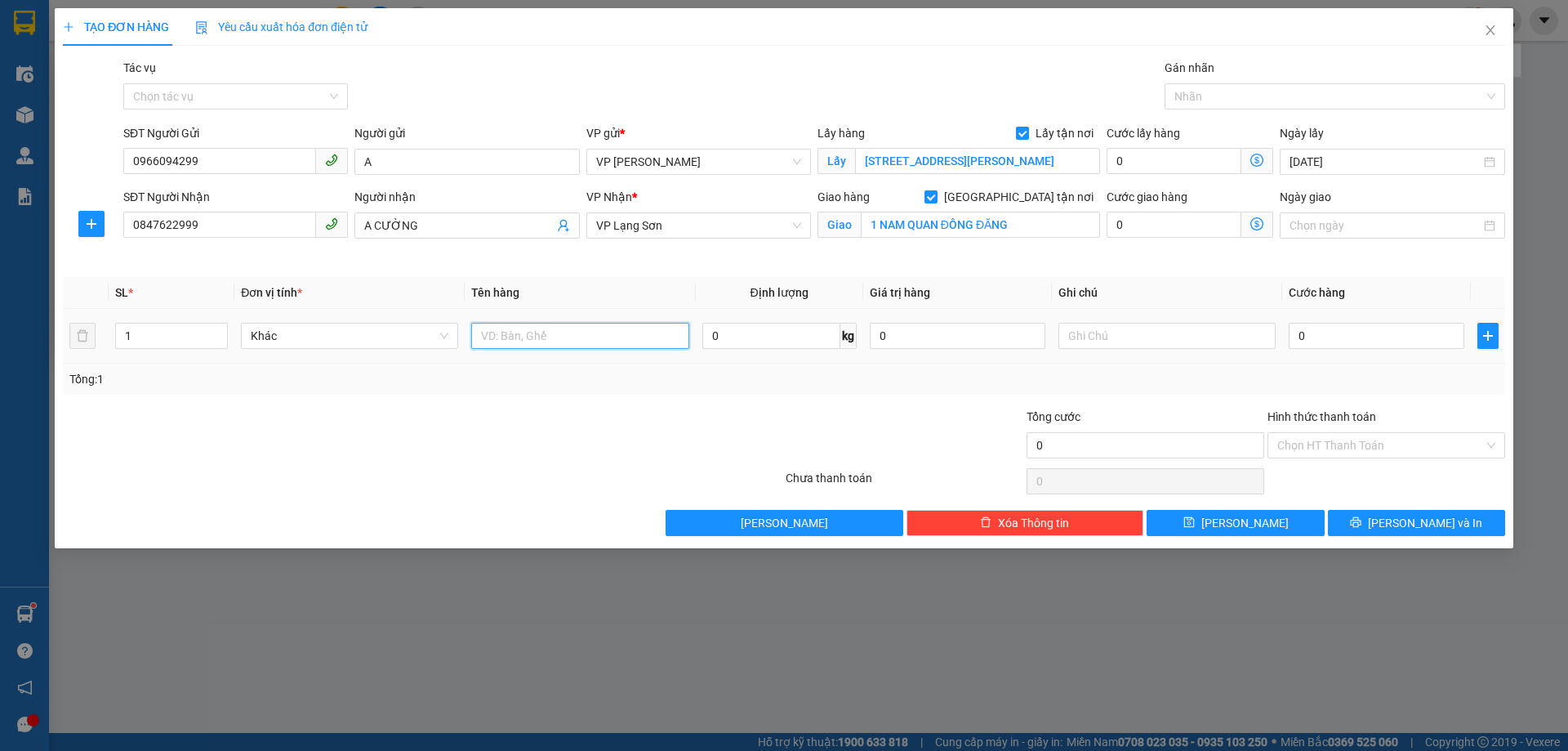
click at [599, 347] on input "text" at bounding box center [580, 335] width 217 height 26
click at [1313, 319] on div "0" at bounding box center [1376, 335] width 175 height 32
click at [1314, 324] on input "0" at bounding box center [1376, 335] width 175 height 26
click at [1176, 315] on td at bounding box center [1168, 335] width 231 height 54
click at [1169, 329] on input "text" at bounding box center [1168, 335] width 217 height 26
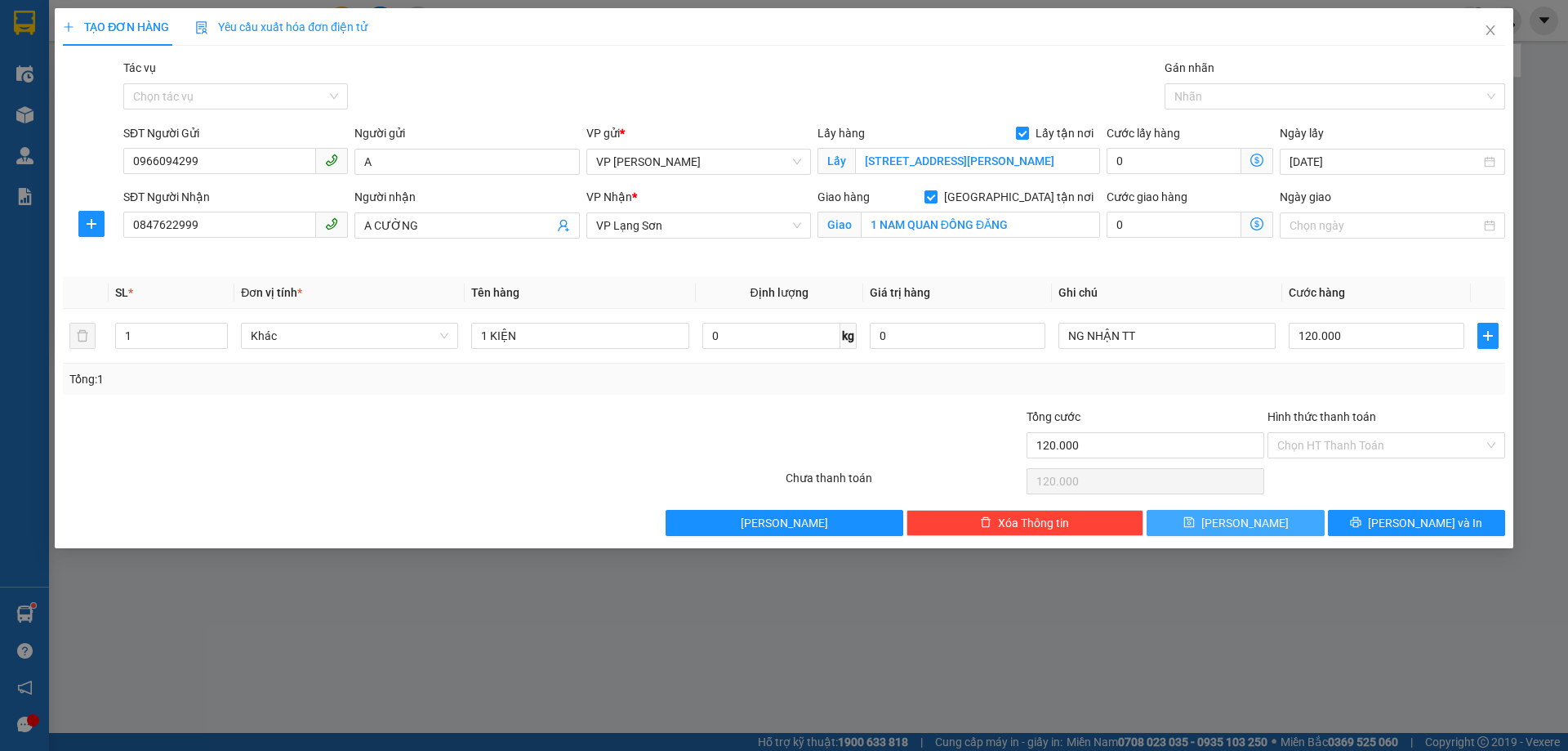
click at [1273, 520] on button "[PERSON_NAME]" at bounding box center [1235, 522] width 177 height 26
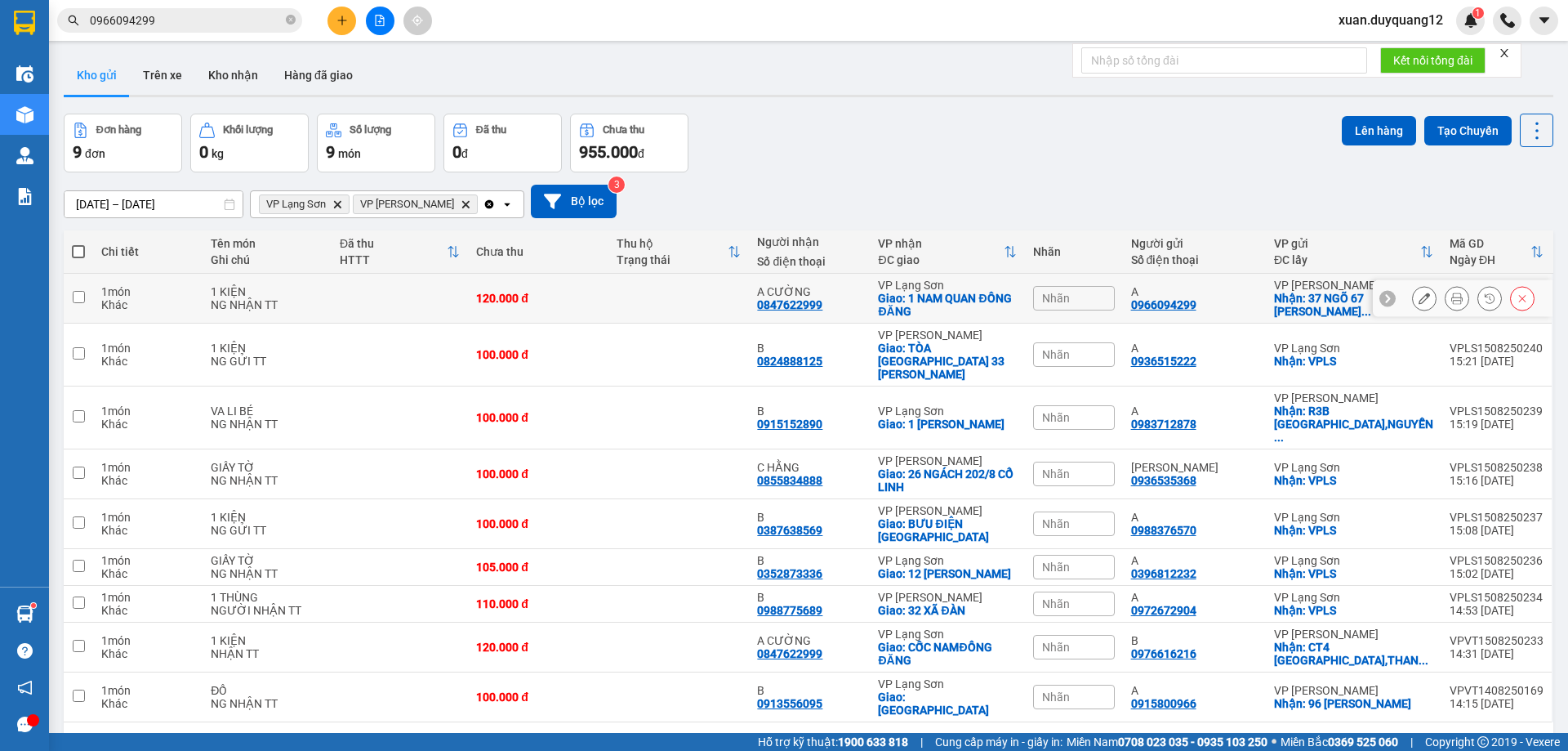
click at [1419, 300] on icon at bounding box center [1425, 298] width 11 height 11
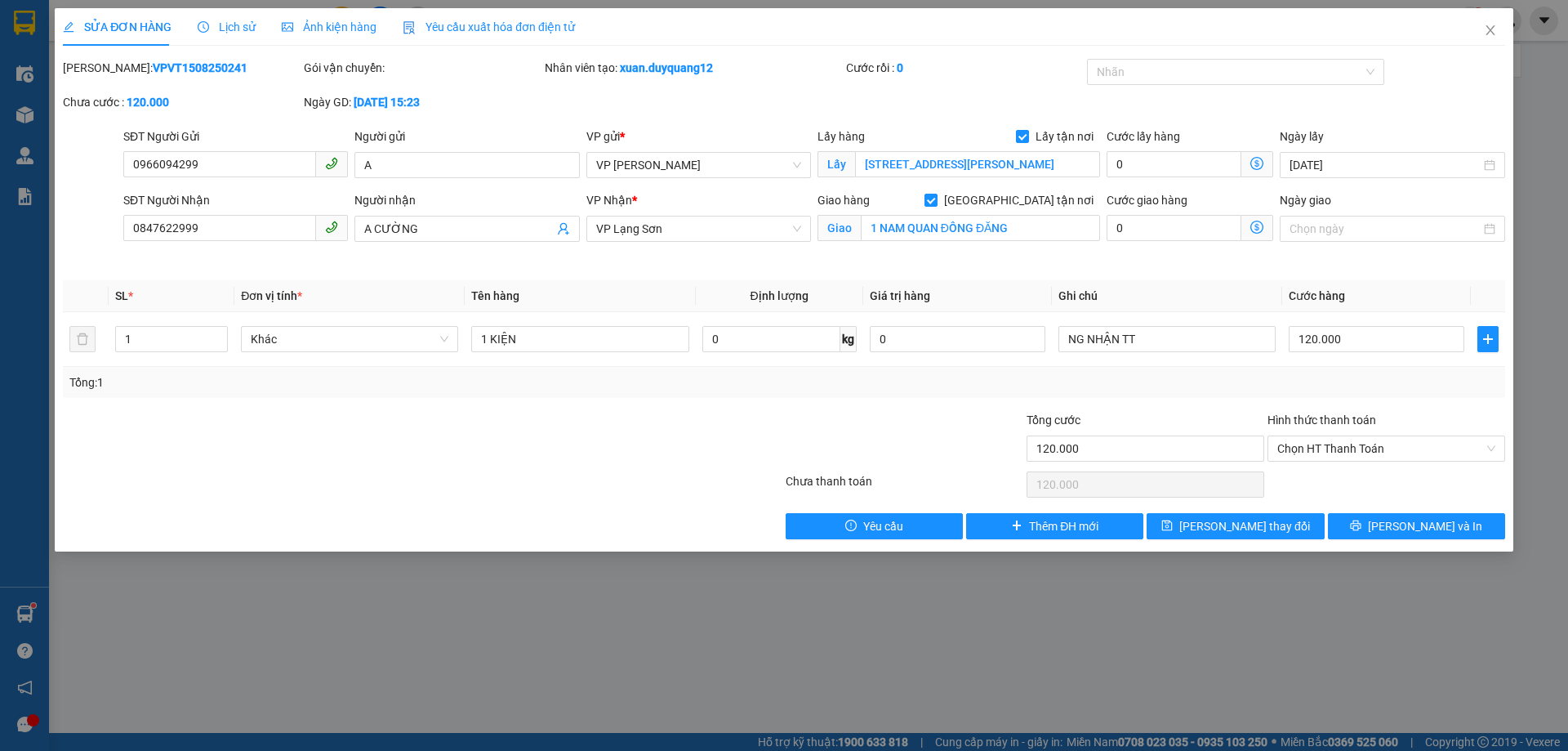
click at [1025, 150] on div "Lấy hàng Lấy tận nơi" at bounding box center [959, 140] width 283 height 25
click at [237, 168] on input "0966094299" at bounding box center [219, 164] width 193 height 26
paste input "[STREET_ADDRESS][PERSON_NAME]"
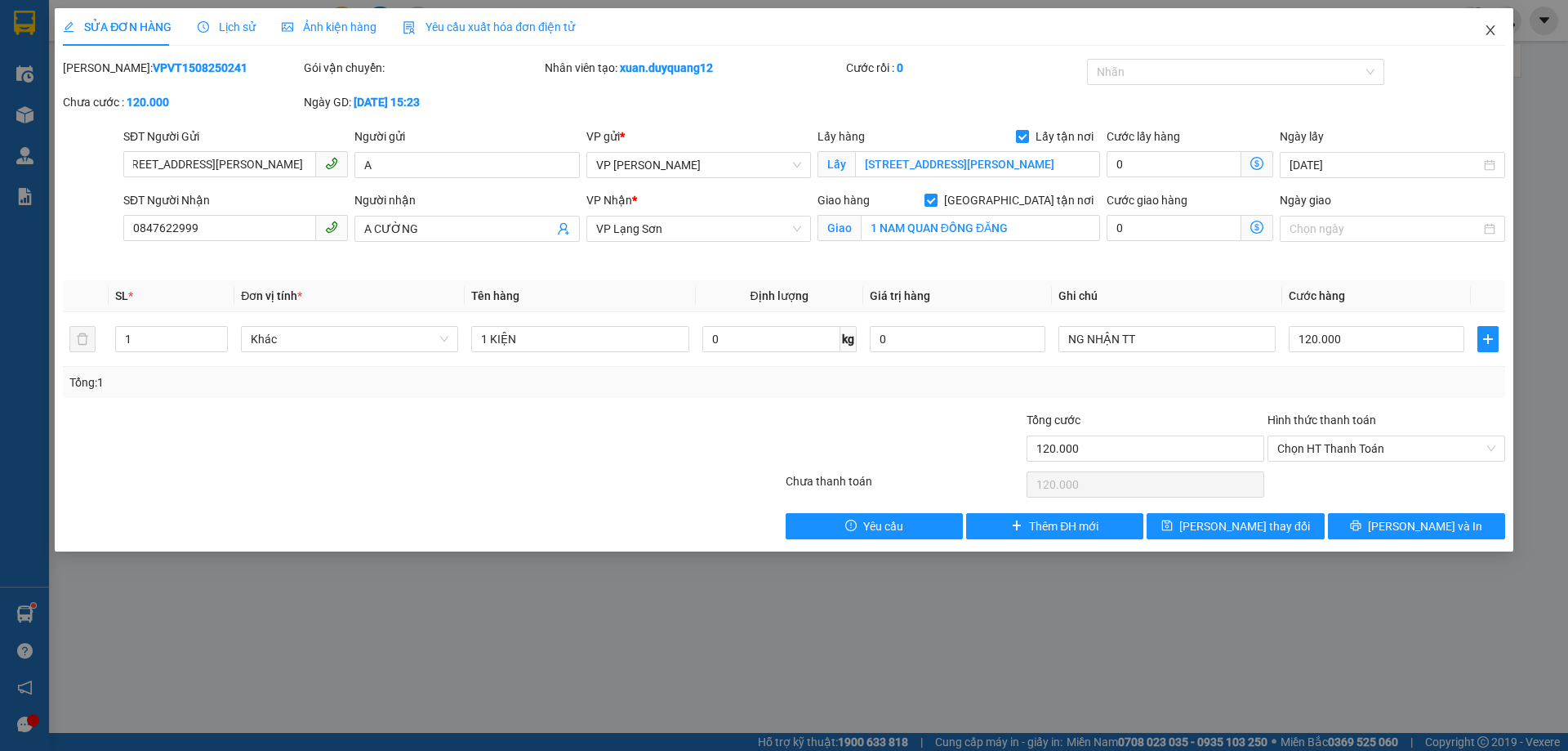
click at [1480, 31] on span "Close" at bounding box center [1491, 31] width 46 height 46
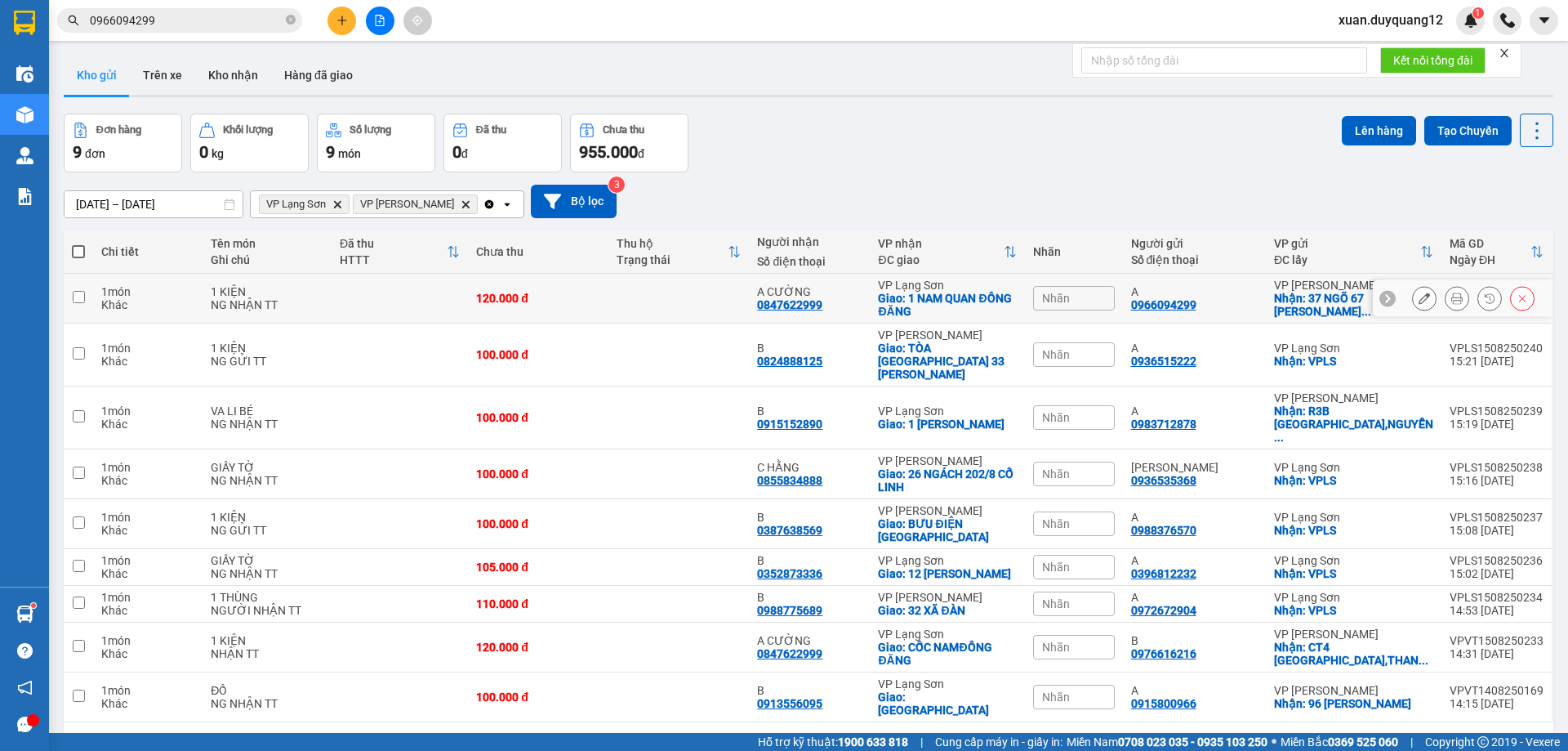
click at [1419, 294] on button at bounding box center [1425, 298] width 23 height 29
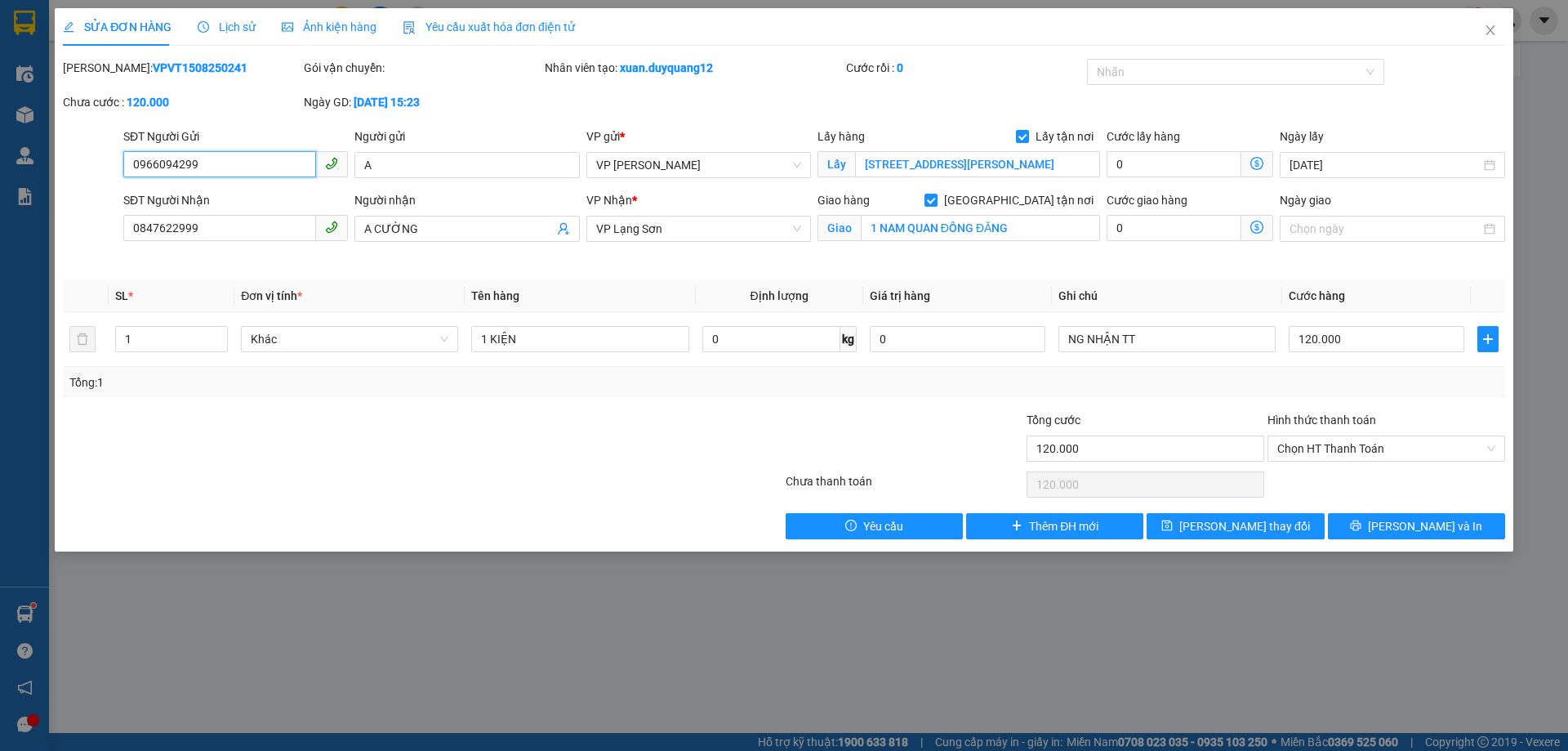
drag, startPoint x: 232, startPoint y: 163, endPoint x: 40, endPoint y: 168, distance: 192.1
click at [41, 168] on div "SỬA ĐƠN HÀNG Lịch sử Ảnh kiện hàng Yêu cầu xuất hóa đơn điện tử Total Paid Fee …" at bounding box center [784, 376] width 1568 height 751
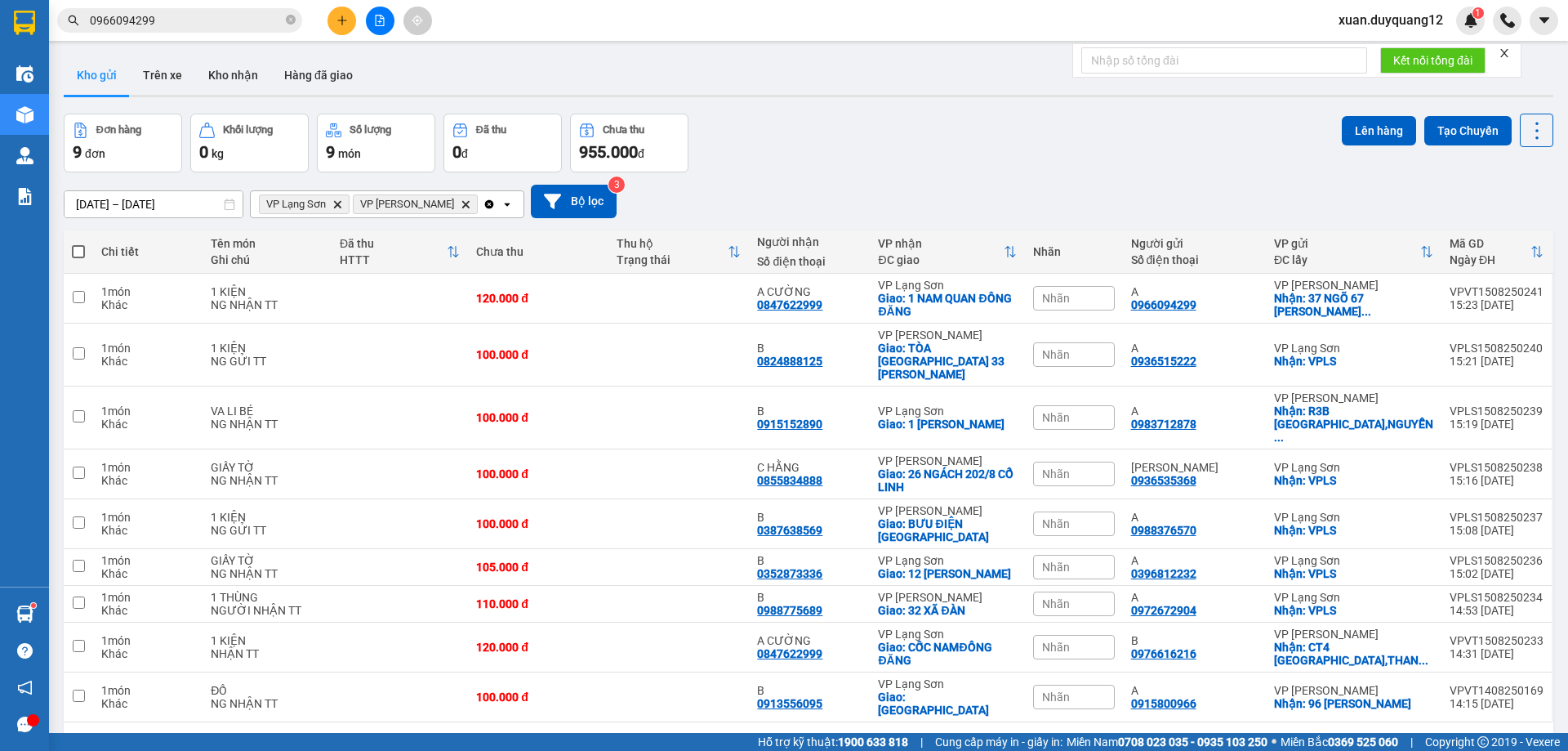
click at [460, 202] on icon "Delete" at bounding box center [465, 204] width 10 height 10
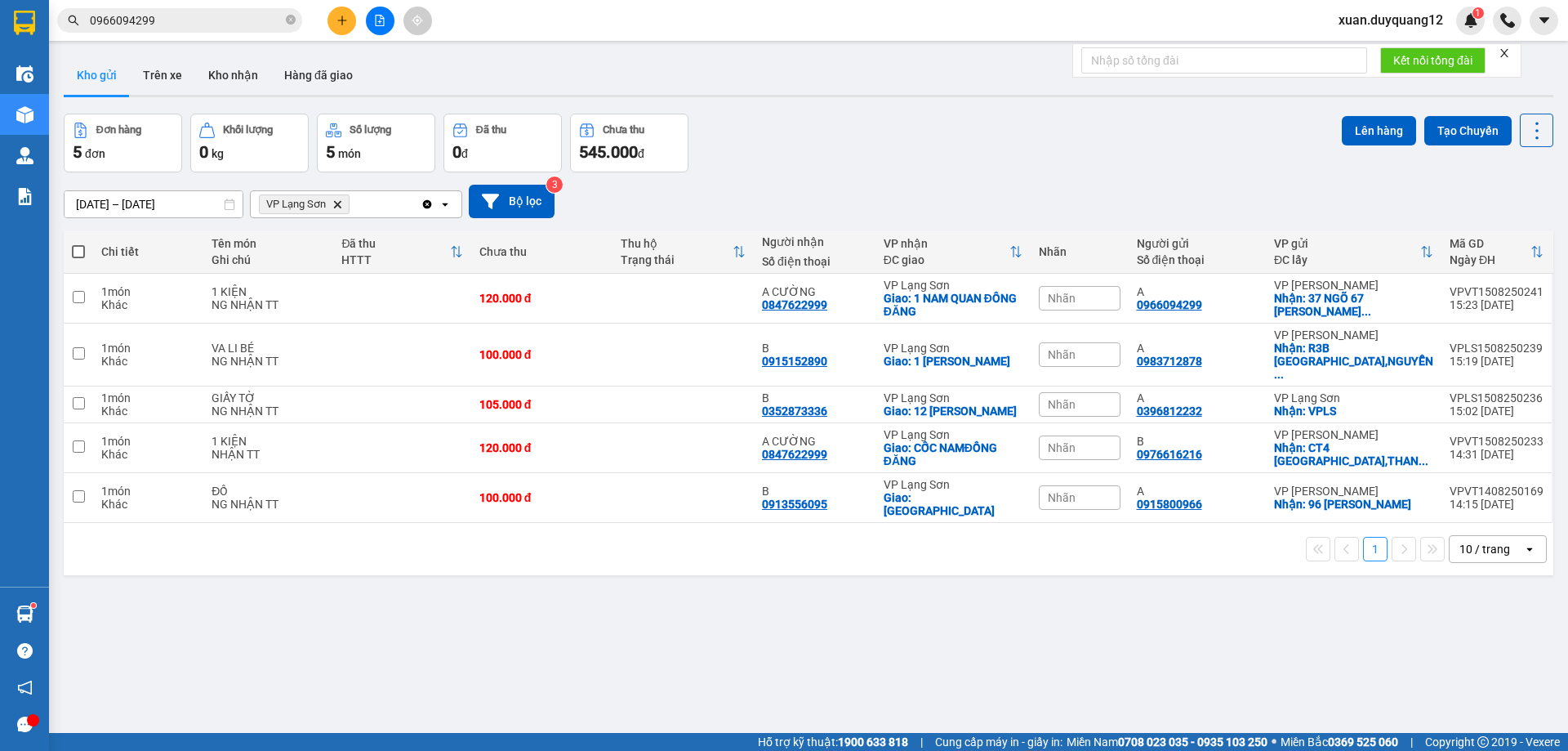
click at [337, 205] on icon "VP Lạng Sơn, close by backspace" at bounding box center [338, 204] width 8 height 8
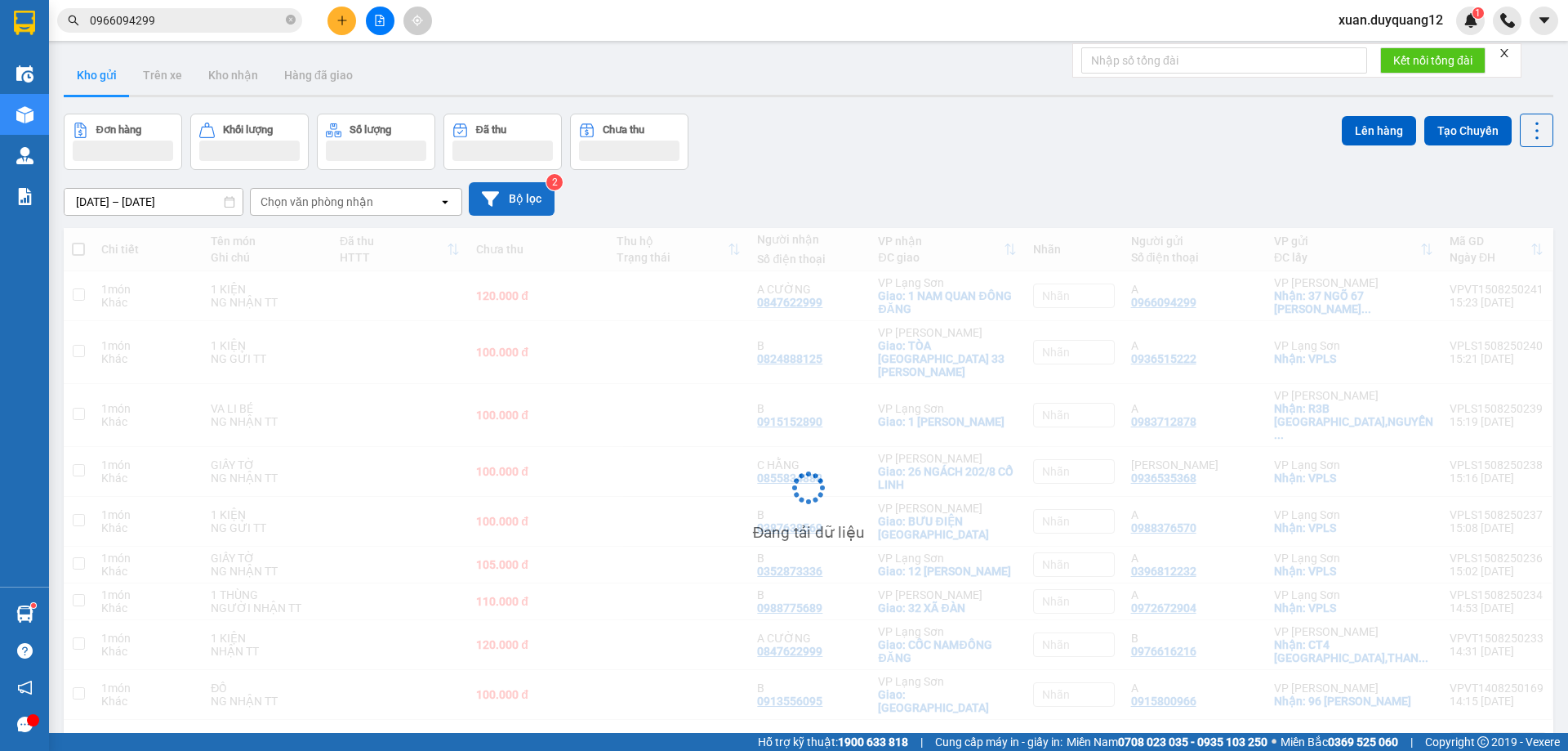
click at [531, 192] on button "Bộ lọc" at bounding box center [512, 198] width 86 height 33
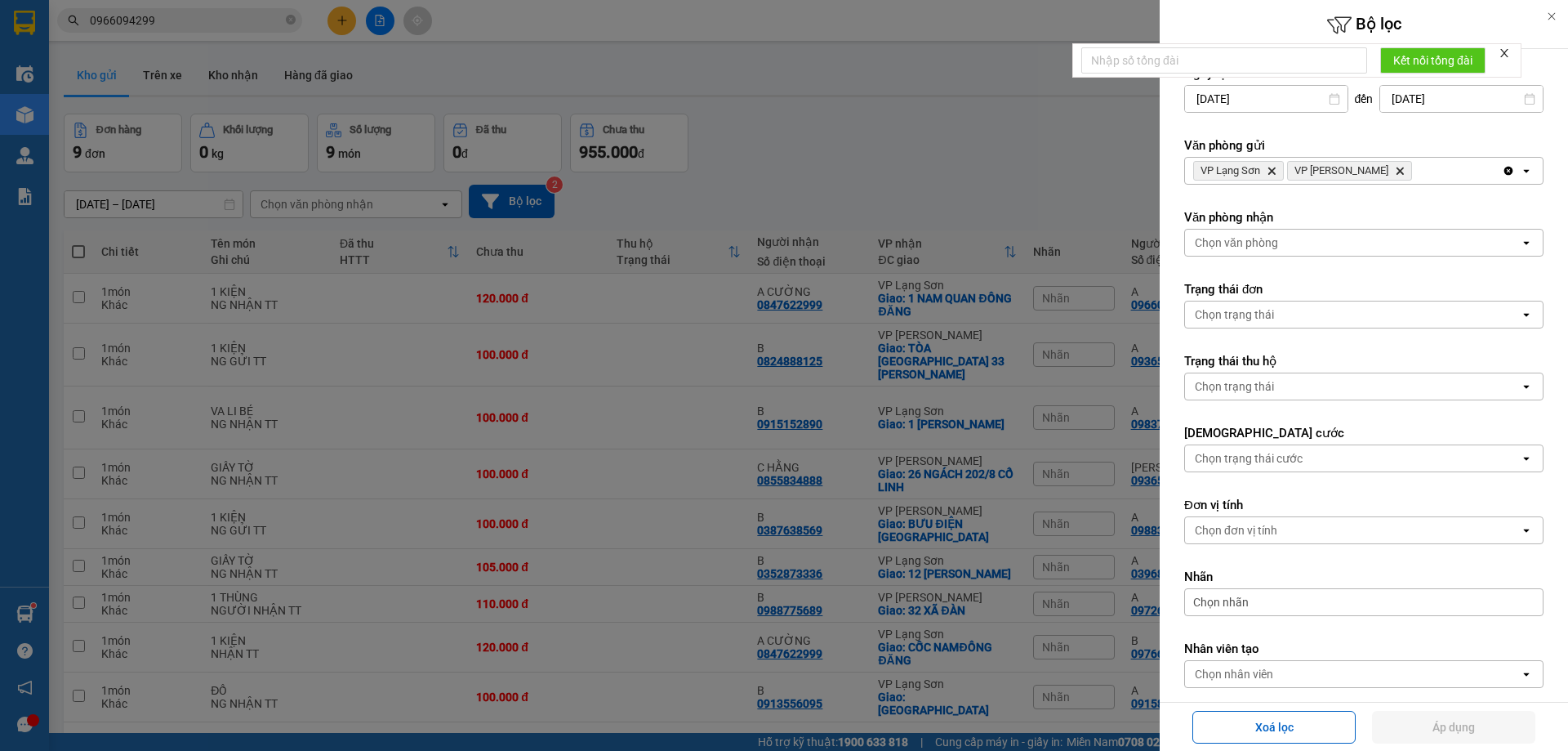
click at [1396, 170] on icon "VP Minh Khai, close by backspace" at bounding box center [1400, 172] width 8 height 8
click at [1442, 715] on button "Áp dụng" at bounding box center [1454, 727] width 163 height 32
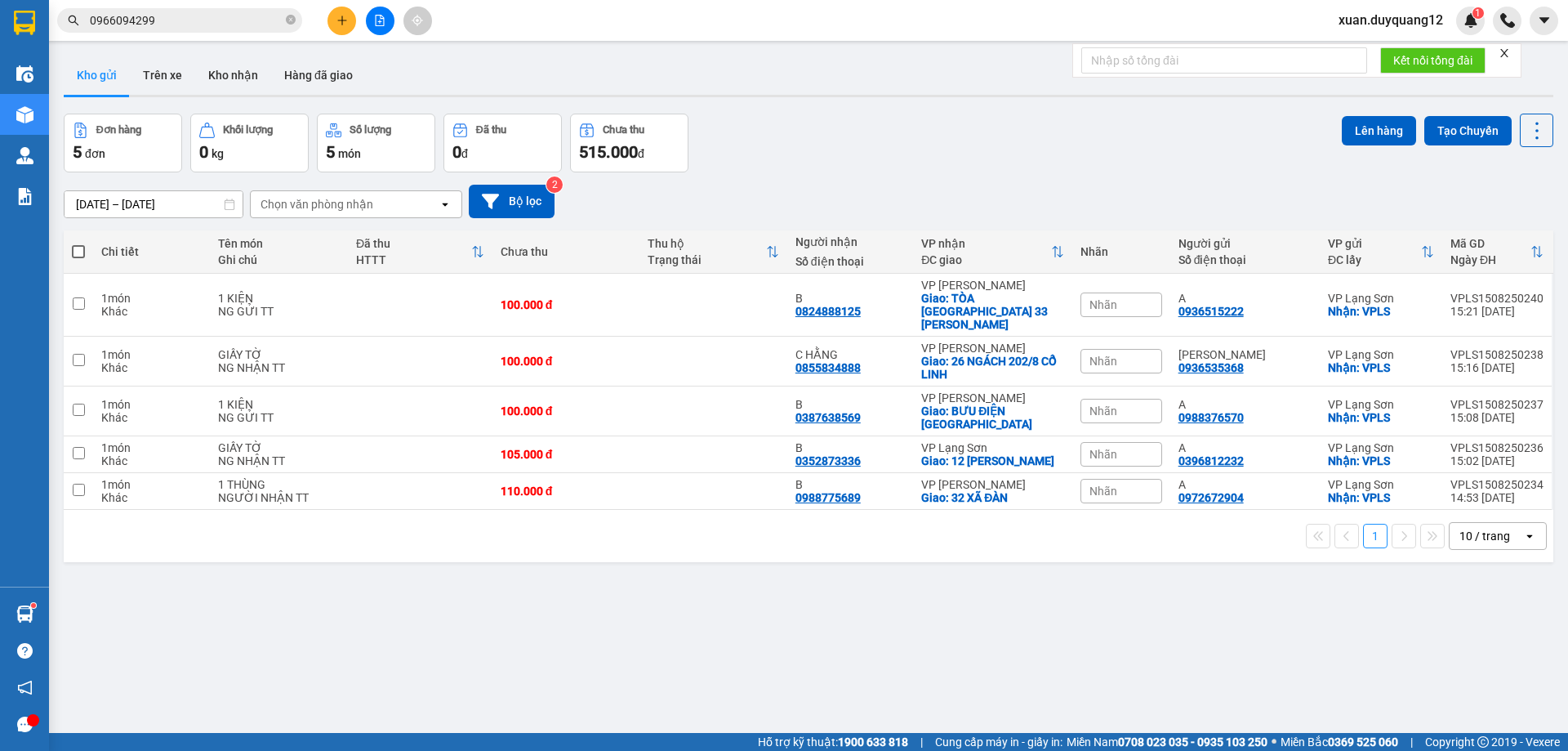
click at [237, 11] on input "0966094299" at bounding box center [186, 20] width 193 height 18
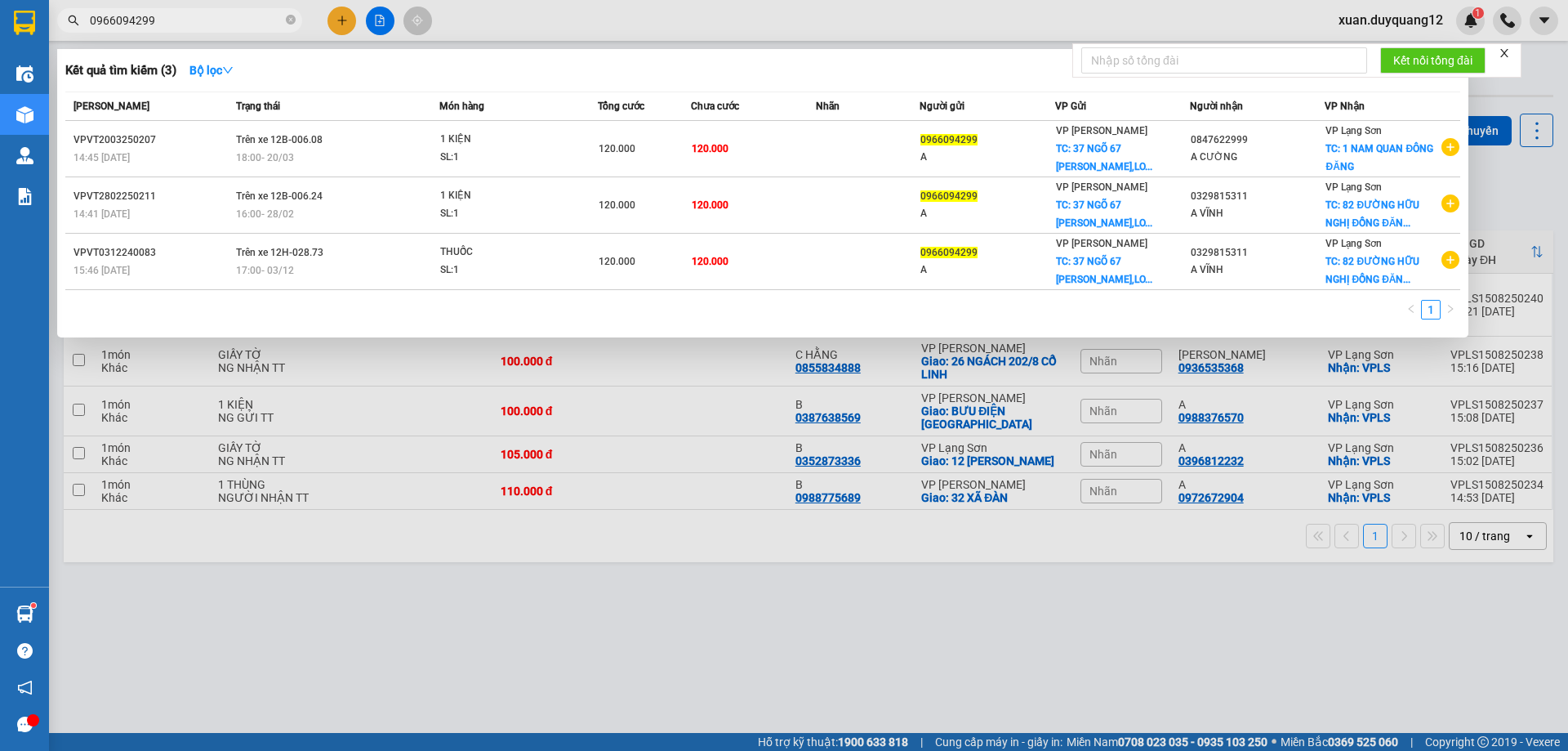
click at [236, 12] on input "0966094299" at bounding box center [186, 20] width 193 height 18
click at [988, 645] on div at bounding box center [784, 376] width 1568 height 751
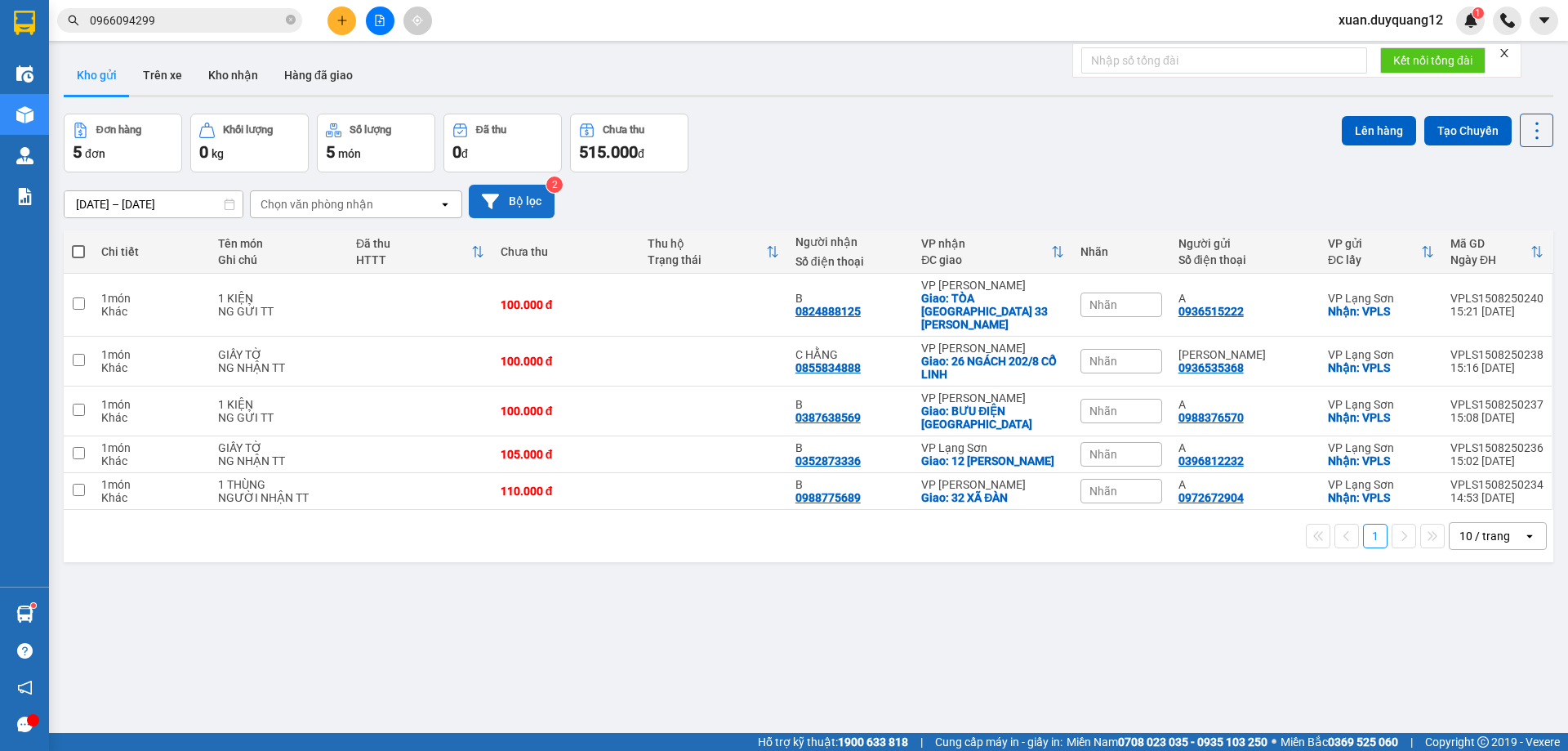
click at [533, 203] on button "Bộ lọc" at bounding box center [512, 201] width 86 height 33
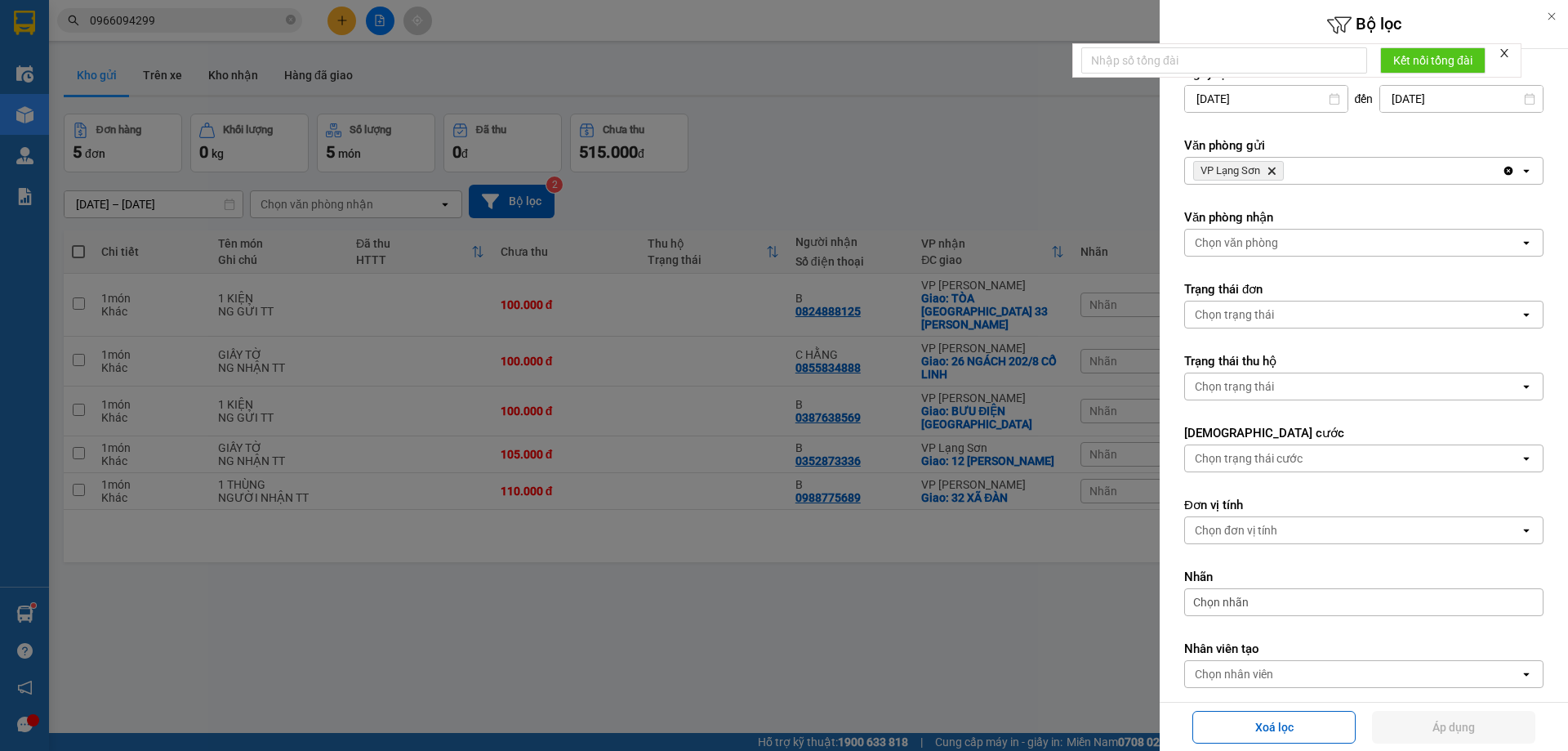
click at [1275, 172] on icon "Delete" at bounding box center [1272, 171] width 10 height 10
click at [1275, 172] on div "Chọn văn phòng" at bounding box center [1236, 171] width 83 height 16
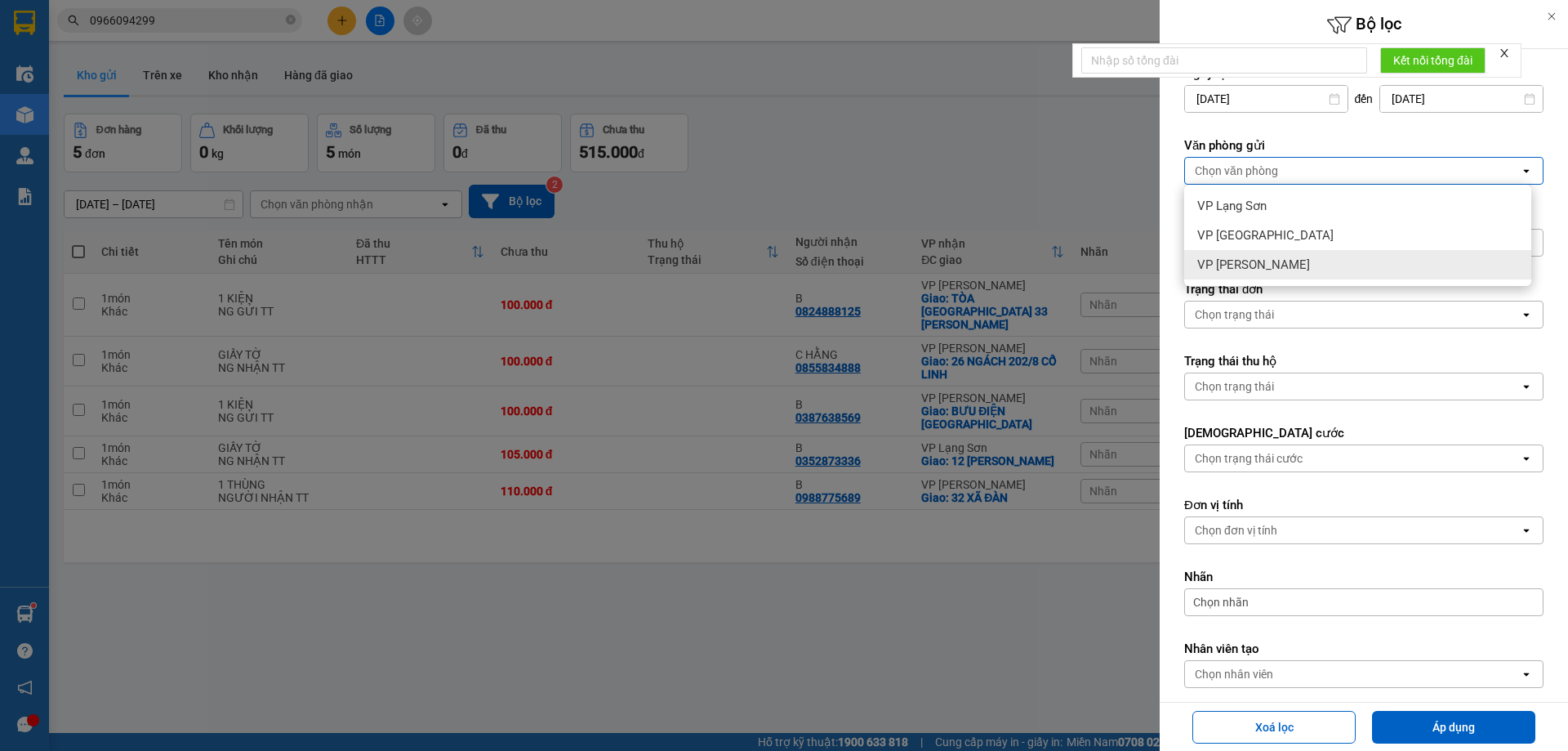
click at [1271, 255] on div "VP [PERSON_NAME]" at bounding box center [1358, 264] width 347 height 30
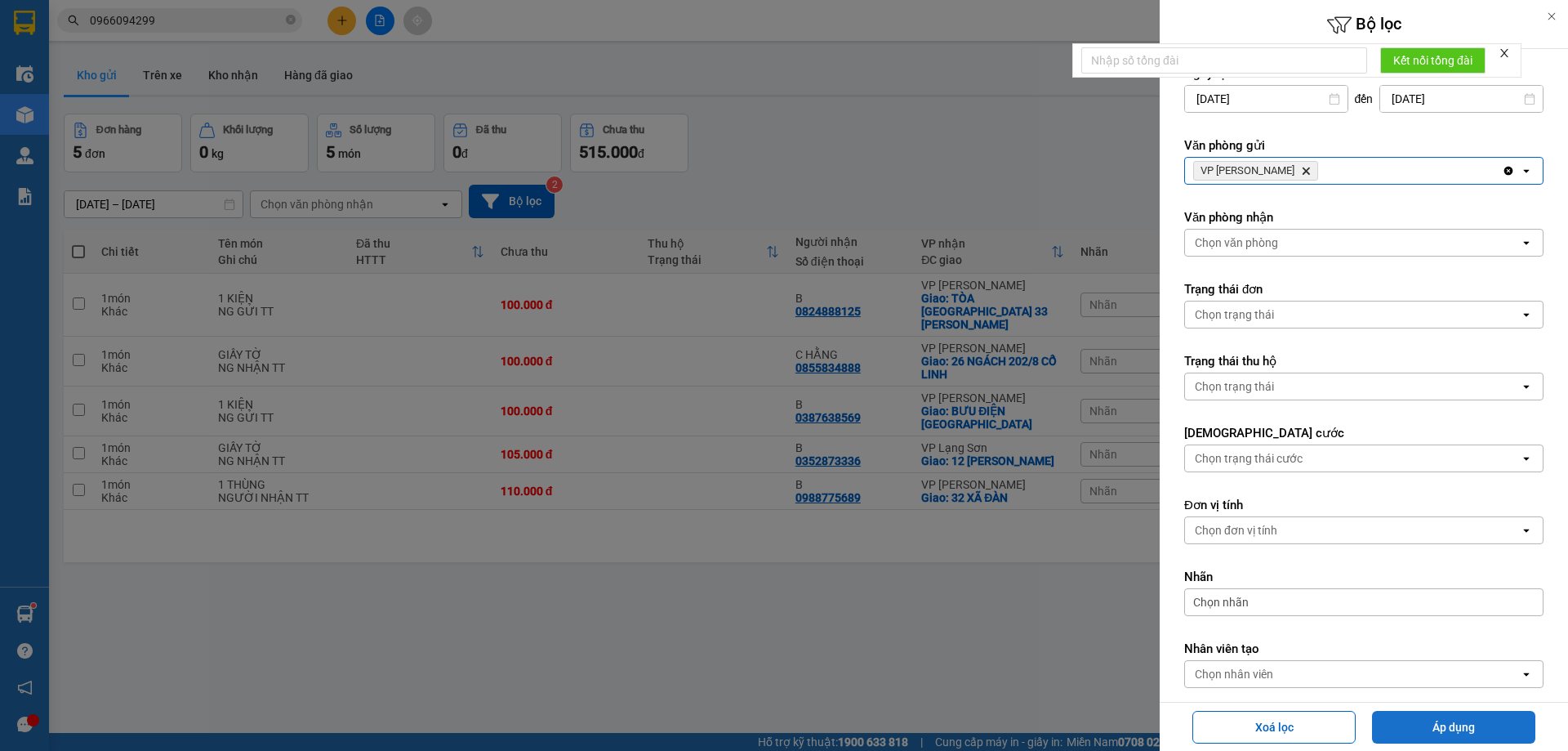
click at [1459, 728] on button "Áp dụng" at bounding box center [1454, 727] width 163 height 32
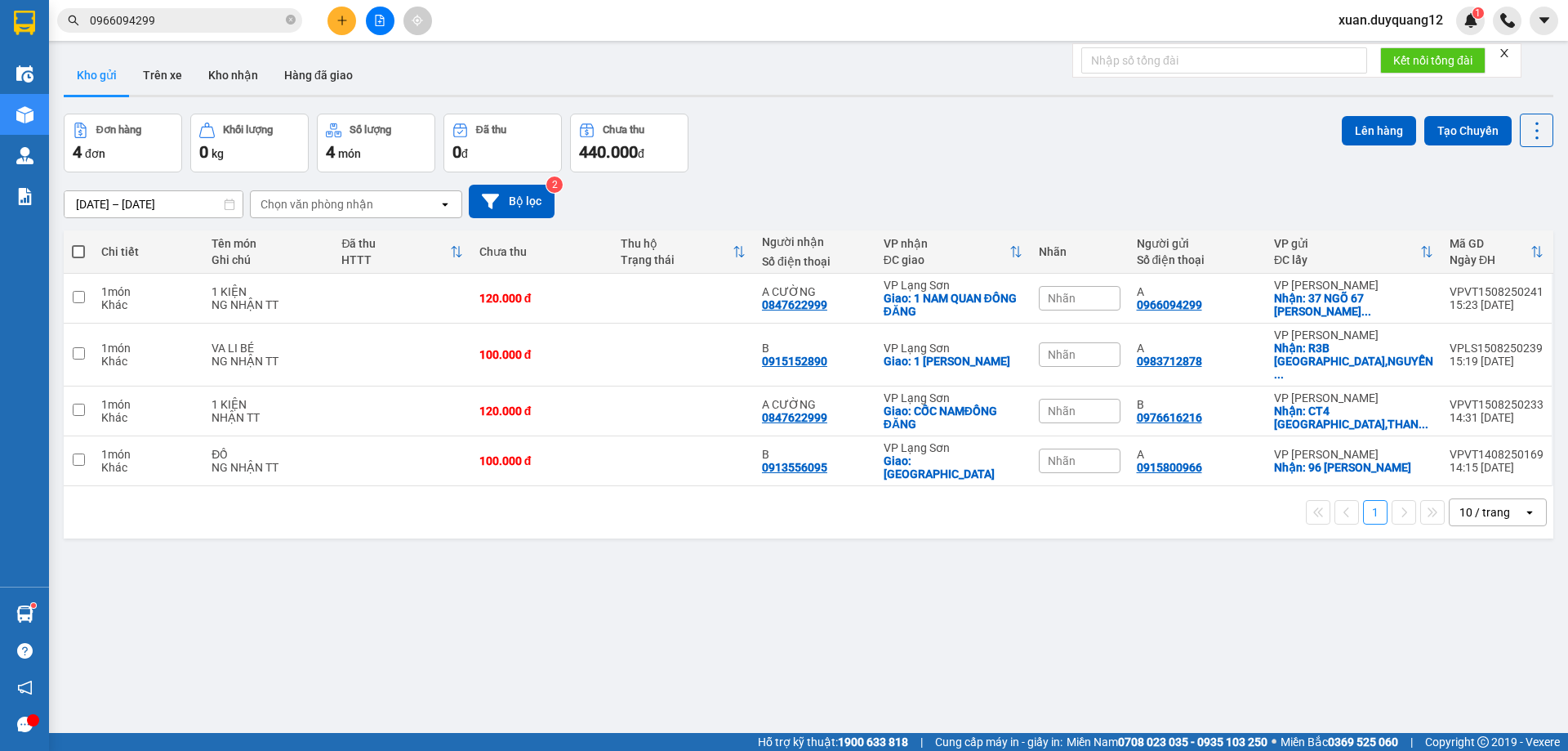
click at [180, 14] on input "0966094299" at bounding box center [186, 20] width 193 height 18
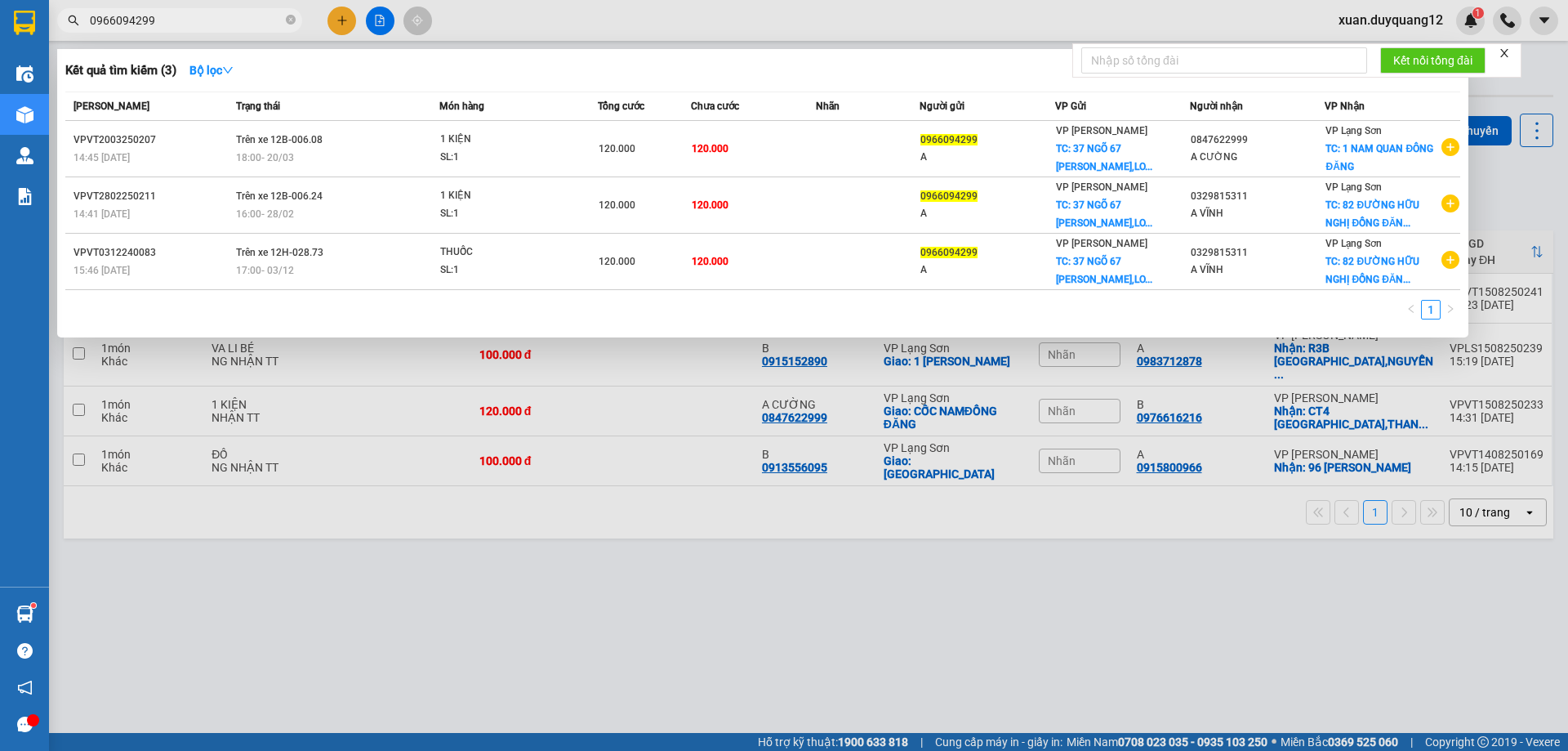
click at [180, 14] on input "0966094299" at bounding box center [186, 20] width 193 height 18
paste input "327883116"
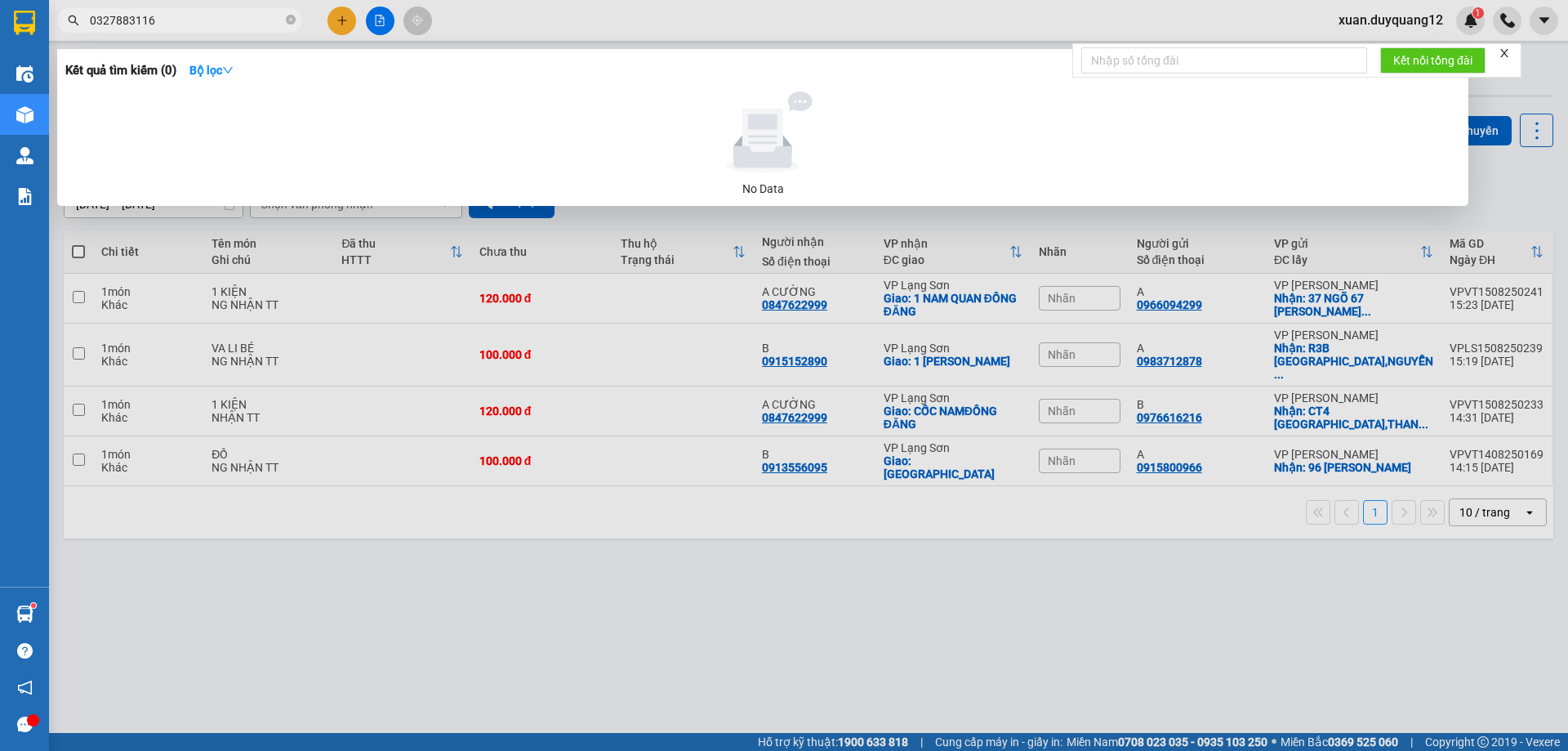
click at [647, 53] on div "Kết quả tìm kiếm ( 0 ) Bộ lọc No Data" at bounding box center [763, 127] width 1412 height 157
click at [695, 32] on div at bounding box center [784, 376] width 1568 height 751
click at [295, 24] on icon "close-circle" at bounding box center [291, 19] width 10 height 10
click at [92, 26] on input "036515222" at bounding box center [186, 20] width 193 height 18
click at [98, 24] on input "036515222" at bounding box center [186, 20] width 193 height 18
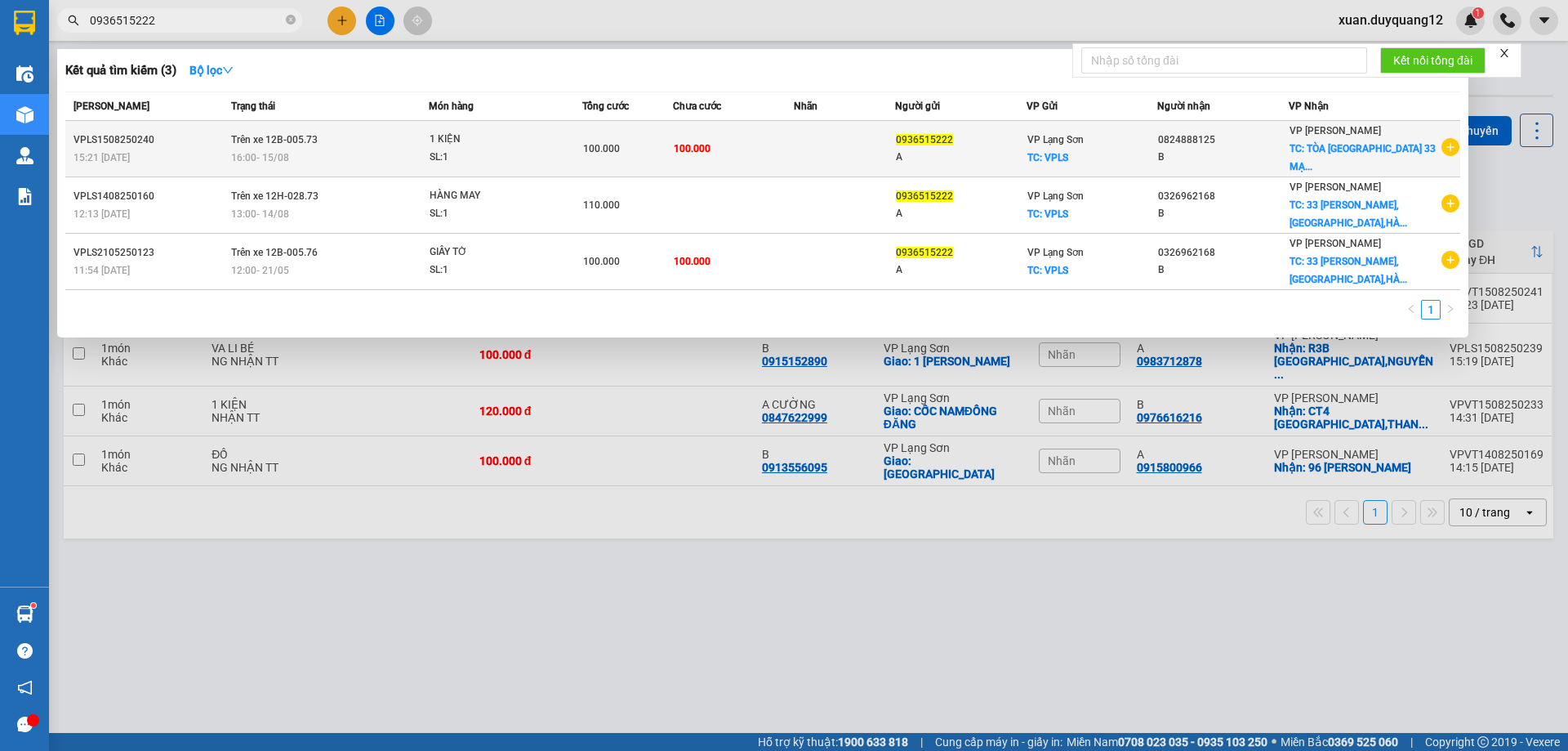
click at [347, 142] on td "Trên xe 12B-005.73 16:00 [DATE]" at bounding box center [328, 149] width 202 height 56
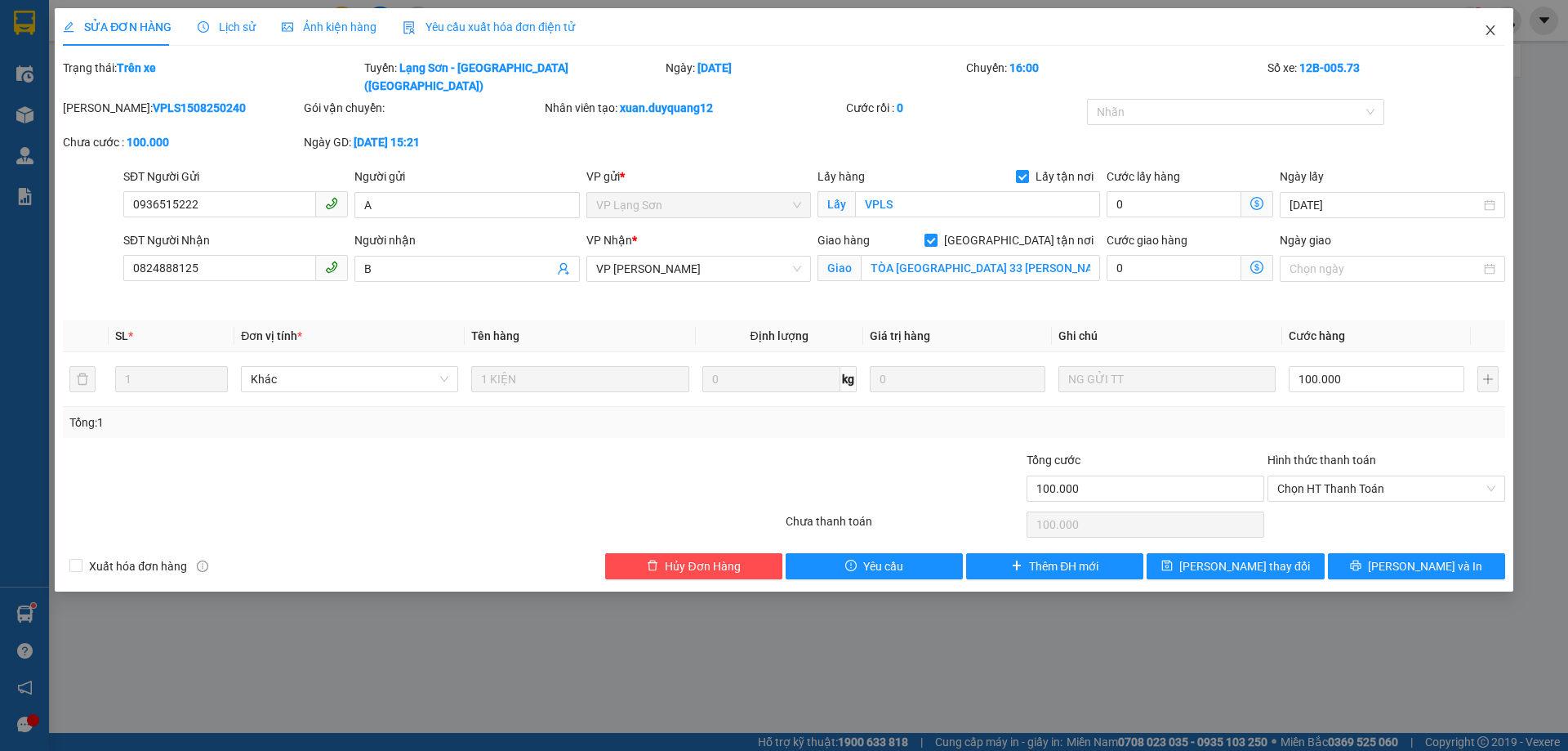
click at [1497, 33] on icon "close" at bounding box center [1491, 30] width 13 height 13
